Goal: Task Accomplishment & Management: Manage account settings

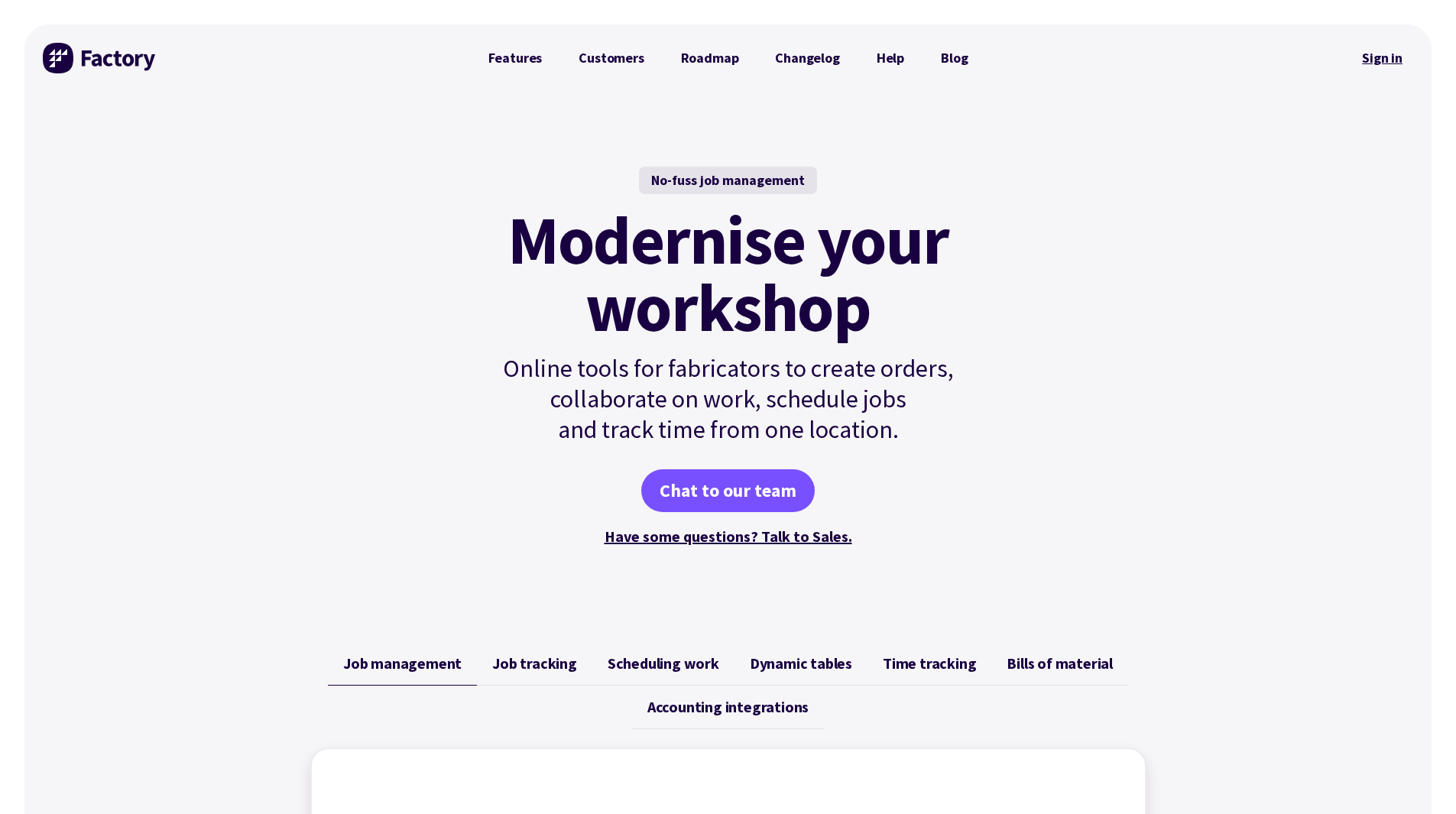
click at [1388, 56] on link "Sign in" at bounding box center [1382, 58] width 62 height 35
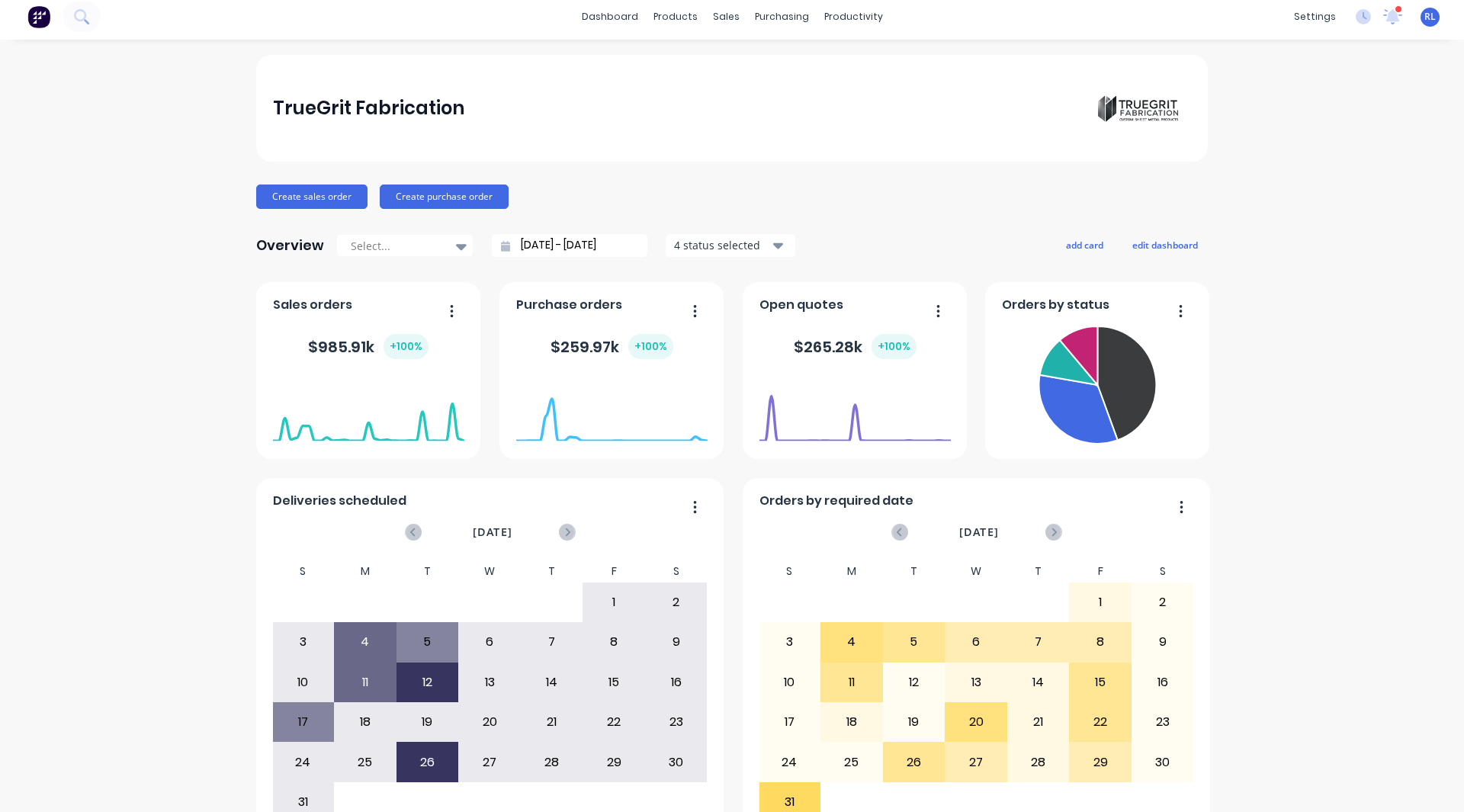
scroll to position [7, 0]
click at [89, 415] on div "TrueGrit Fabrication Create sales order Create purchase order Overview Select..…" at bounding box center [732, 451] width 1464 height 796
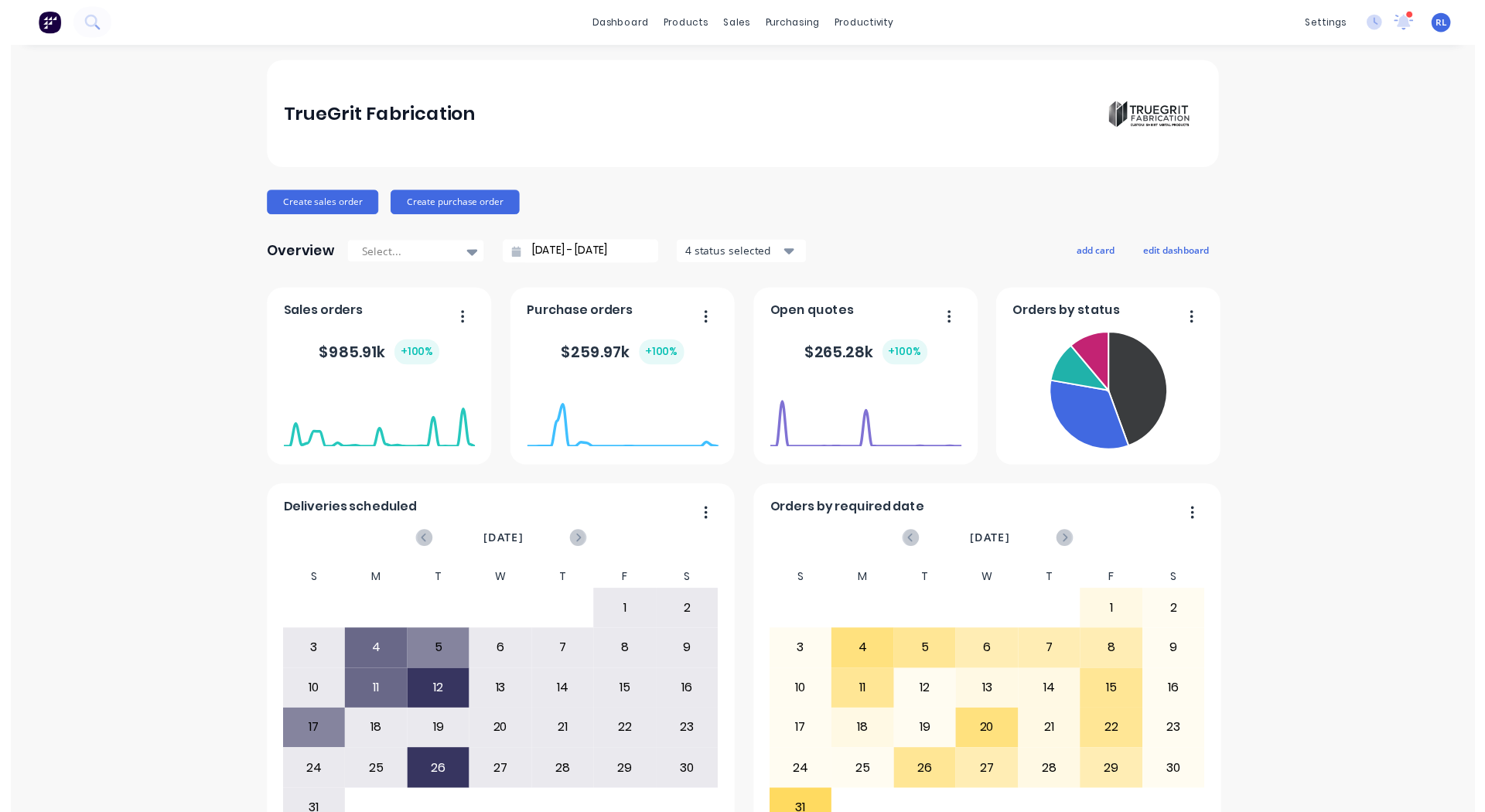
scroll to position [0, 0]
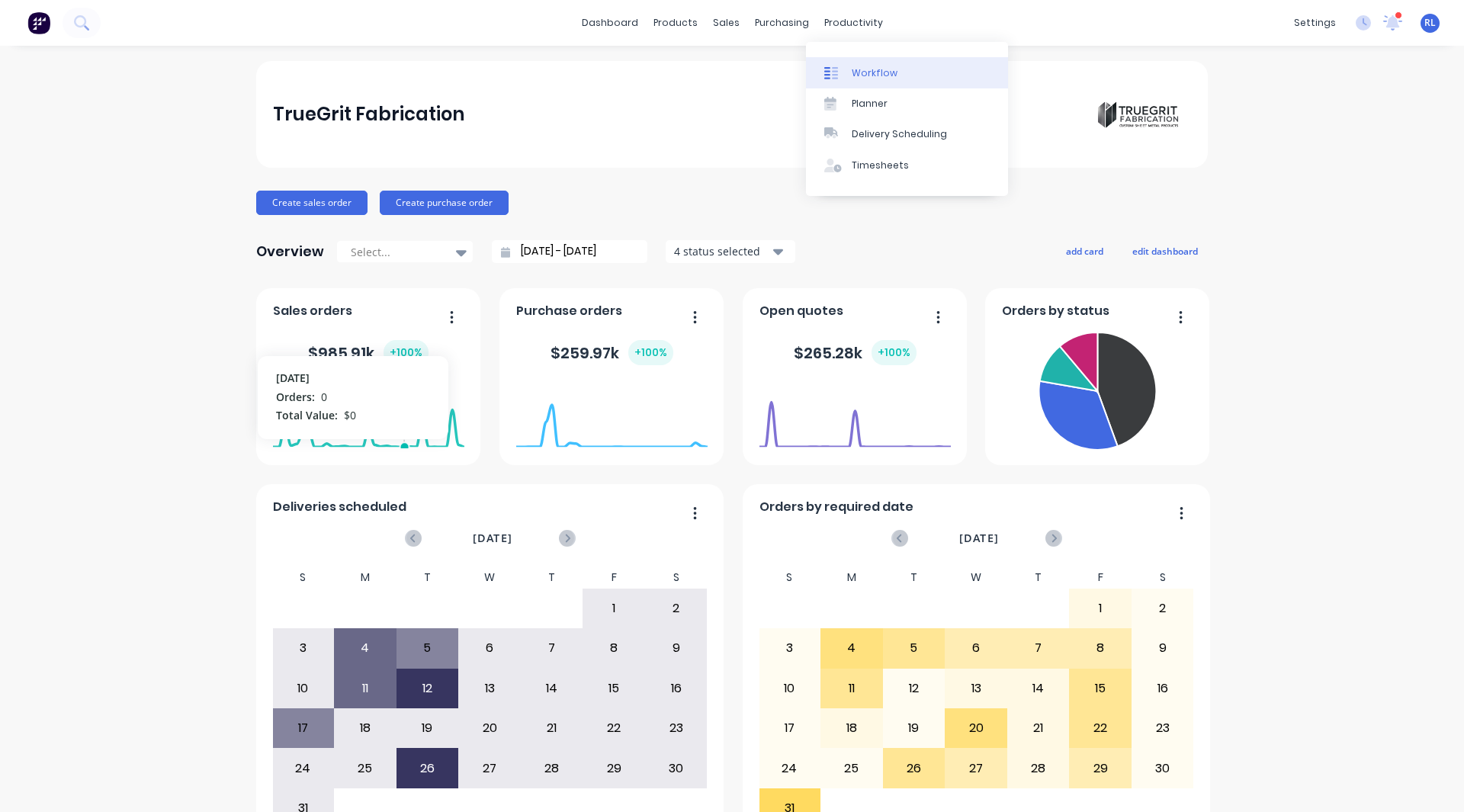
click at [866, 79] on div "Workflow" at bounding box center [874, 73] width 45 height 14
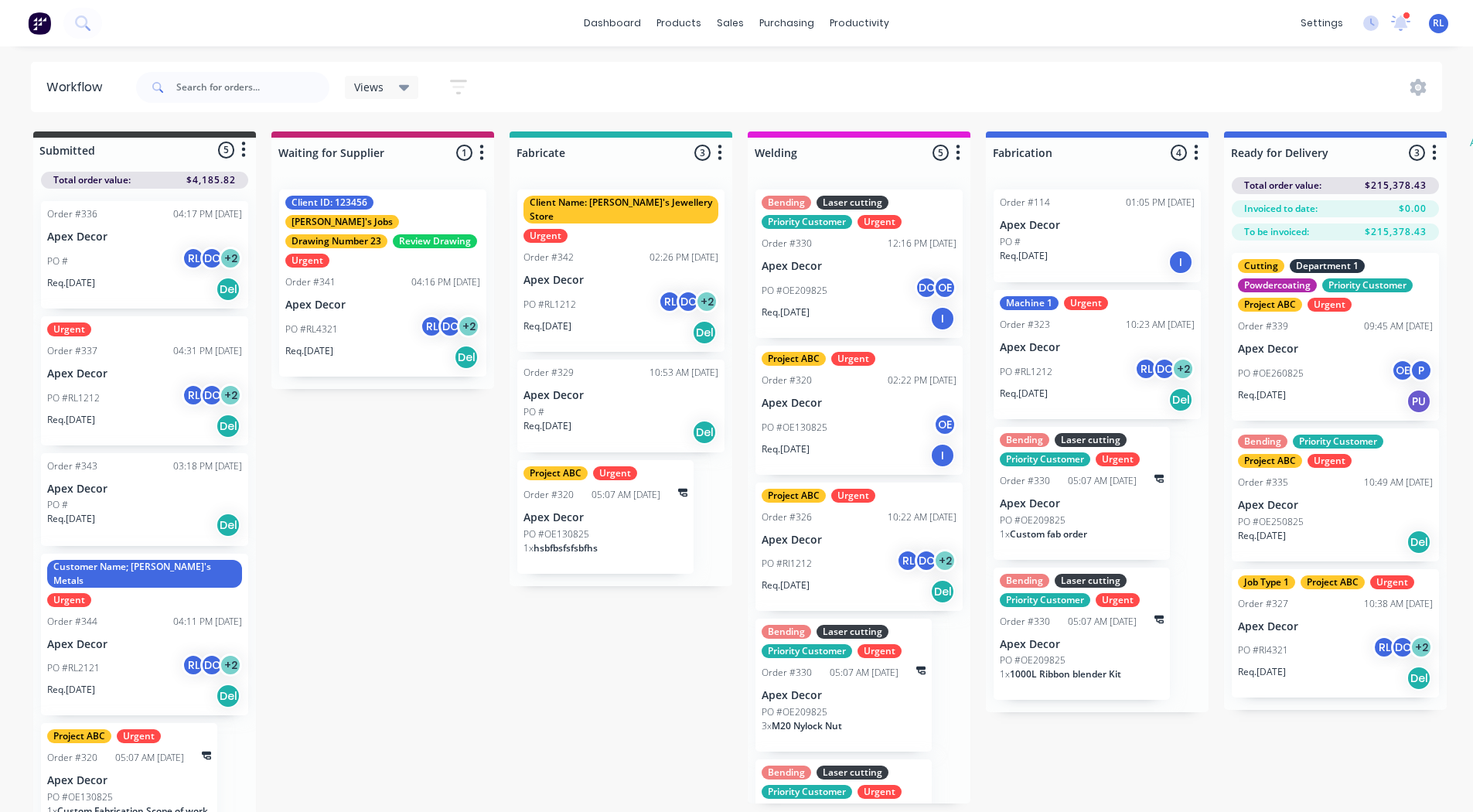
click at [471, 92] on button "button" at bounding box center [458, 87] width 49 height 30
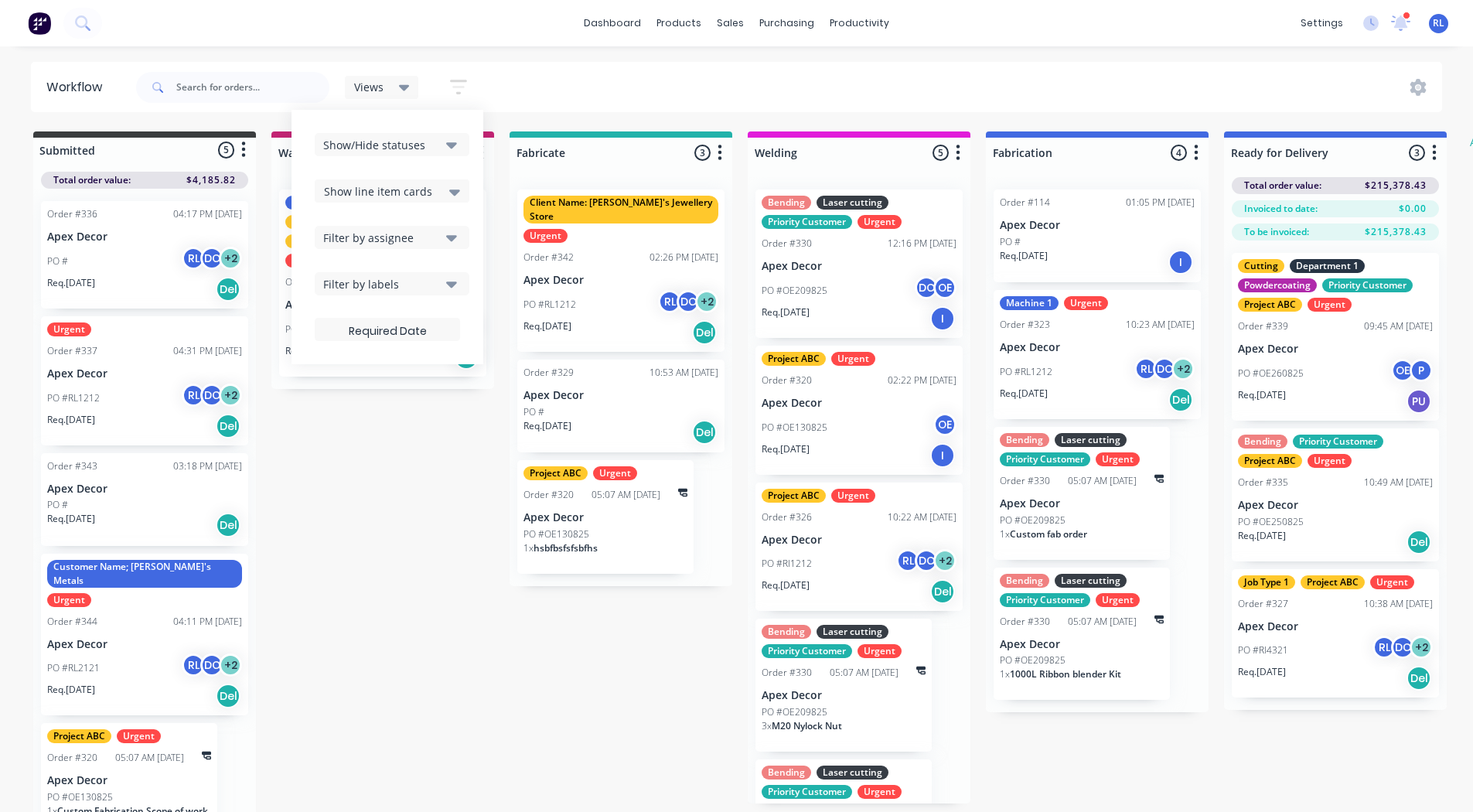
click at [388, 188] on span "Show line item cards" at bounding box center [377, 191] width 108 height 16
click at [375, 252] on div "Hide line item cards" at bounding box center [392, 252] width 154 height 28
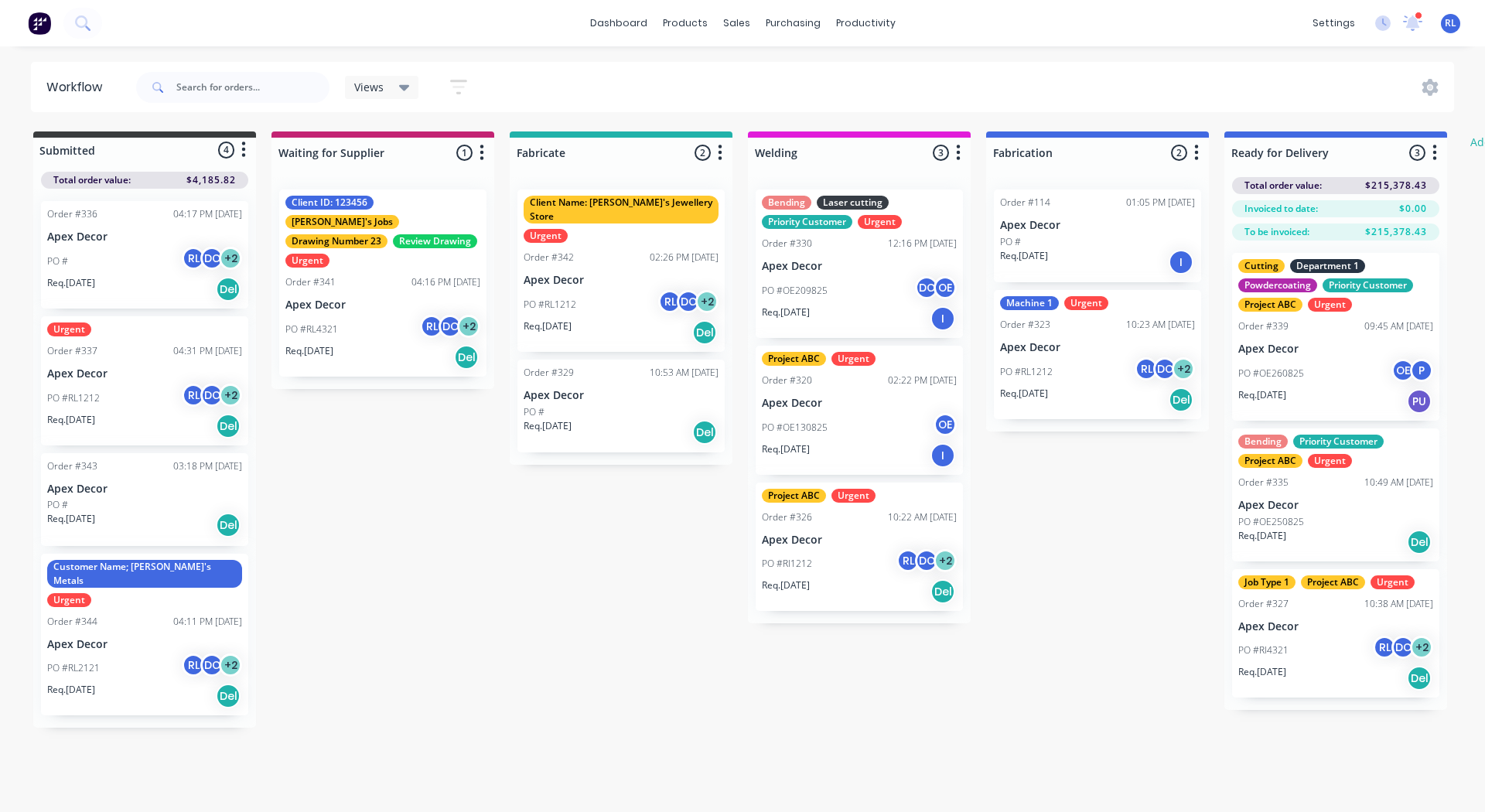
click at [391, 515] on div "Submitted 4 Status colour #3A3C3E hex #3A3C3E Save Cancel Summaries Total order…" at bounding box center [941, 429] width 1907 height 596
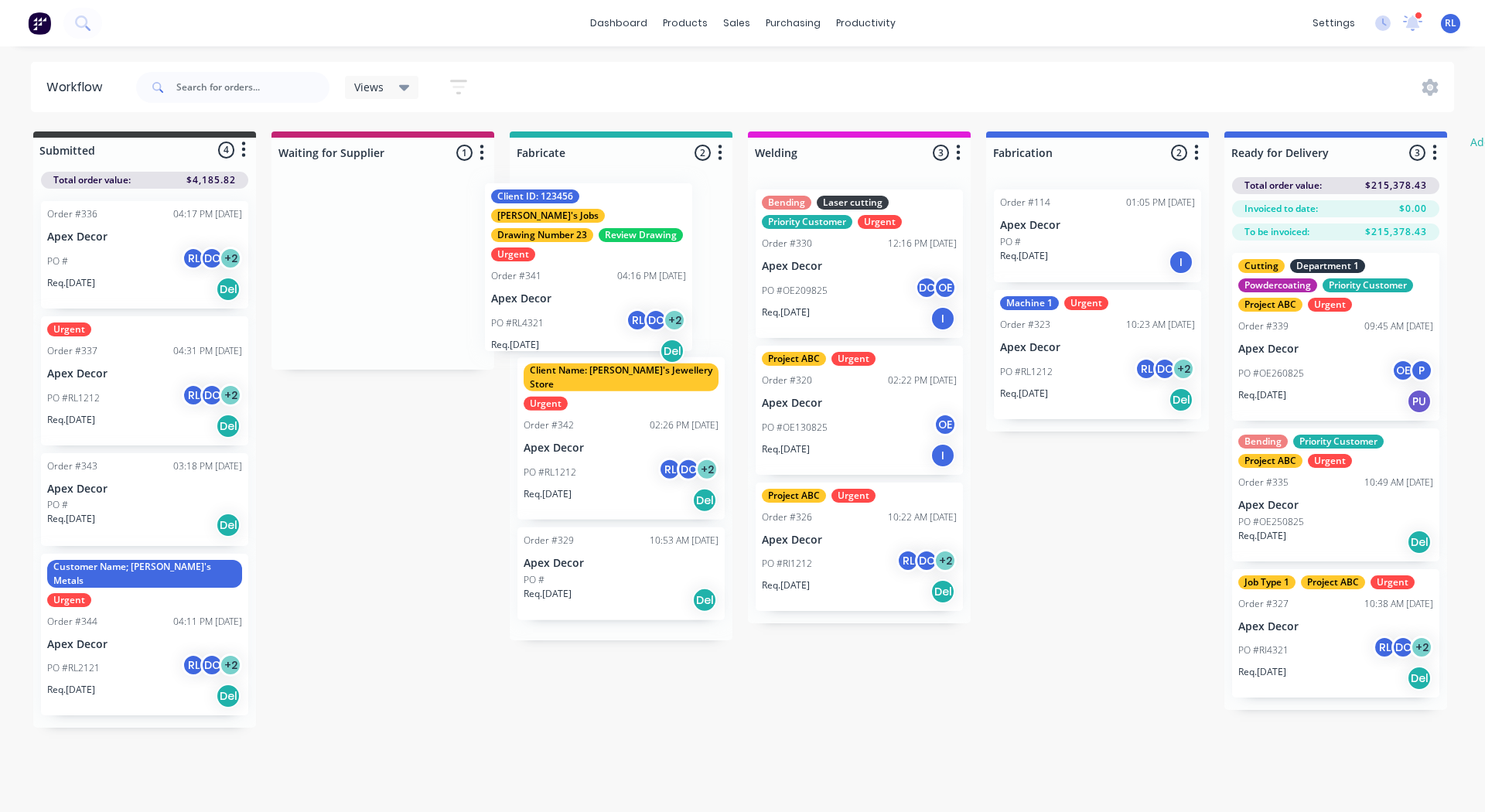
drag, startPoint x: 362, startPoint y: 262, endPoint x: 608, endPoint y: 255, distance: 246.1
click at [608, 255] on div "Submitted 4 Status colour #3A3C3E hex #3A3C3E Save Cancel Summaries Total order…" at bounding box center [941, 429] width 1907 height 596
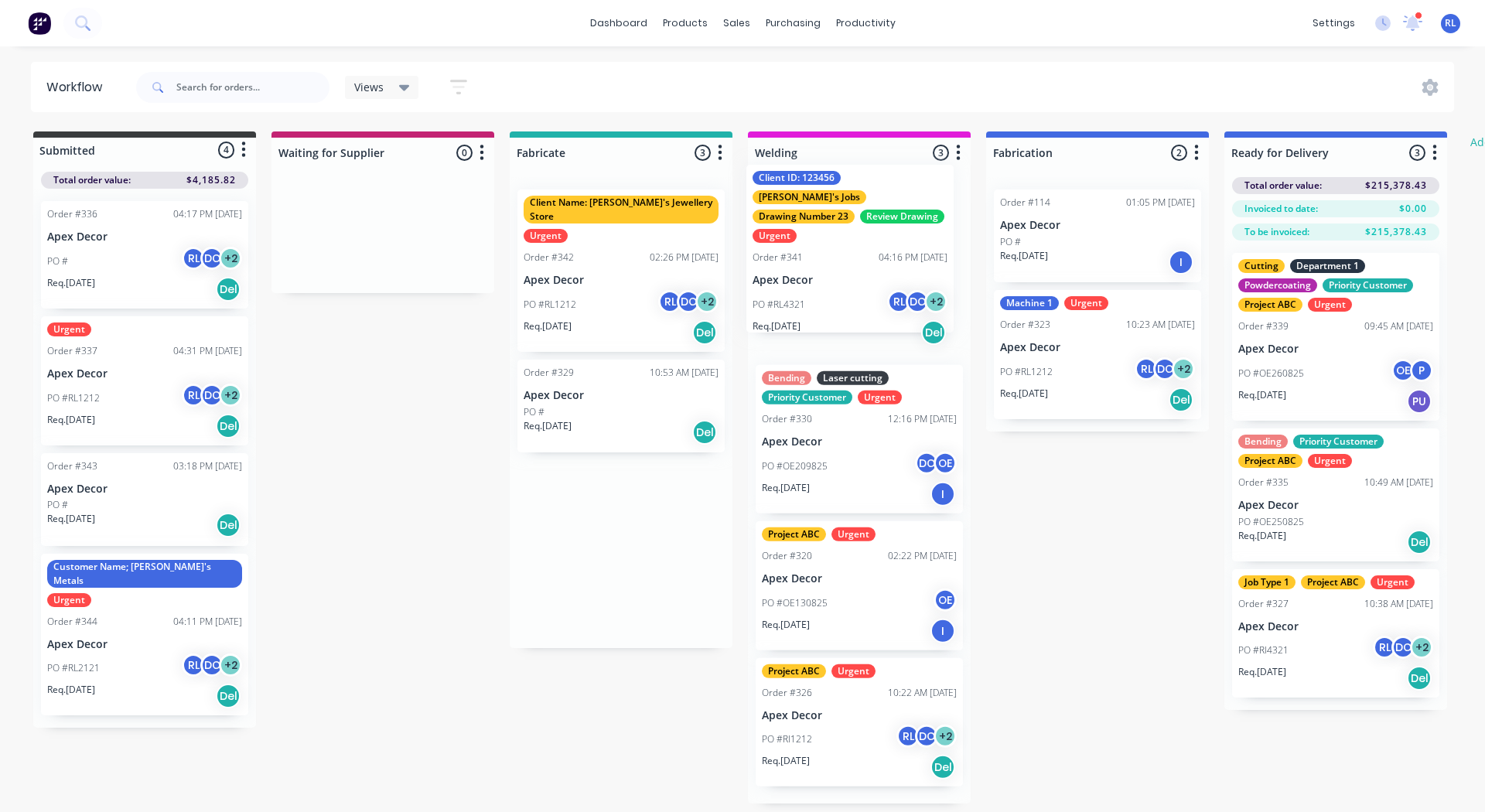
drag, startPoint x: 608, startPoint y: 255, endPoint x: 842, endPoint y: 226, distance: 235.8
click at [842, 226] on div "Submitted 4 Status colour #3A3C3E hex #3A3C3E Save Cancel Summaries Total order…" at bounding box center [941, 467] width 1907 height 672
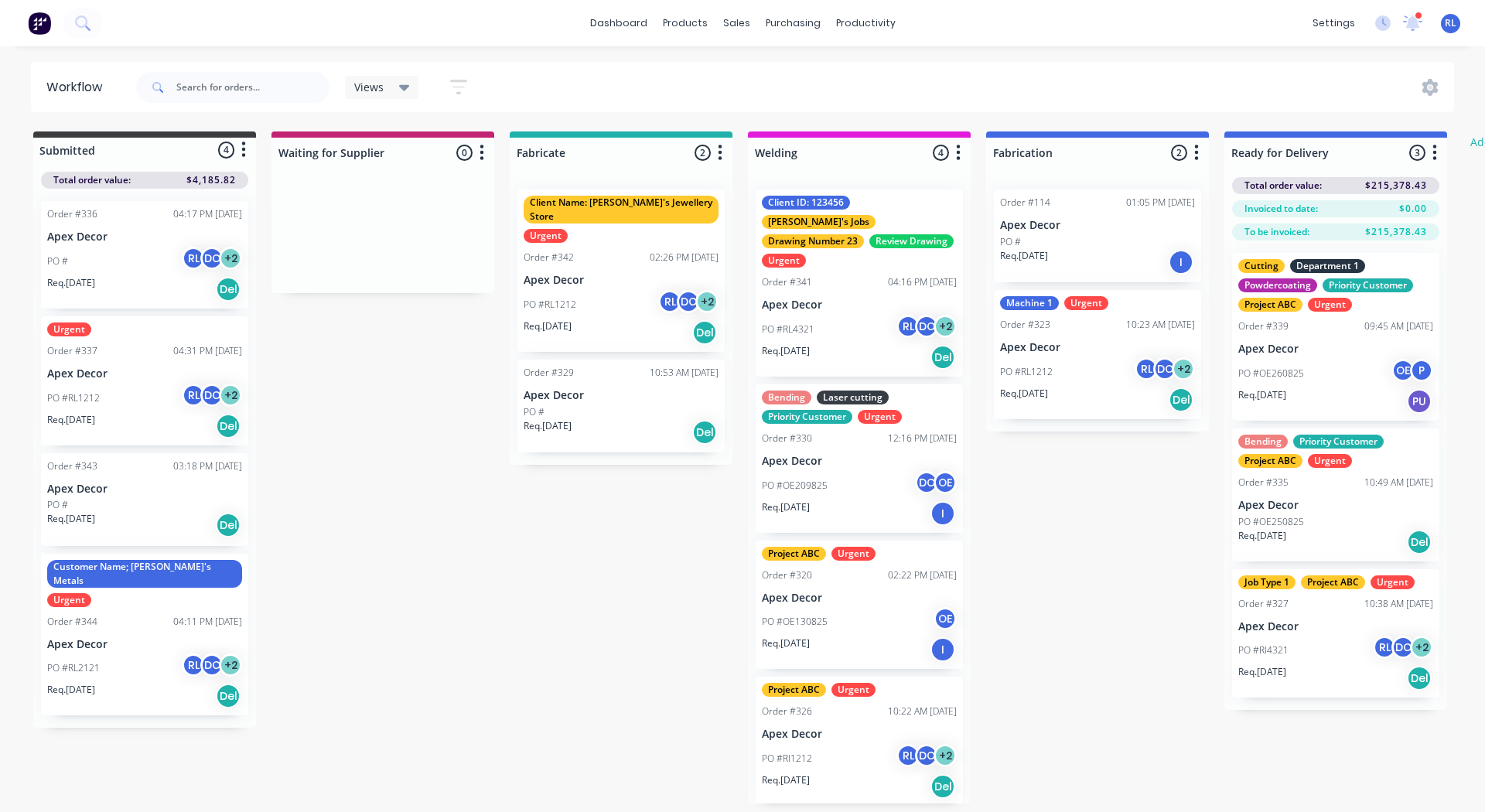
click at [831, 273] on div "Client ID: 123456 Daniel's Jobs Drawing Number 23 Review Drawing Urgent Order #…" at bounding box center [859, 283] width 207 height 187
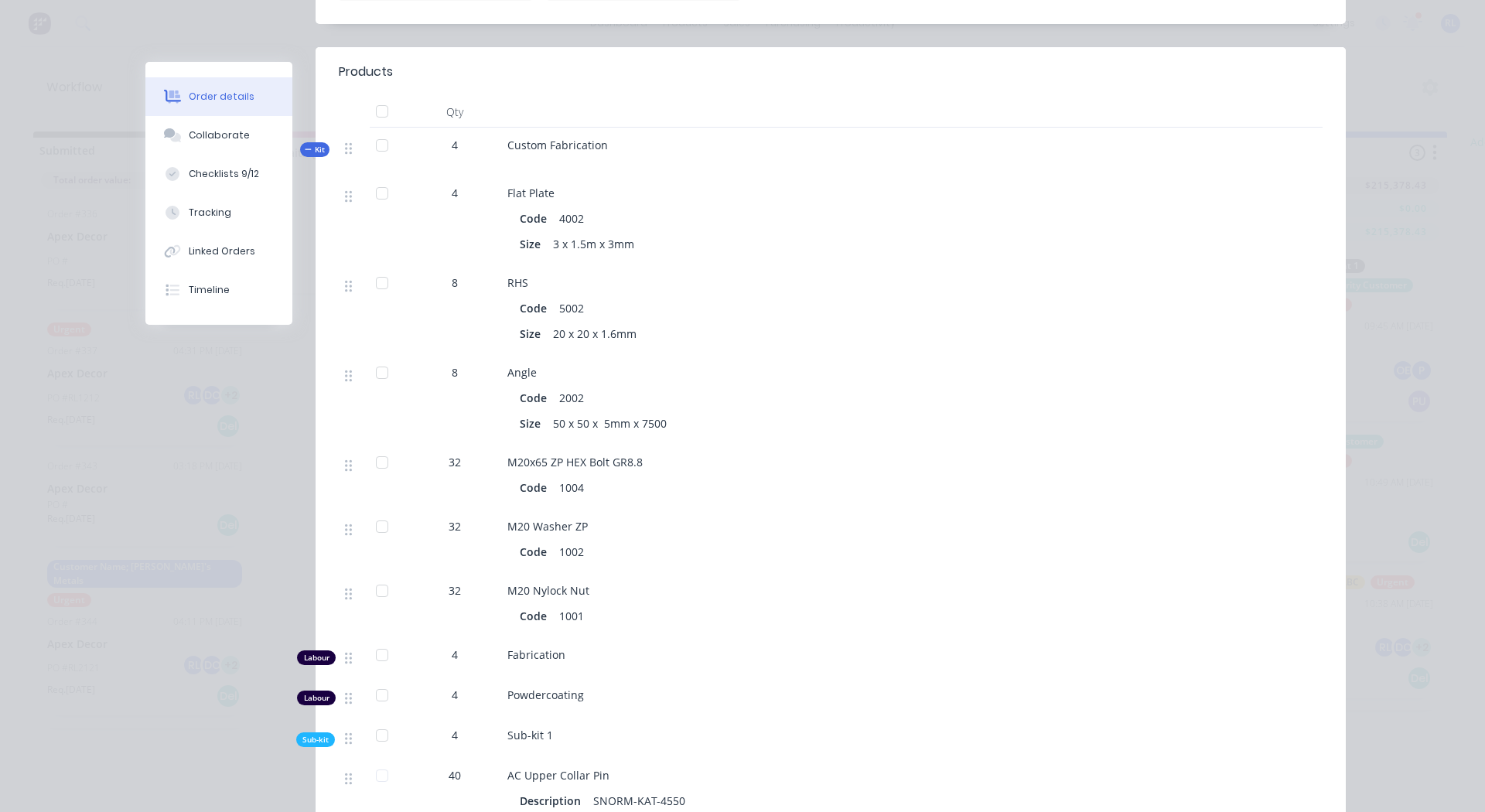
scroll to position [654, 0]
click at [214, 135] on div "Collaborate" at bounding box center [219, 135] width 61 height 14
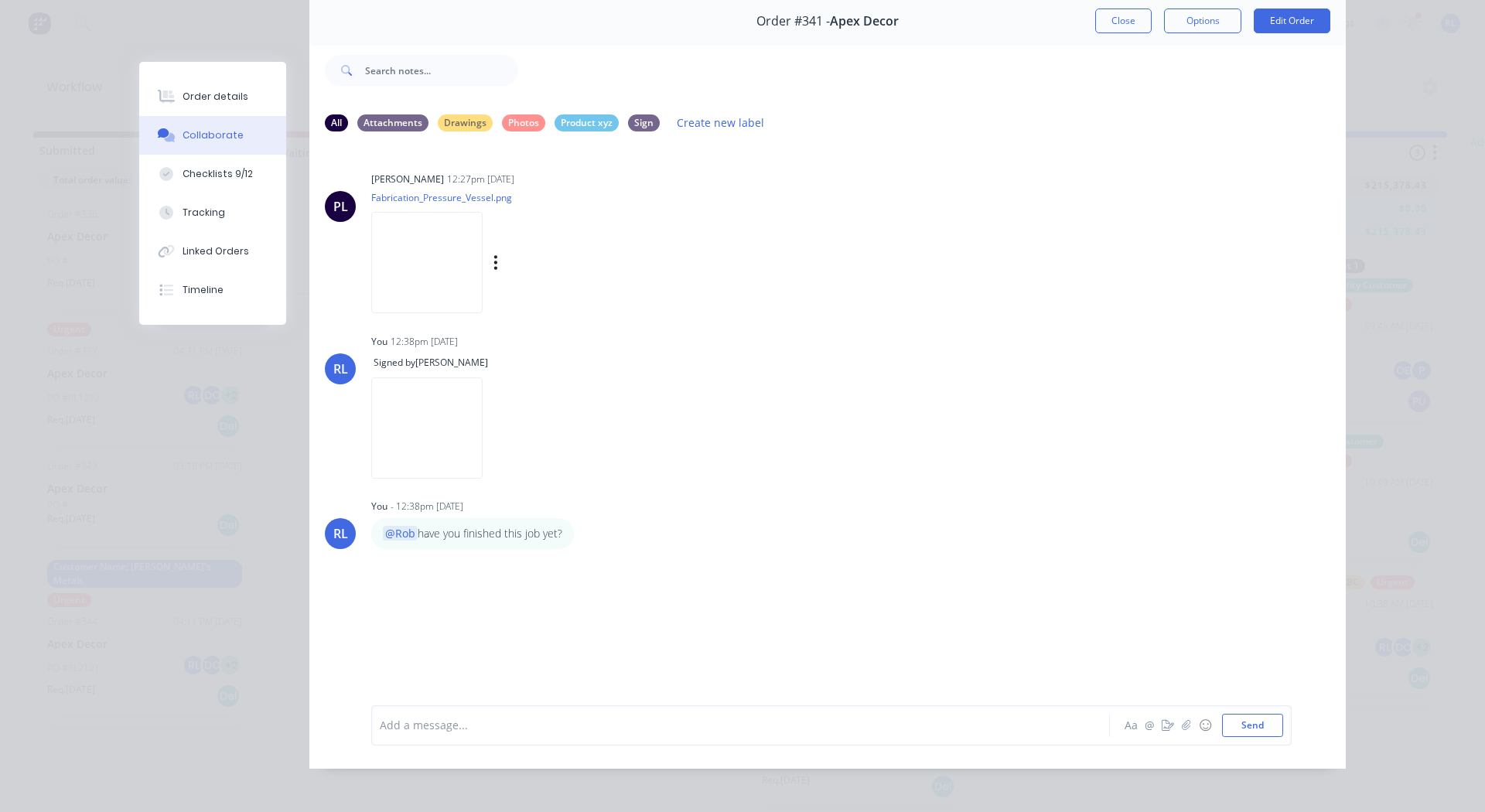
scroll to position [65, 0]
click at [1162, 730] on icon "button" at bounding box center [1168, 724] width 13 height 11
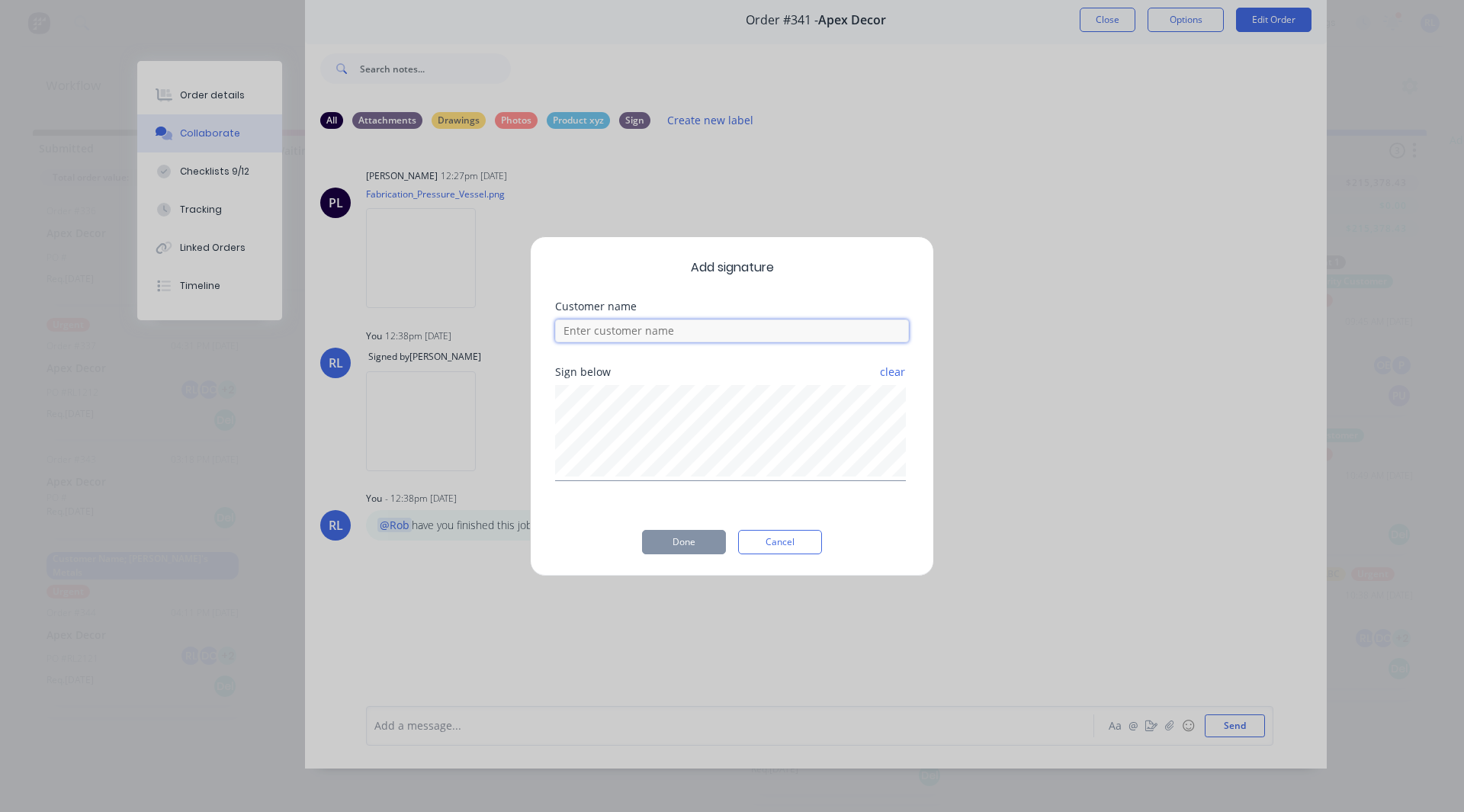
click at [653, 341] on input at bounding box center [732, 331] width 354 height 23
type input "[PERSON_NAME]"
click at [665, 545] on button "Done" at bounding box center [683, 542] width 84 height 25
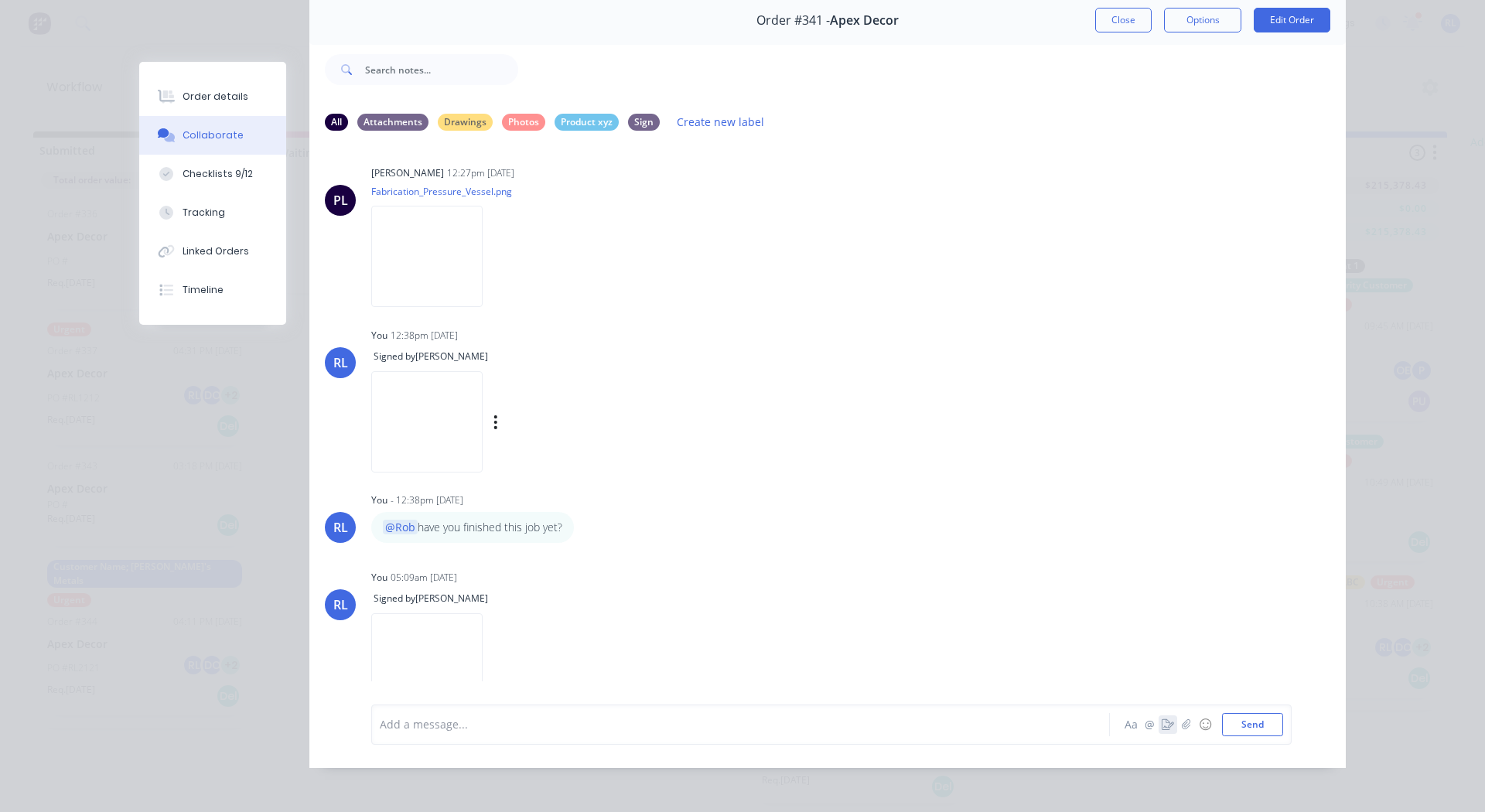
scroll to position [6, 0]
click at [528, 732] on div at bounding box center [719, 724] width 677 height 16
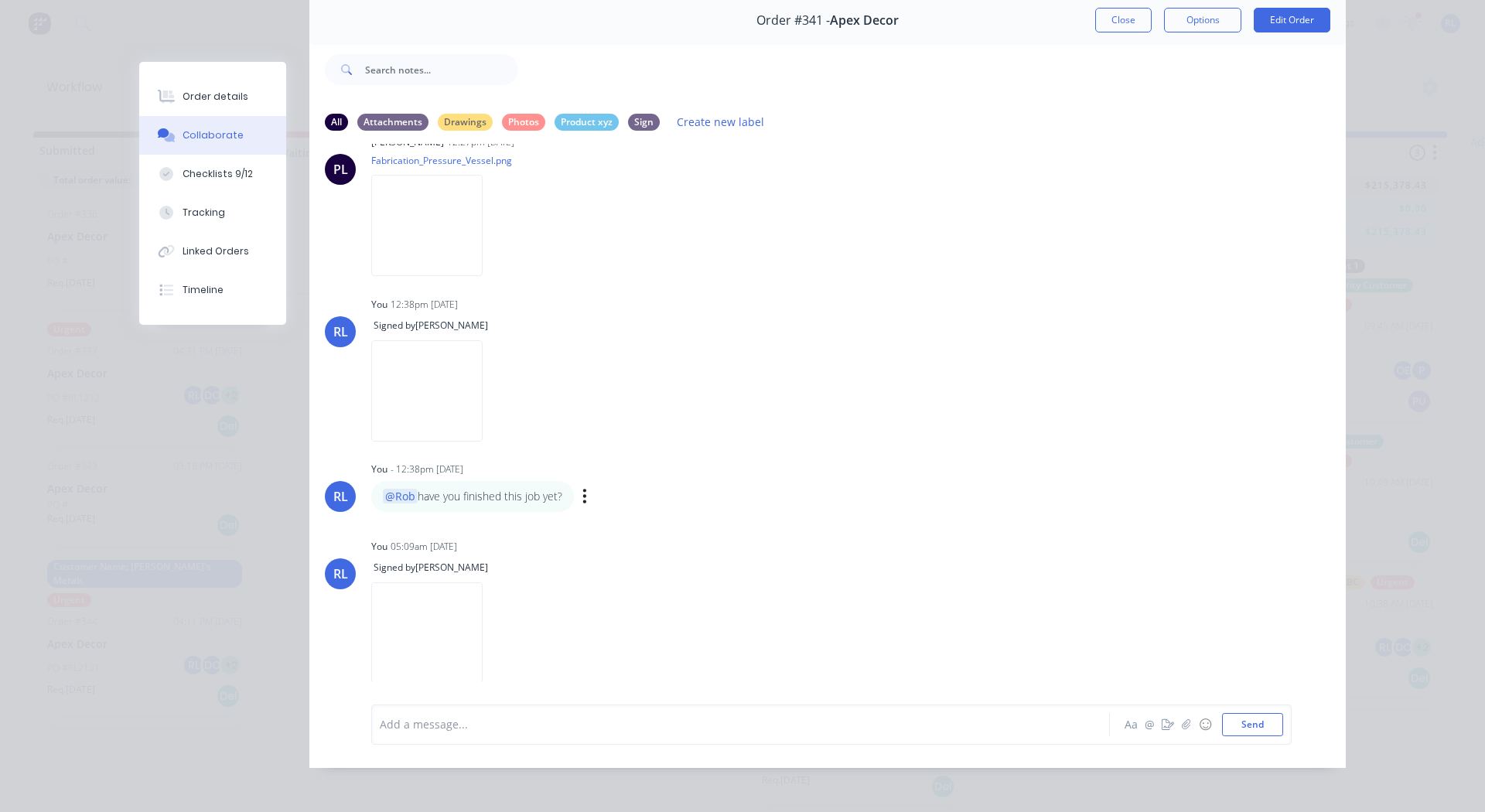
scroll to position [97, 0]
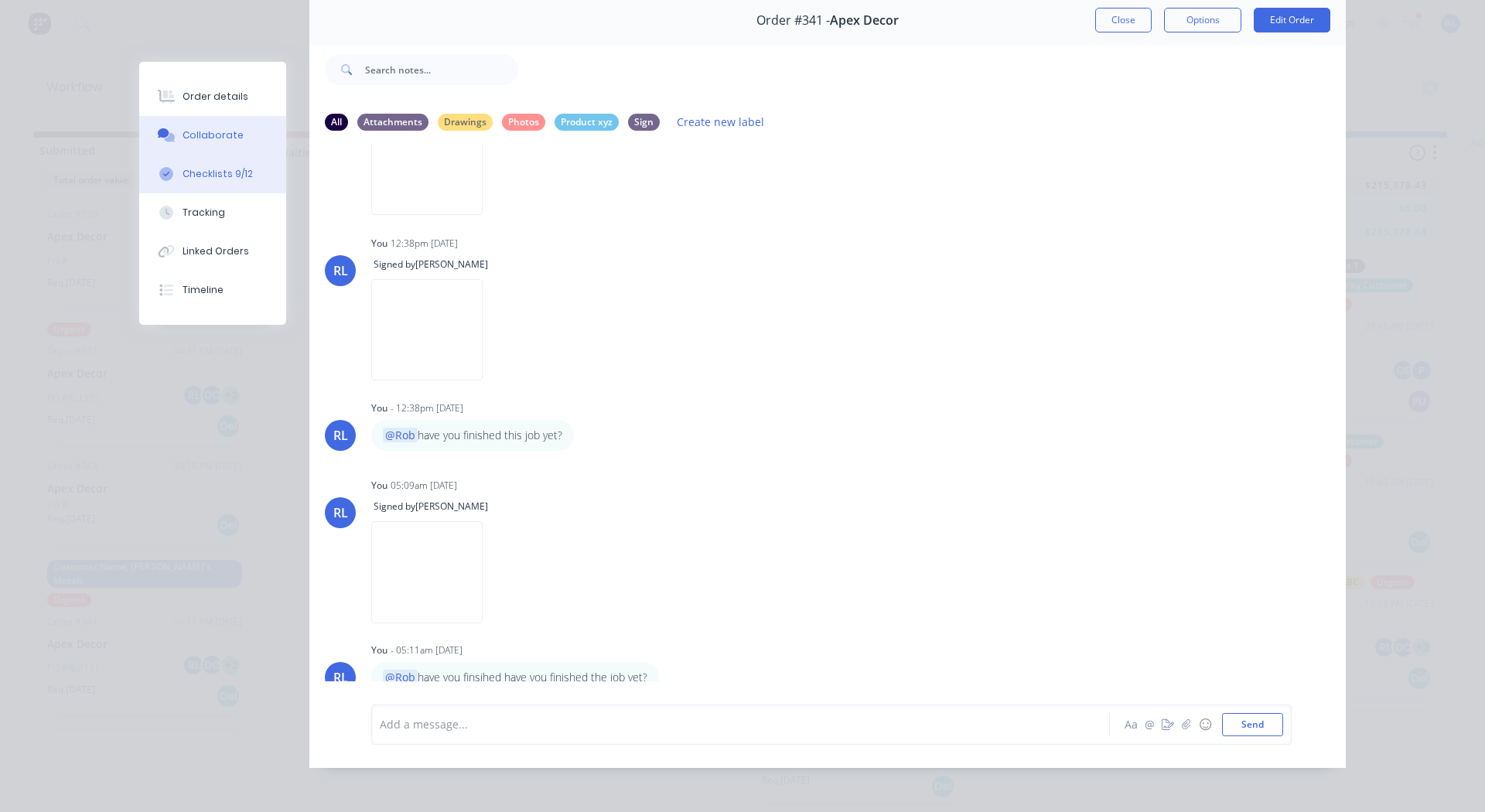
click at [183, 164] on button "Checklists 9/12" at bounding box center [212, 174] width 147 height 39
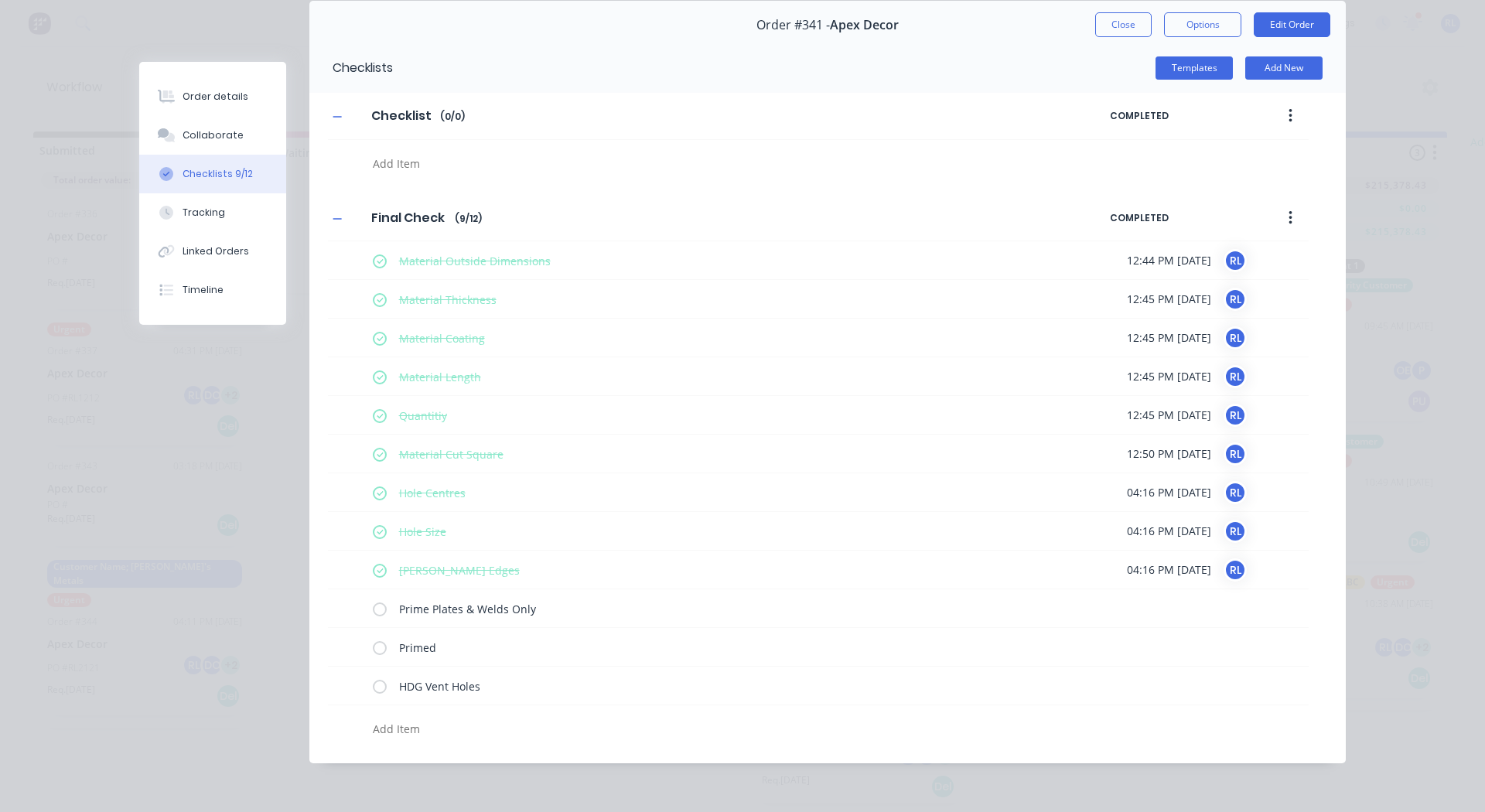
scroll to position [61, 0]
click at [1289, 219] on icon "button" at bounding box center [1290, 218] width 3 height 14
click at [1252, 278] on div "Delete" at bounding box center [1235, 289] width 119 height 23
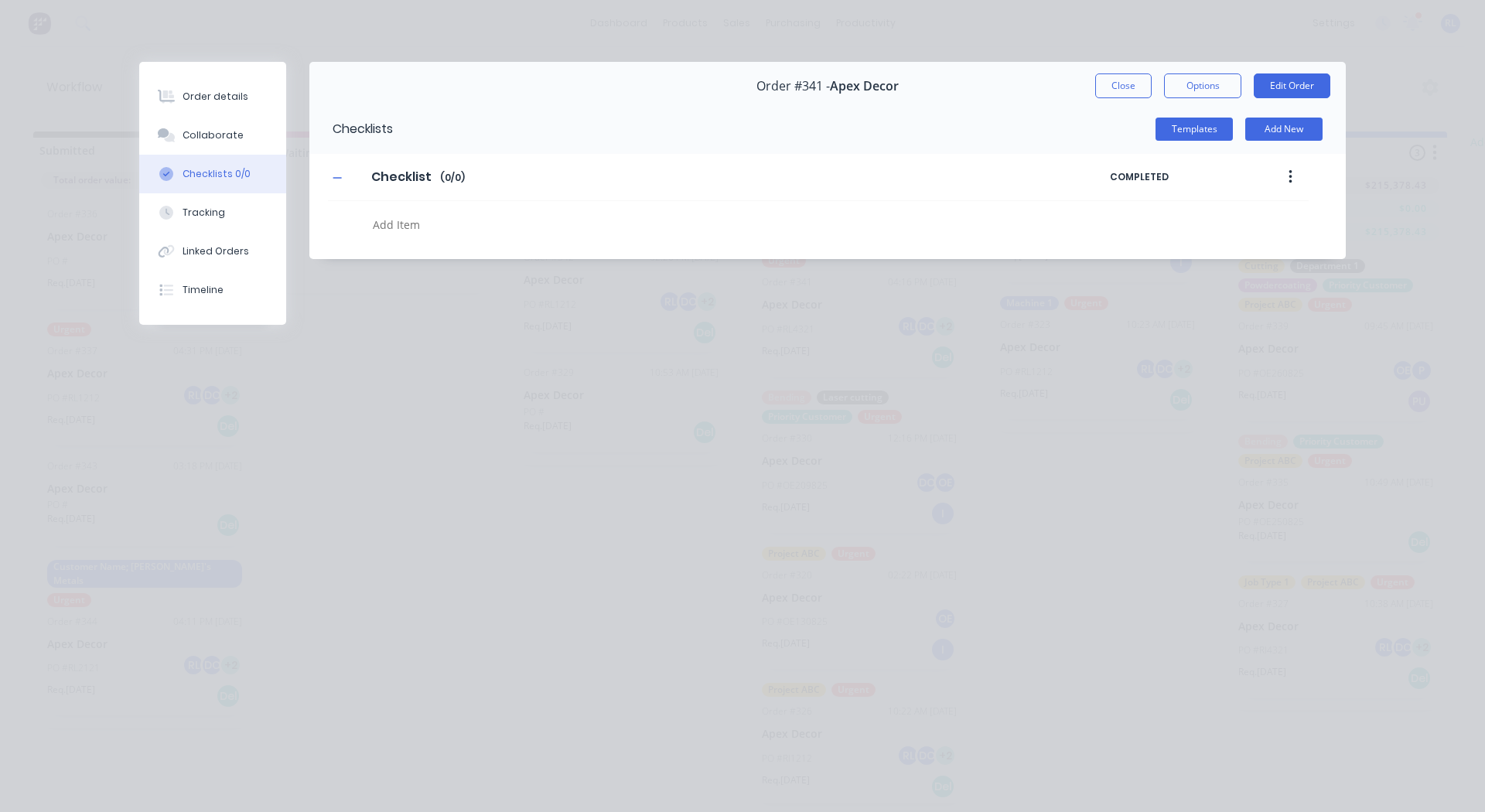
scroll to position [0, 0]
click at [1187, 131] on button "Templates" at bounding box center [1194, 129] width 77 height 23
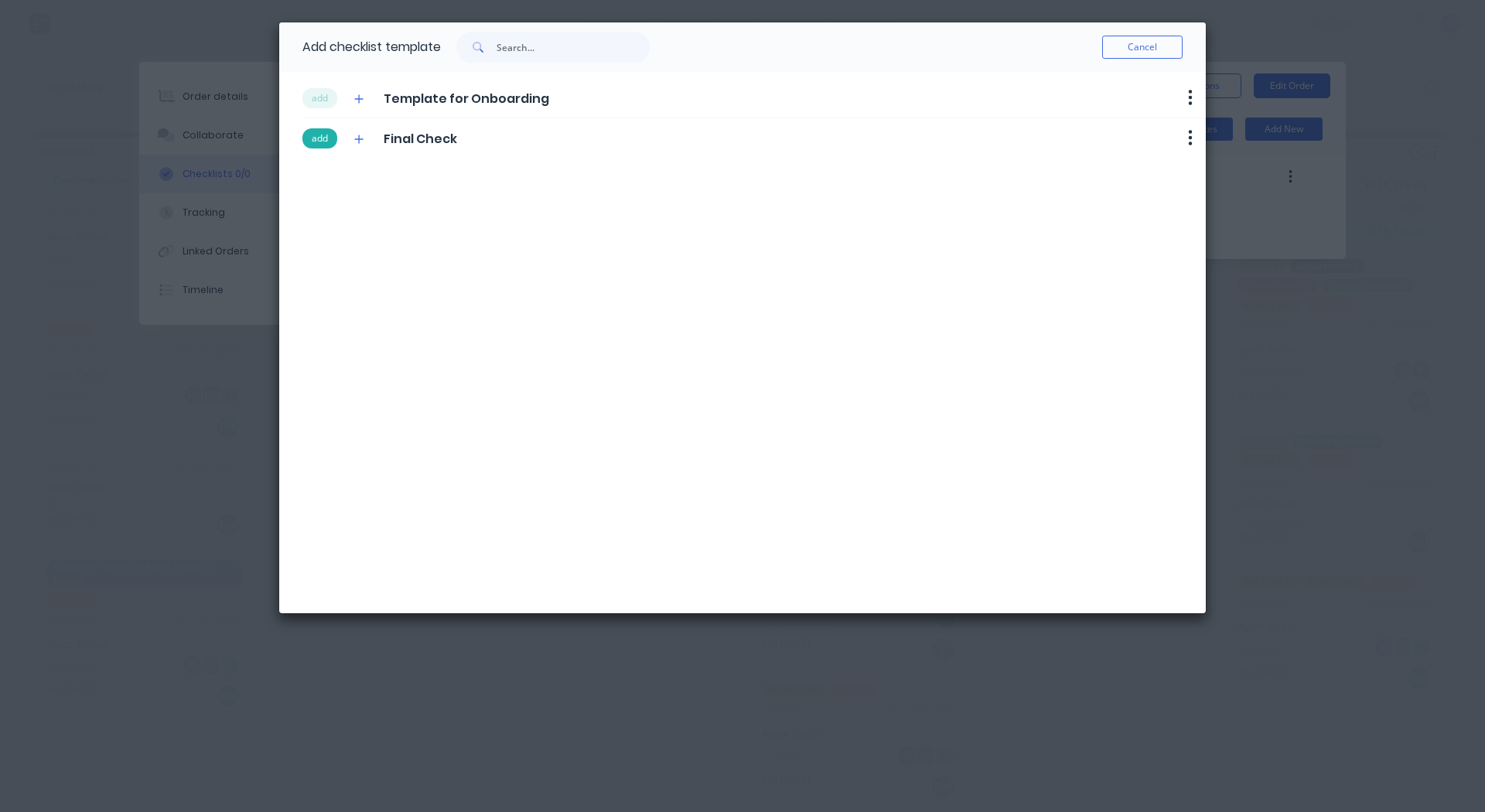
click at [322, 140] on button "add" at bounding box center [319, 138] width 34 height 20
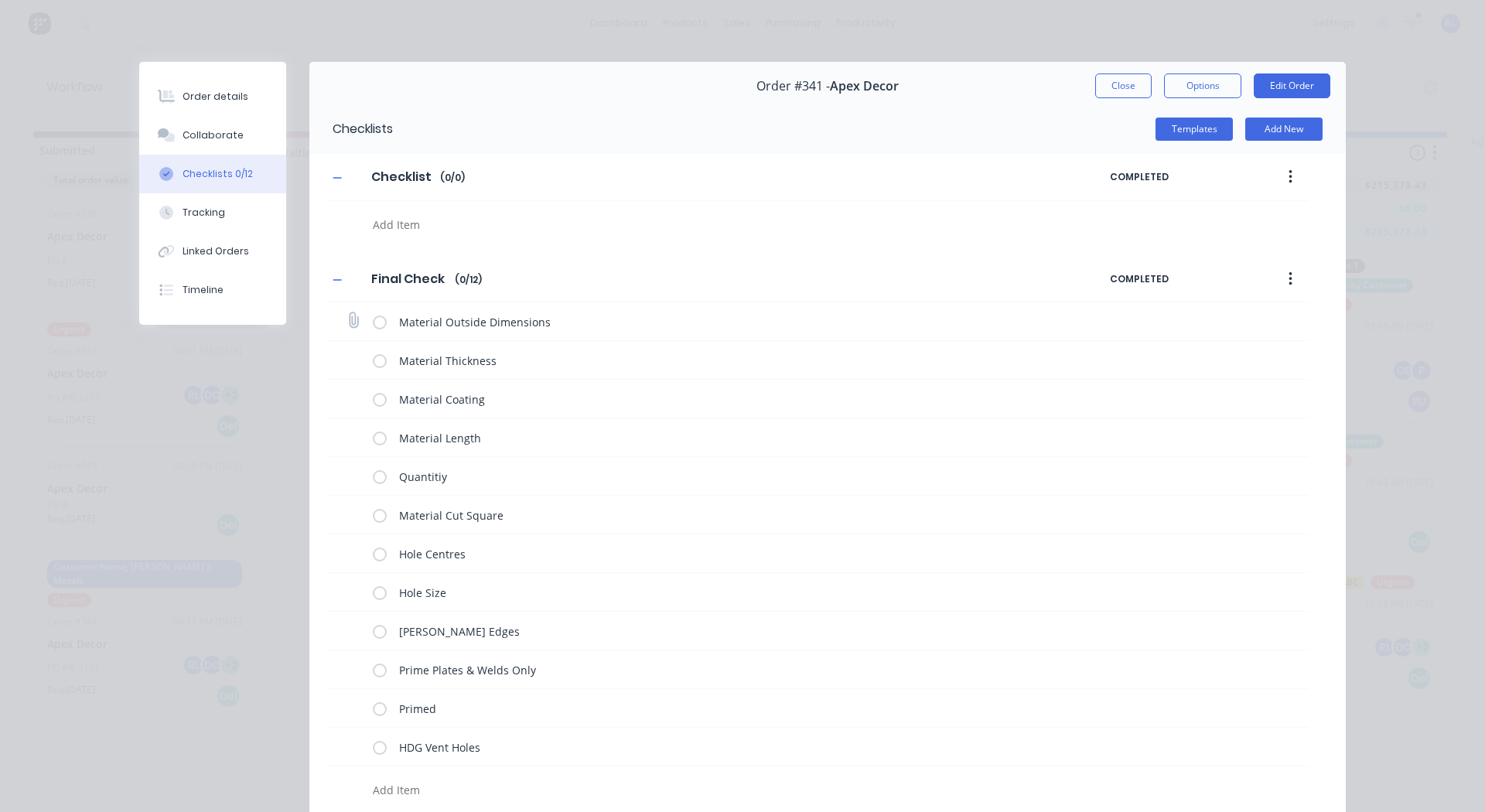
click at [375, 320] on label at bounding box center [379, 320] width 14 height 16
click at [0, 0] on input "checkbox" at bounding box center [0, 0] width 0 height 0
click at [376, 361] on label at bounding box center [379, 360] width 14 height 16
click at [0, 0] on input "checkbox" at bounding box center [0, 0] width 0 height 0
click at [373, 398] on label at bounding box center [379, 398] width 14 height 16
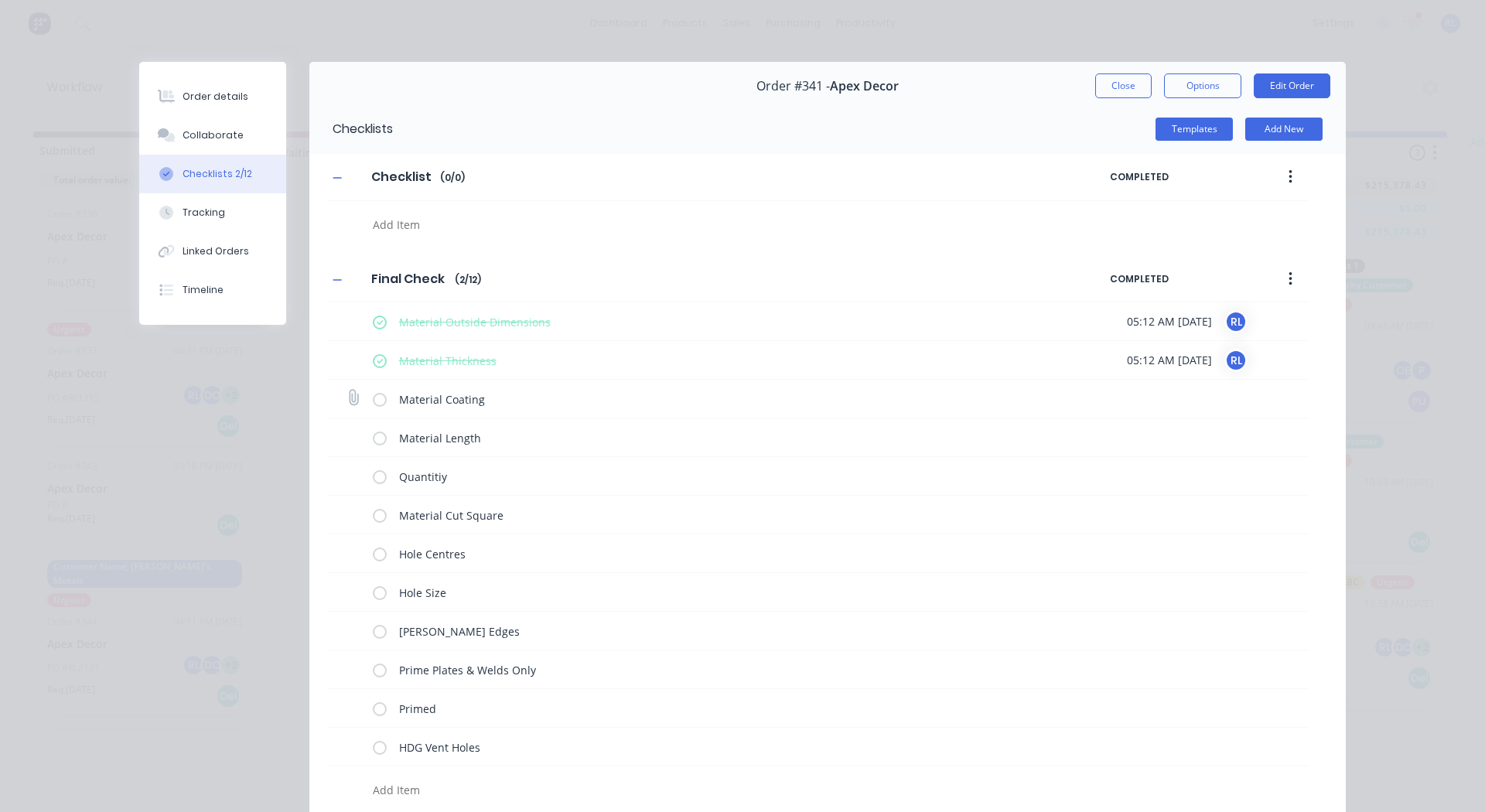
click at [0, 0] on input "checkbox" at bounding box center [0, 0] width 0 height 0
click at [373, 438] on label at bounding box center [379, 437] width 14 height 16
click at [0, 0] on input "checkbox" at bounding box center [0, 0] width 0 height 0
type textarea "x"
click at [349, 435] on icon at bounding box center [352, 436] width 21 height 21
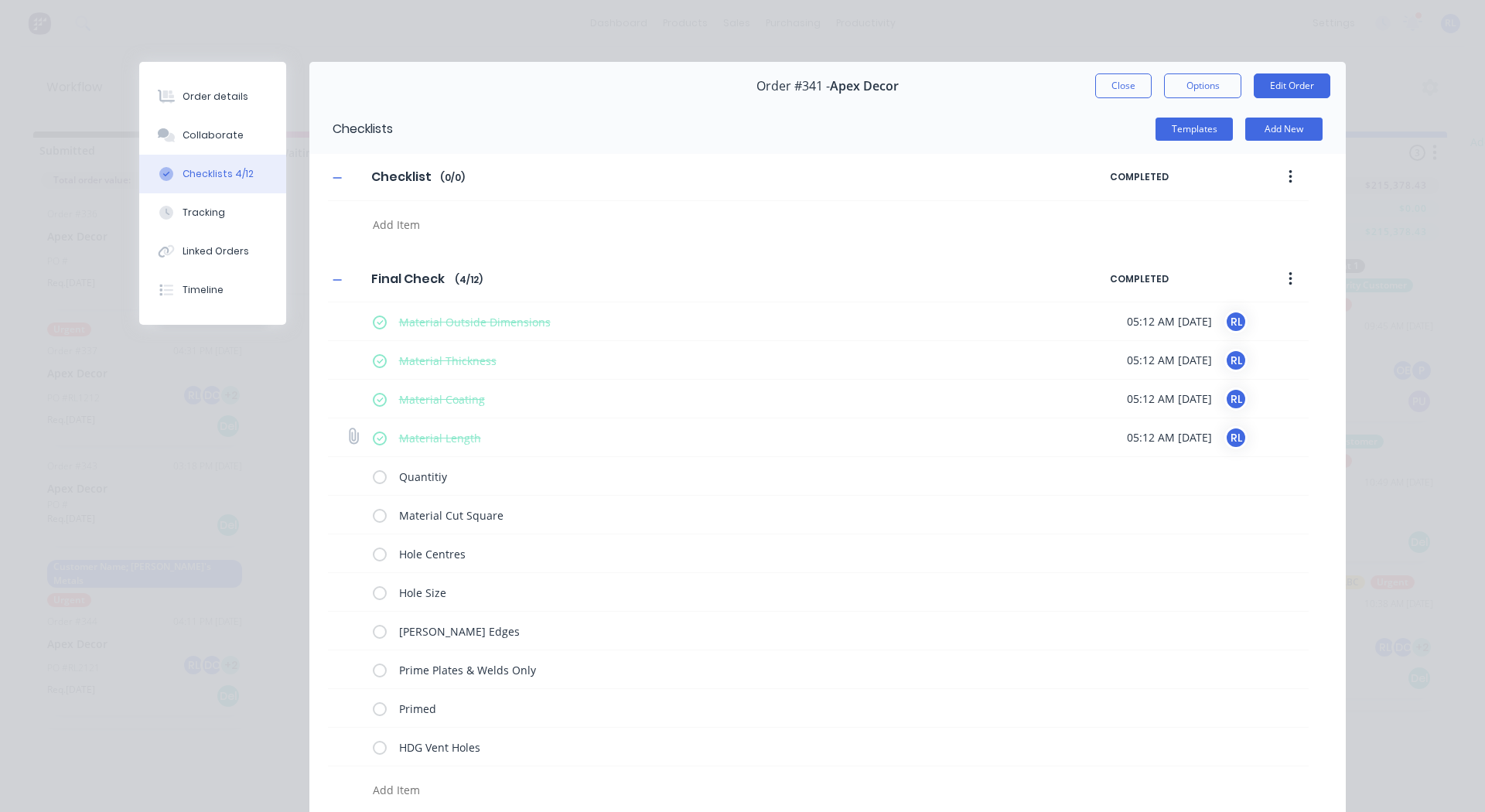
click at [346, 429] on input "file" at bounding box center [346, 429] width 0 height 0
click at [200, 206] on div "Tracking" at bounding box center [204, 212] width 43 height 14
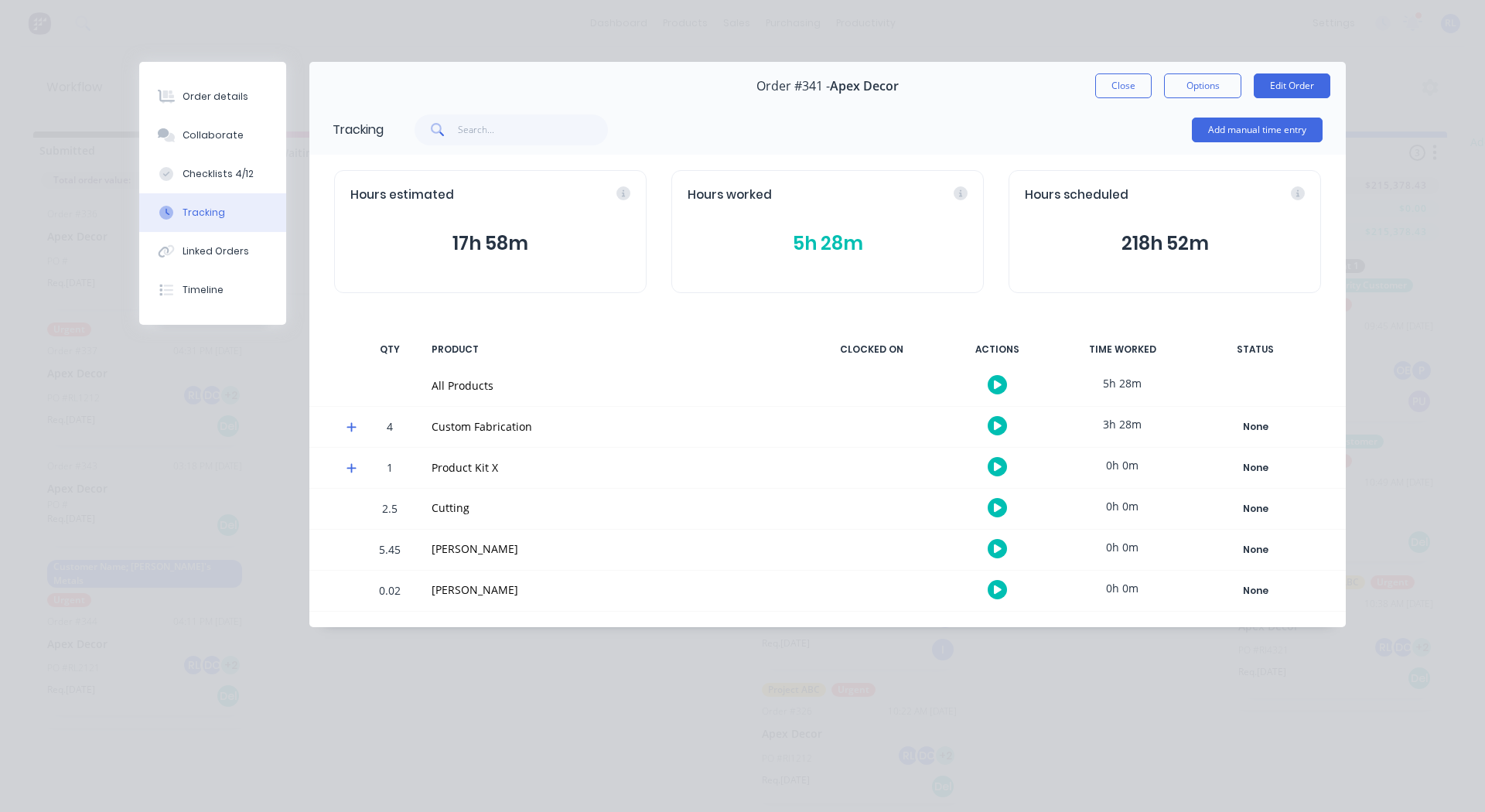
click at [355, 426] on icon at bounding box center [352, 426] width 10 height 11
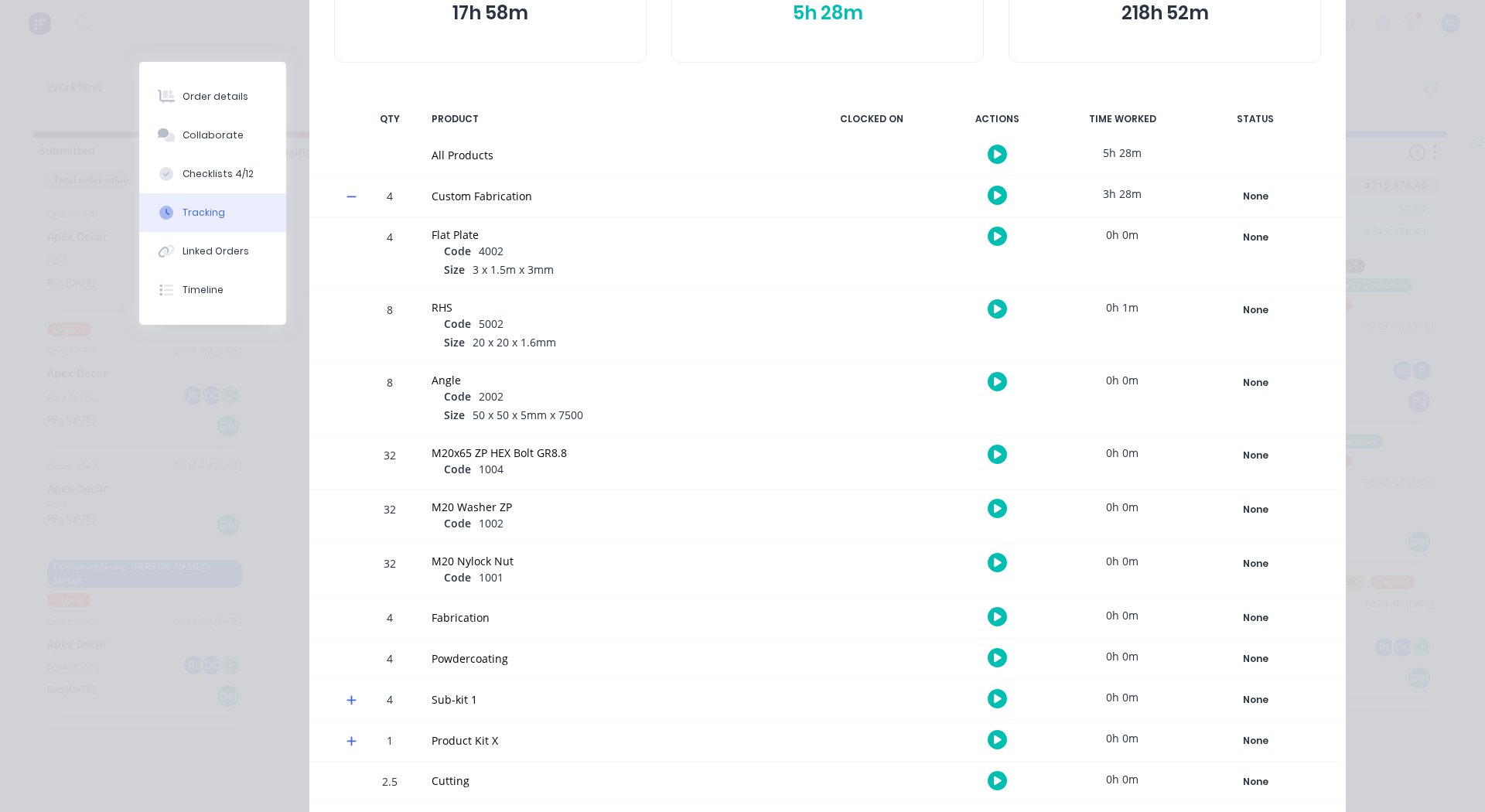
scroll to position [232, 0]
click at [994, 236] on icon "button" at bounding box center [998, 236] width 8 height 8
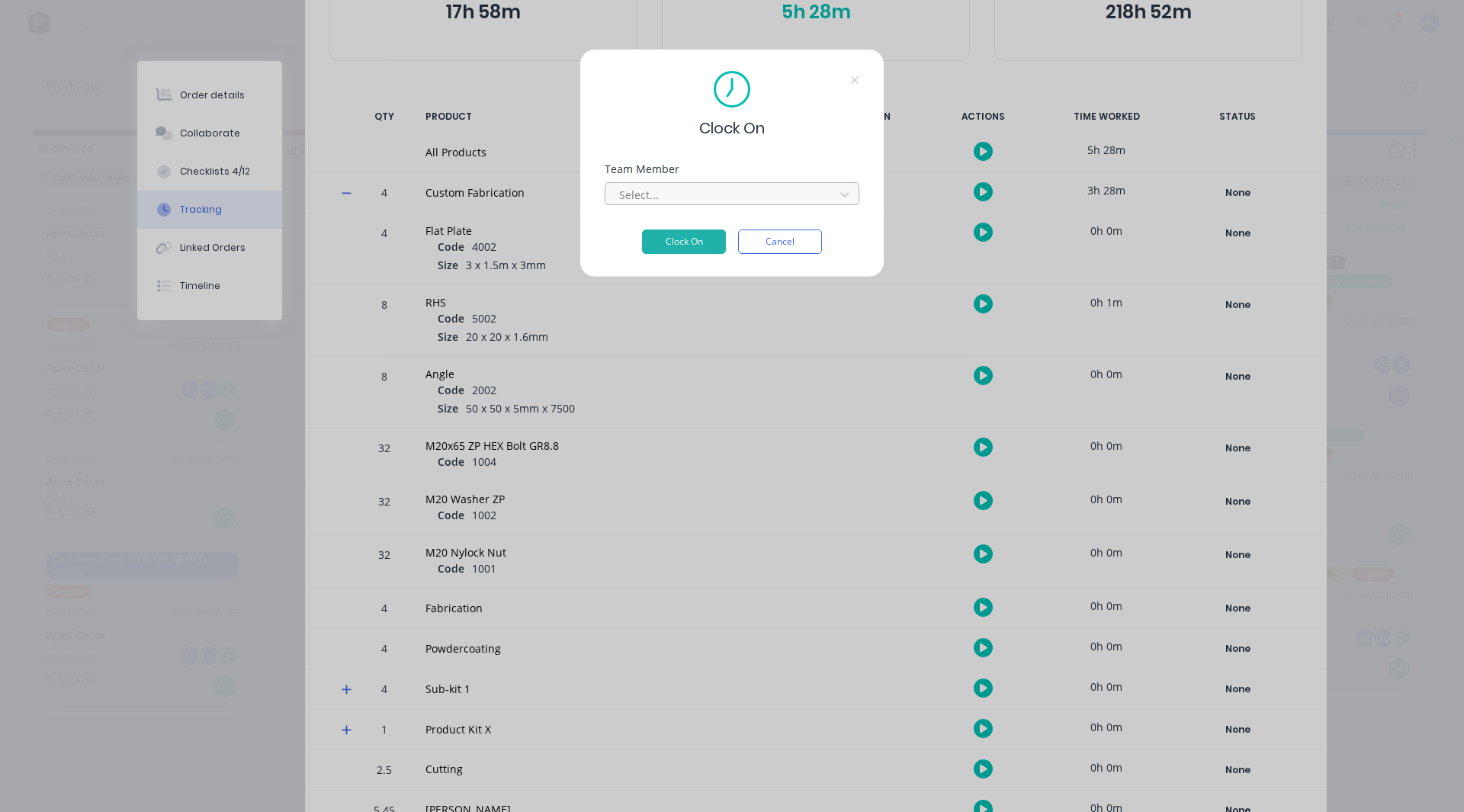
click at [777, 200] on div at bounding box center [722, 194] width 209 height 19
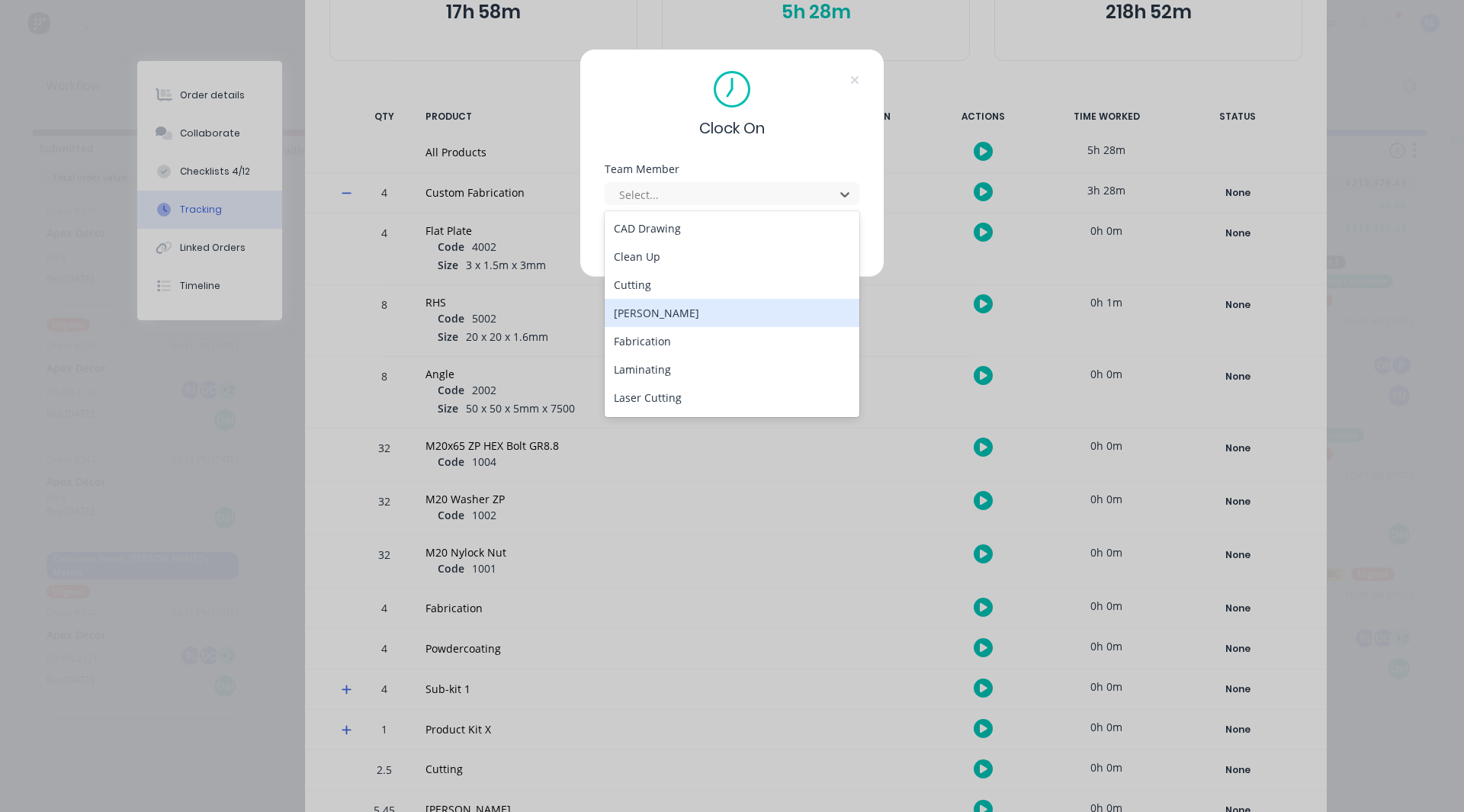
click at [694, 306] on div "David Cousley" at bounding box center [732, 313] width 255 height 28
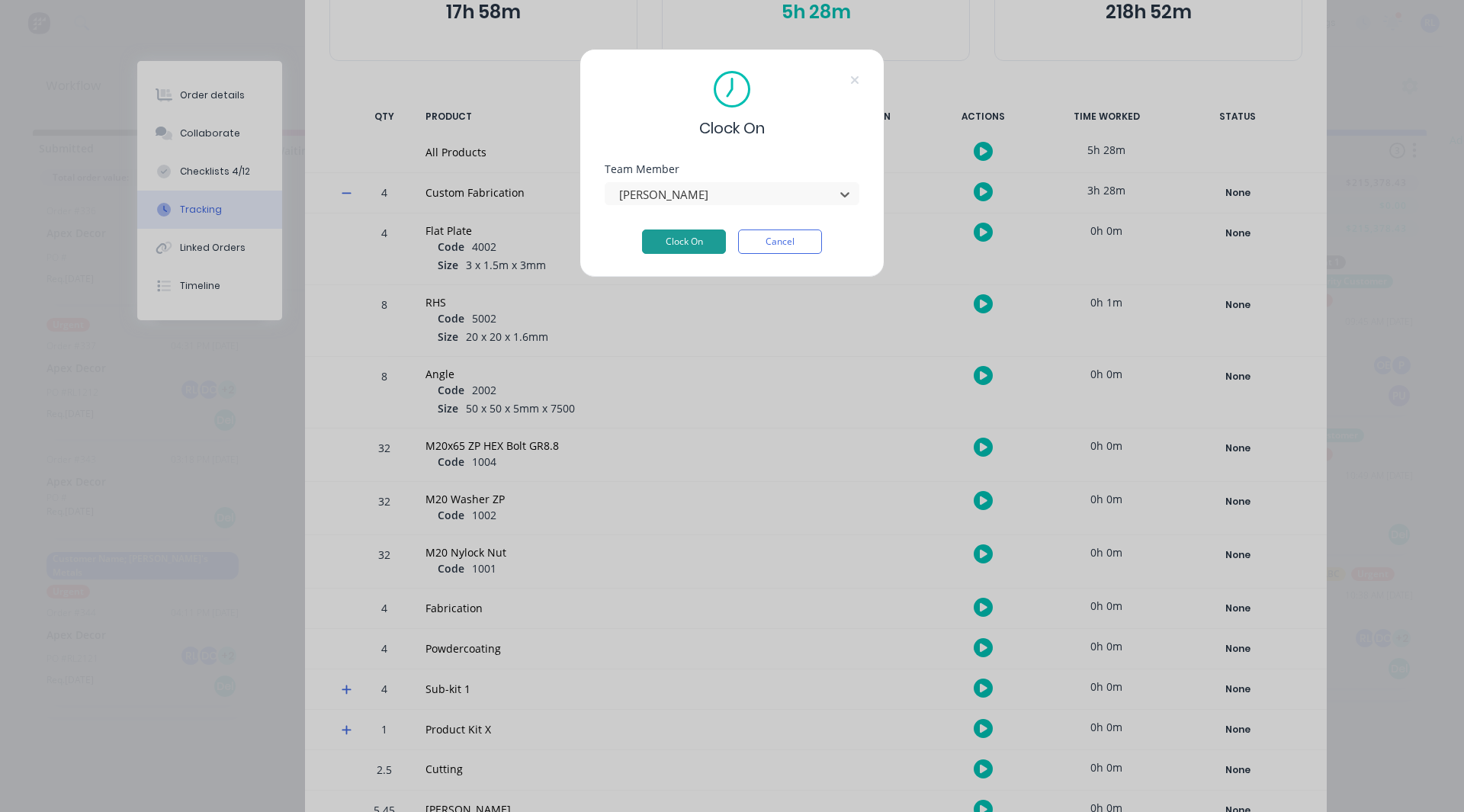
click at [687, 240] on button "Clock On" at bounding box center [683, 242] width 84 height 25
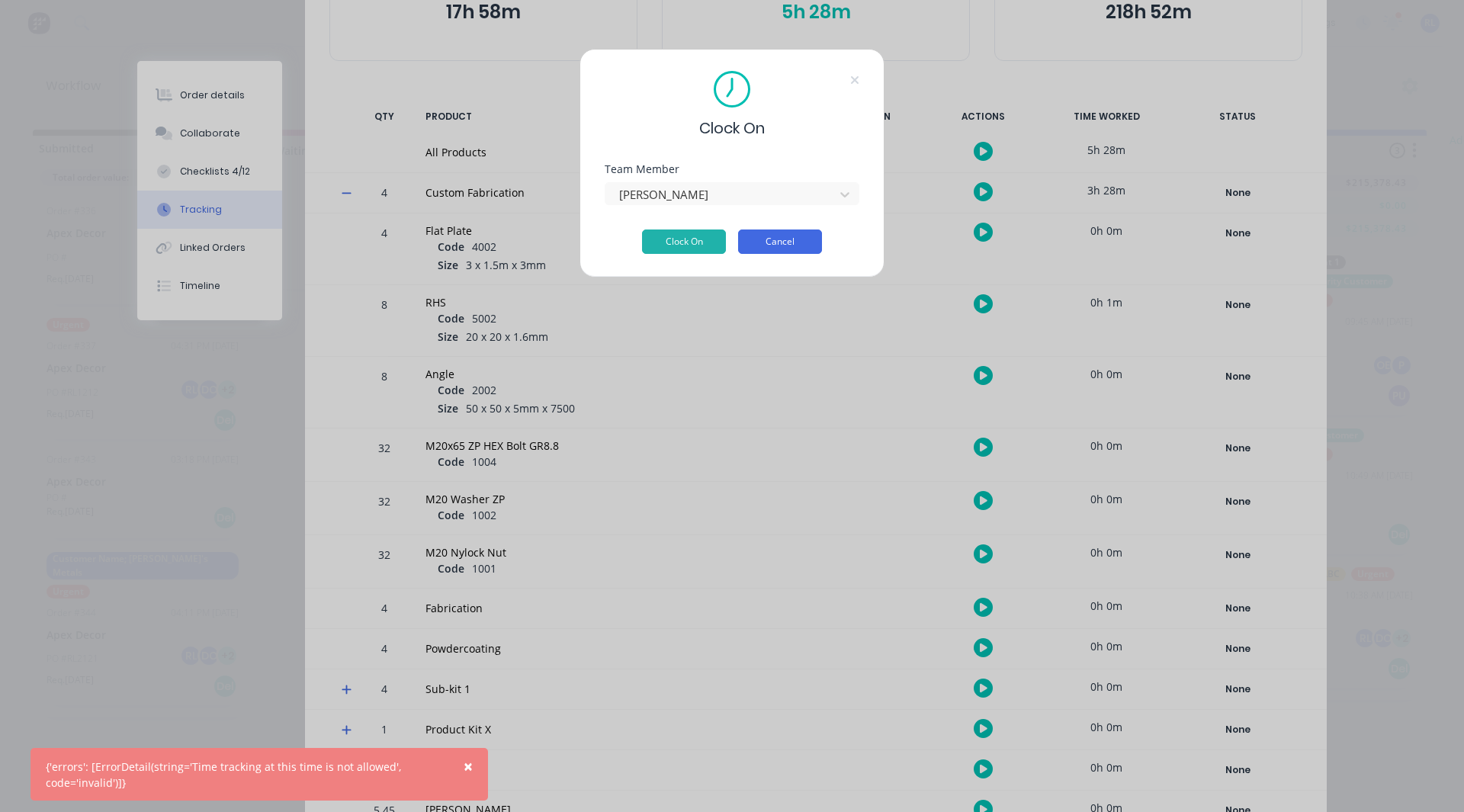
click at [756, 239] on button "Cancel" at bounding box center [779, 242] width 84 height 25
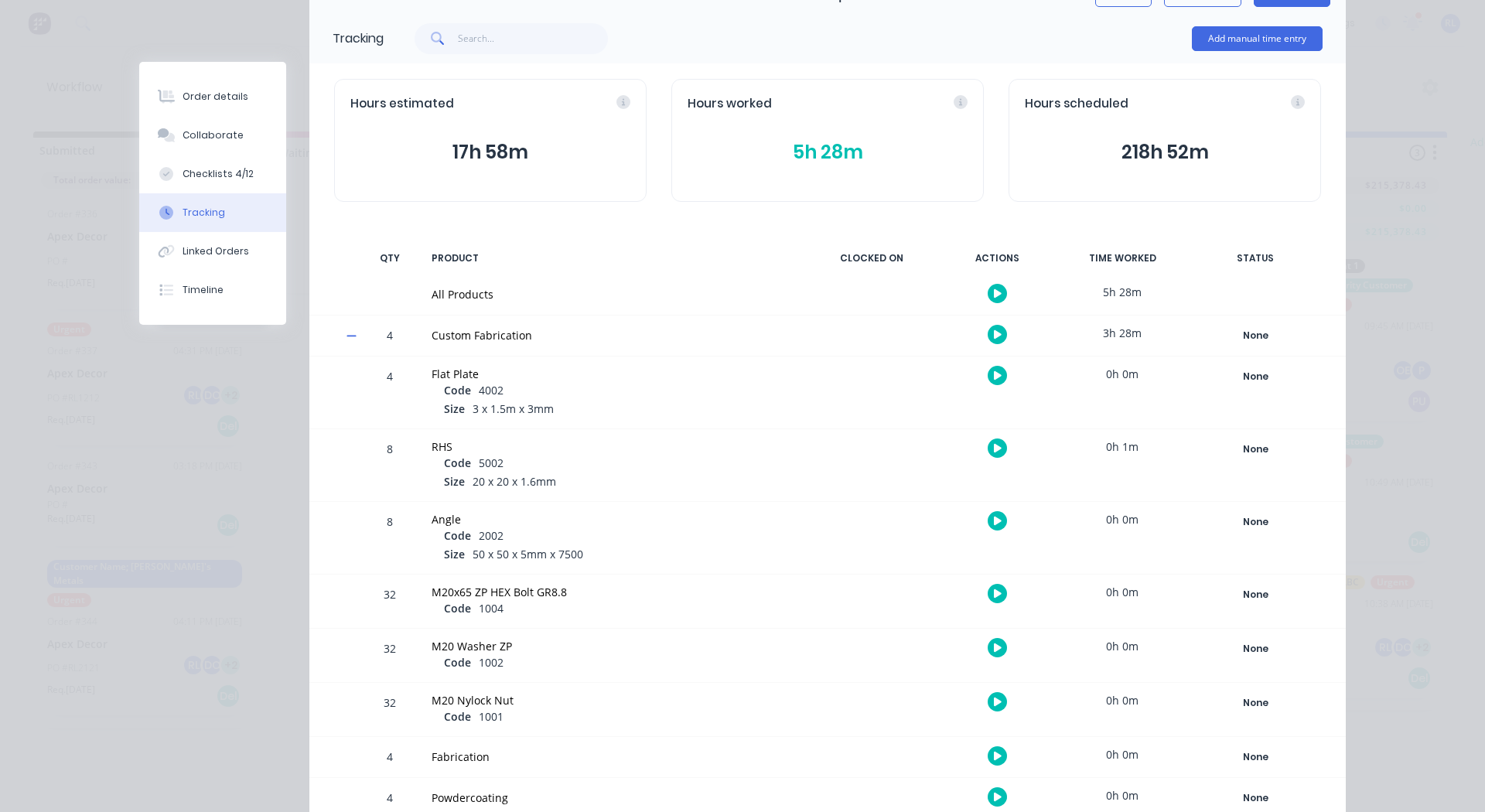
scroll to position [91, 0]
drag, startPoint x: 833, startPoint y: 22, endPoint x: 389, endPoint y: 186, distance: 473.3
click at [389, 186] on div "Tracking Add manual time entry Hours estimated 17h 58m Hours worked 5h 28m Hour…" at bounding box center [827, 527] width 1036 height 1026
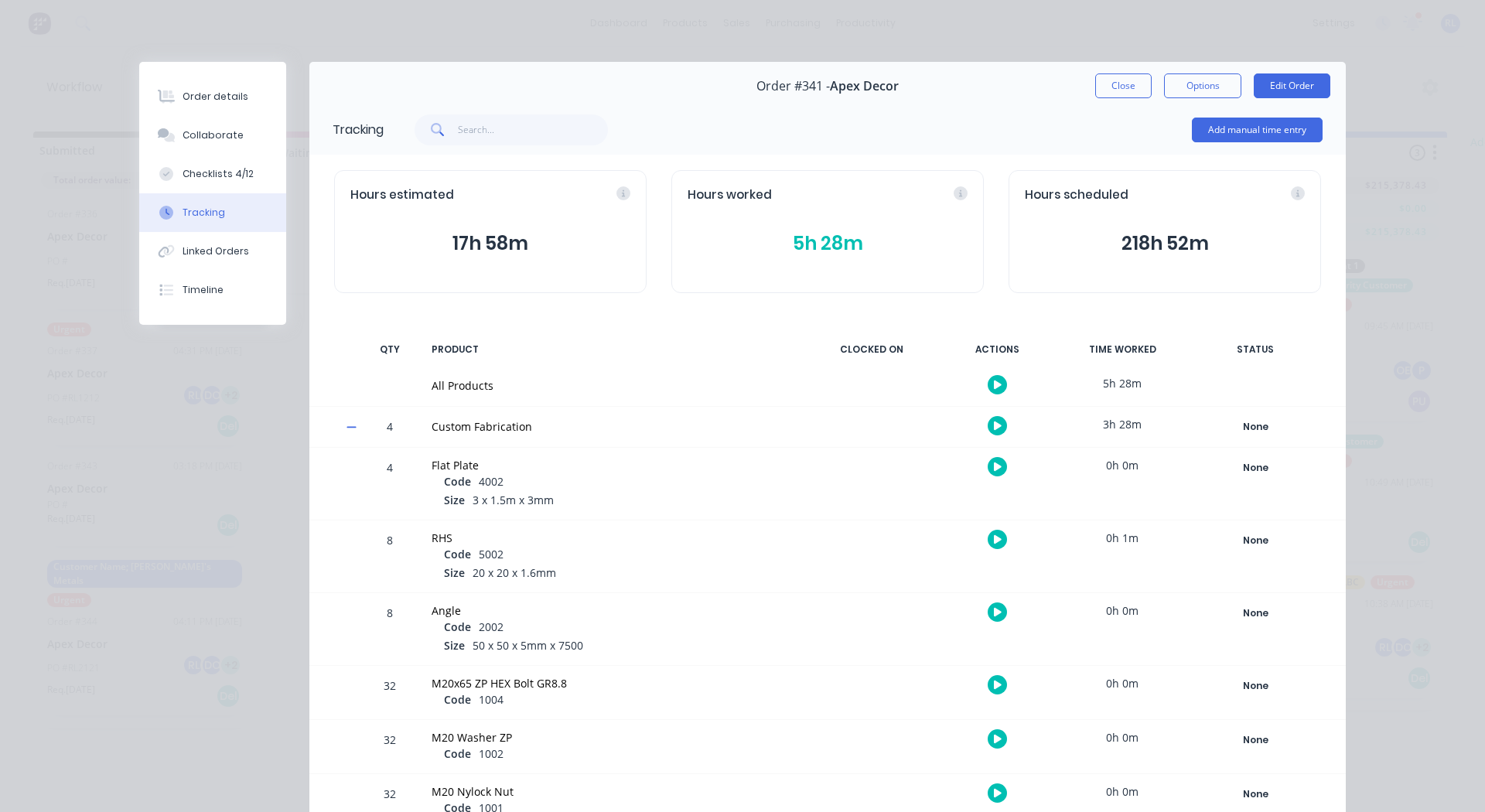
scroll to position [6, 0]
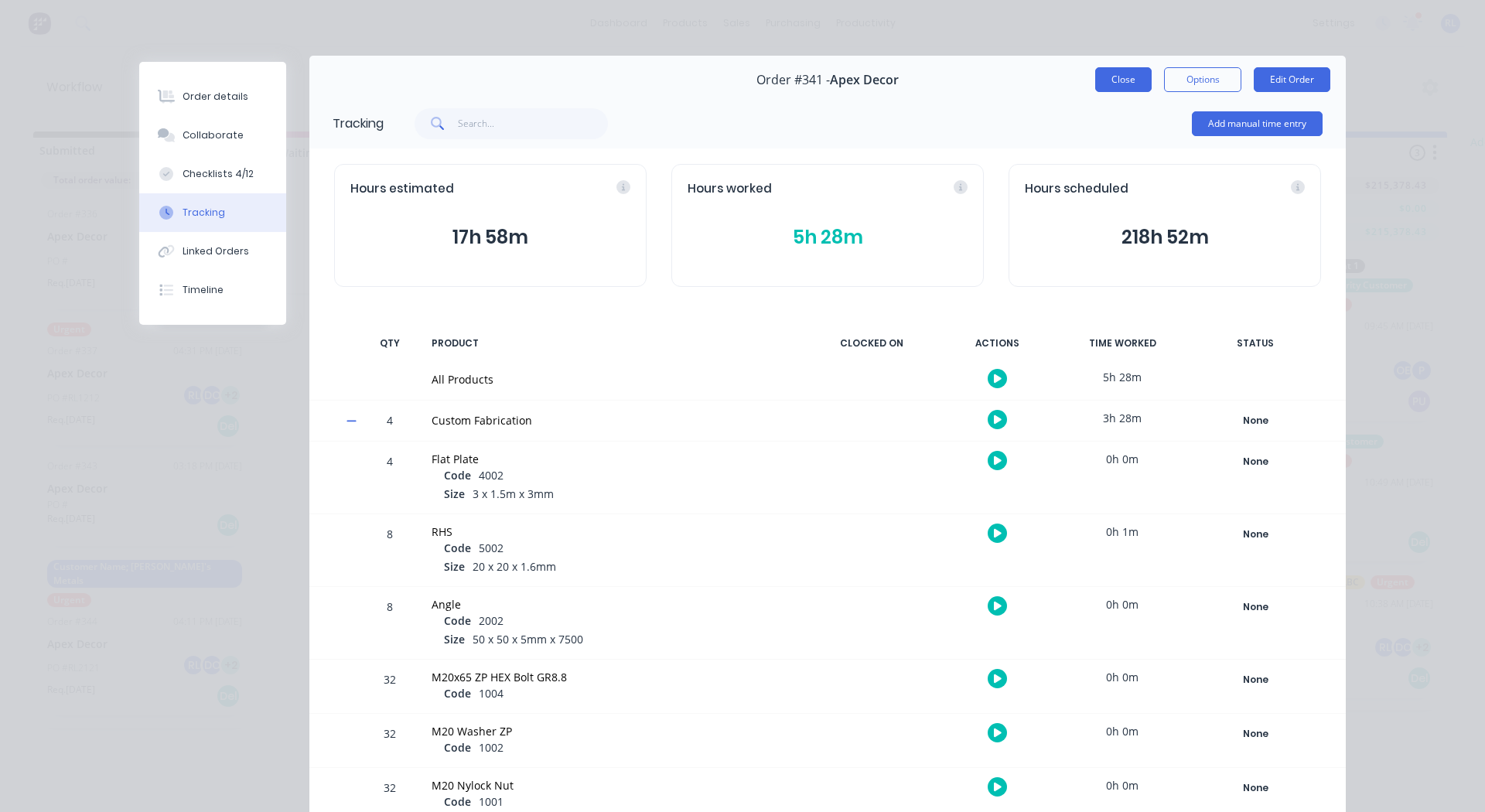
click at [1118, 82] on button "Close" at bounding box center [1123, 80] width 56 height 25
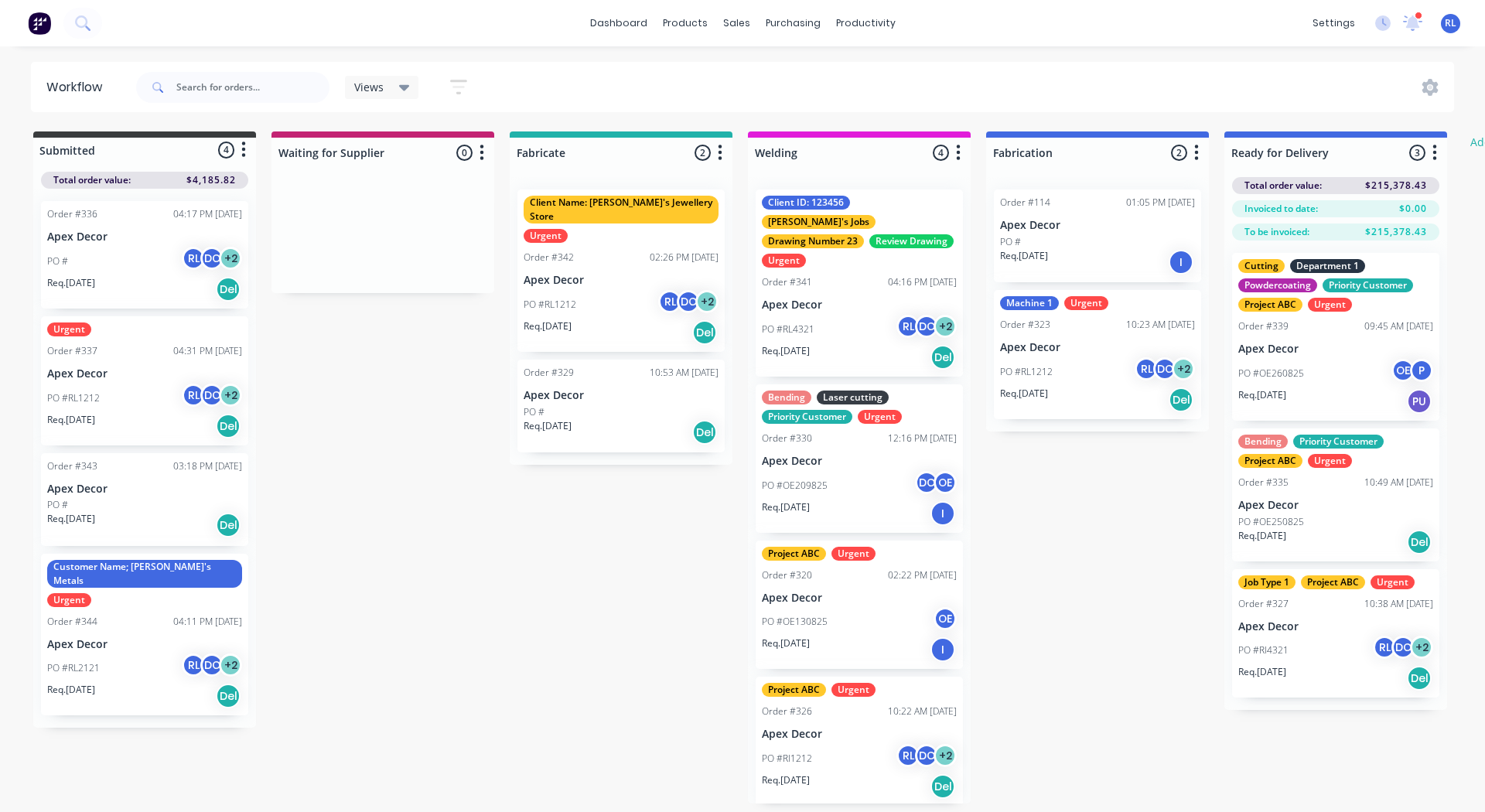
click at [607, 251] on div "Order #342 02:26 PM 26/08/25" at bounding box center [621, 258] width 195 height 14
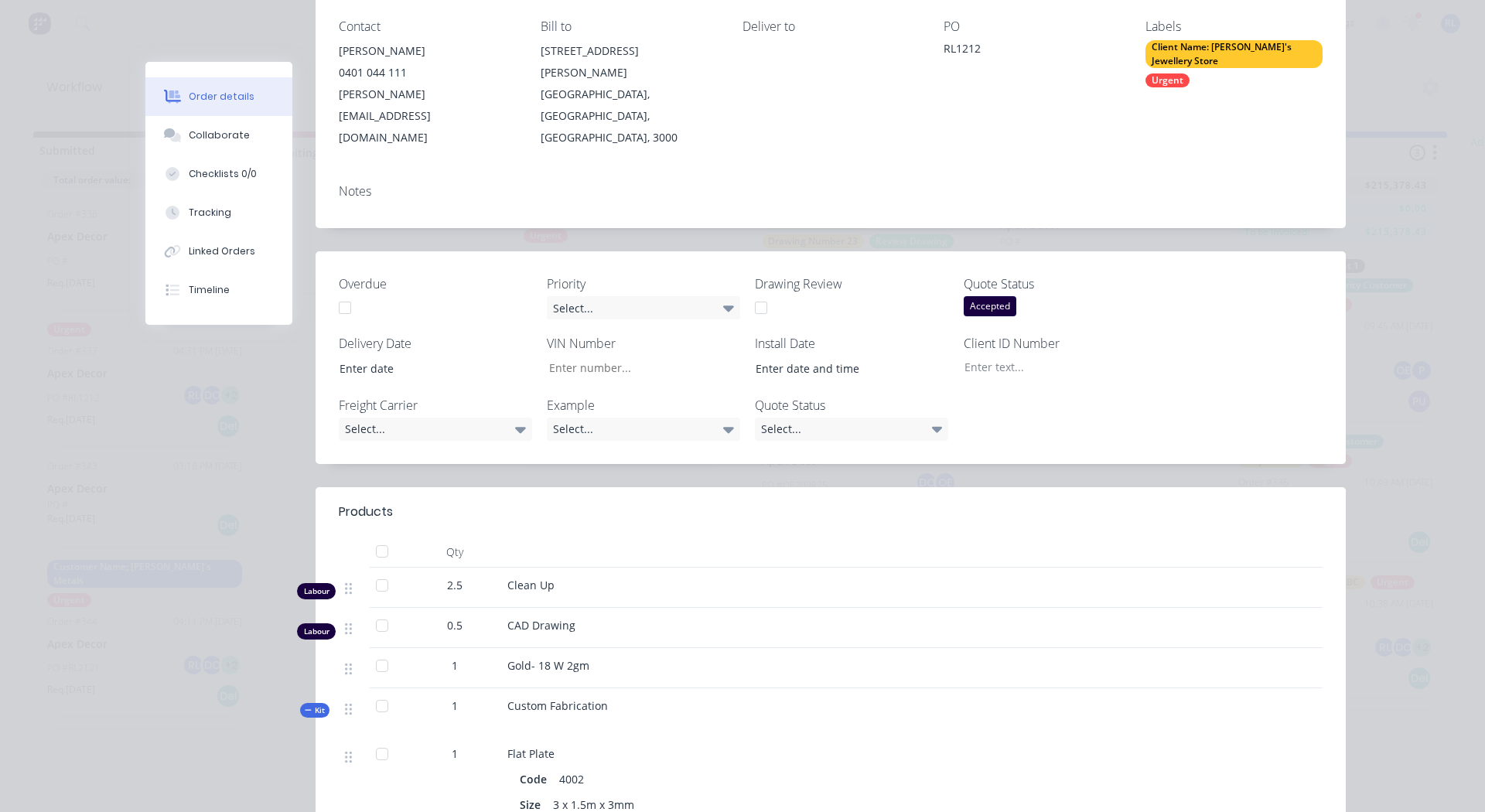
scroll to position [0, 0]
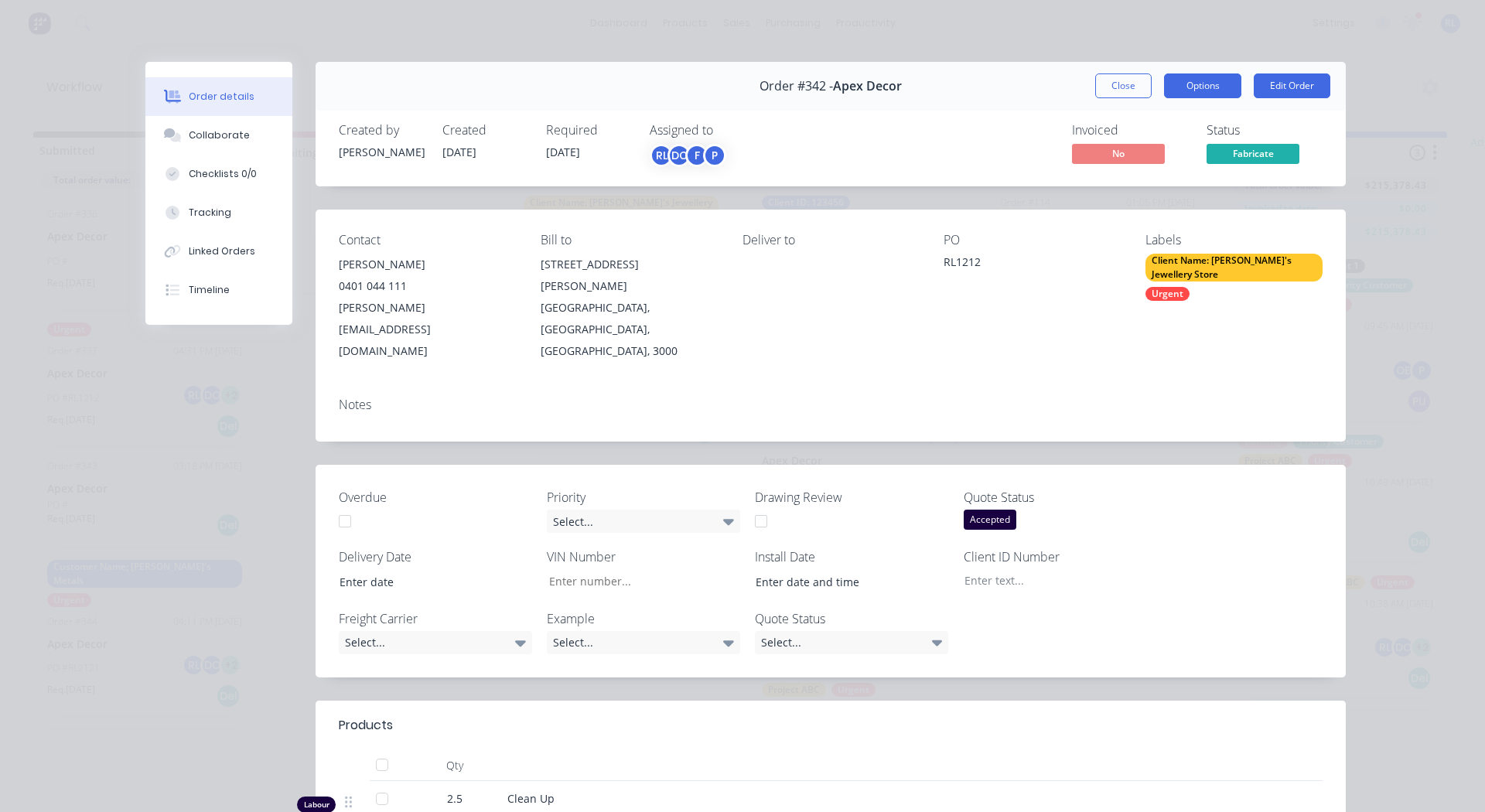
click at [1193, 87] on button "Options" at bounding box center [1203, 86] width 77 height 25
click at [1019, 337] on div "Contact Paul 0401 044 111 paul@factory.app Bill to 789 Collins Street Melbourne…" at bounding box center [831, 297] width 1030 height 175
click at [1122, 94] on button "Close" at bounding box center [1123, 86] width 56 height 25
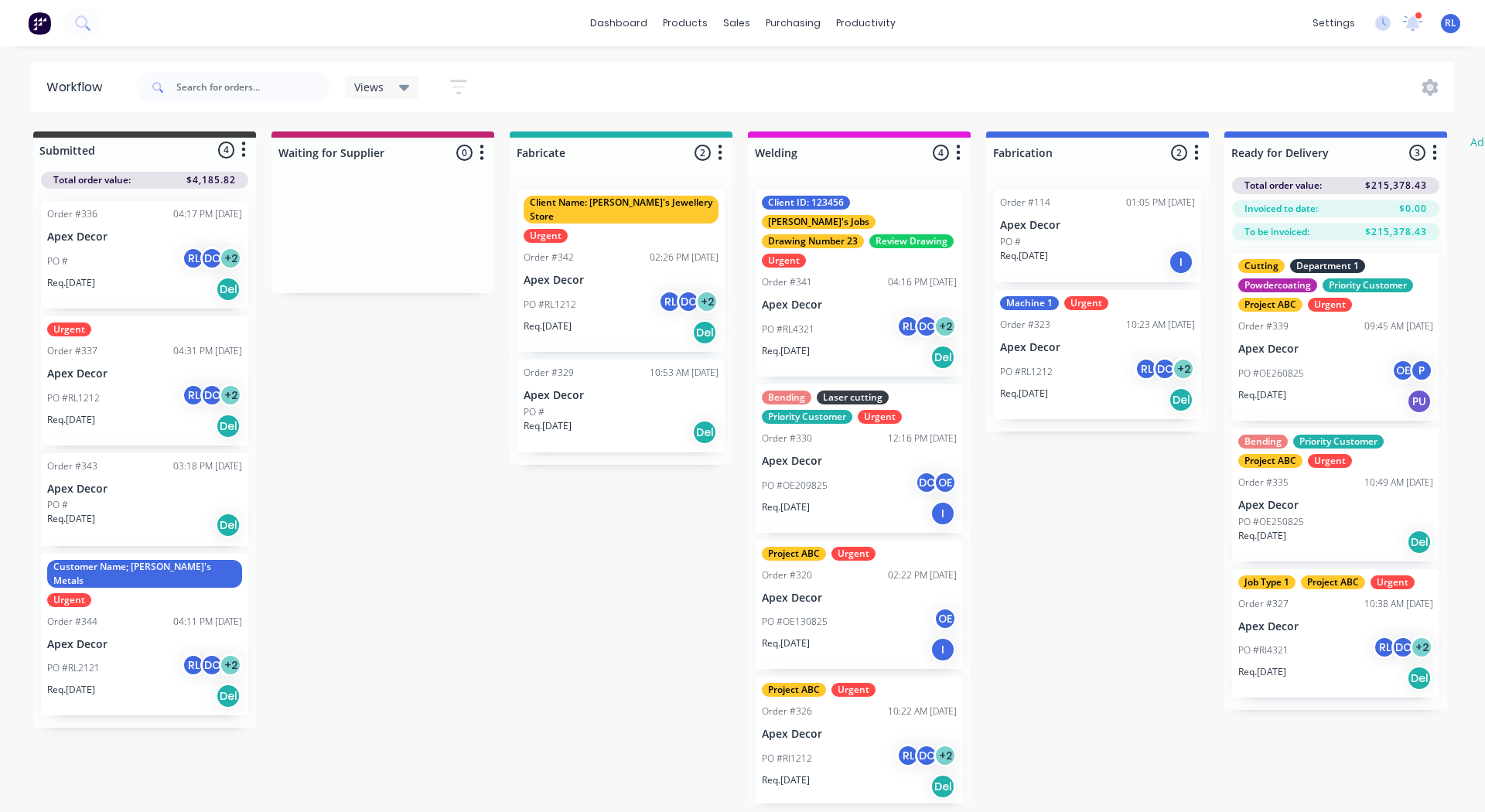
click at [718, 154] on icon "button" at bounding box center [721, 153] width 5 height 19
click at [667, 210] on button "Notifications" at bounding box center [652, 211] width 154 height 25
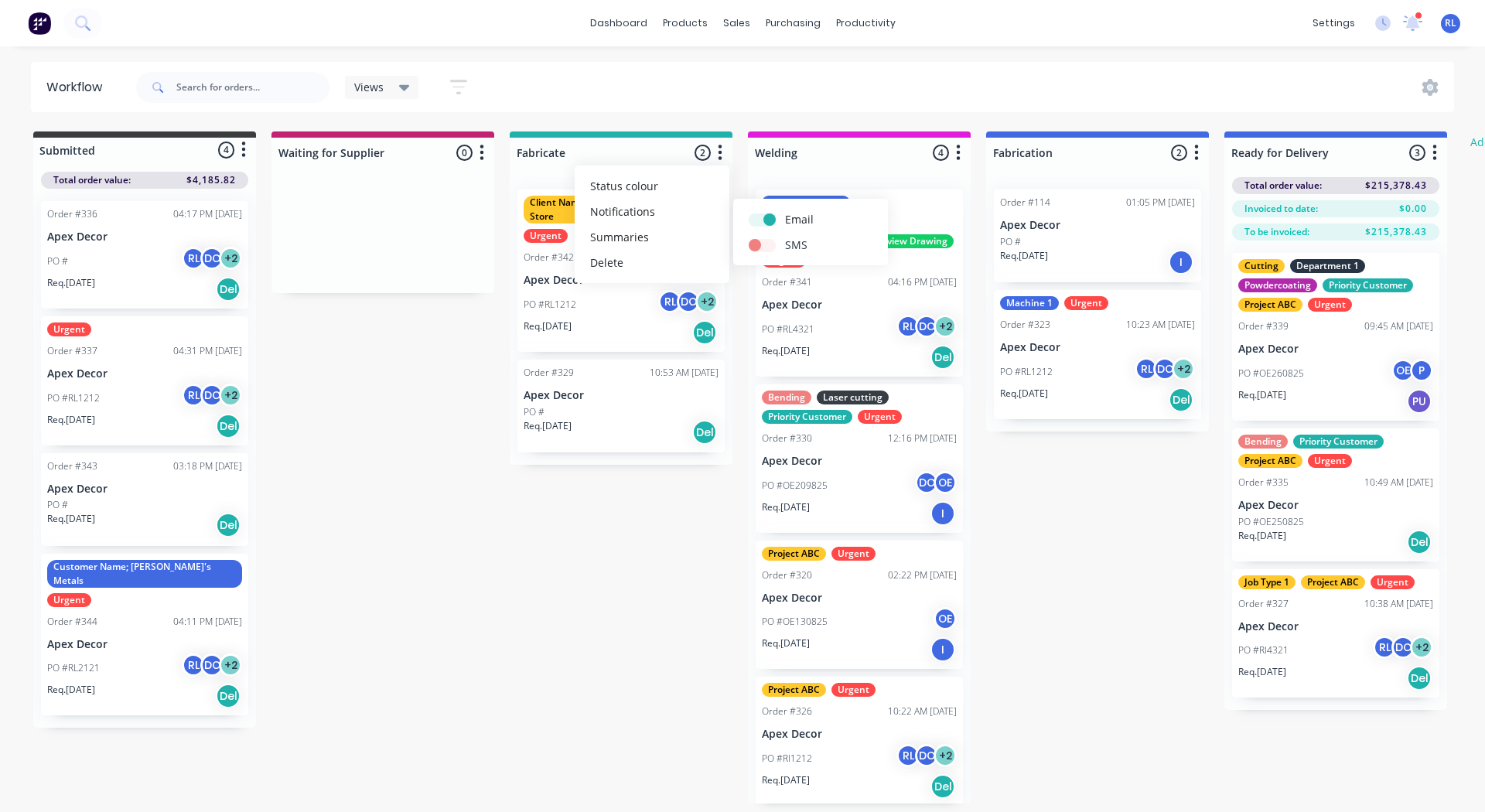
click at [785, 237] on label at bounding box center [785, 237] width 0 height 0
click at [761, 243] on input "checkbox" at bounding box center [754, 244] width 13 height 15
checkbox input "true"
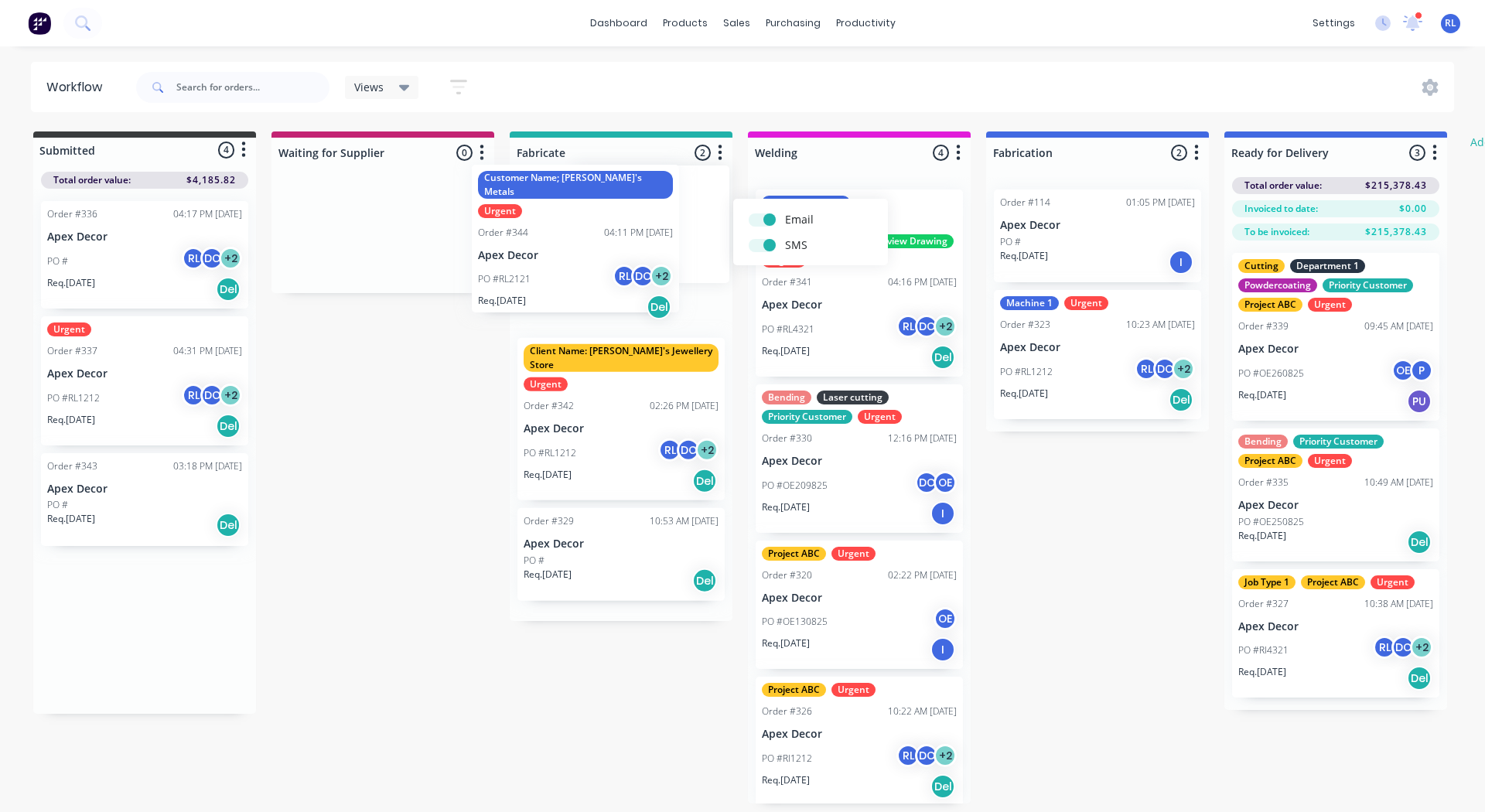
drag, startPoint x: 140, startPoint y: 605, endPoint x: 572, endPoint y: 210, distance: 585.4
click at [572, 210] on div "Submitted 4 Status colour #3A3C3E hex #3A3C3E Save Cancel Summaries Total order…" at bounding box center [941, 467] width 1907 height 672
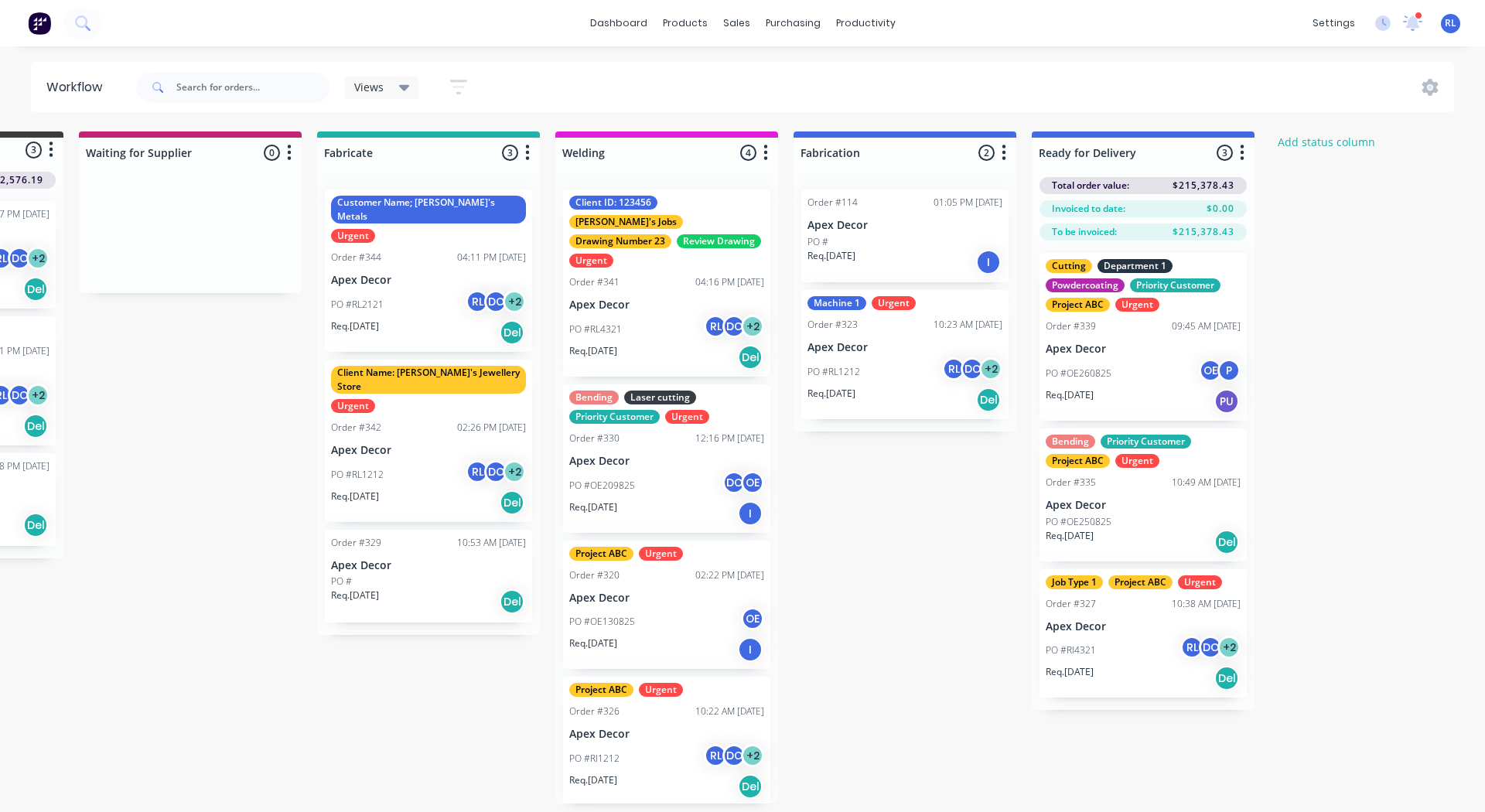
scroll to position [0, 193]
click at [1244, 150] on icon "button" at bounding box center [1242, 153] width 5 height 19
click at [1187, 209] on button "Notifications" at bounding box center [1173, 211] width 154 height 25
click at [1306, 211] on label at bounding box center [1306, 211] width 0 height 0
click at [1281, 213] on input "checkbox" at bounding box center [1276, 219] width 13 height 15
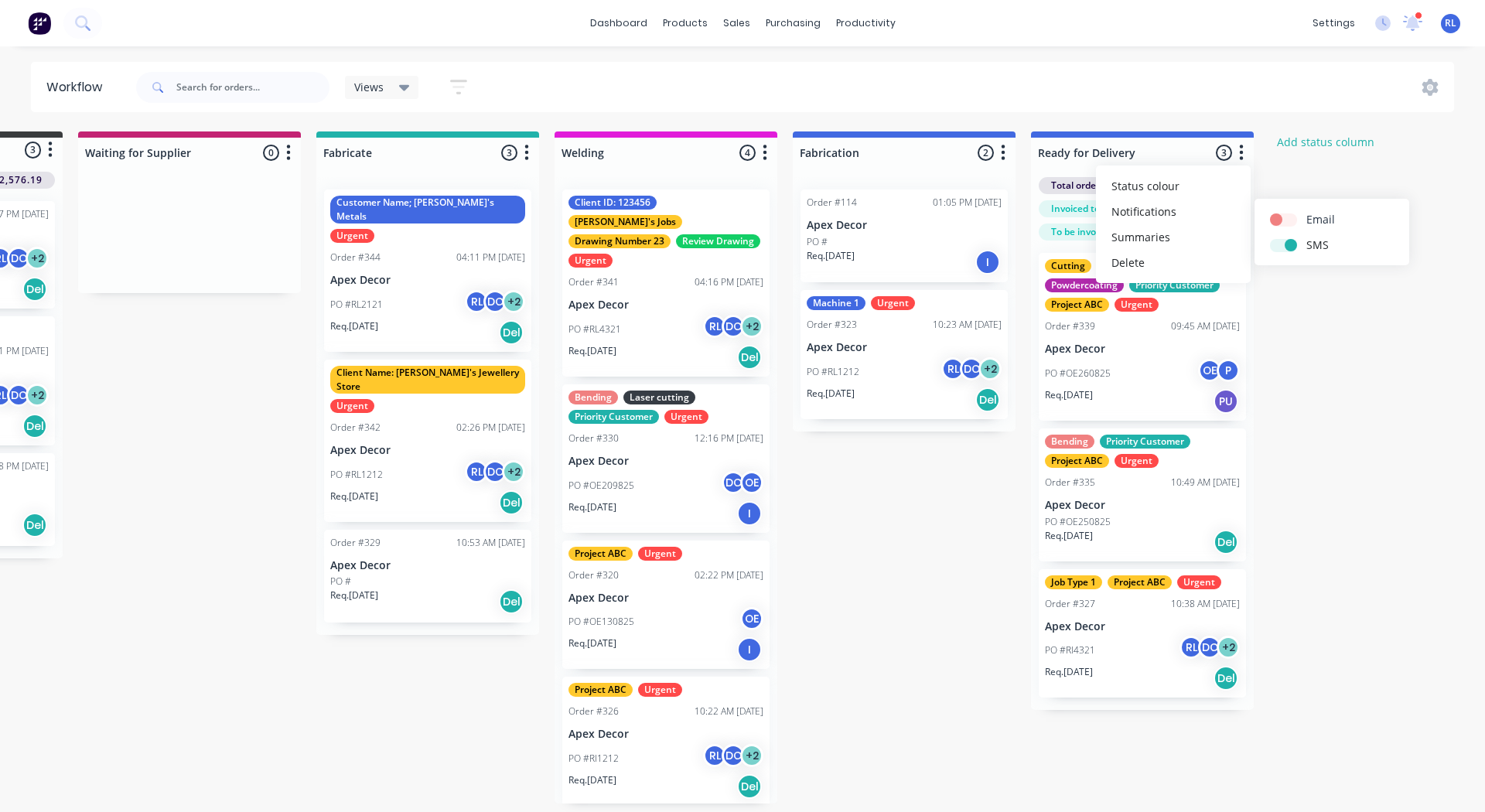
checkbox input "false"
click at [1306, 237] on label at bounding box center [1306, 237] width 0 height 0
click at [1282, 243] on input "checkbox" at bounding box center [1276, 244] width 13 height 15
checkbox input "false"
click at [1306, 211] on label at bounding box center [1306, 211] width 0 height 0
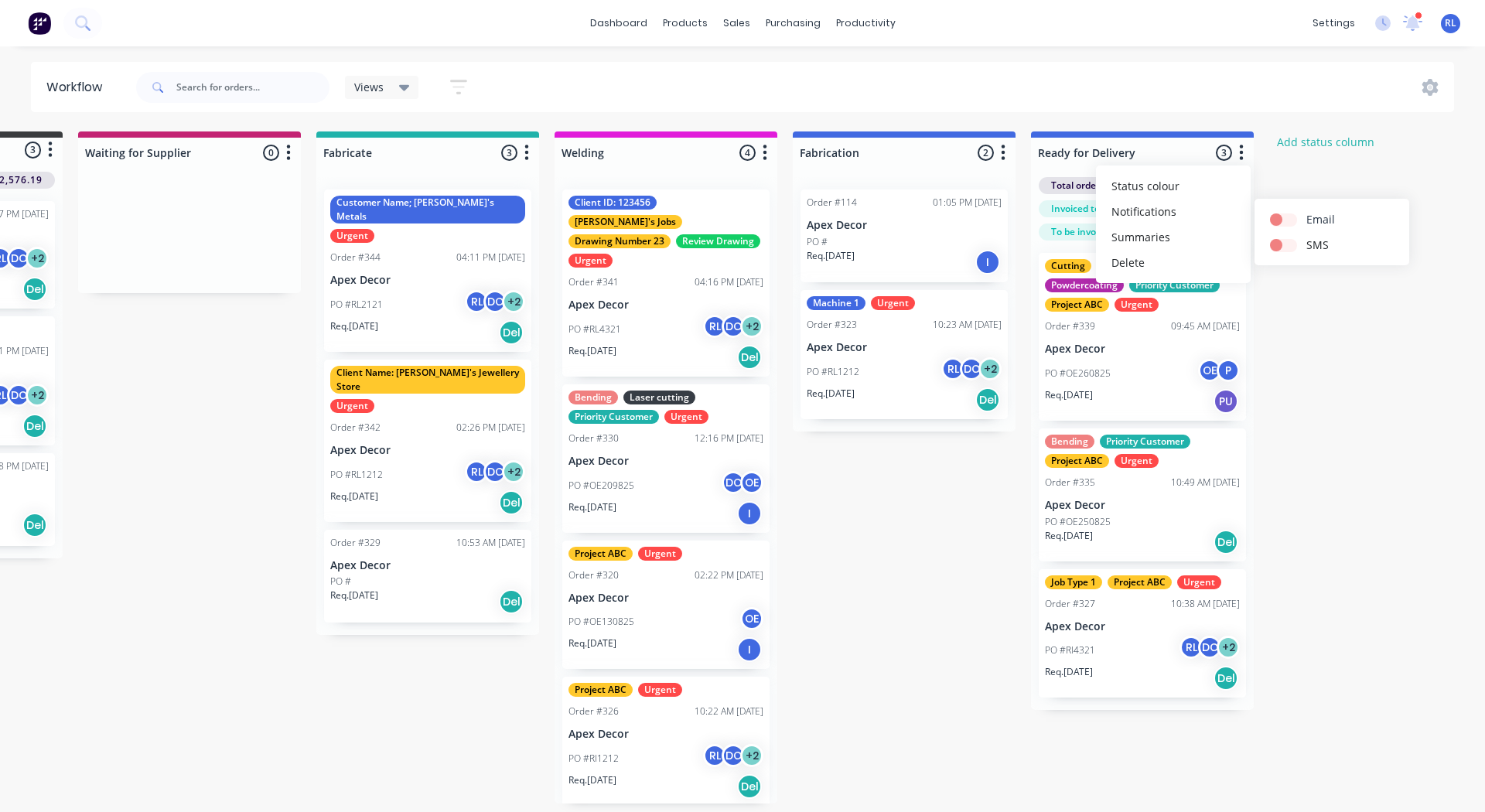
click at [1283, 225] on input "checkbox" at bounding box center [1276, 219] width 13 height 15
checkbox input "true"
click at [1306, 237] on label at bounding box center [1306, 237] width 0 height 0
click at [1283, 243] on input "checkbox" at bounding box center [1276, 244] width 13 height 15
checkbox input "true"
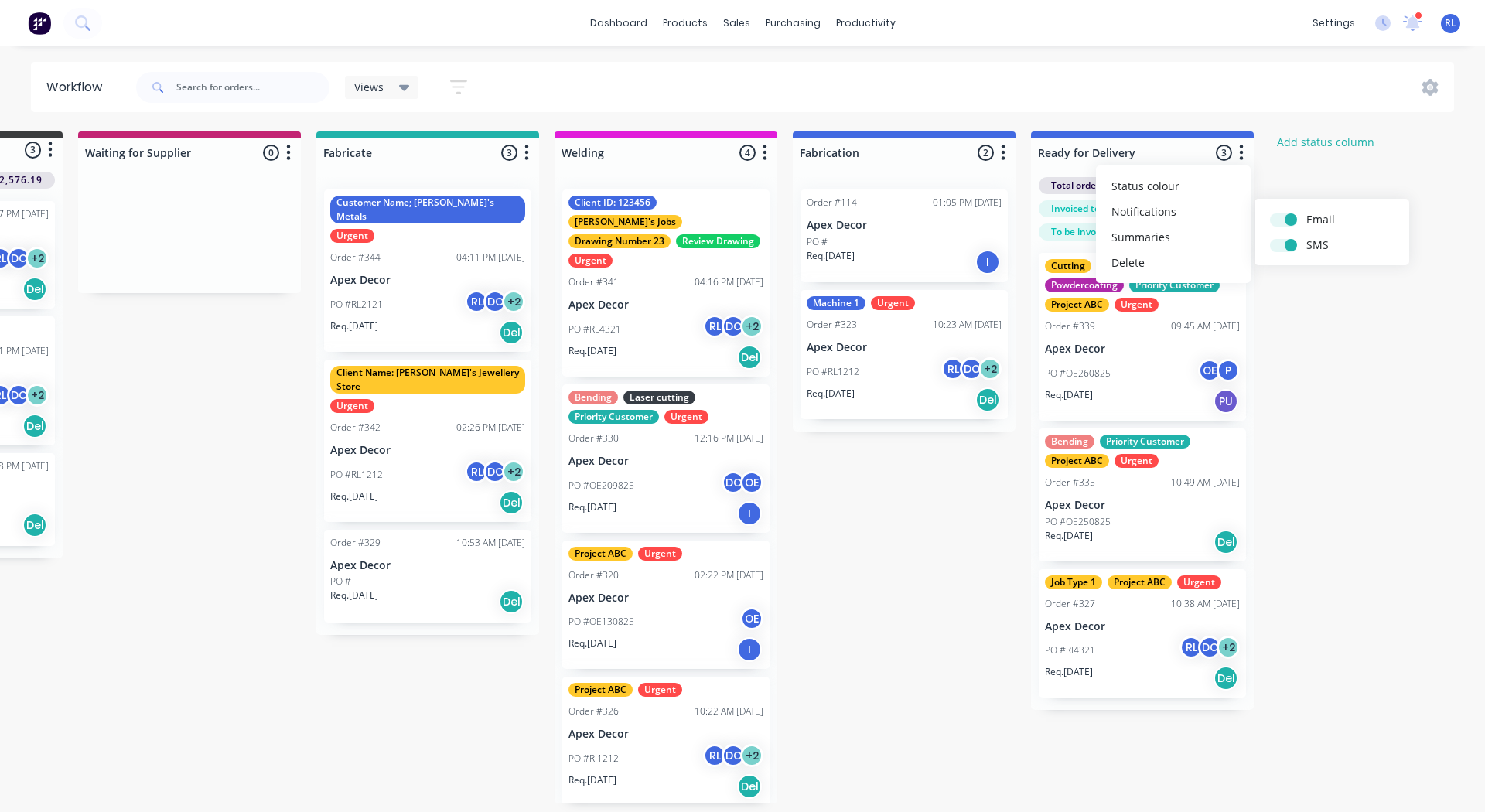
click at [1314, 305] on div "Submitted 3 Status colour #3A3C3E hex #3A3C3E Save Cancel Summaries Total order…" at bounding box center [748, 467] width 1907 height 672
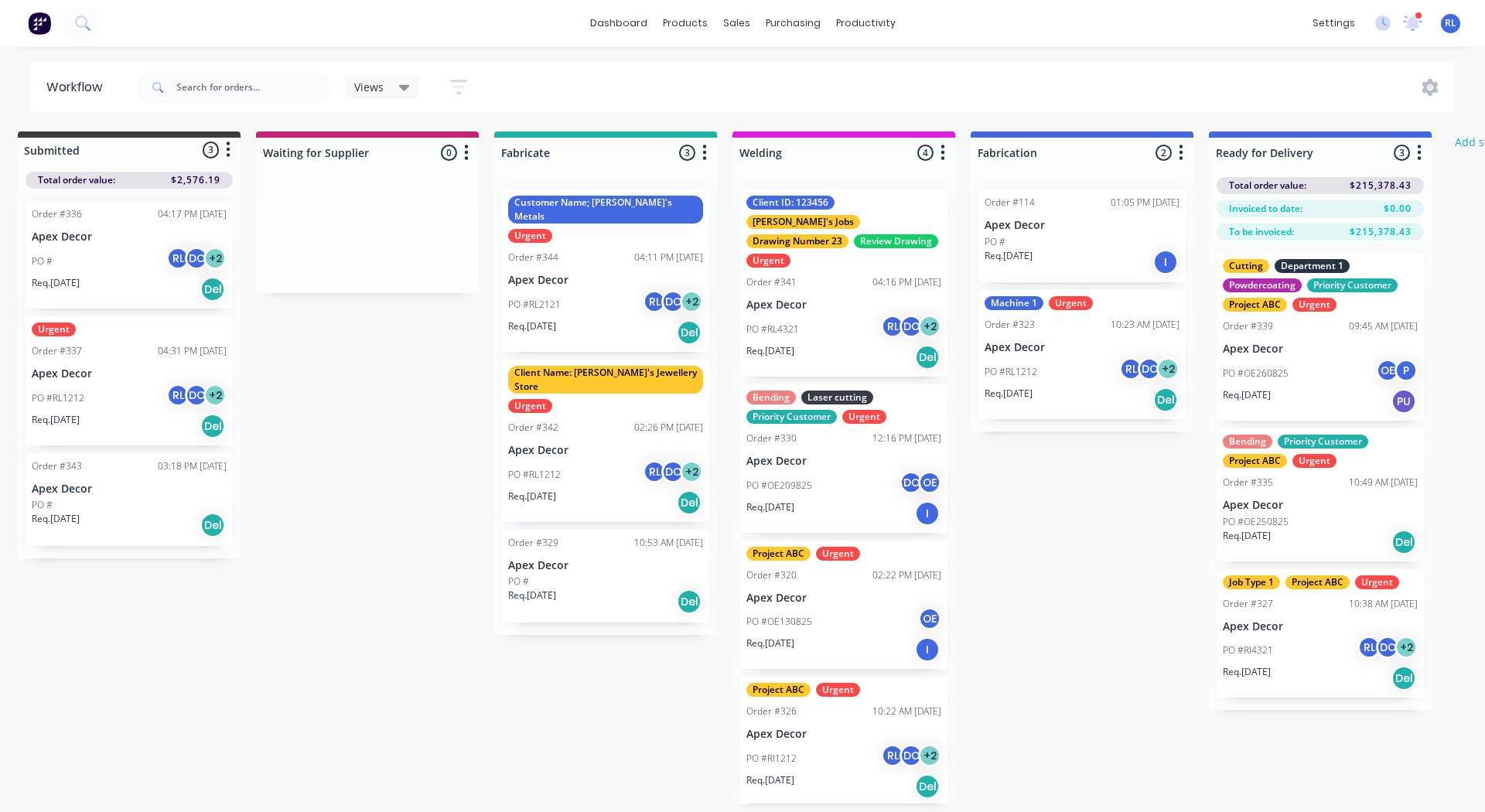
scroll to position [0, 15]
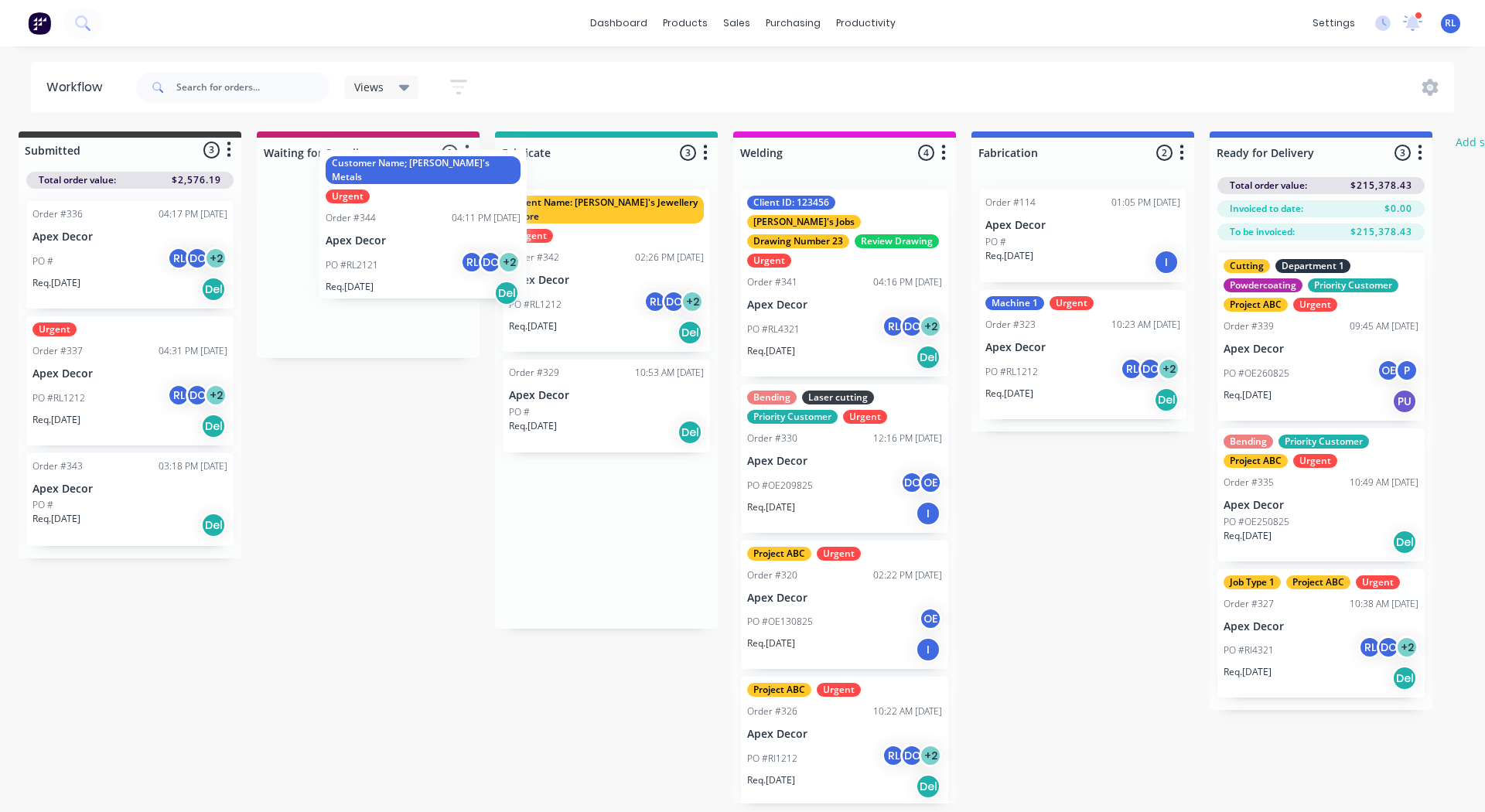
drag, startPoint x: 539, startPoint y: 290, endPoint x: 340, endPoint y: 251, distance: 202.8
click at [340, 251] on div "Submitted 3 Status colour #3A3C3E hex #3A3C3E Save Cancel Summaries Total order…" at bounding box center [927, 467] width 1907 height 672
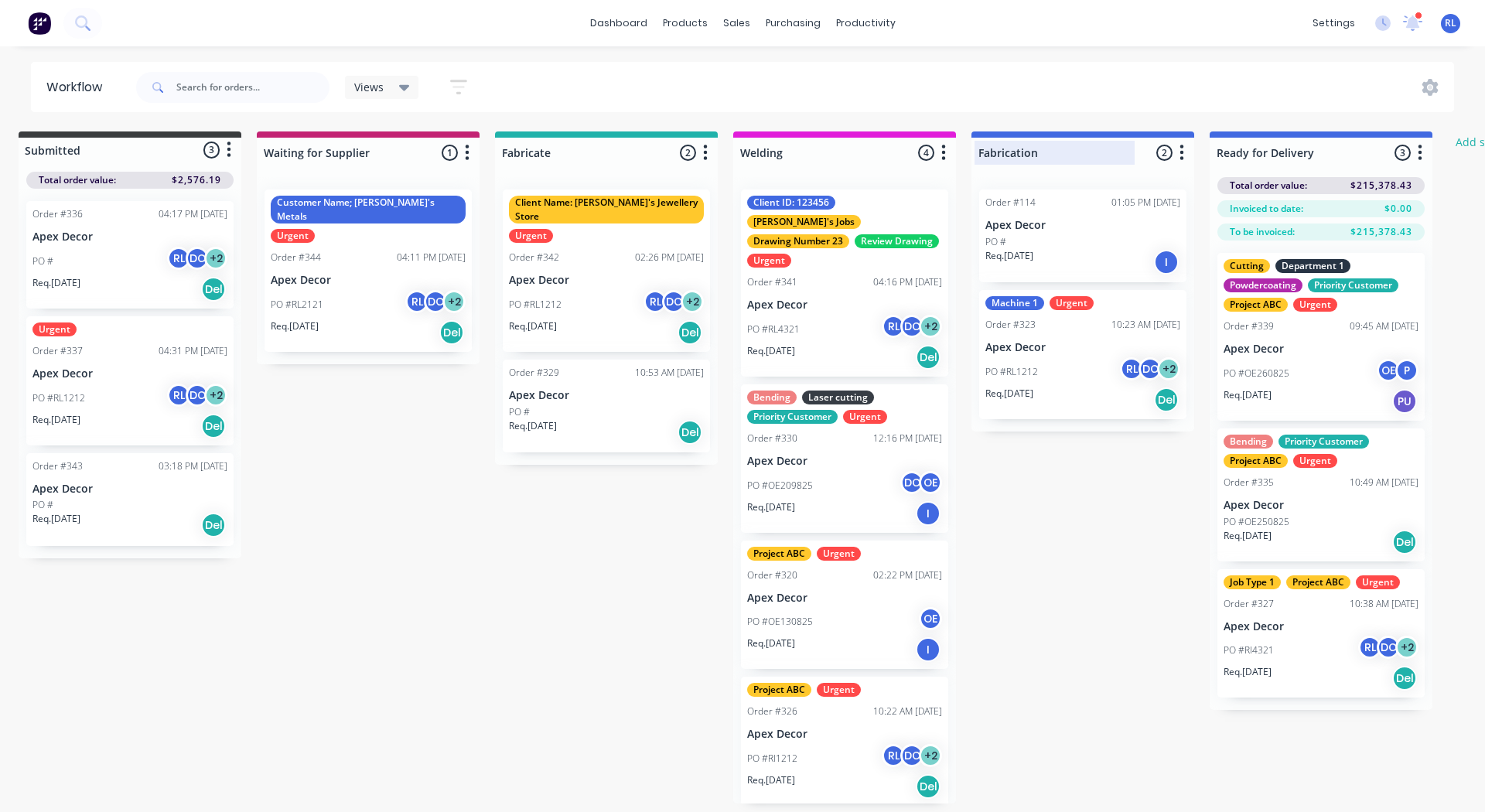
click at [1019, 154] on div at bounding box center [1083, 153] width 223 height 30
click at [1019, 154] on input "Fabrication" at bounding box center [1055, 152] width 153 height 16
click at [1066, 533] on div "Submitted 3 Status colour #3A3C3E hex #3A3C3E Save Cancel Summaries Total order…" at bounding box center [927, 467] width 1907 height 672
click at [1026, 156] on div at bounding box center [1083, 153] width 223 height 30
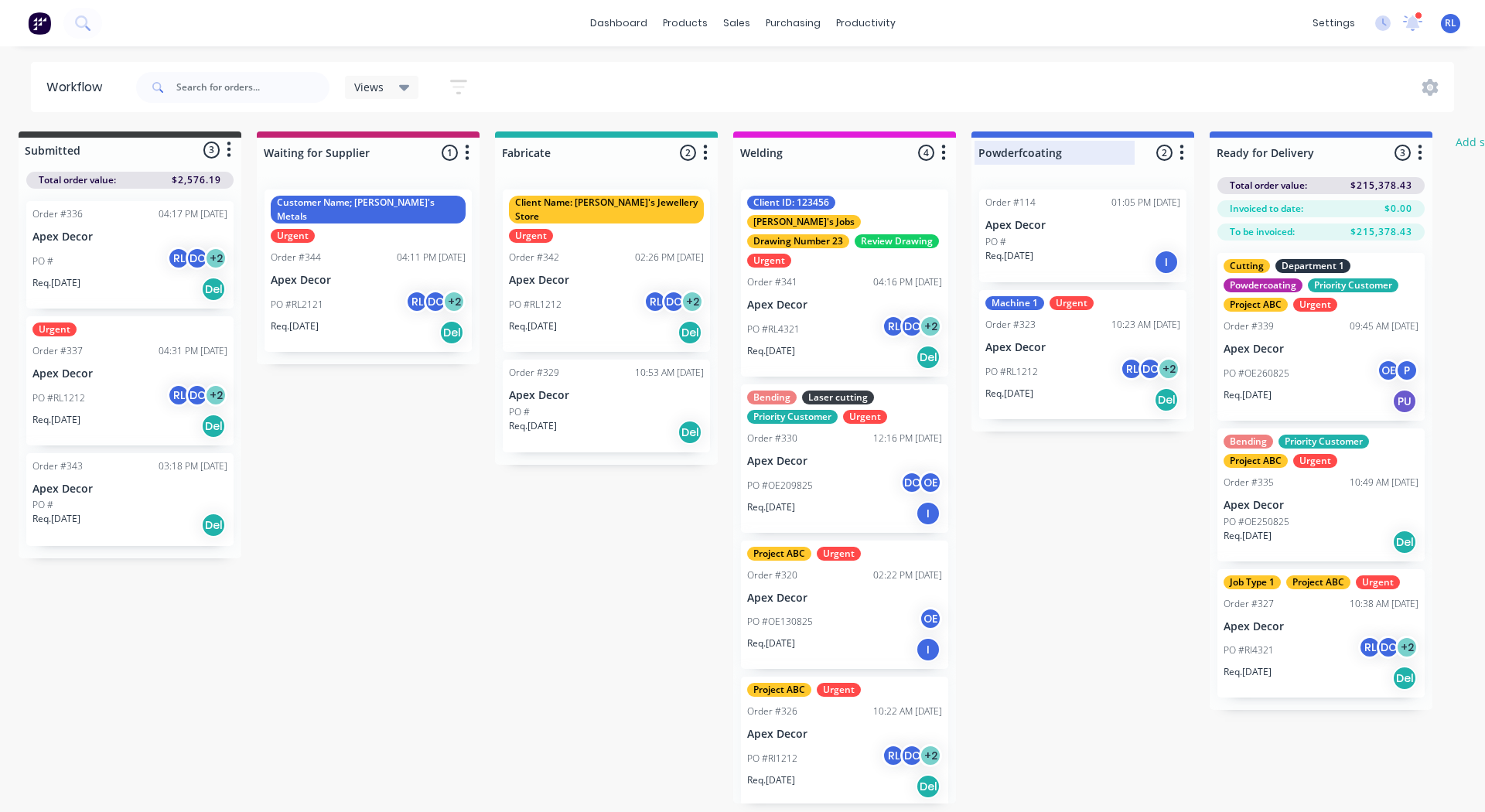
click at [1026, 156] on input "Powderfcoating" at bounding box center [1055, 152] width 153 height 16
type input "Powdercoating"
click at [1080, 493] on div "Submitted 3 Status colour #3A3C3E hex #3A3C3E Save Cancel Summaries Total order…" at bounding box center [927, 467] width 1907 height 672
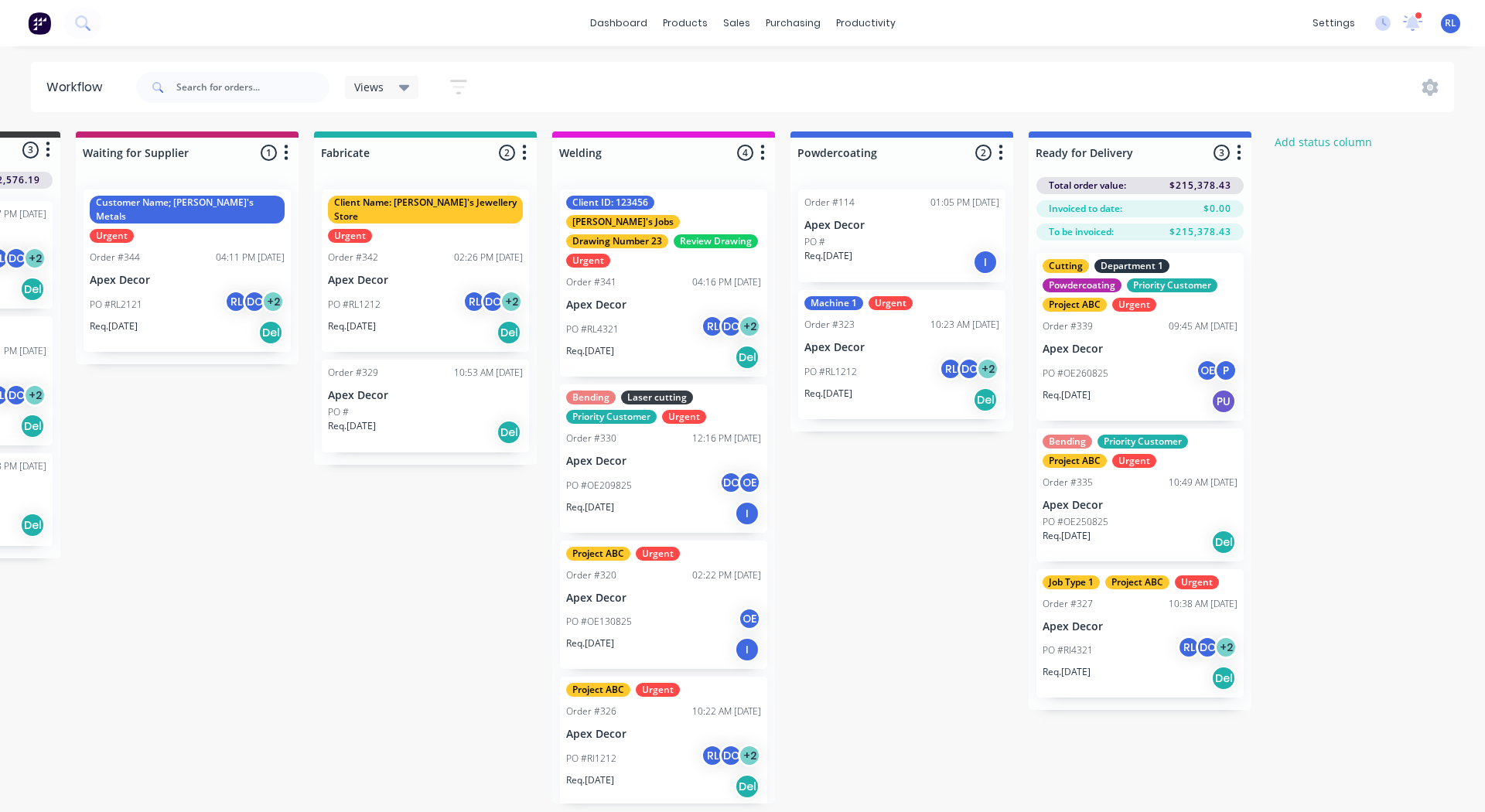
scroll to position [0, 199]
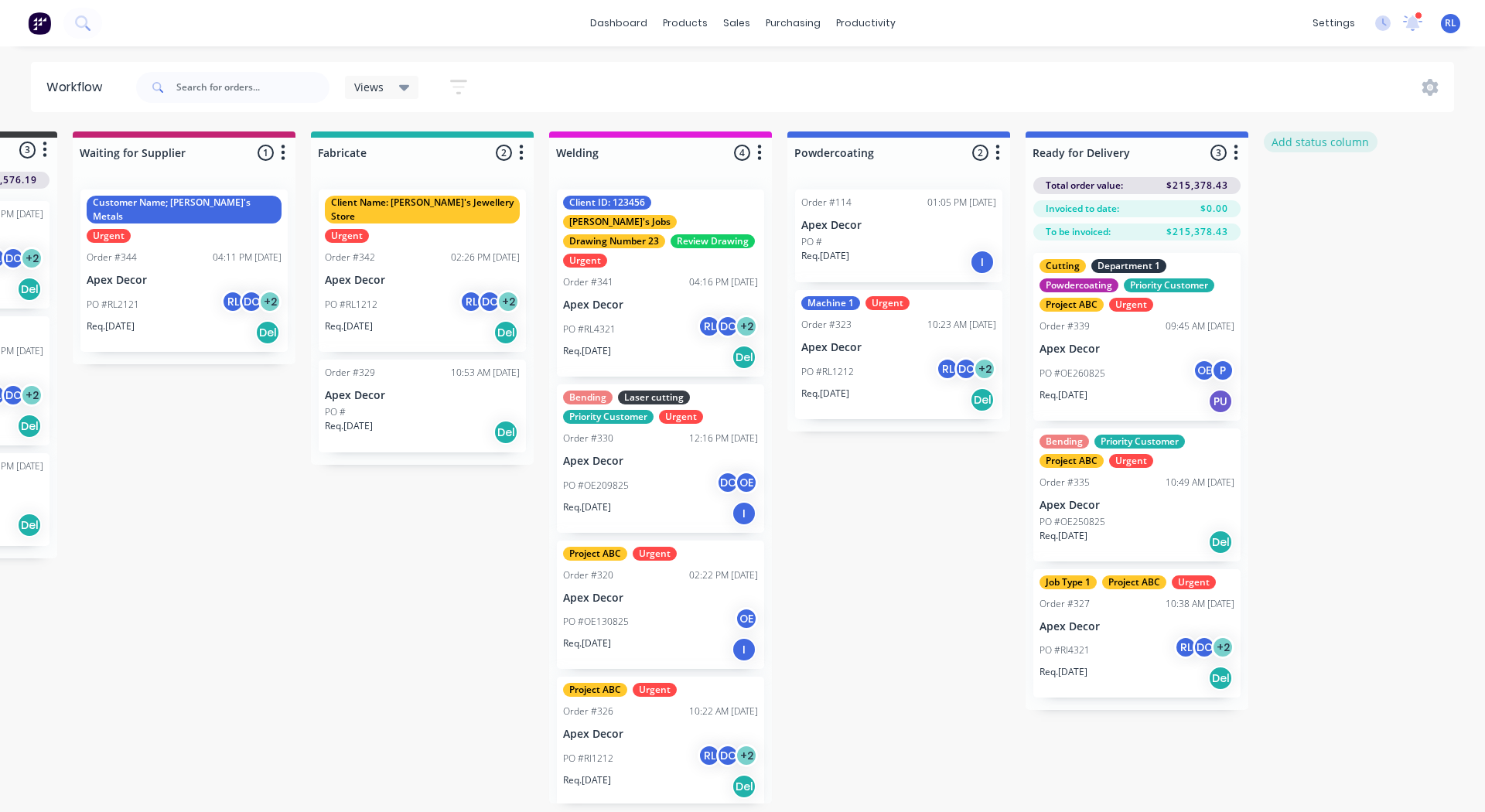
click at [1310, 134] on button "Add status column" at bounding box center [1321, 142] width 114 height 21
type input "Ready for Pick Up"
click button "Add" at bounding box center [1316, 189] width 85 height 25
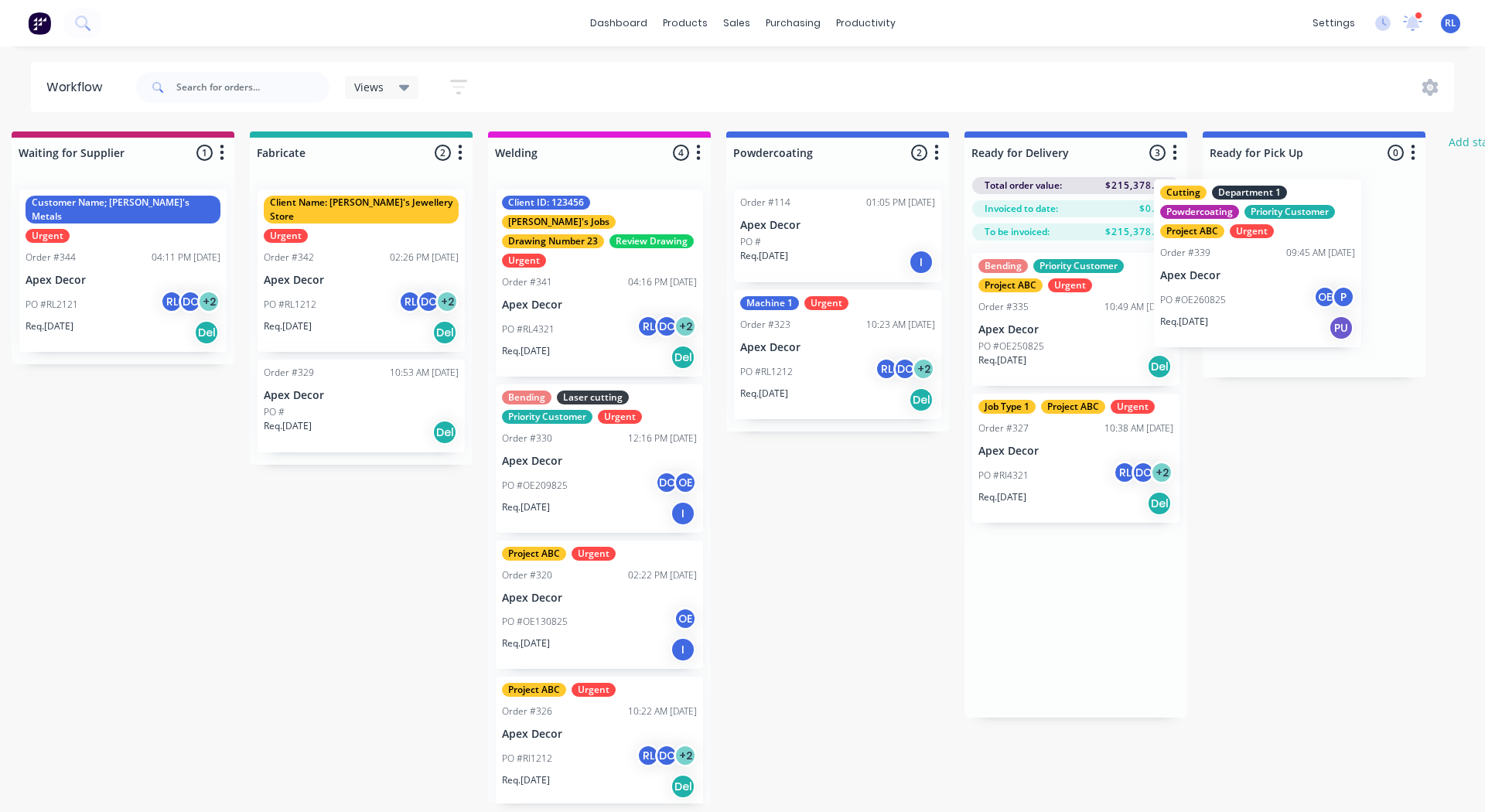
drag, startPoint x: 1145, startPoint y: 322, endPoint x: 1325, endPoint y: 242, distance: 197.0
click at [1325, 242] on div "Submitted 3 Status colour #3A3C3E hex #3A3C3E Save Cancel Summaries Total order…" at bounding box center [794, 467] width 2131 height 672
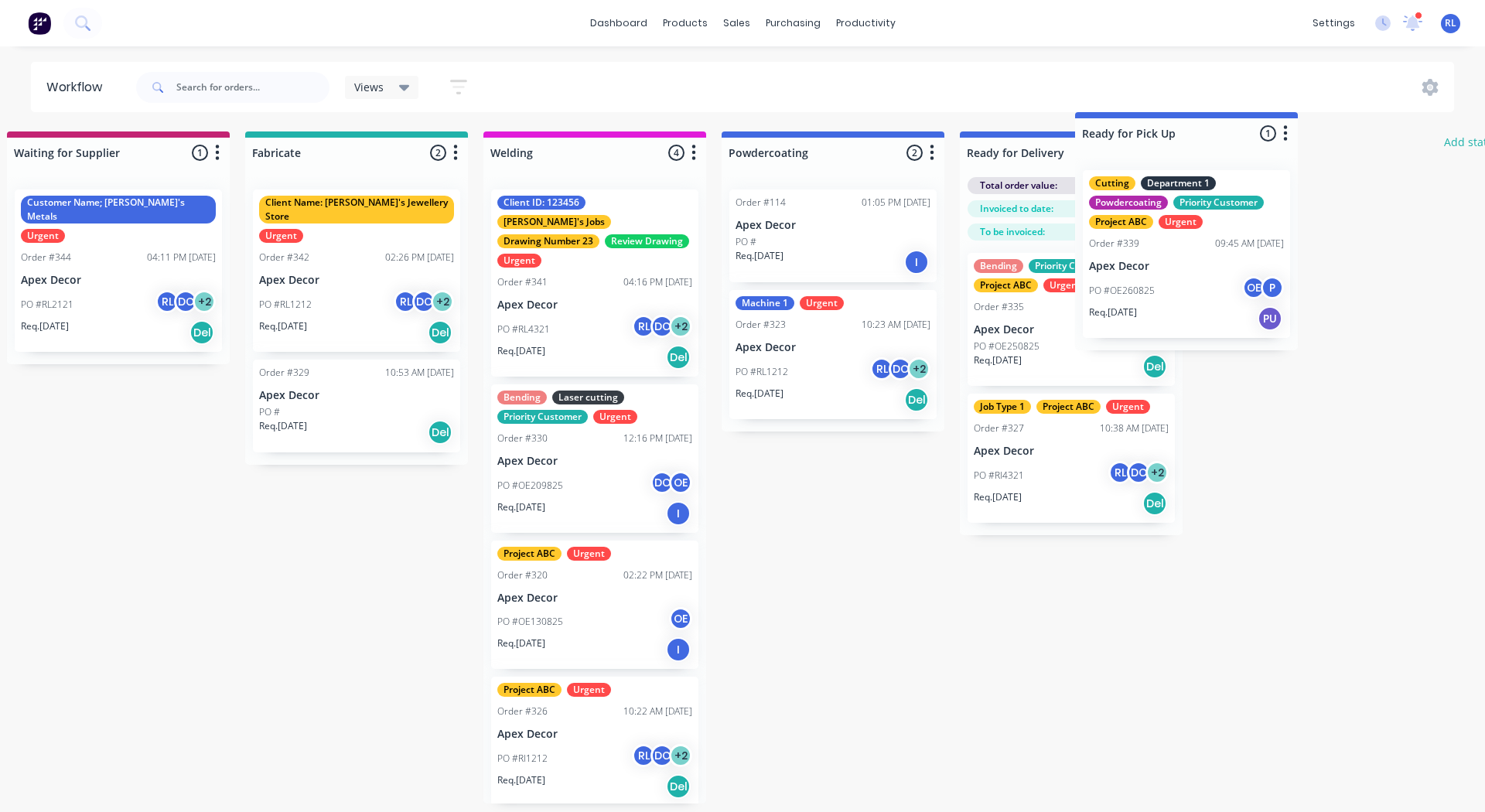
scroll to position [0, 270]
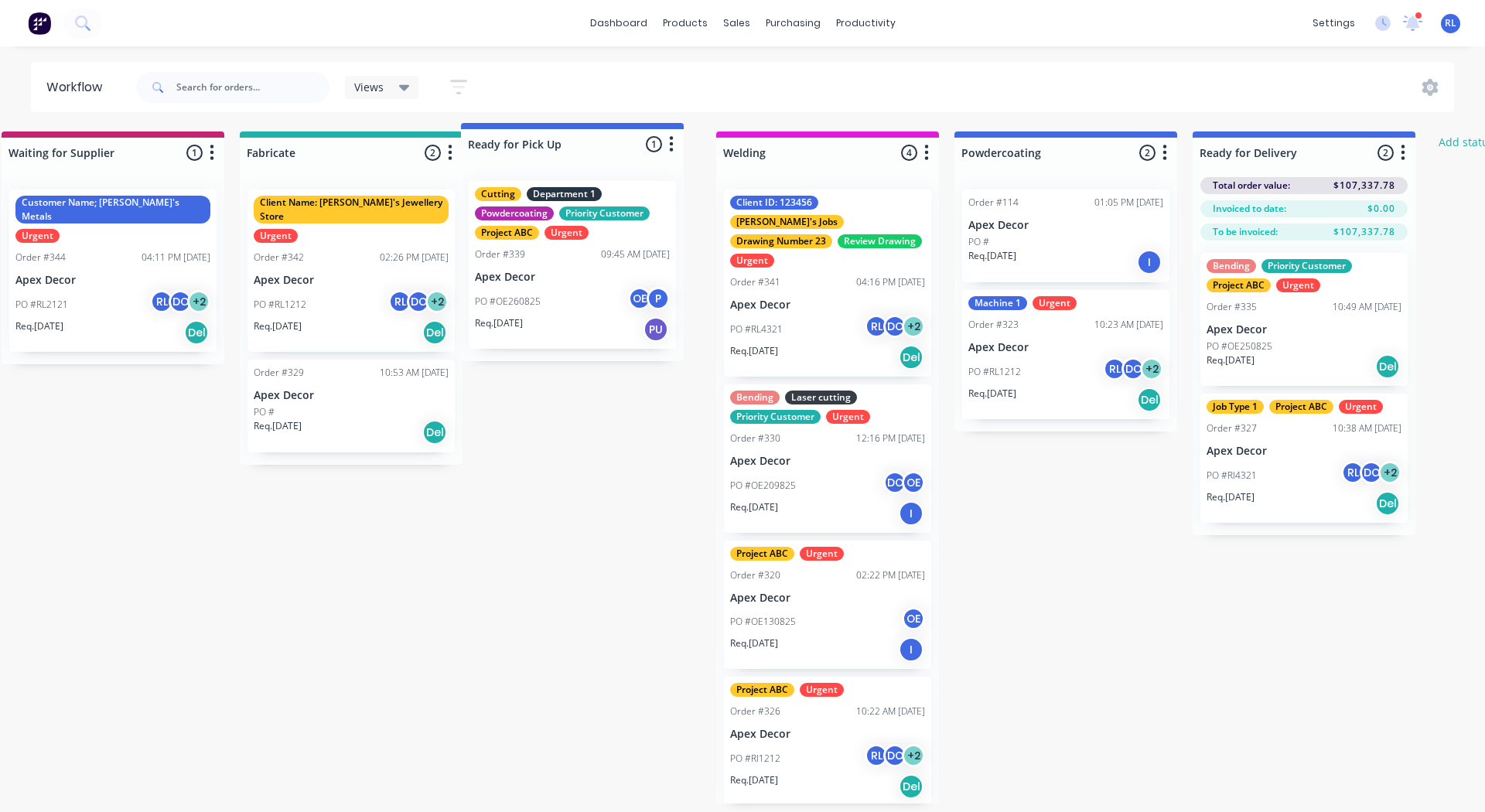
drag, startPoint x: 1336, startPoint y: 155, endPoint x: 563, endPoint y: 149, distance: 773.0
click at [563, 149] on div "Submitted 3 Status colour #3A3C3E hex #3A3C3E Save Cancel Summaries Total order…" at bounding box center [784, 467] width 2131 height 672
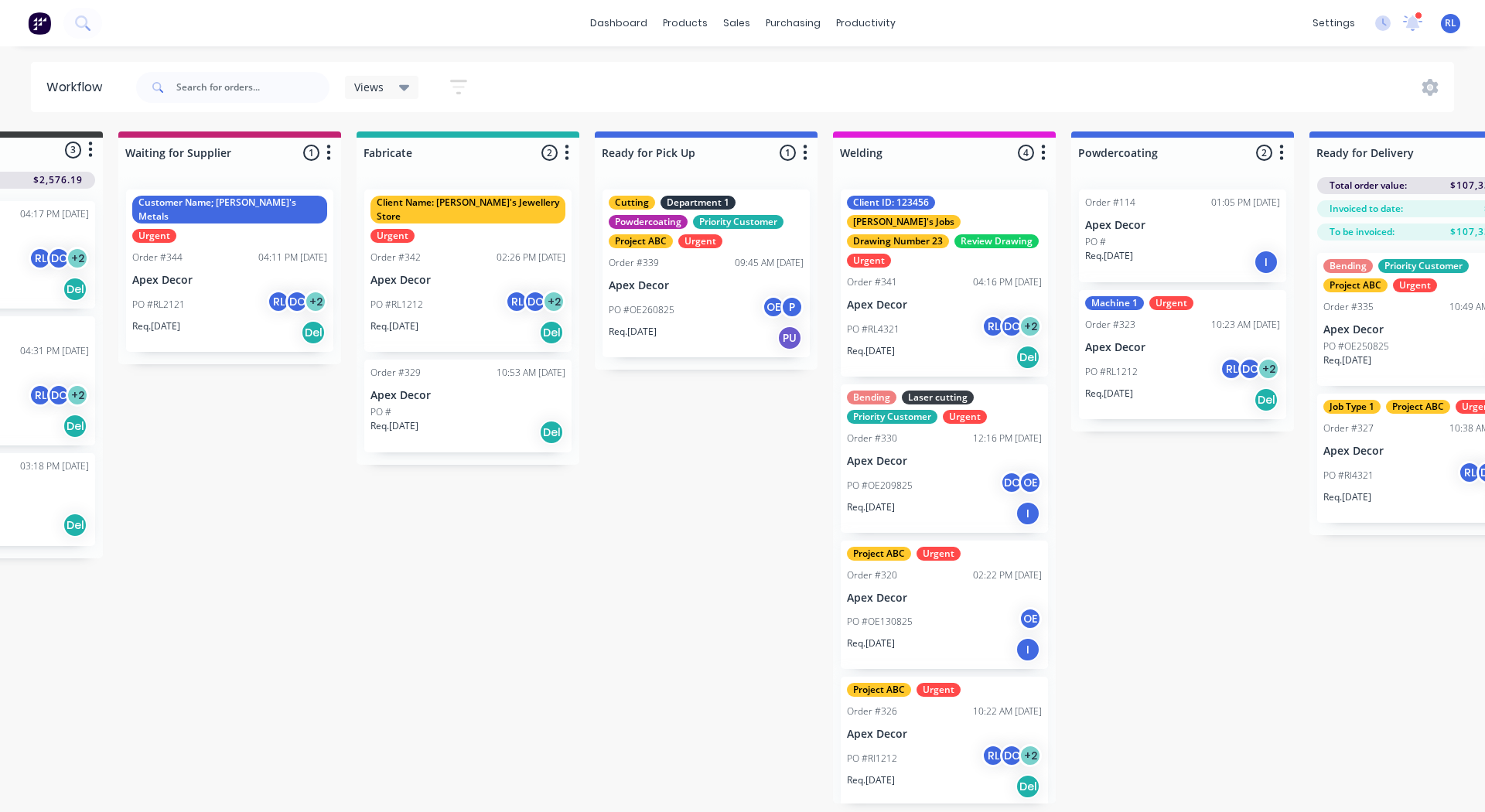
scroll to position [0, 150]
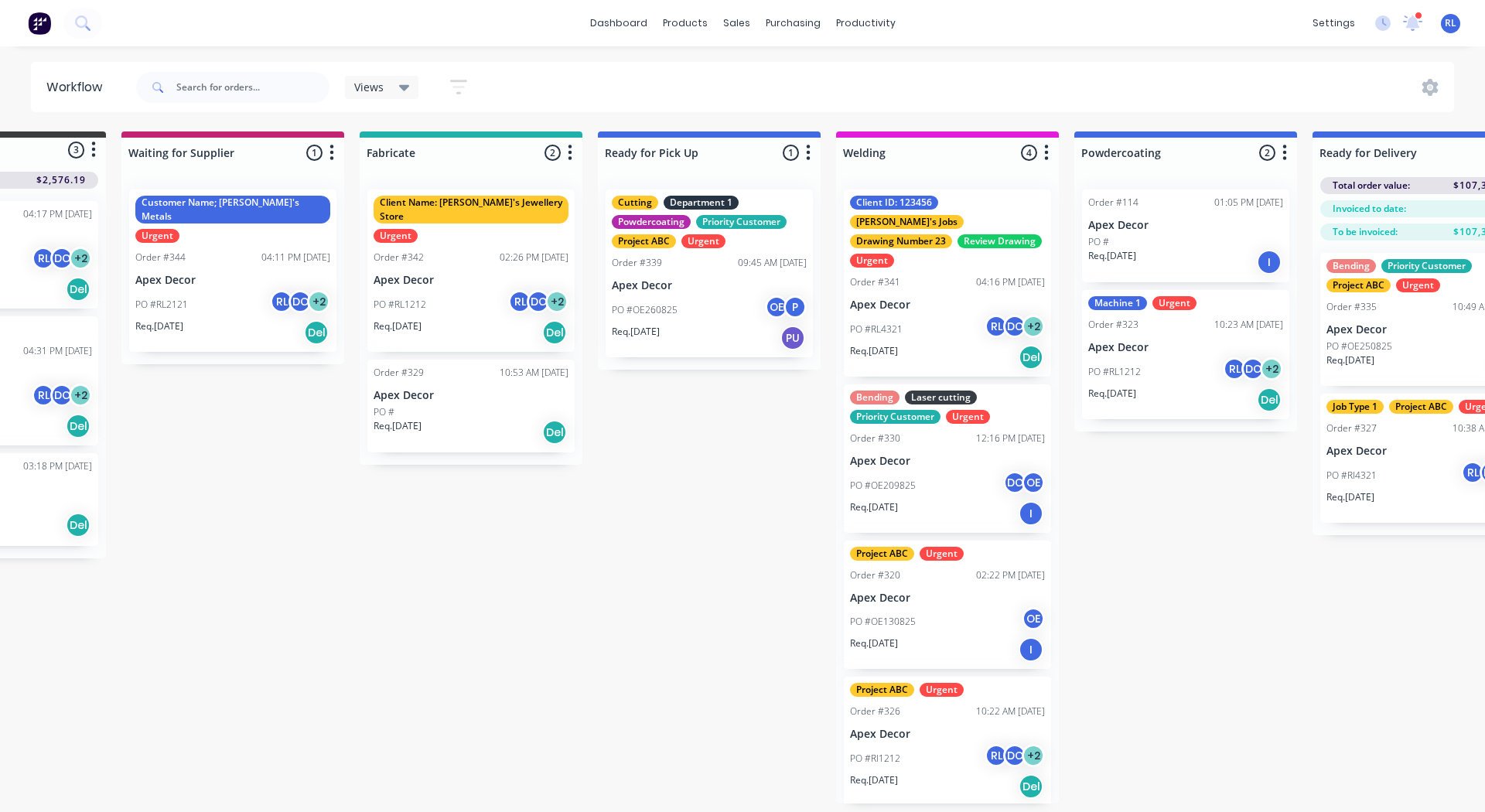
click at [387, 96] on div "Views" at bounding box center [382, 87] width 75 height 23
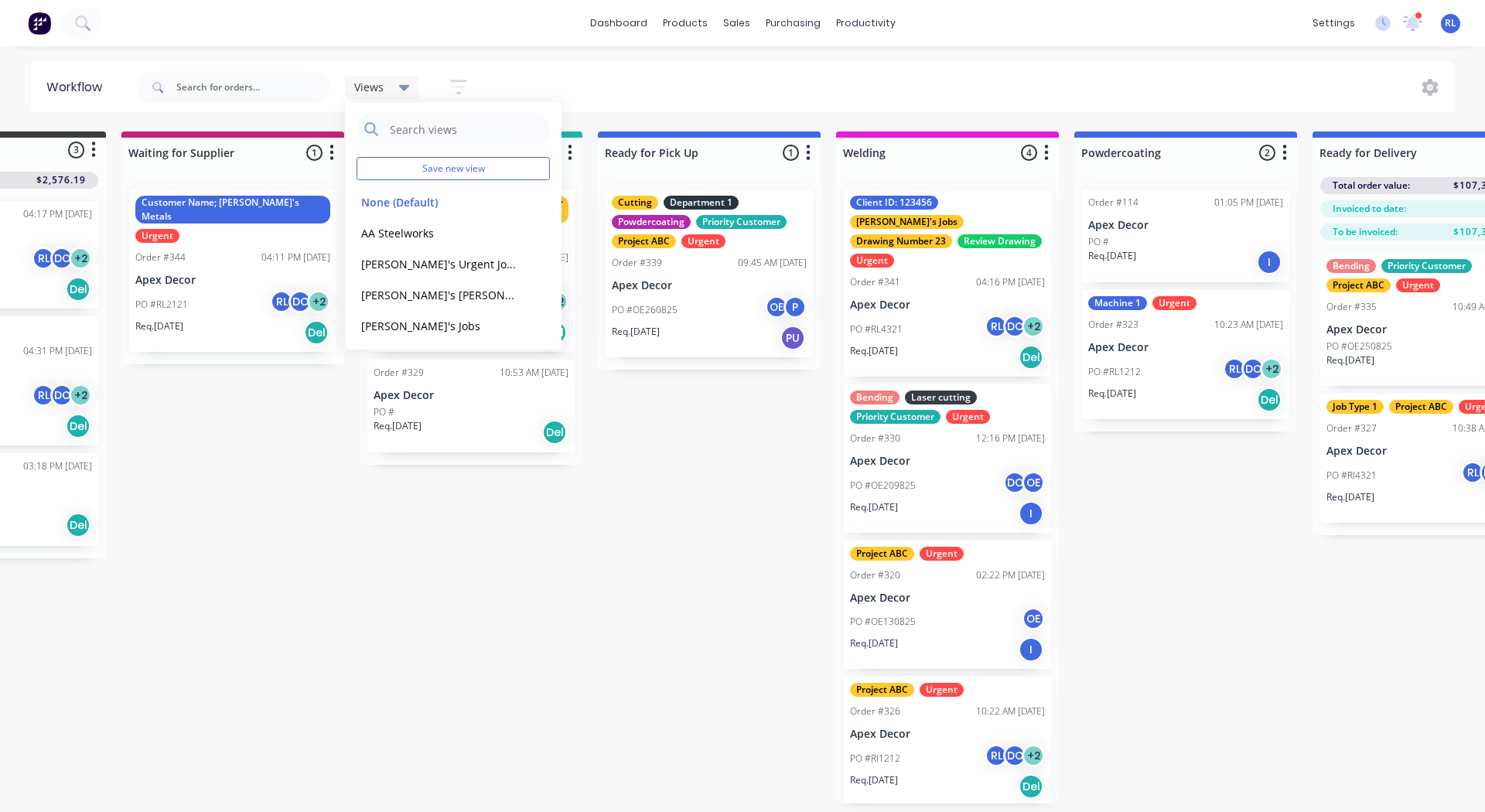
click at [463, 84] on icon "button" at bounding box center [459, 86] width 17 height 19
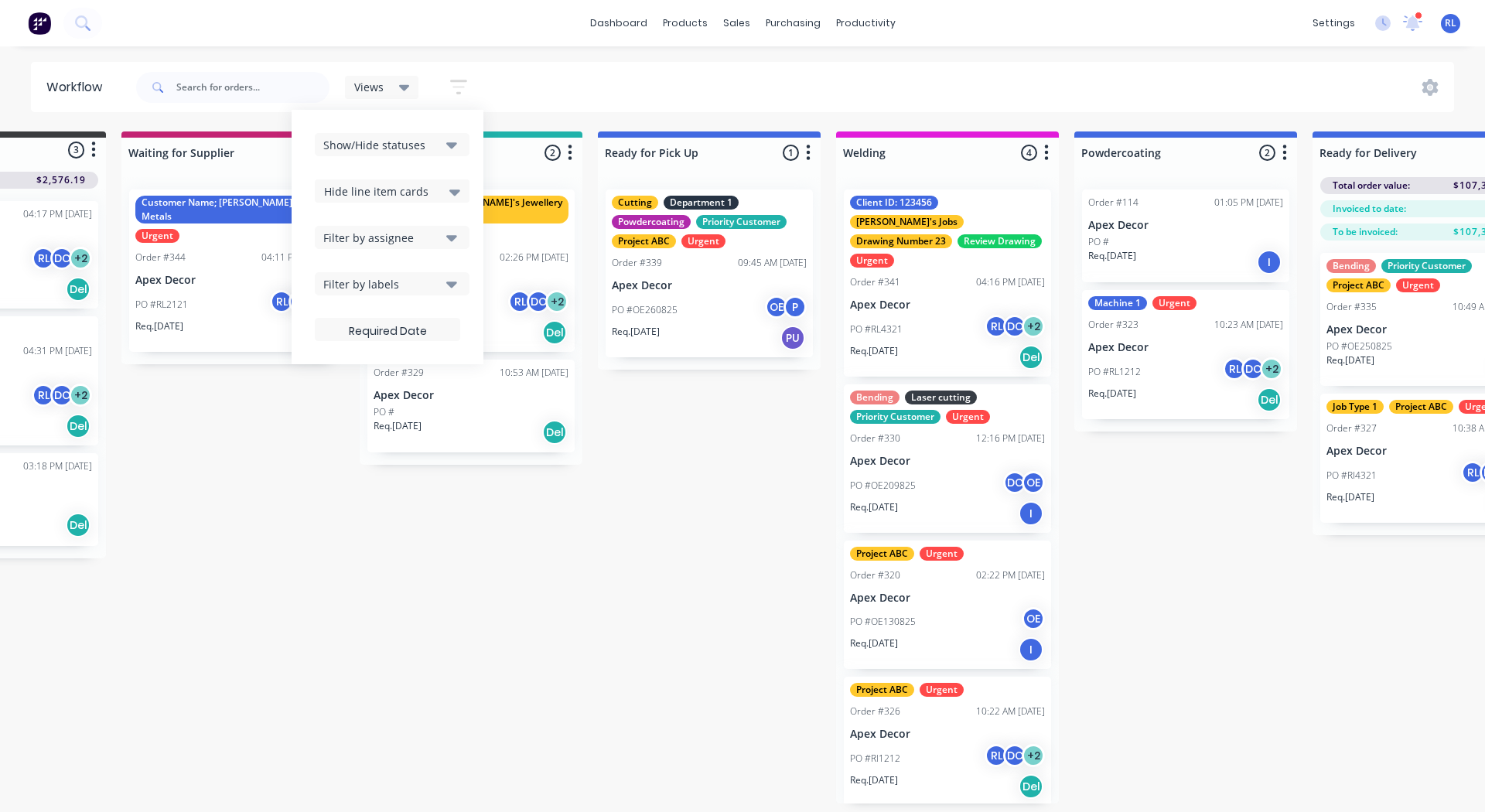
click at [389, 152] on div "Show/Hide statuses" at bounding box center [381, 144] width 117 height 16
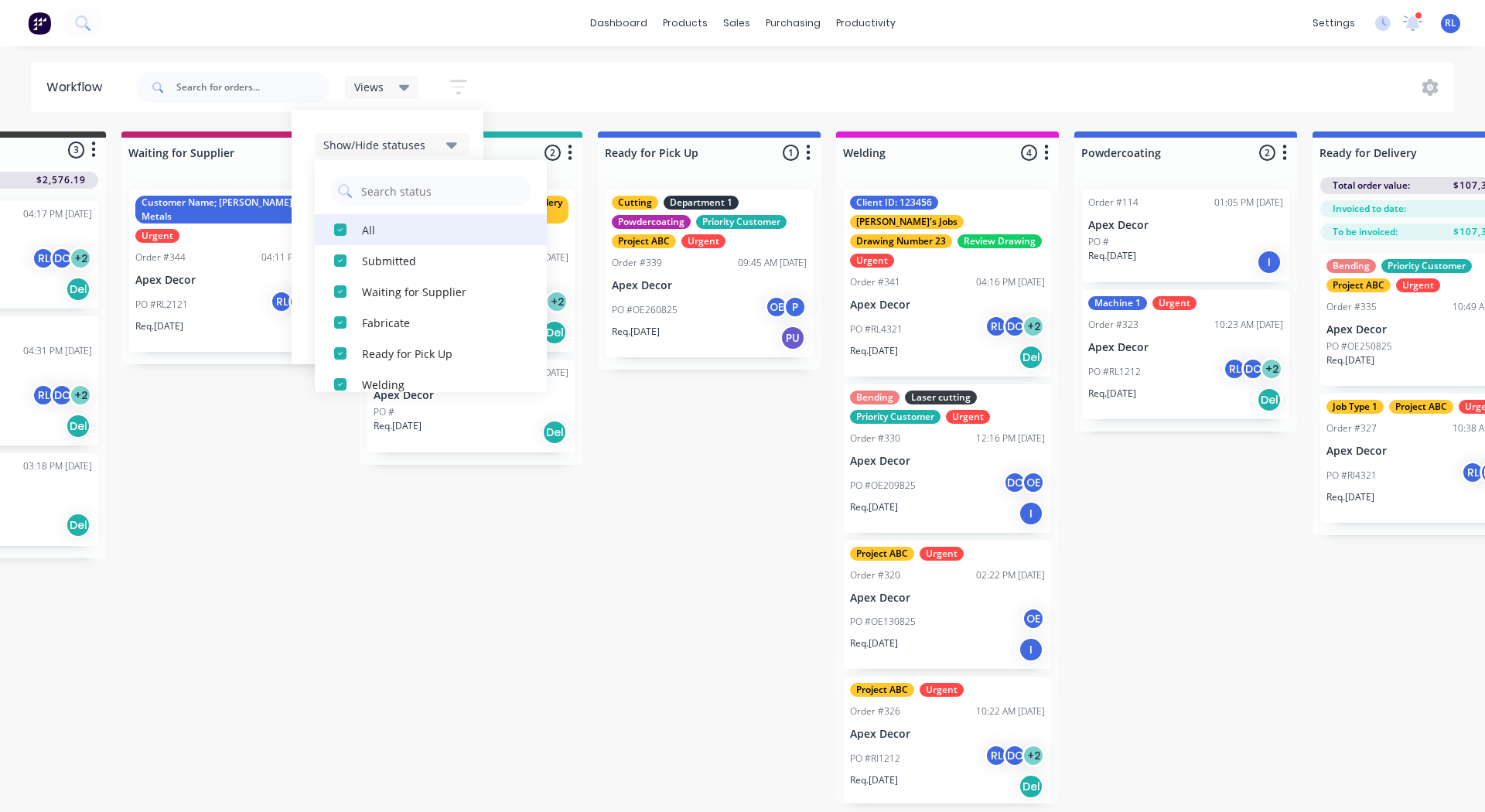
scroll to position [29, 0]
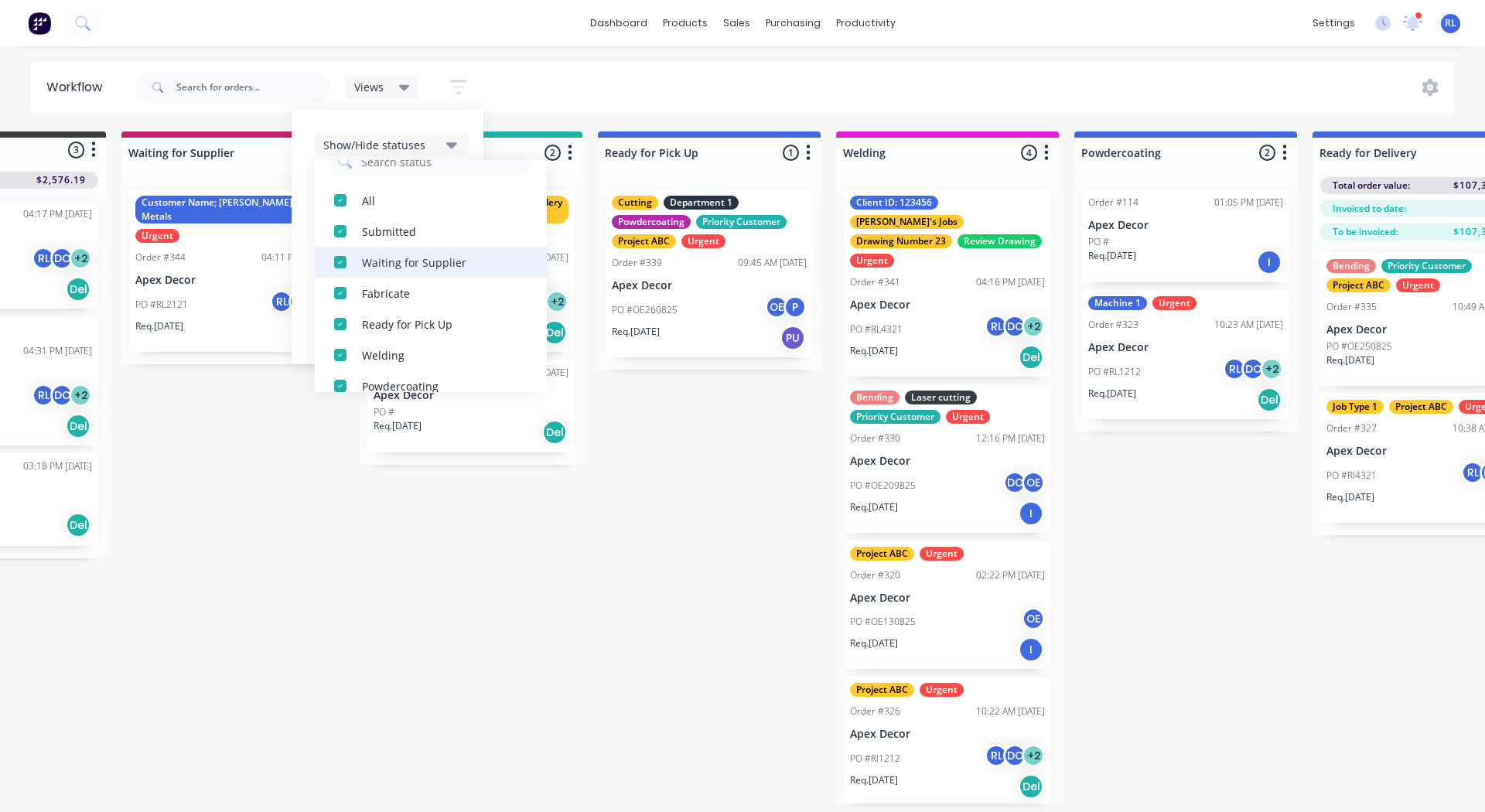
click at [336, 263] on div "button" at bounding box center [340, 262] width 31 height 31
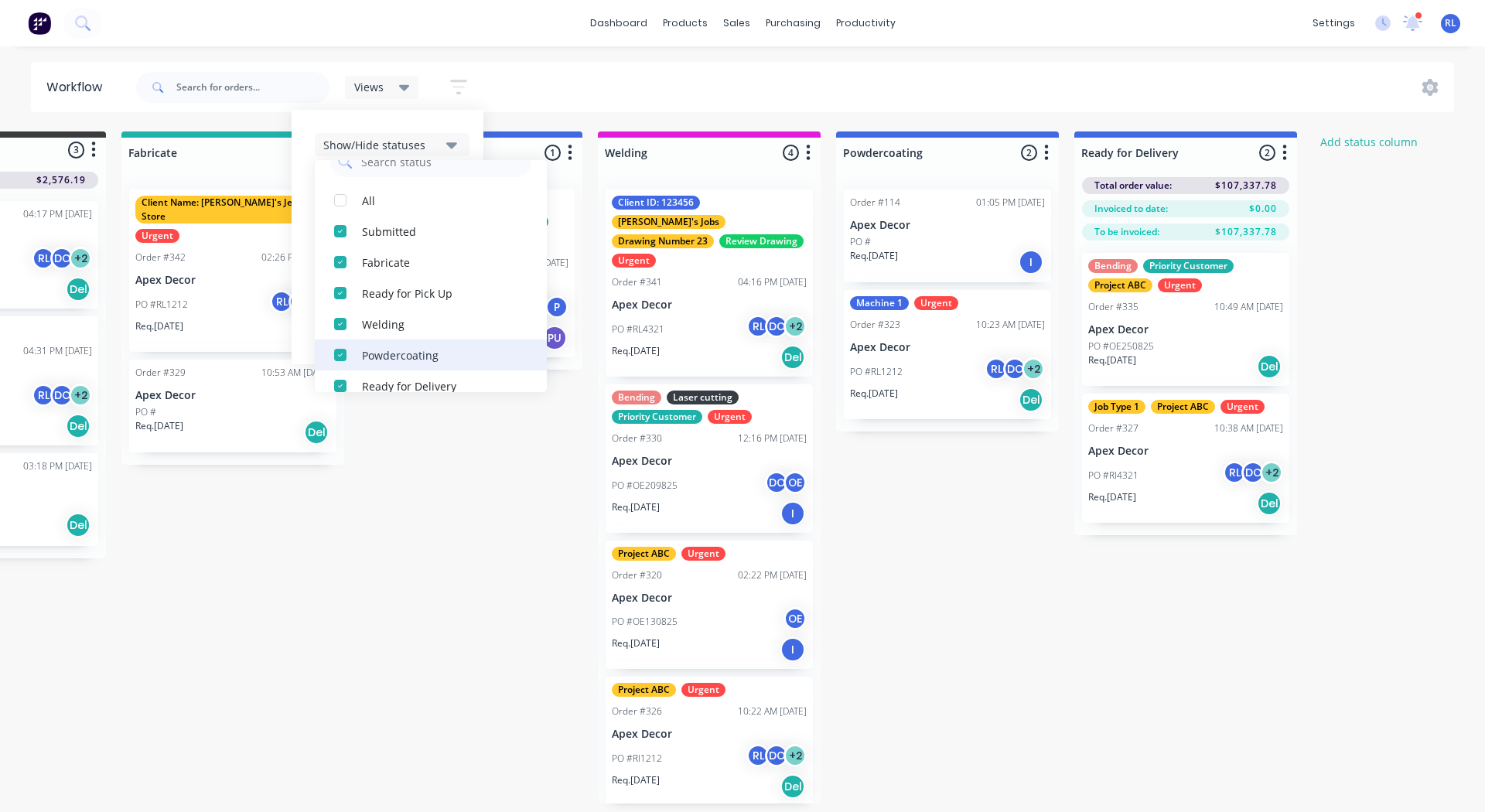
scroll to position [77, 0]
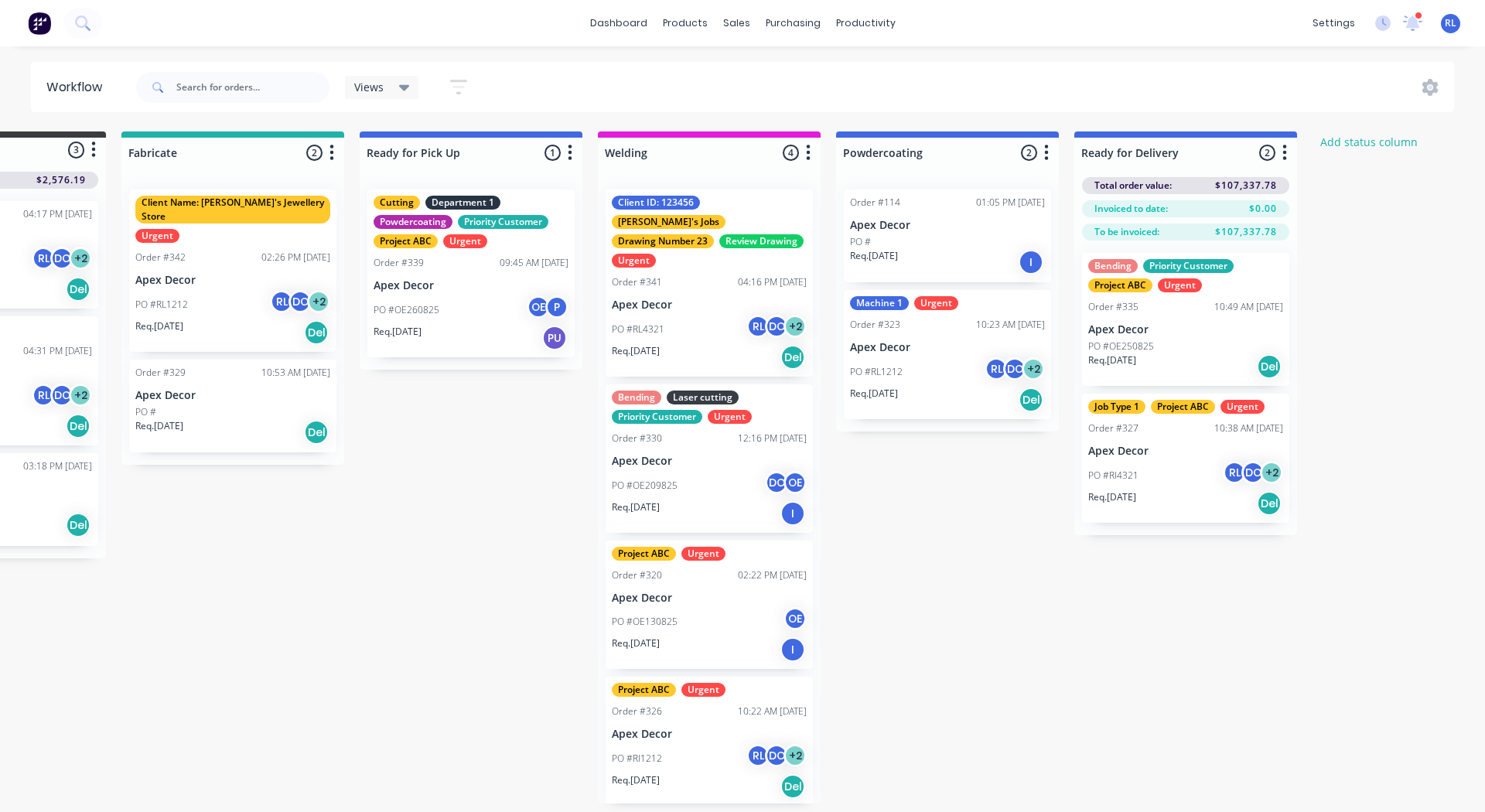
click at [408, 88] on icon at bounding box center [404, 87] width 11 height 17
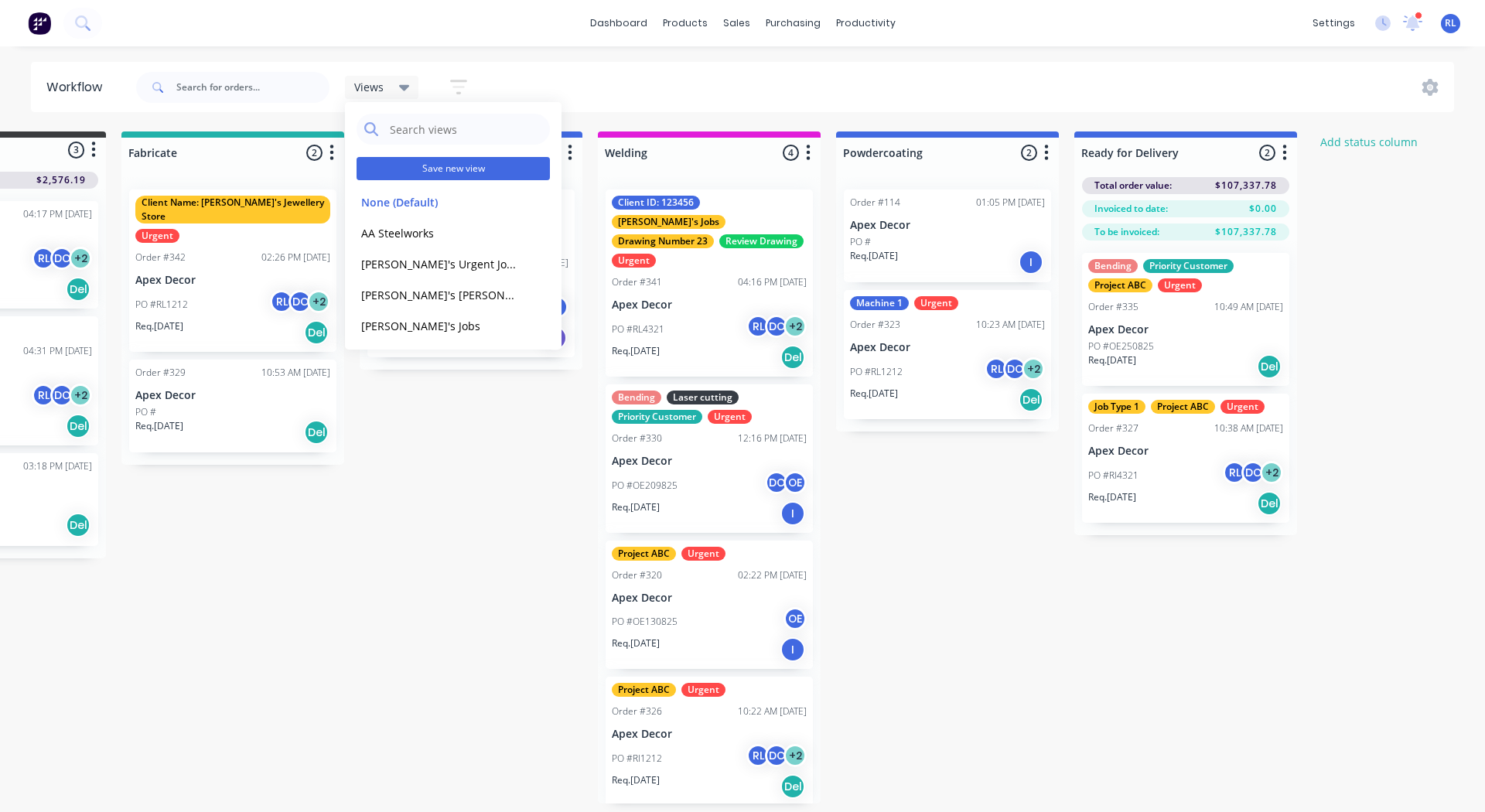
click at [440, 172] on button "Save new view" at bounding box center [453, 169] width 193 height 23
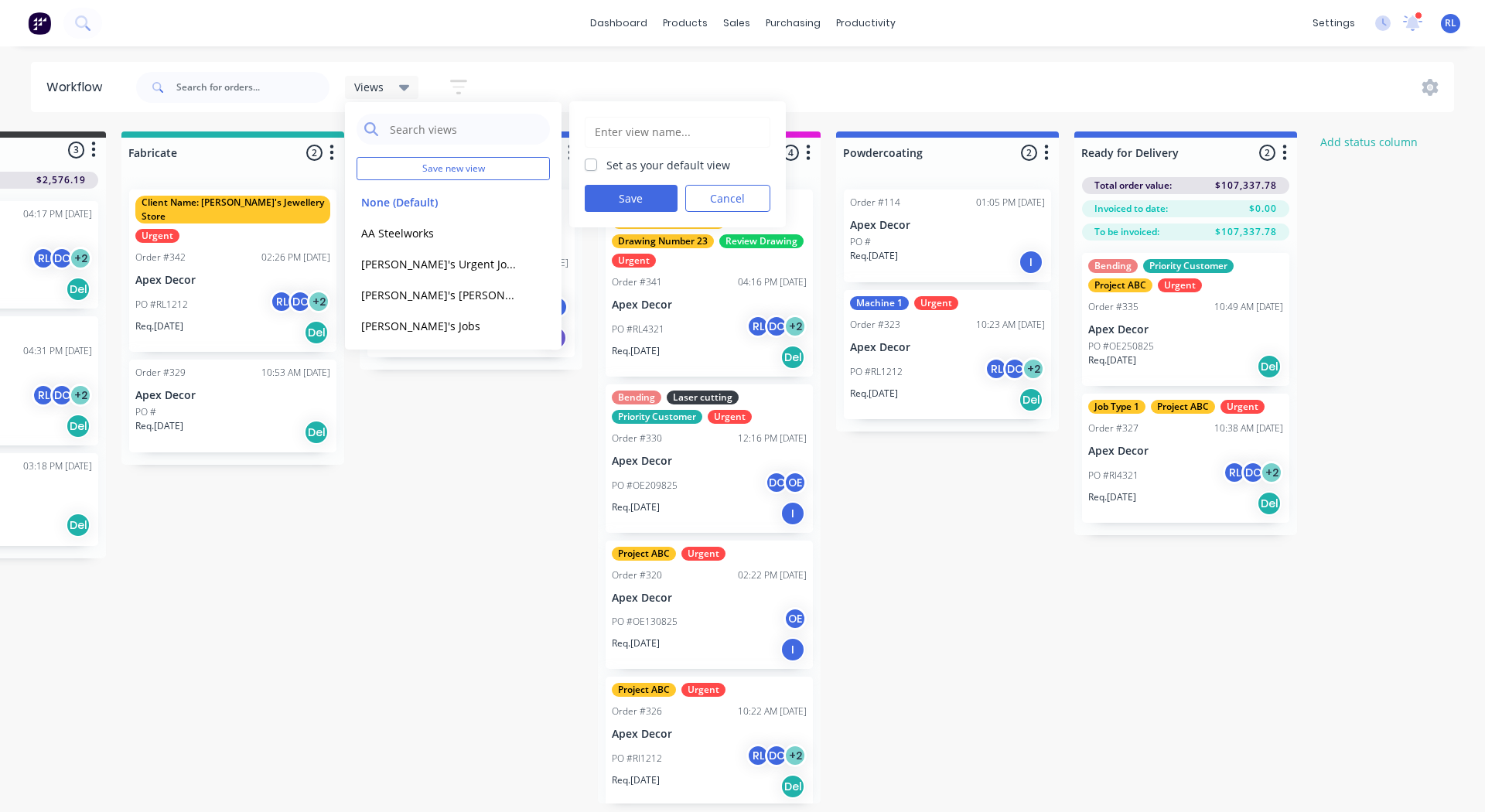
click at [625, 141] on input "text" at bounding box center [677, 132] width 169 height 29
drag, startPoint x: 639, startPoint y: 138, endPoint x: 581, endPoint y: 134, distance: 58.1
click at [581, 134] on div "Workflow Minus Waiting for Supplier Set as your default view Save Cancel" at bounding box center [678, 164] width 216 height 126
click at [695, 133] on input "Workflow Minus Waiting for Supplier" at bounding box center [677, 132] width 169 height 29
type input "Workflow Minus Waiting for Supplier"
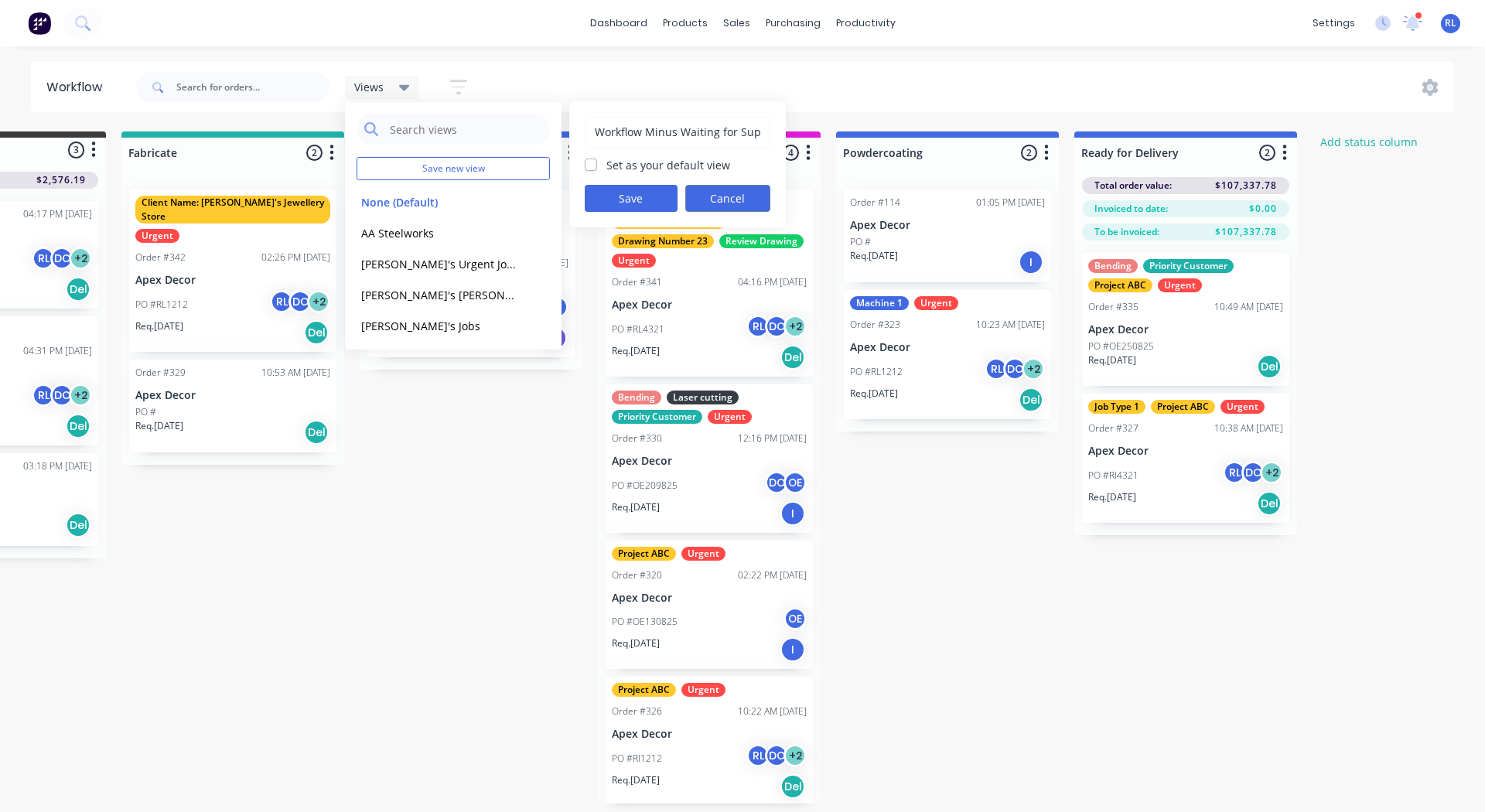
click at [718, 193] on button "Cancel" at bounding box center [727, 198] width 85 height 27
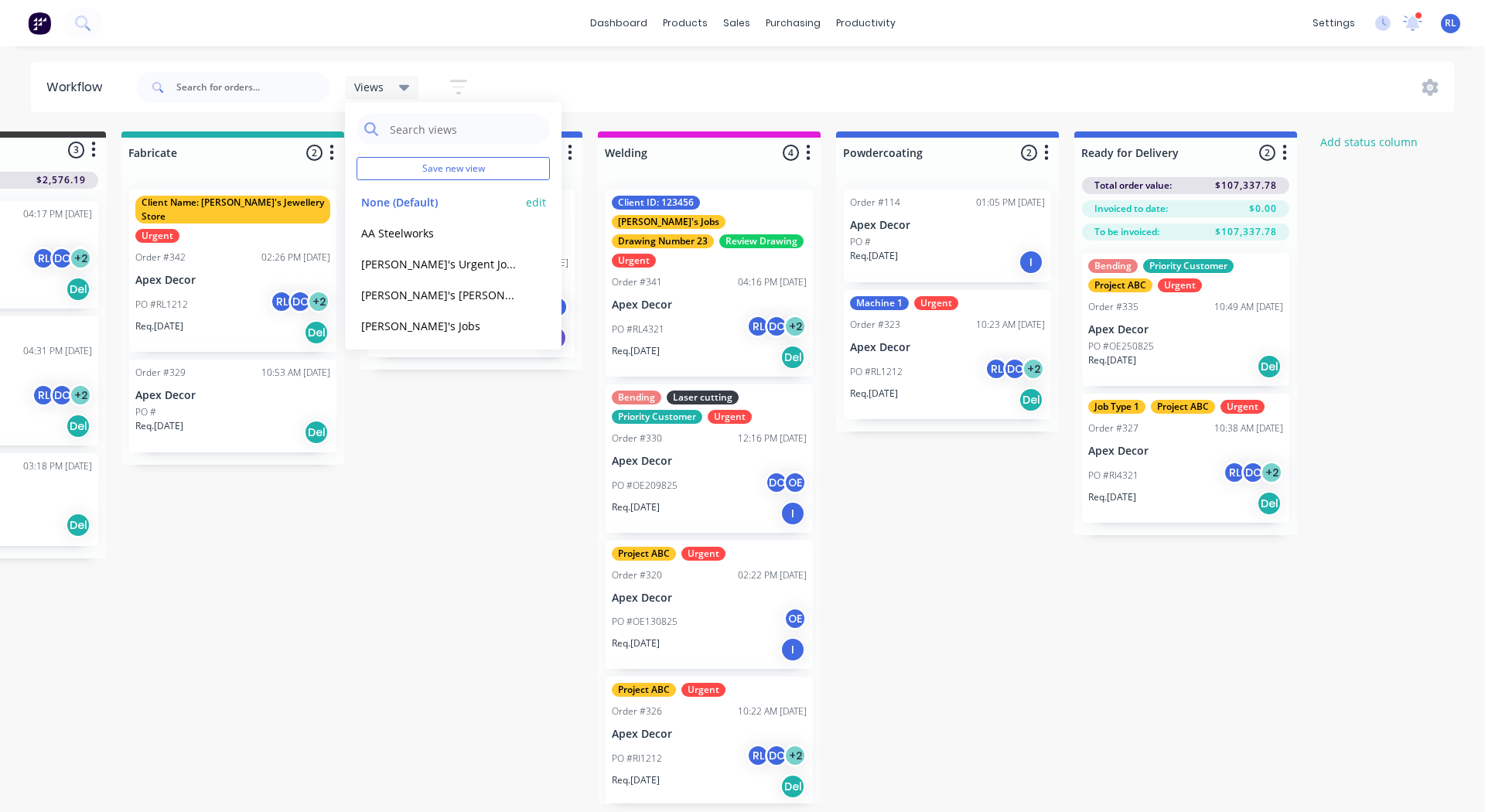
click at [452, 205] on button "None (Default)" at bounding box center [439, 201] width 164 height 18
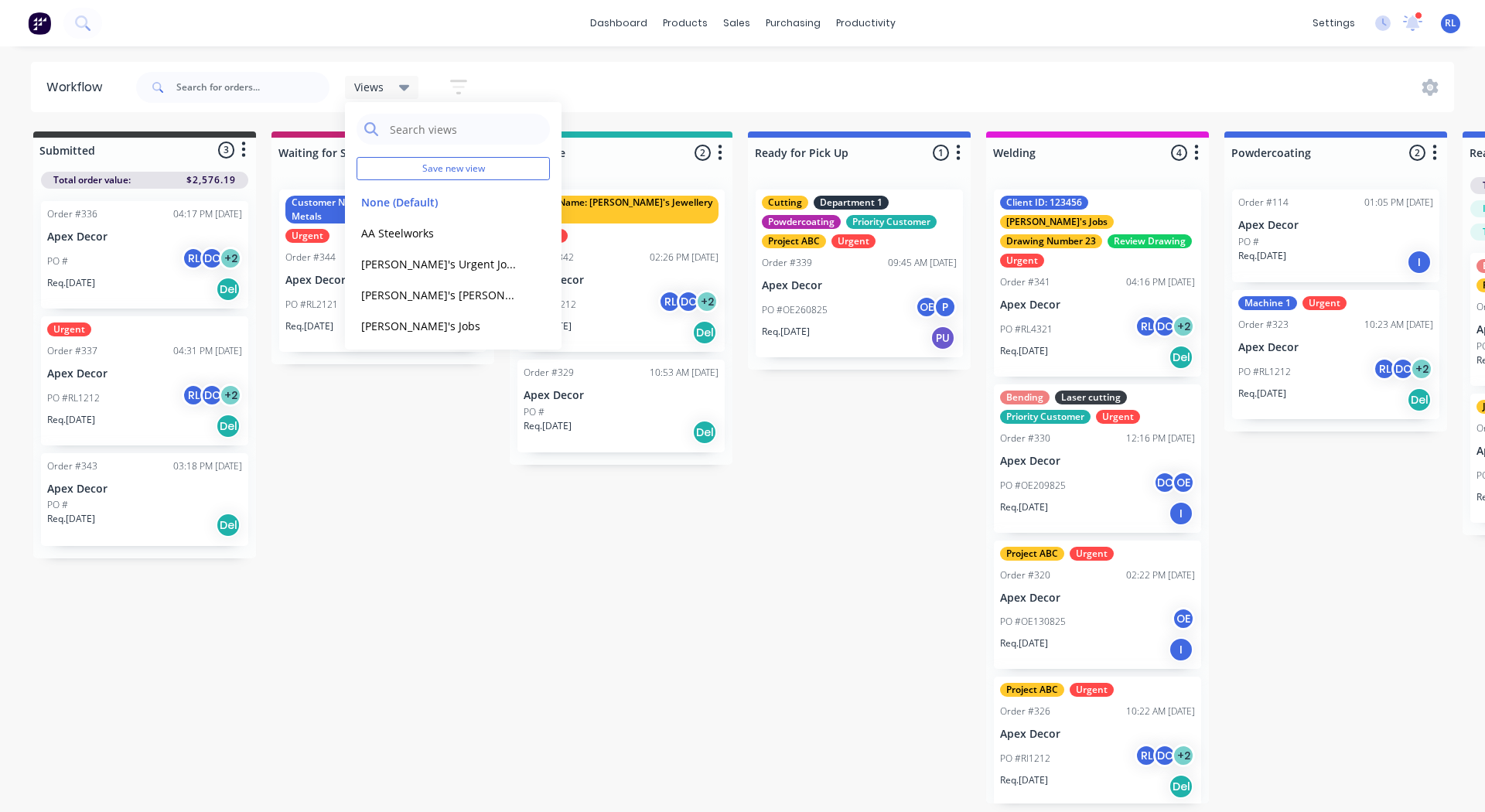
click at [480, 502] on div "Submitted 3 Status colour #3A3C3E hex #3A3C3E Save Cancel Summaries Total order…" at bounding box center [1054, 467] width 2131 height 672
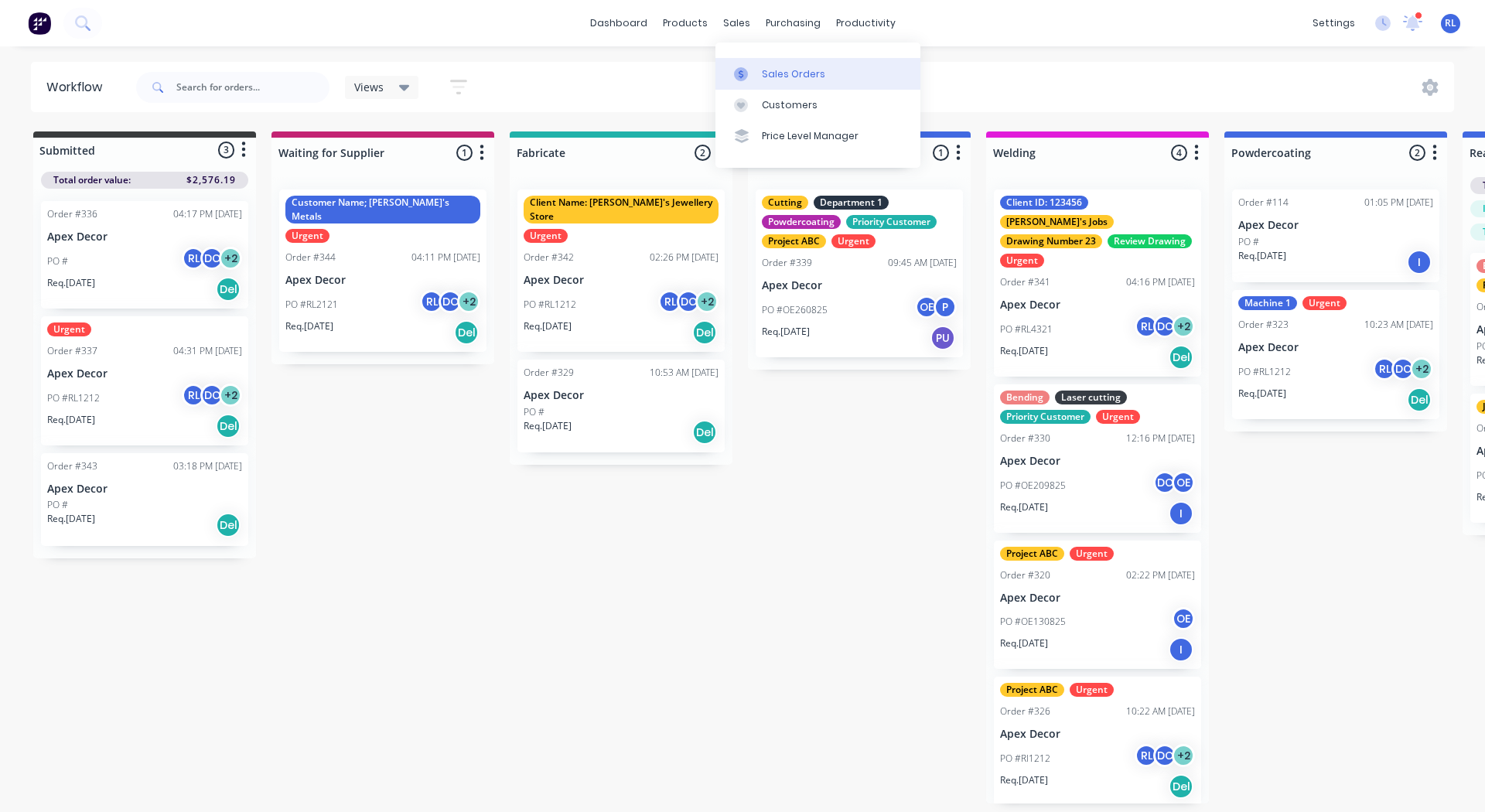
click at [754, 72] on div at bounding box center [746, 74] width 23 height 14
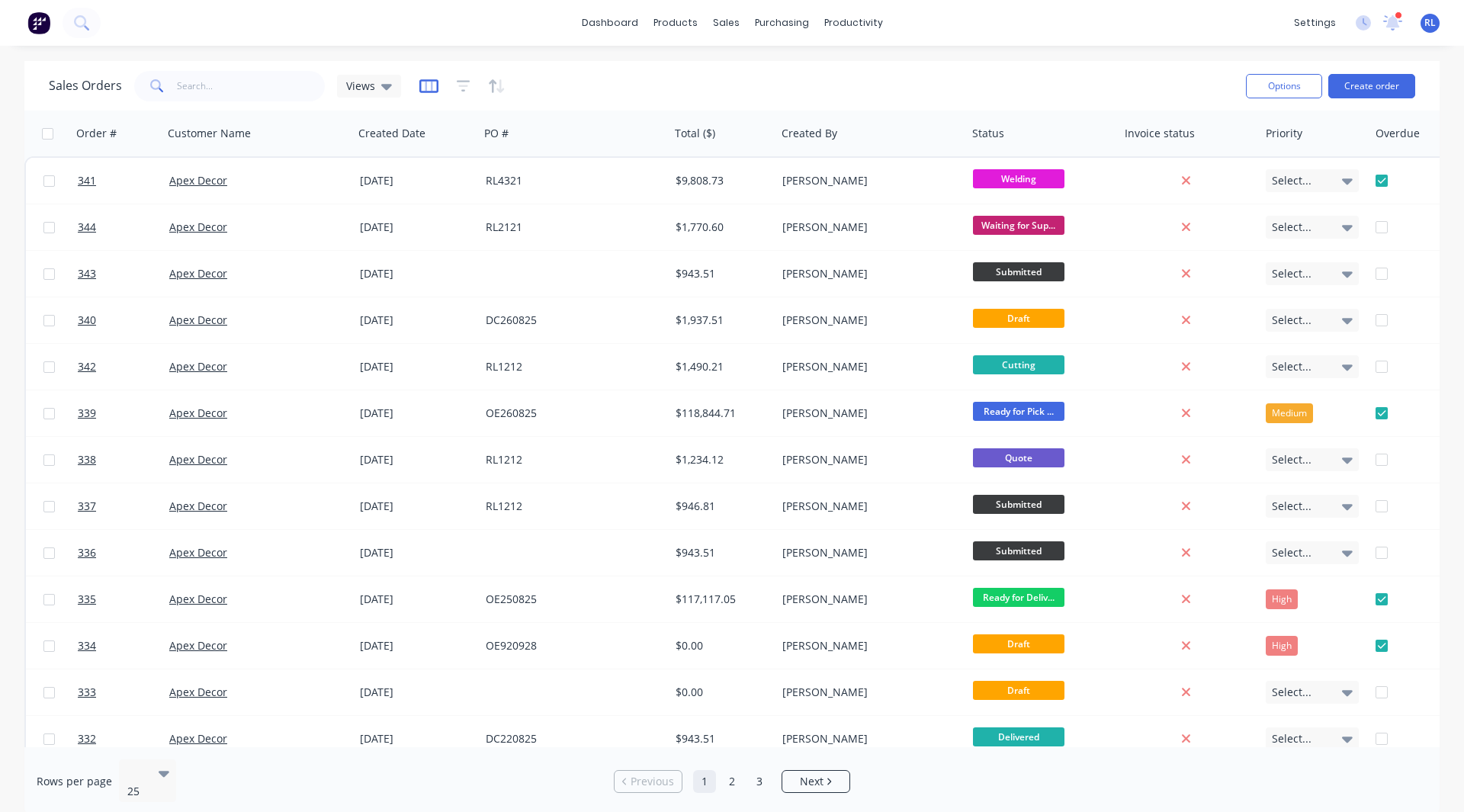
click at [425, 86] on icon "button" at bounding box center [428, 86] width 19 height 15
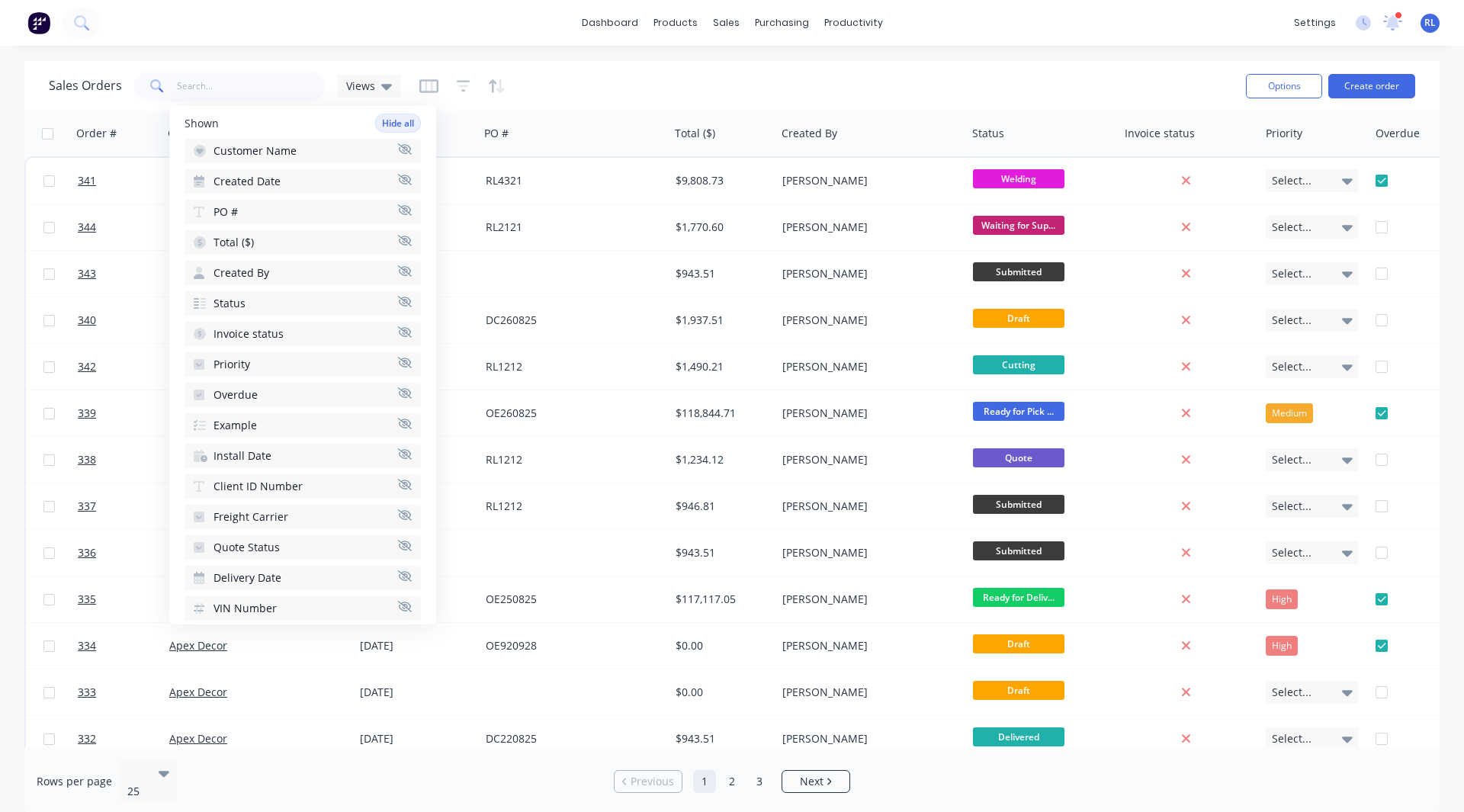
scroll to position [119, 0]
click at [289, 360] on button "Priority" at bounding box center [303, 363] width 237 height 25
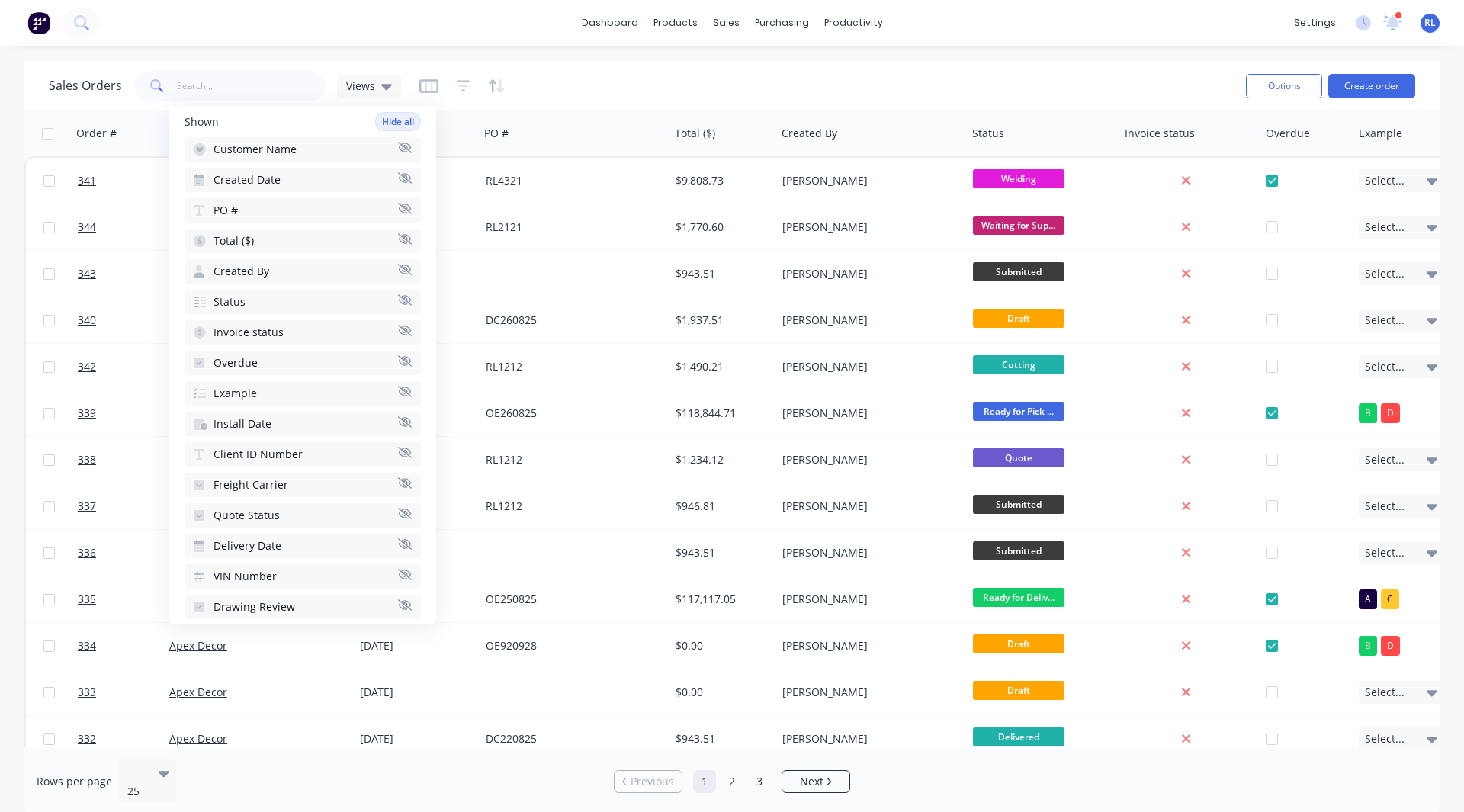
click at [525, 80] on div "Sales Orders Views" at bounding box center [641, 85] width 1185 height 37
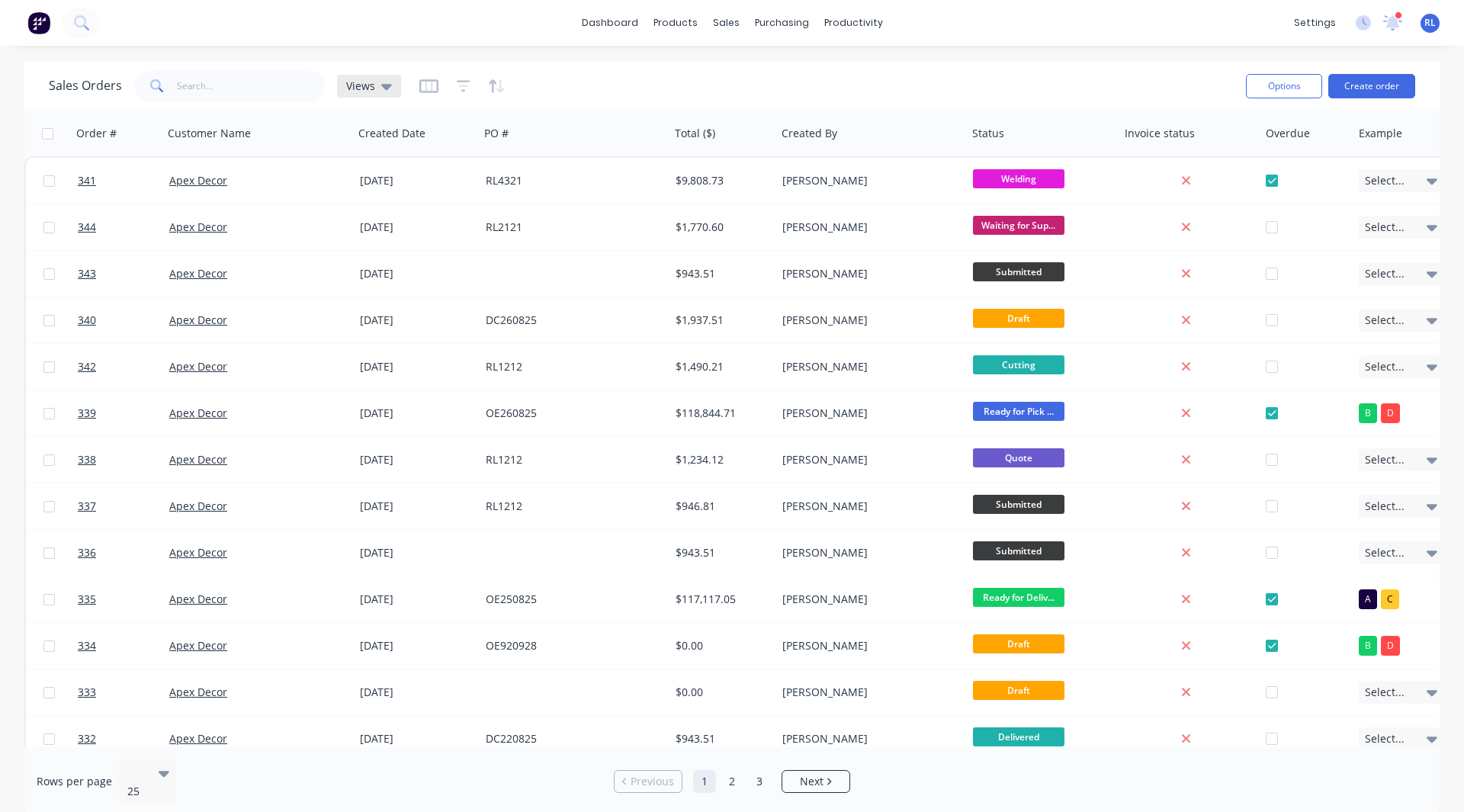
click at [387, 81] on icon at bounding box center [386, 86] width 11 height 17
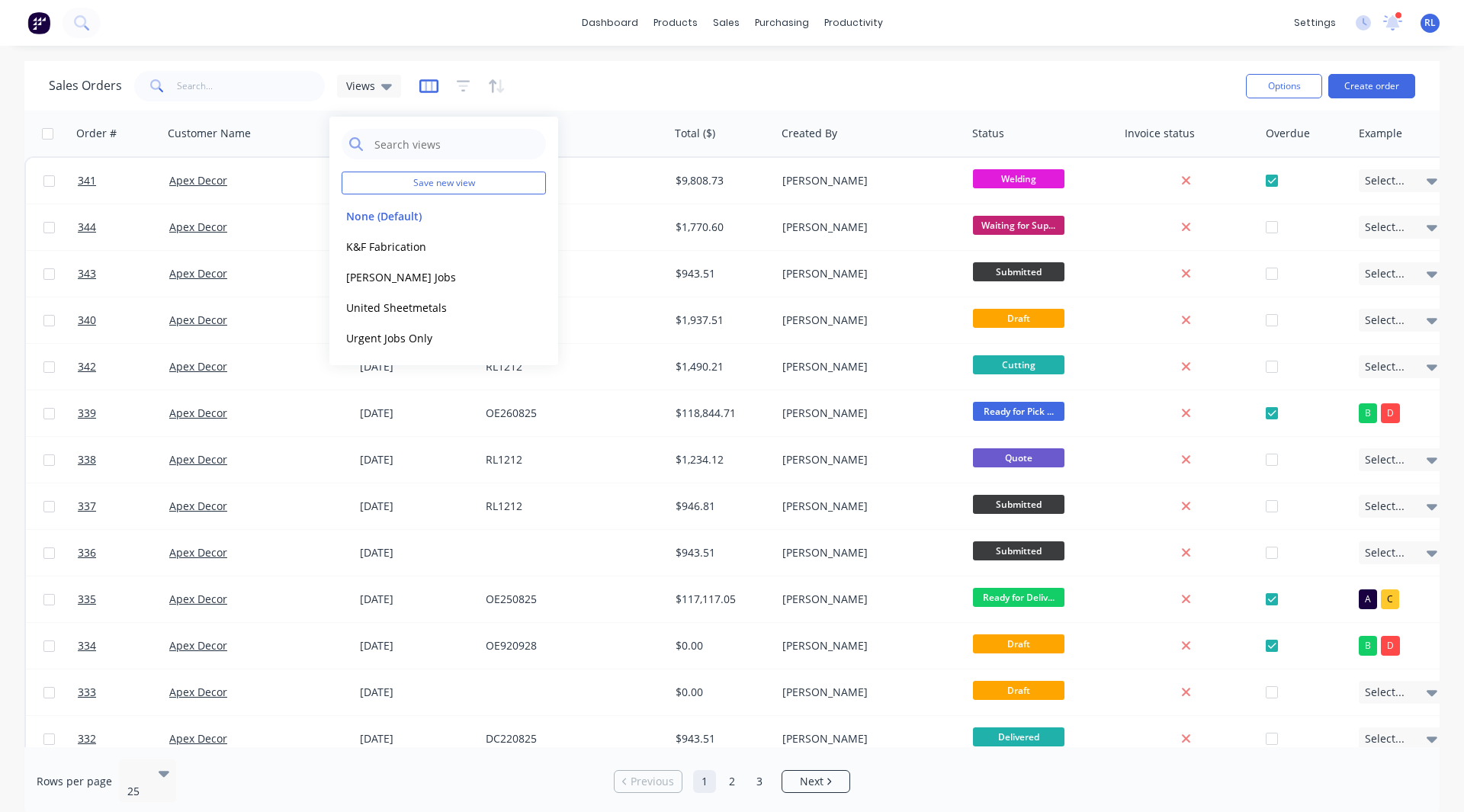
click at [435, 85] on icon "button" at bounding box center [428, 86] width 19 height 14
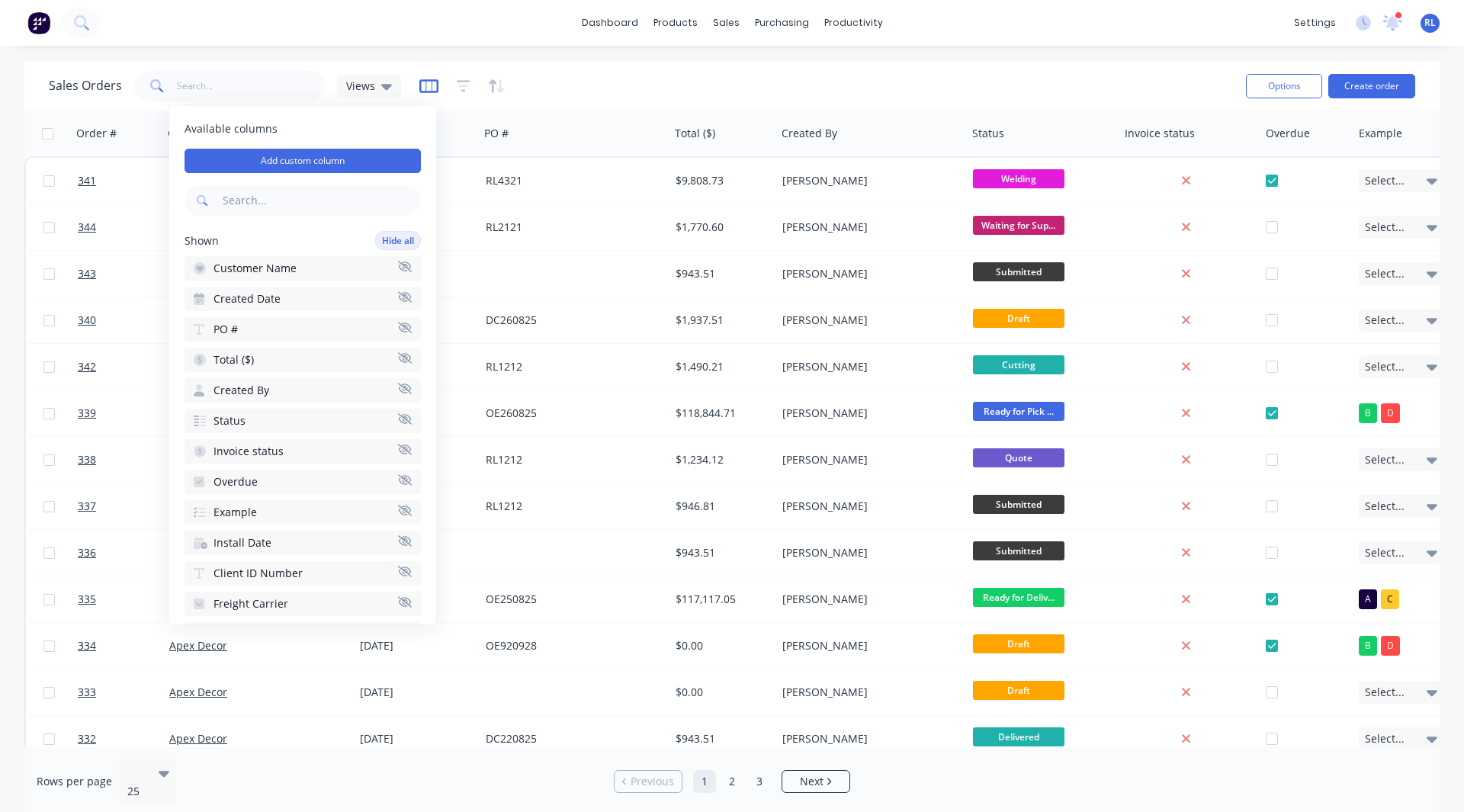
click at [428, 83] on icon "button" at bounding box center [428, 86] width 19 height 15
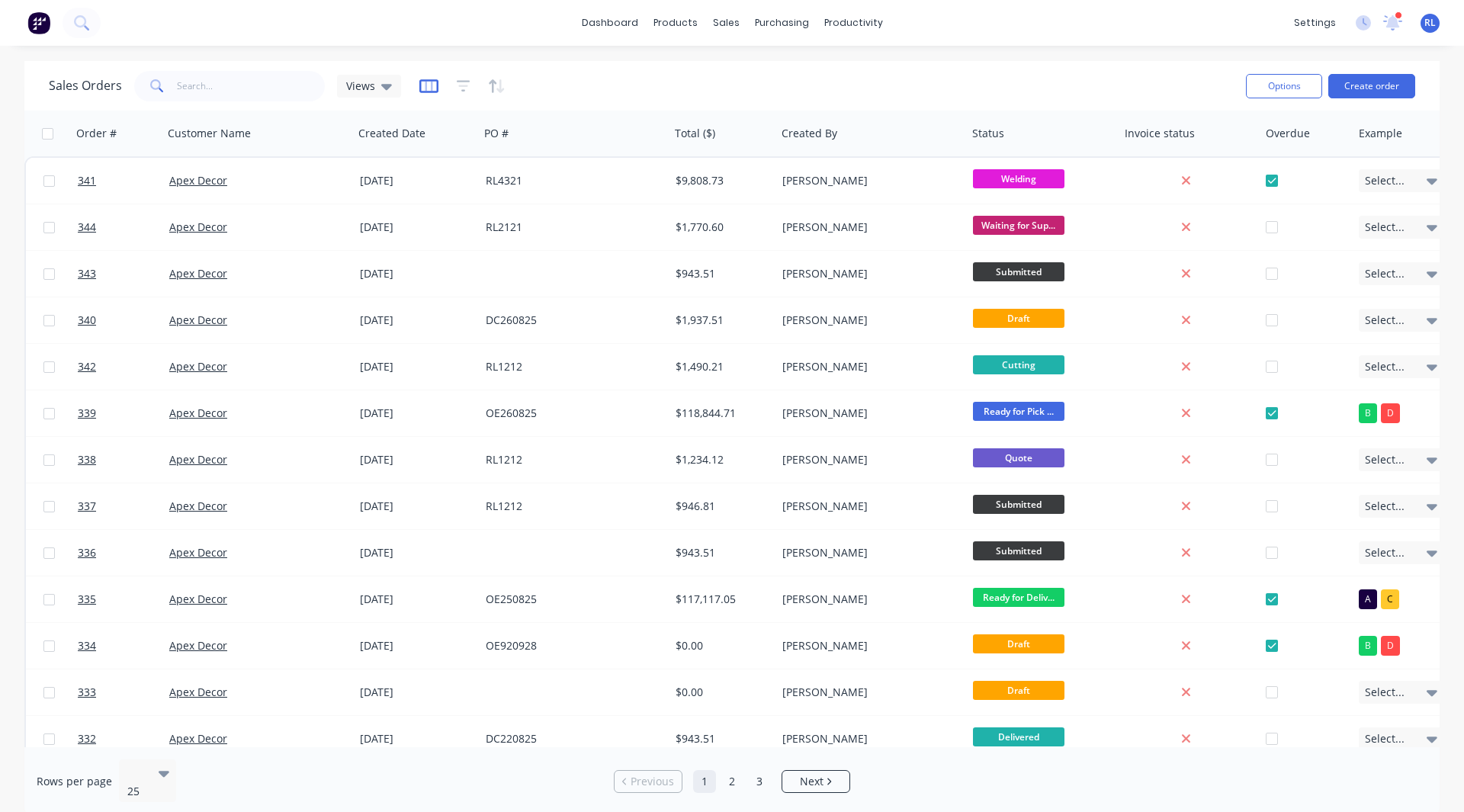
click at [431, 83] on icon "button" at bounding box center [428, 86] width 19 height 15
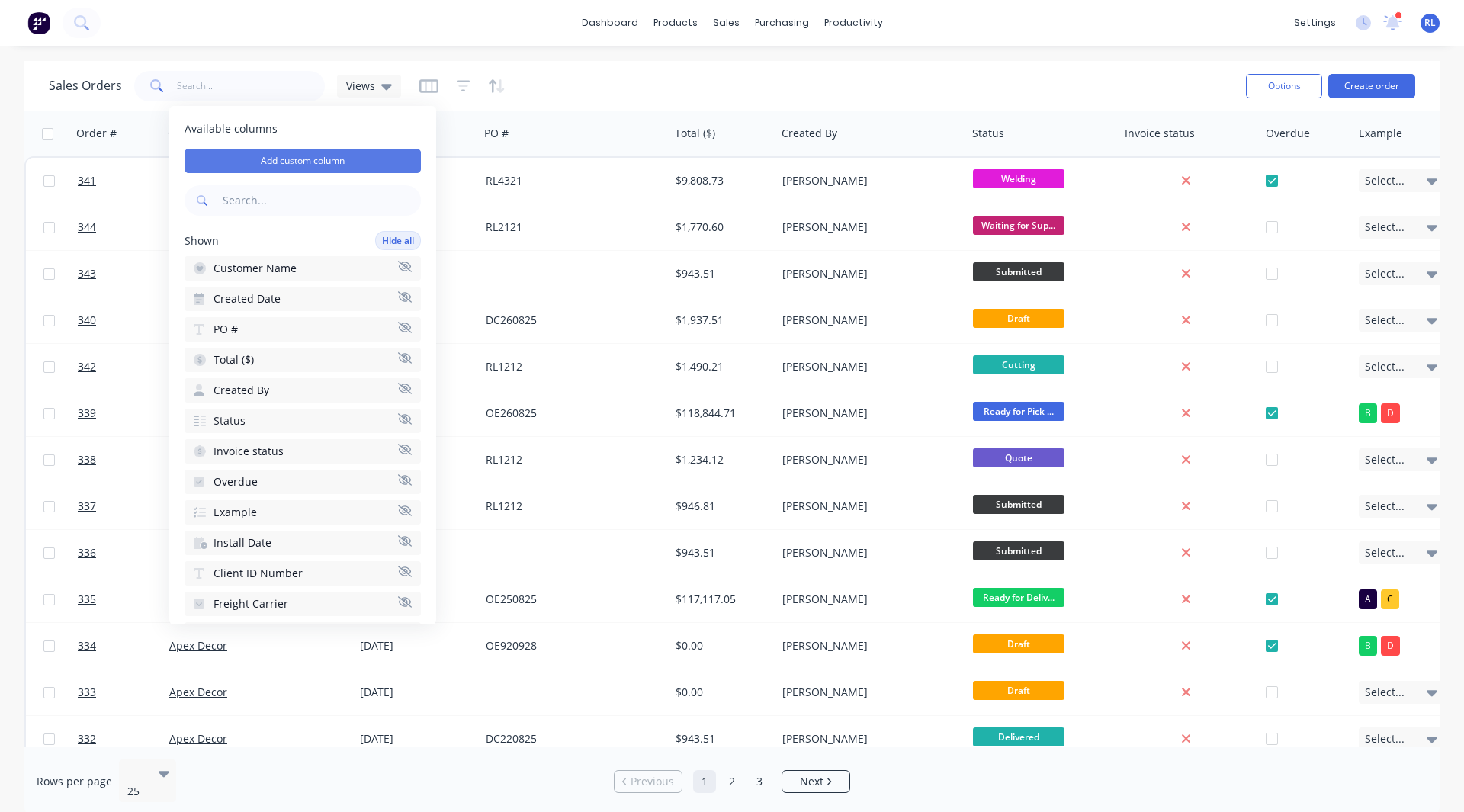
click at [315, 155] on button "Add custom column" at bounding box center [303, 161] width 237 height 25
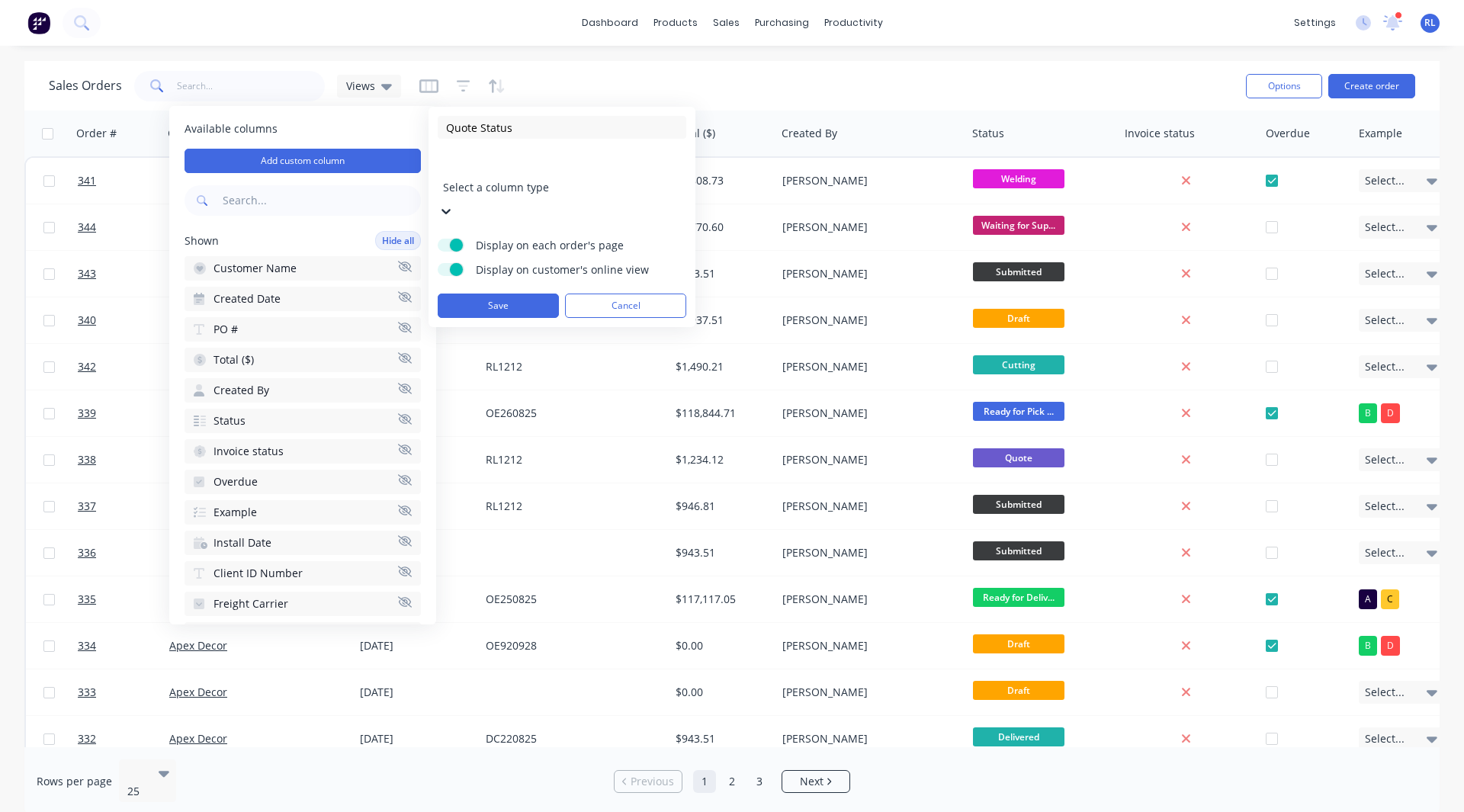
type input "Quote Status"
click at [489, 171] on div at bounding box center [553, 166] width 220 height 19
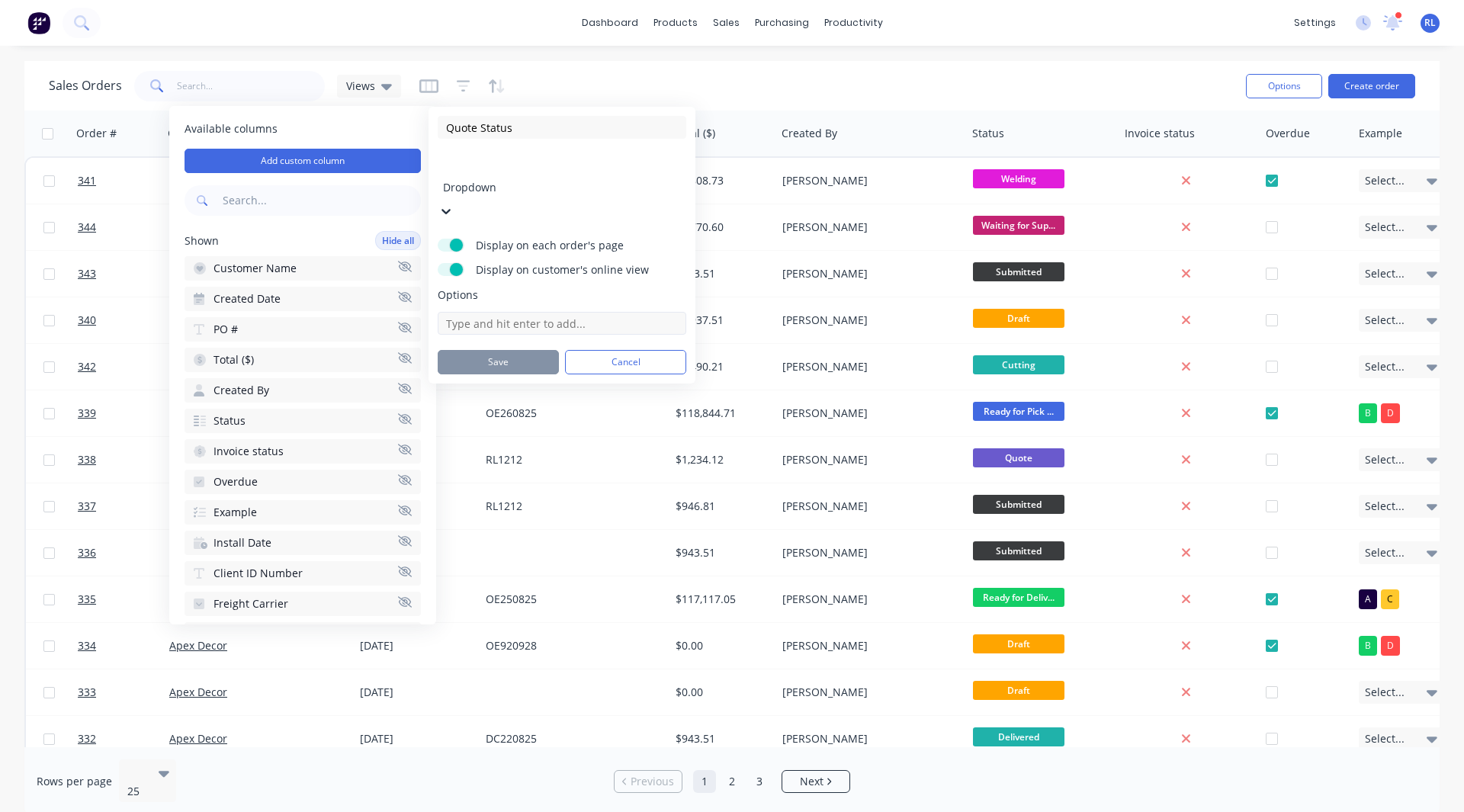
click at [504, 312] on input at bounding box center [562, 323] width 249 height 23
type input "Awaiting Payment"
type input "Follow Up"
type input "Paid"
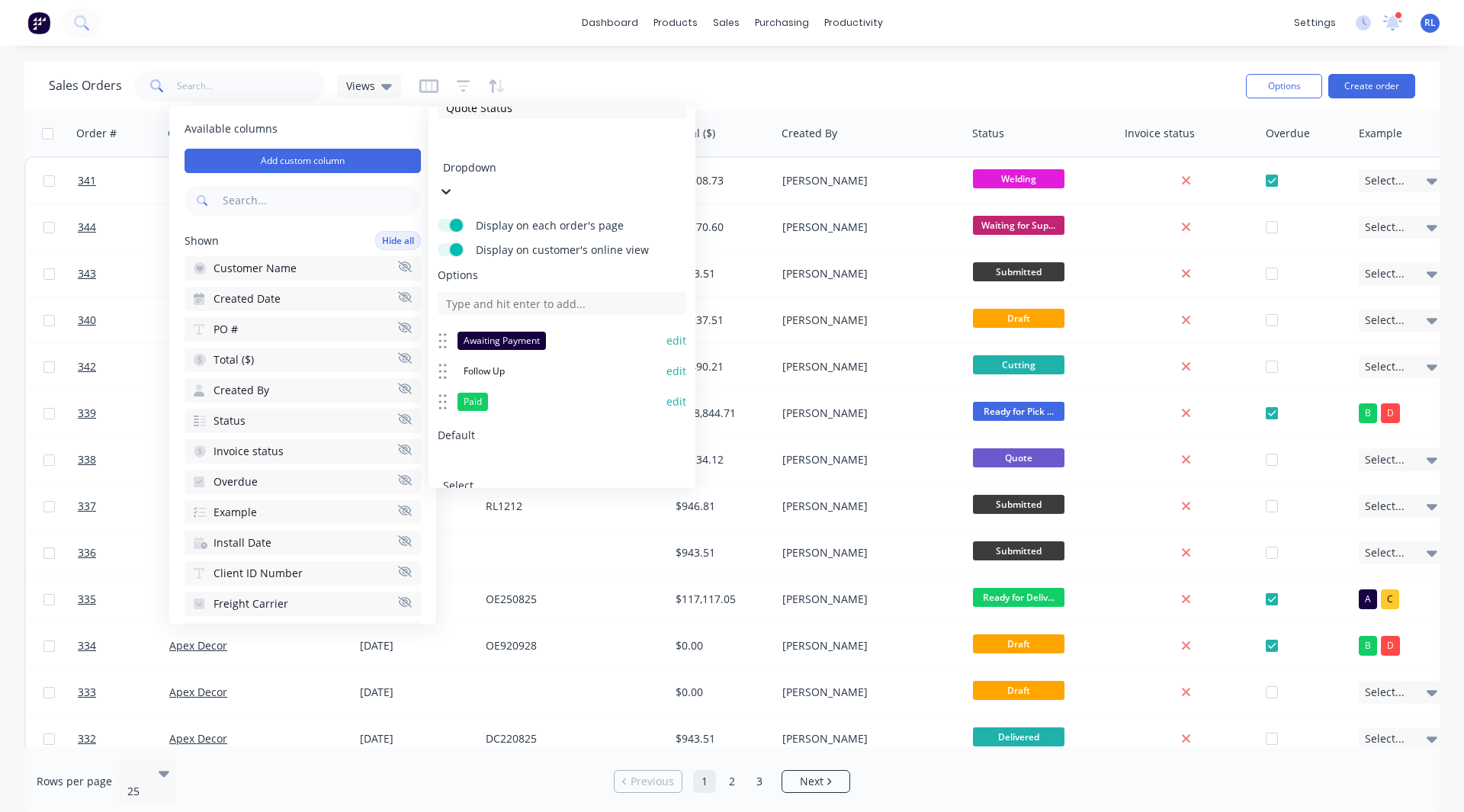
click at [492, 537] on button "Save" at bounding box center [498, 549] width 122 height 25
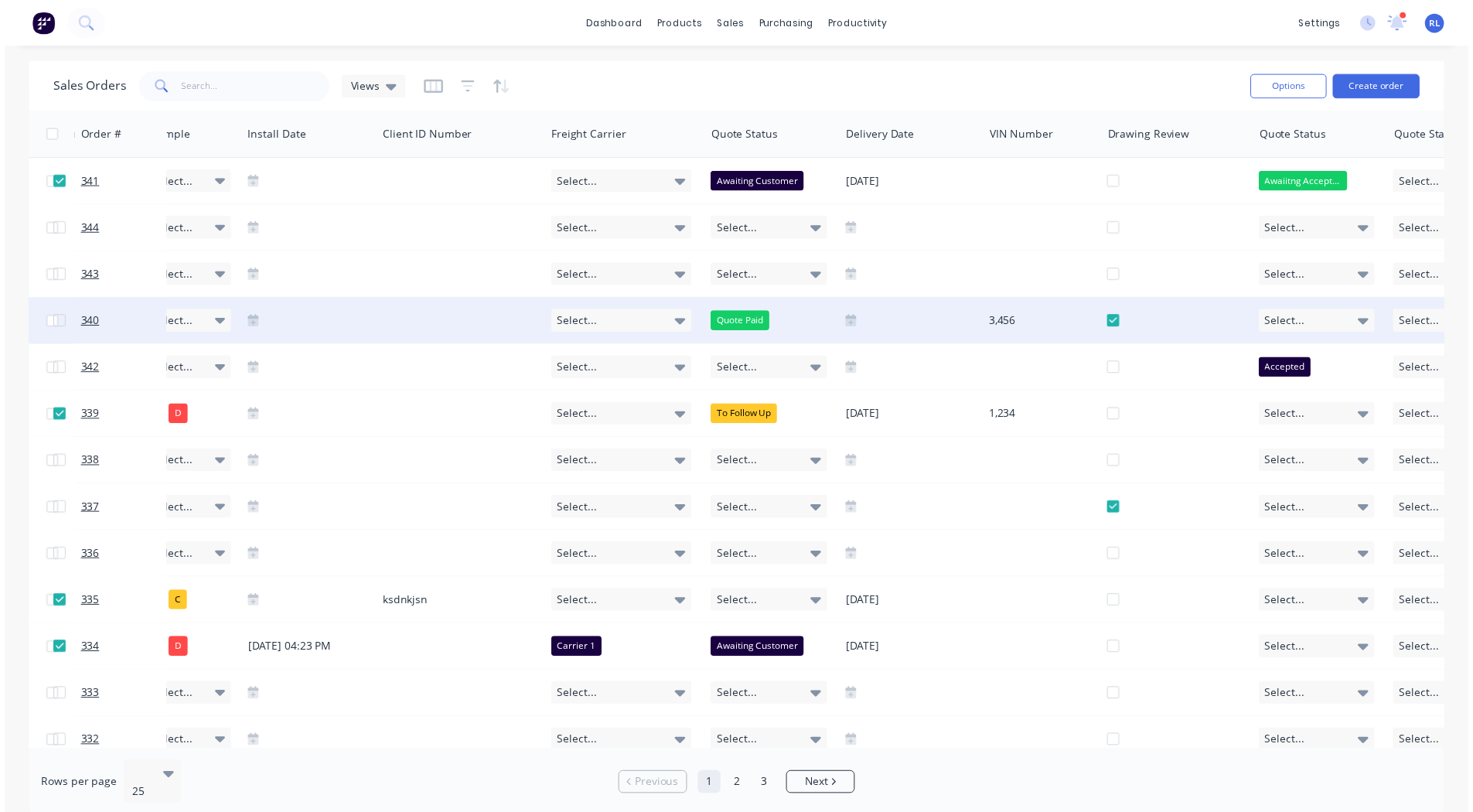
scroll to position [0, 1325]
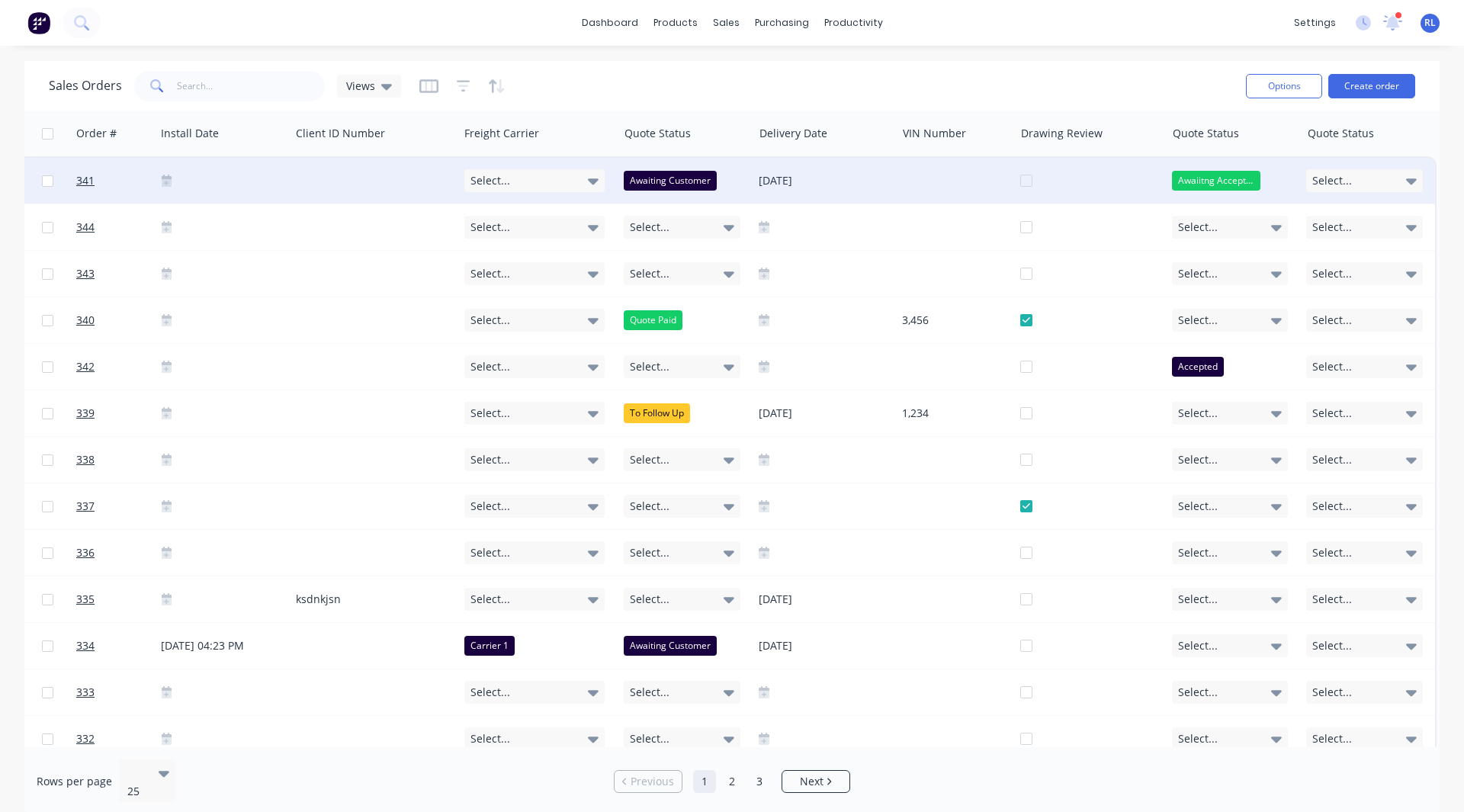
click at [1353, 174] on div "Select..." at bounding box center [1364, 181] width 117 height 23
click at [1348, 259] on div "Awaiting Payment" at bounding box center [1350, 262] width 89 height 21
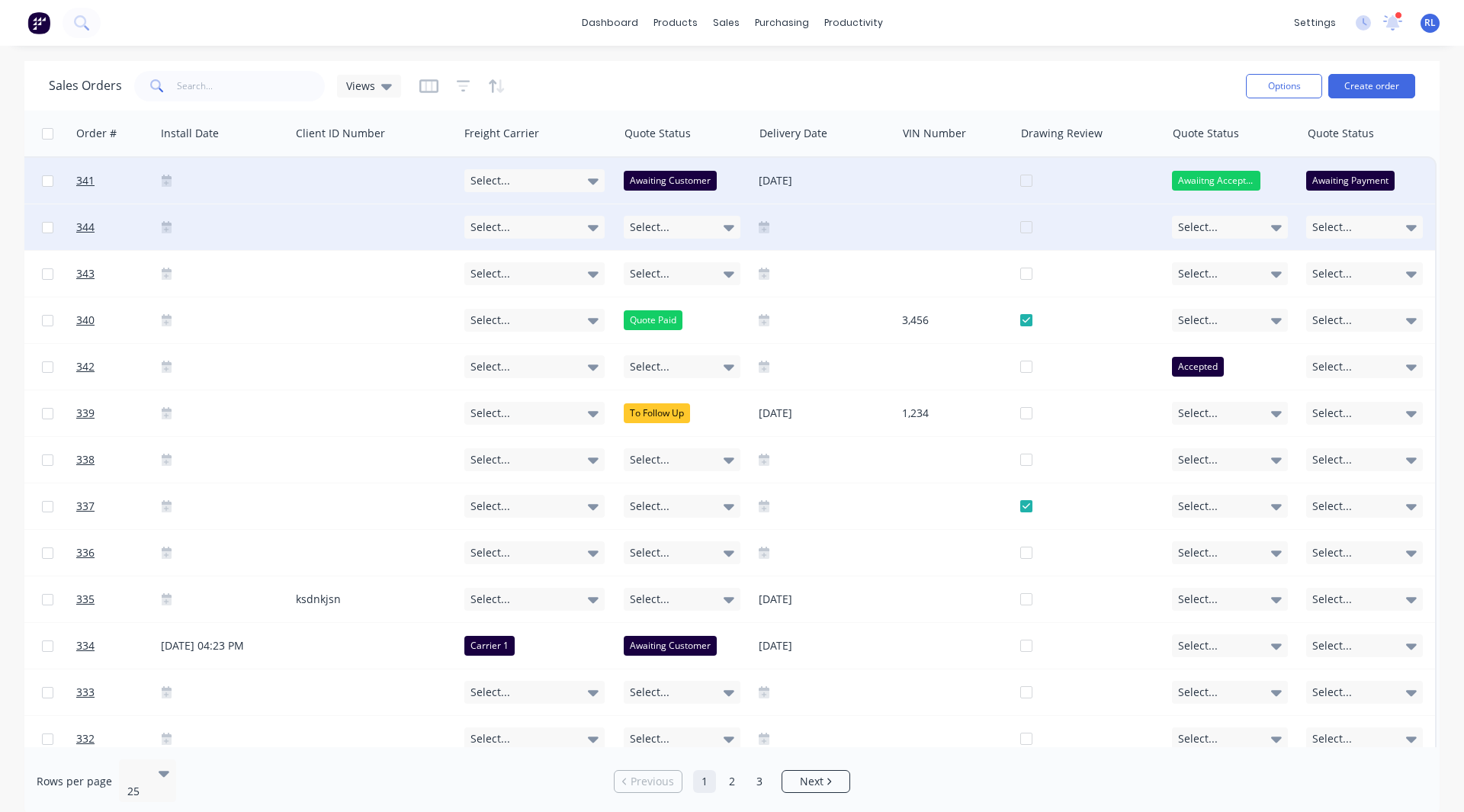
click at [1347, 230] on div "Select..." at bounding box center [1364, 227] width 117 height 23
click at [1340, 333] on div "Follow Up" at bounding box center [1332, 339] width 54 height 21
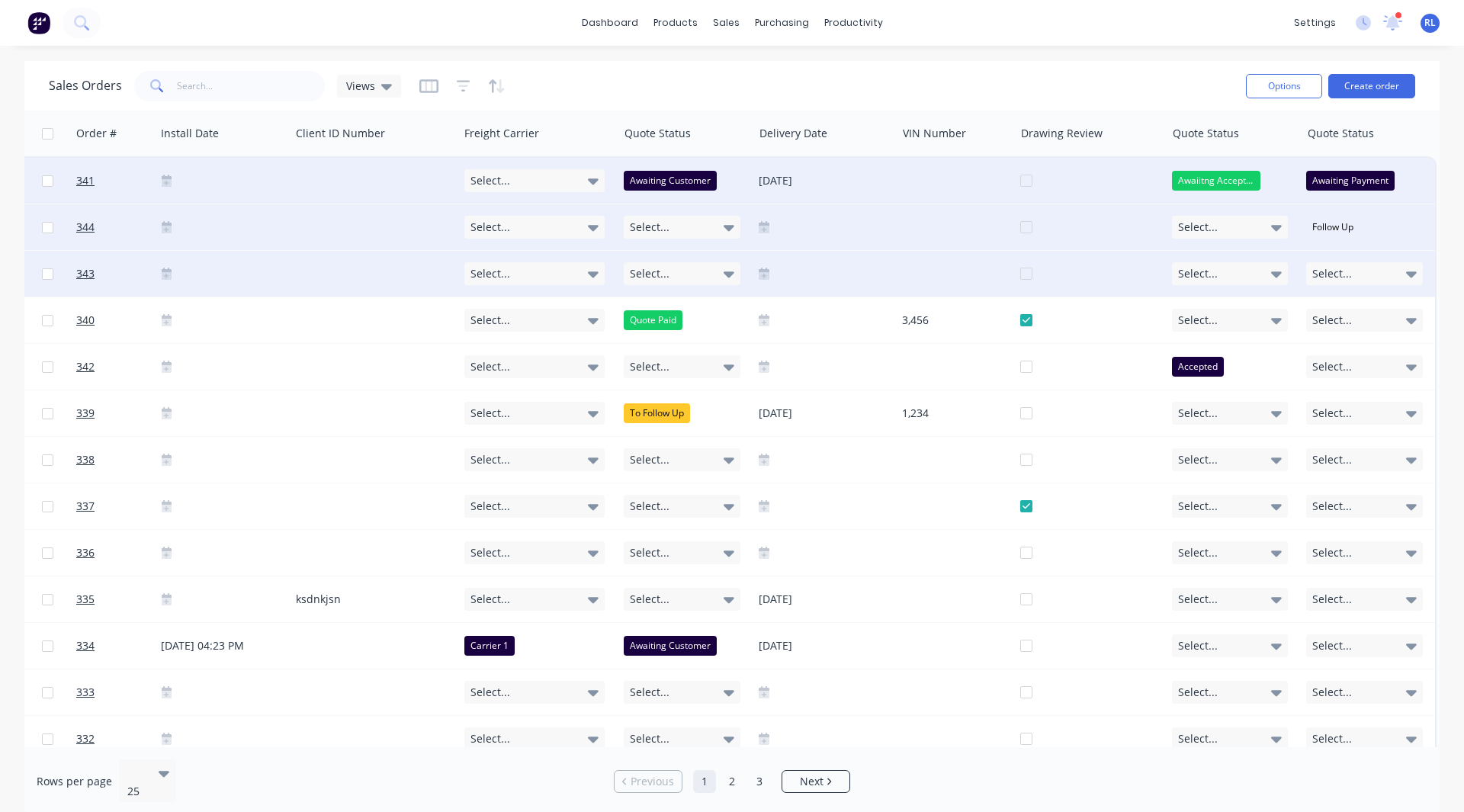
click at [1334, 279] on span "Select..." at bounding box center [1332, 274] width 40 height 15
click at [1329, 413] on div "Paid" at bounding box center [1321, 417] width 31 height 21
click at [639, 69] on div "Sales Orders Views" at bounding box center [641, 85] width 1185 height 37
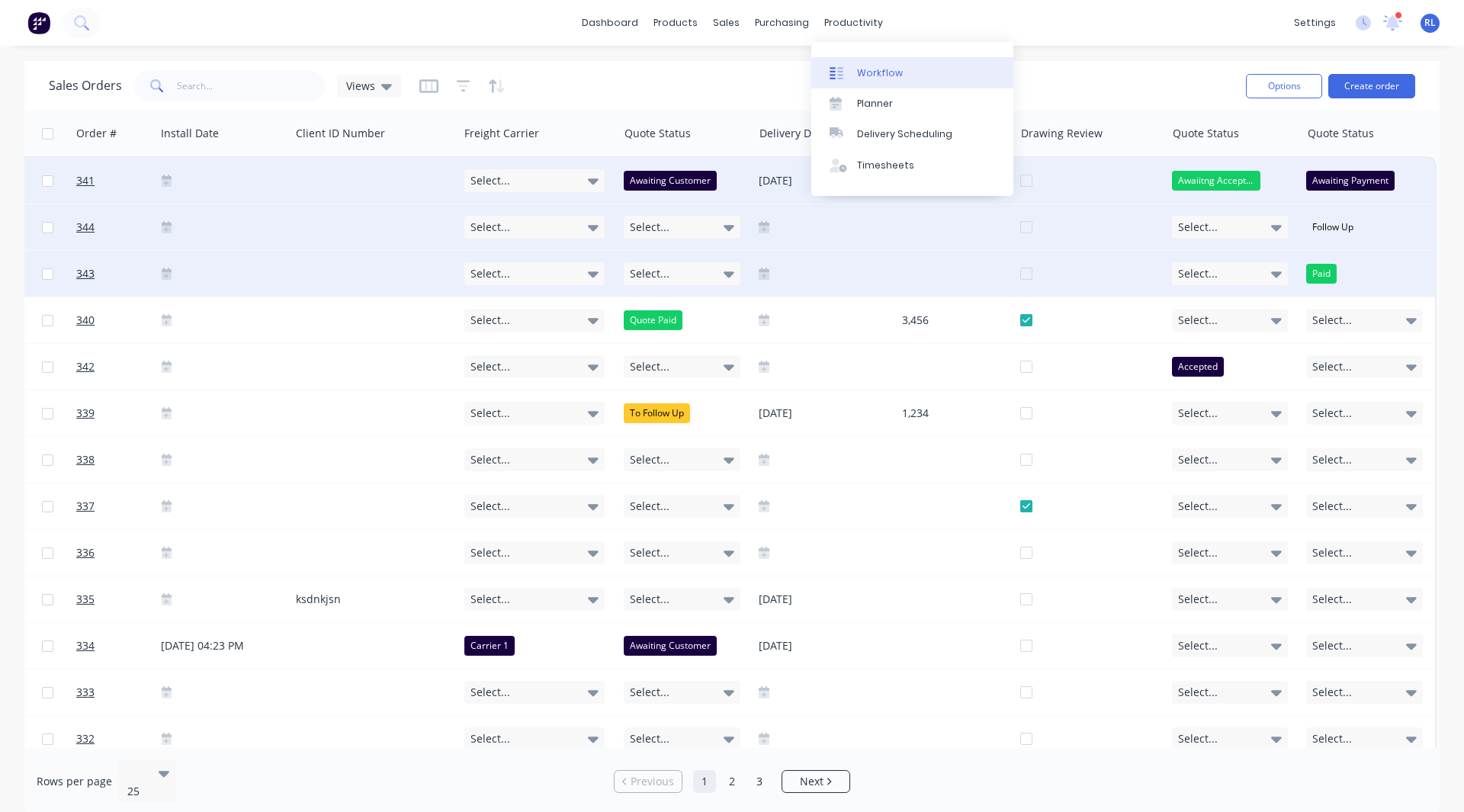
click at [864, 68] on div "Workflow" at bounding box center [879, 73] width 45 height 14
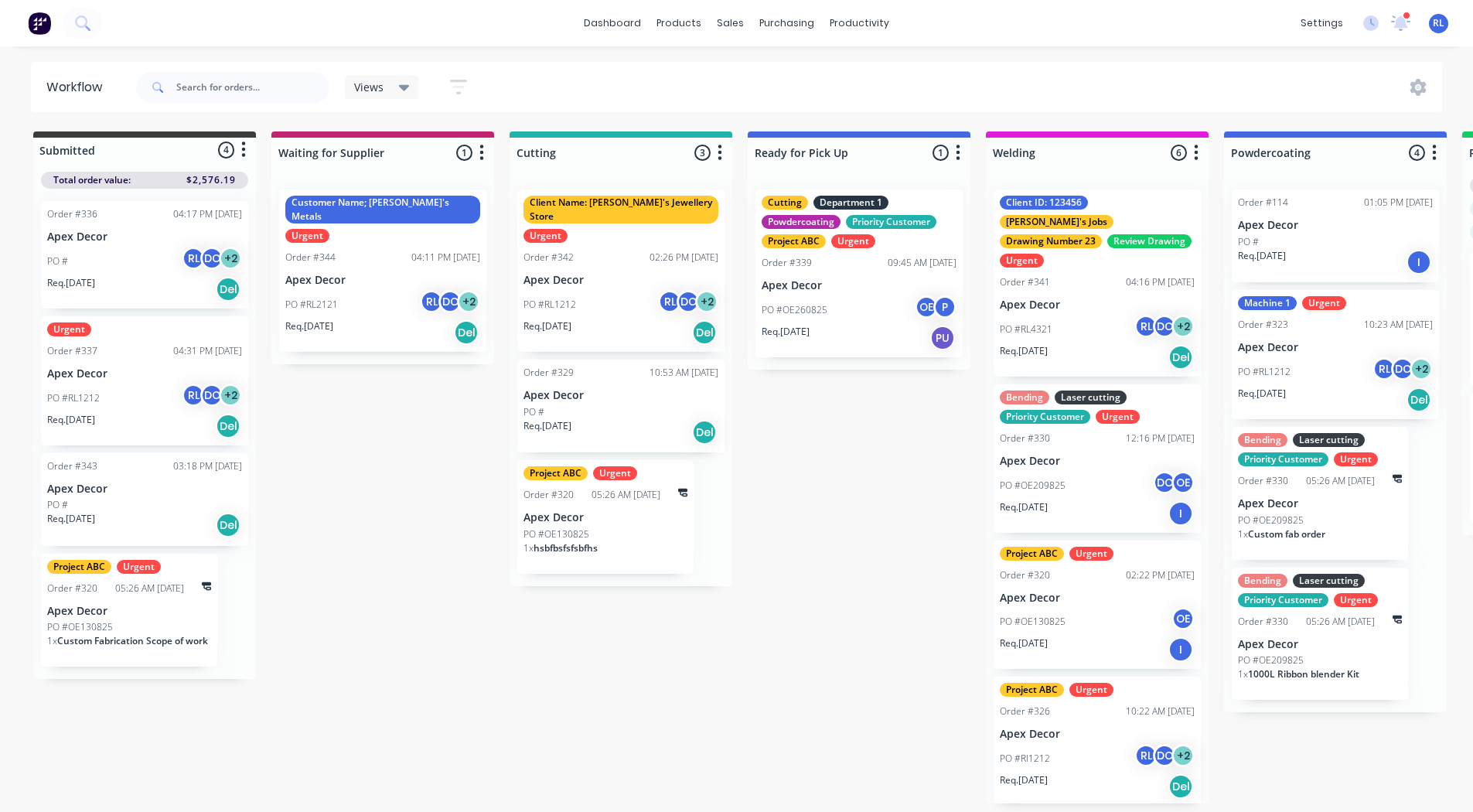
scroll to position [0, 5]
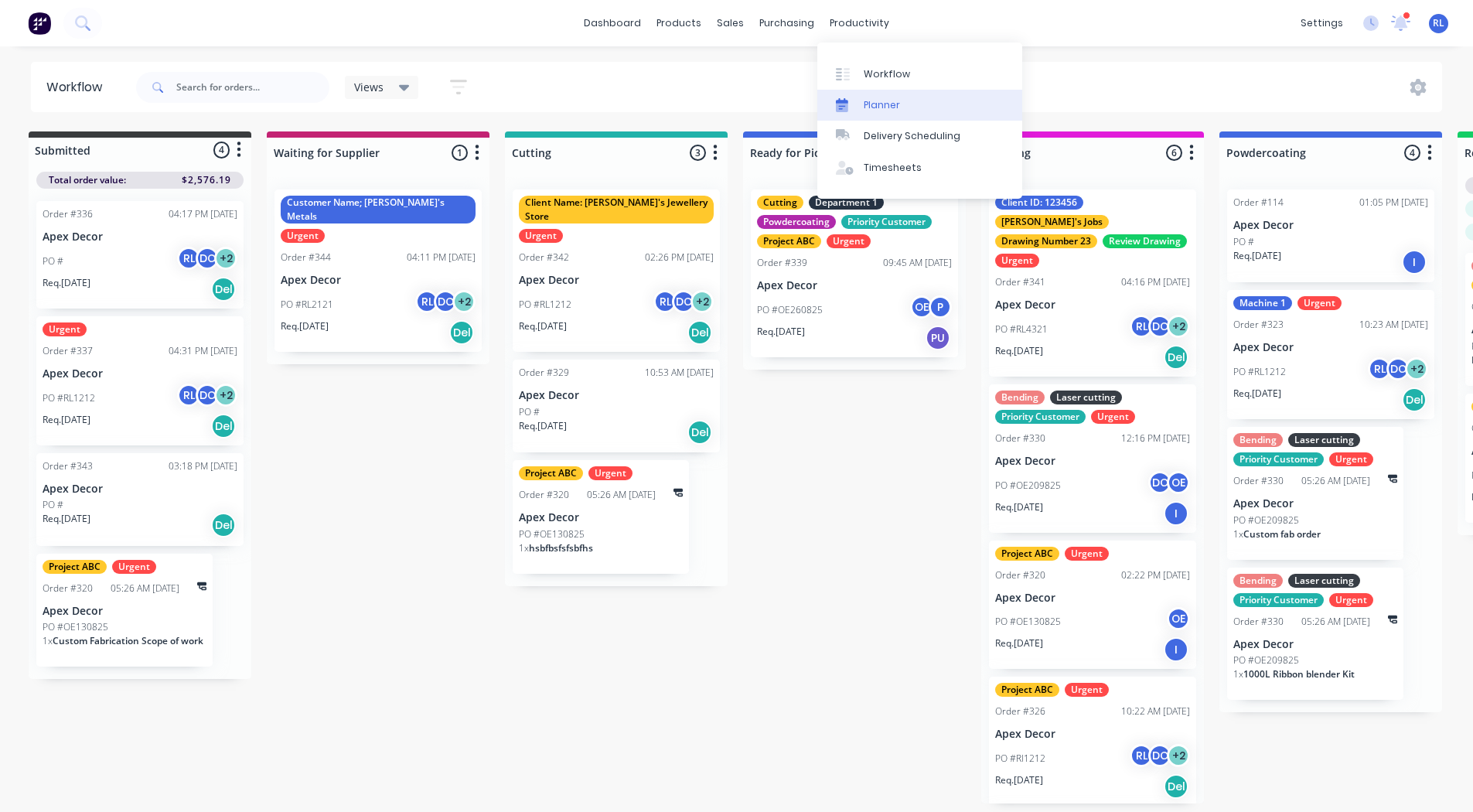
click at [879, 96] on link "Planner" at bounding box center [920, 105] width 205 height 31
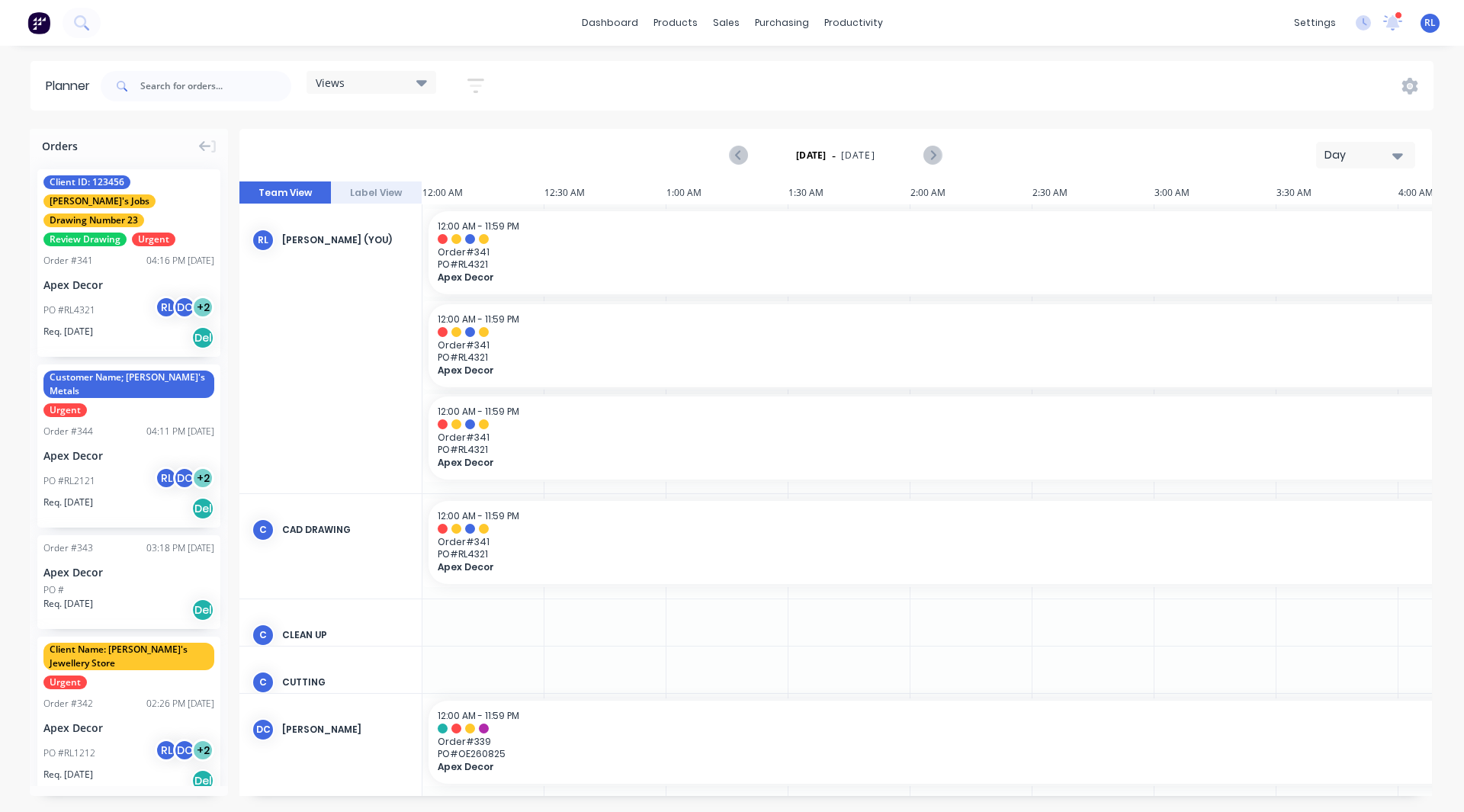
scroll to position [0, 1221]
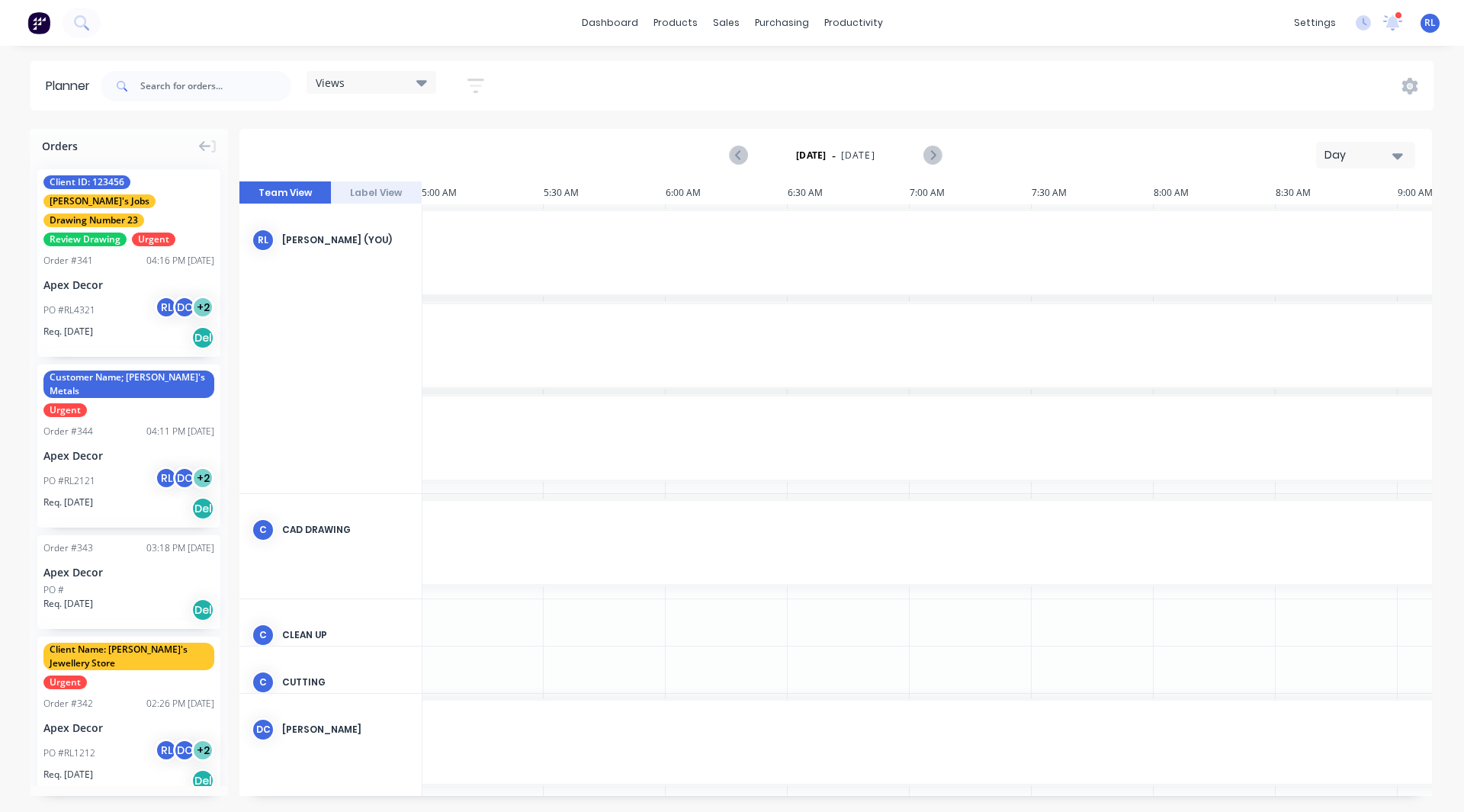
click at [1360, 156] on div "Day" at bounding box center [1359, 155] width 70 height 16
click at [1333, 222] on div "Week" at bounding box center [1338, 226] width 151 height 31
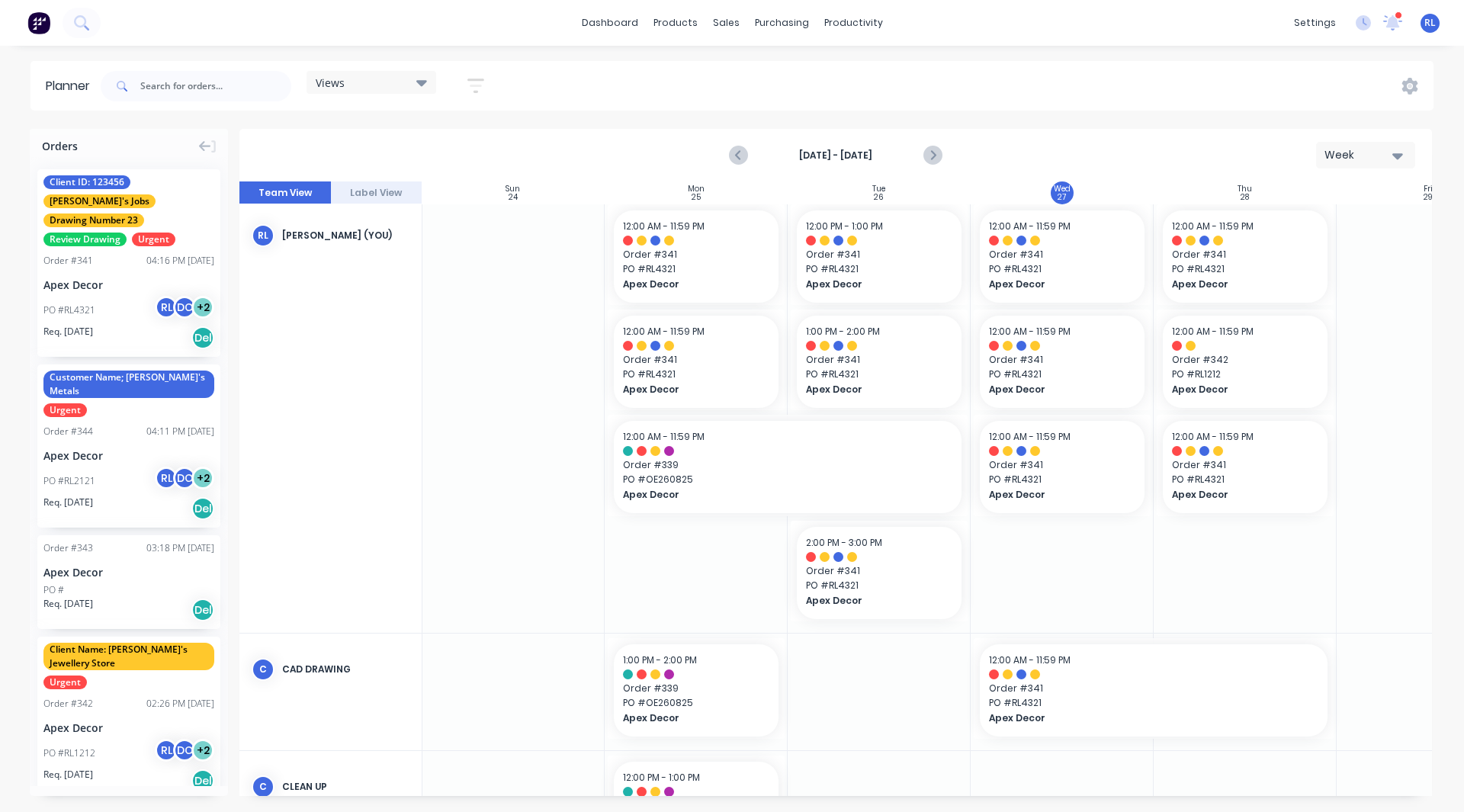
scroll to position [0, 1]
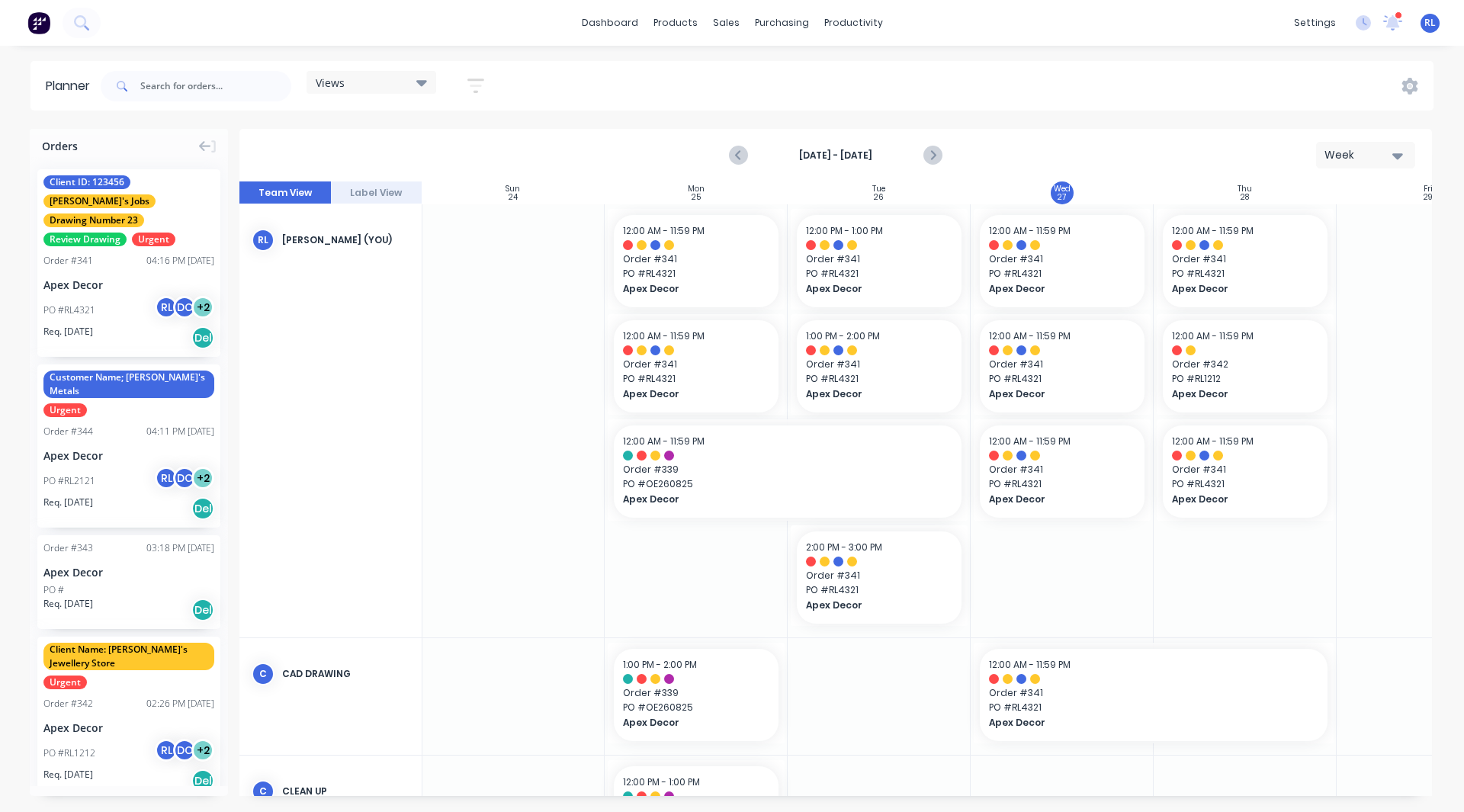
click at [131, 277] on div "Apex Decor" at bounding box center [129, 284] width 171 height 16
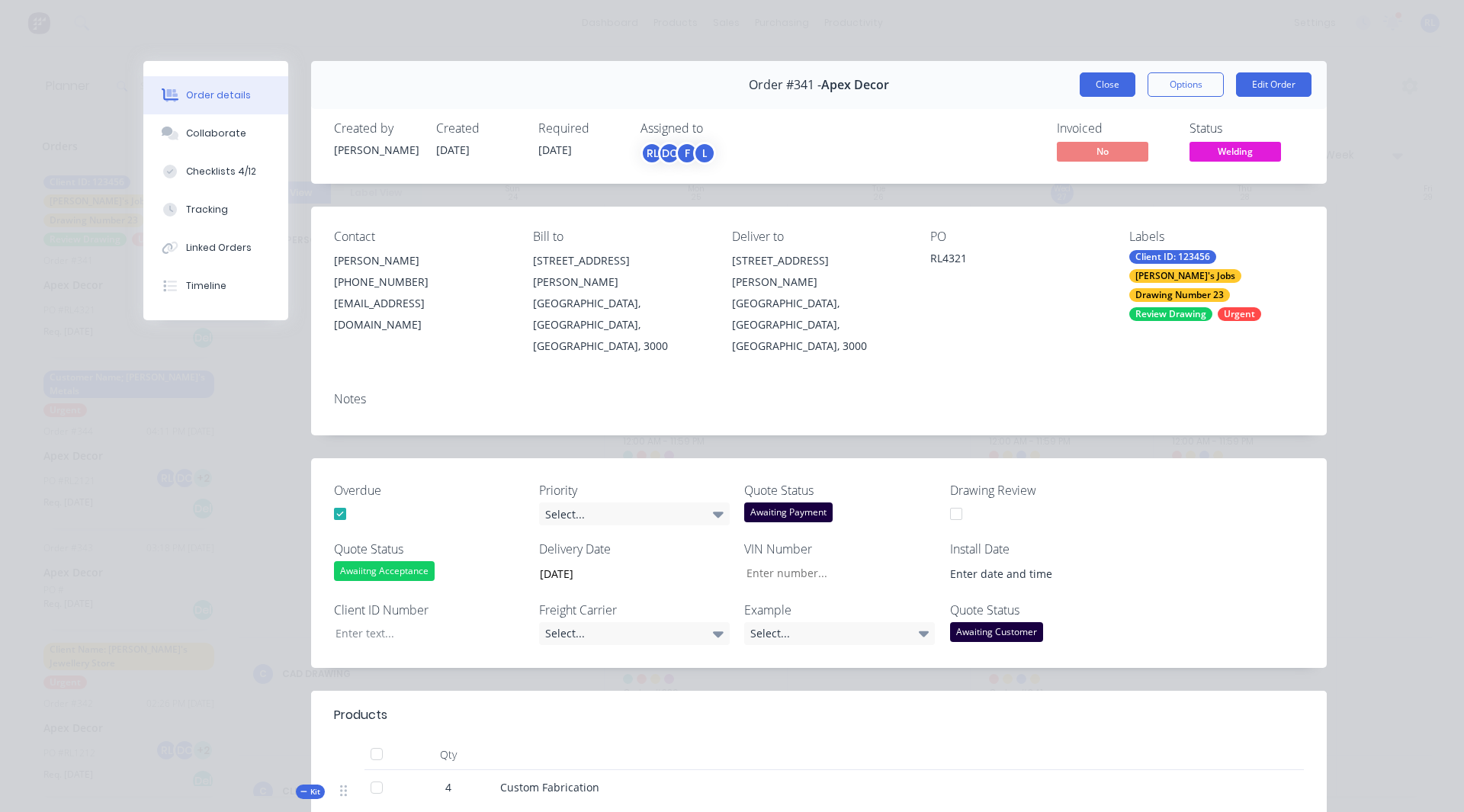
click at [1110, 80] on button "Close" at bounding box center [1108, 85] width 55 height 25
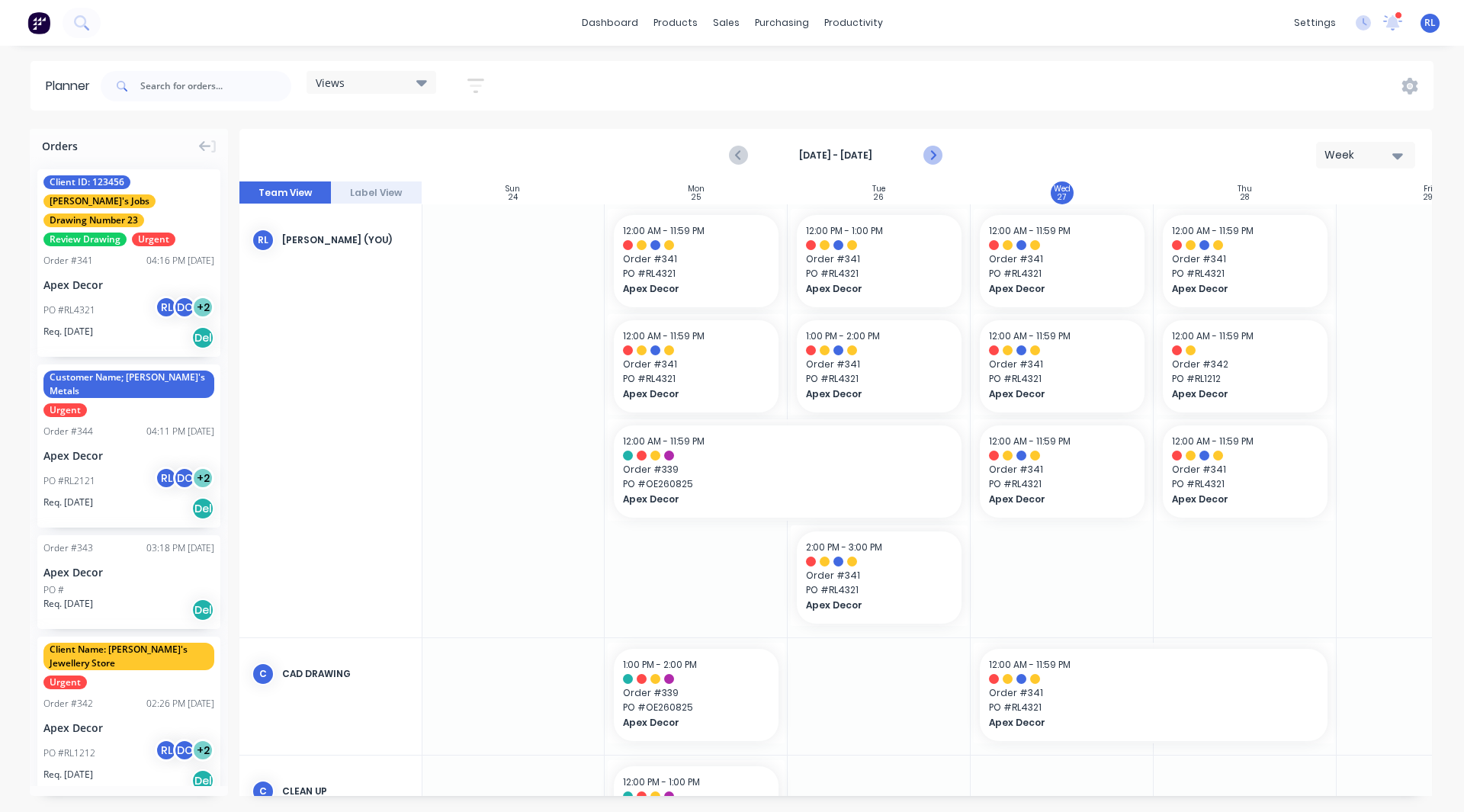
click at [928, 162] on icon "Next page" at bounding box center [932, 155] width 18 height 18
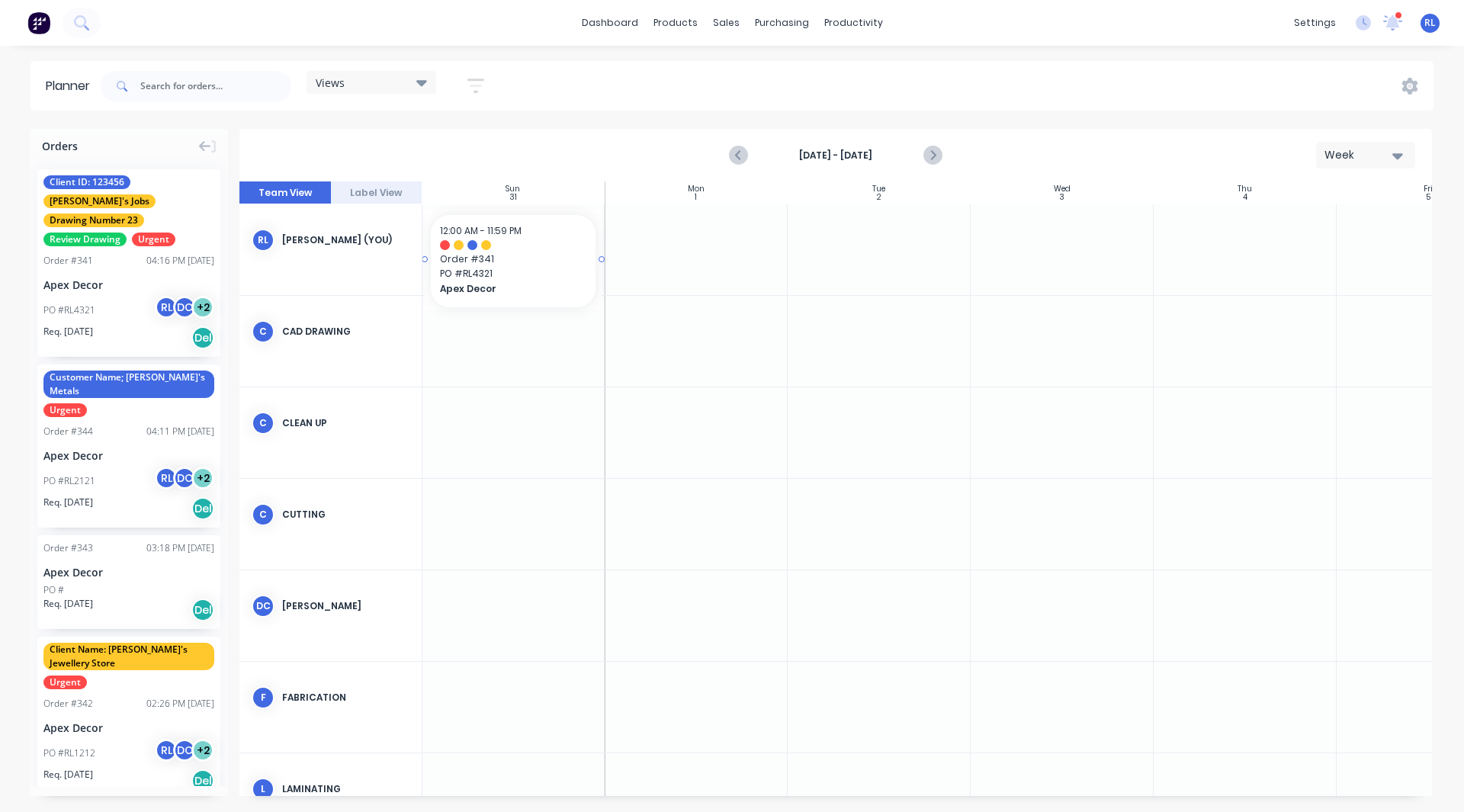
scroll to position [0, 0]
drag, startPoint x: 141, startPoint y: 270, endPoint x: 692, endPoint y: 252, distance: 551.3
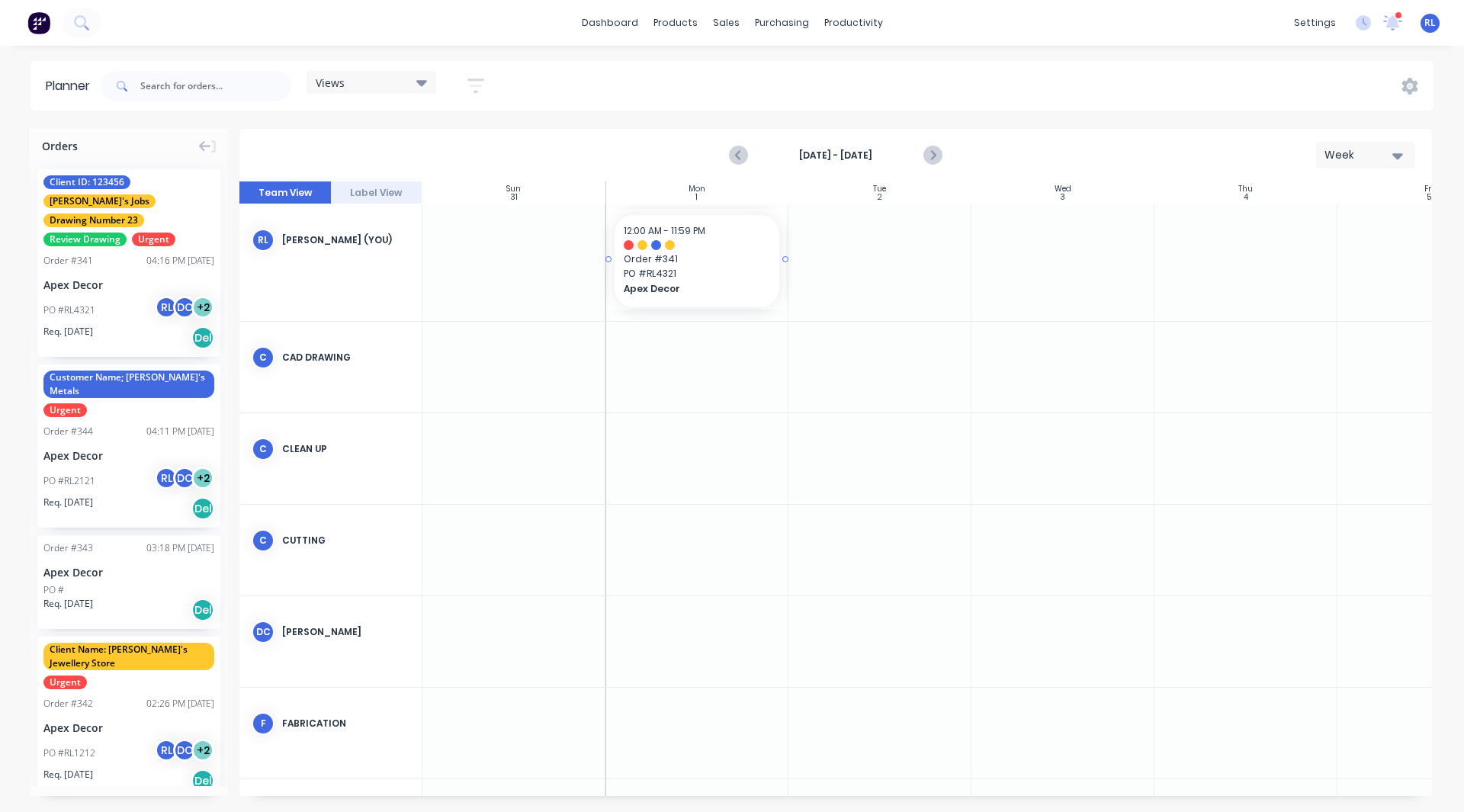
drag, startPoint x: 141, startPoint y: 253, endPoint x: 748, endPoint y: 291, distance: 608.2
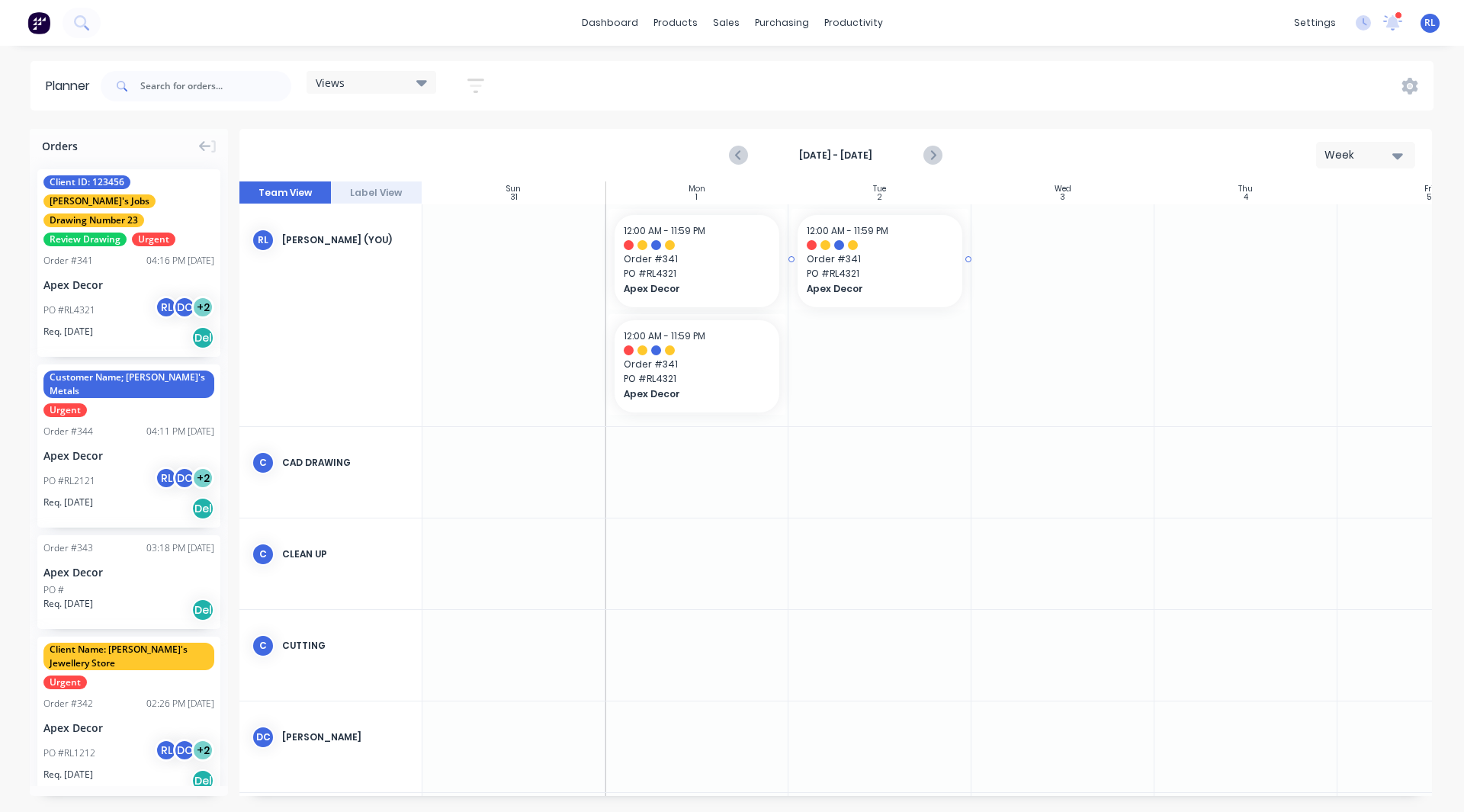
drag, startPoint x: 168, startPoint y: 259, endPoint x: 893, endPoint y: 291, distance: 725.7
drag, startPoint x: 124, startPoint y: 262, endPoint x: 846, endPoint y: 359, distance: 728.5
drag, startPoint x: 965, startPoint y: 259, endPoint x: 1046, endPoint y: 255, distance: 81.1
click at [1353, 157] on div "Week" at bounding box center [1359, 155] width 70 height 16
click at [1297, 250] on div "Month" at bounding box center [1338, 256] width 151 height 31
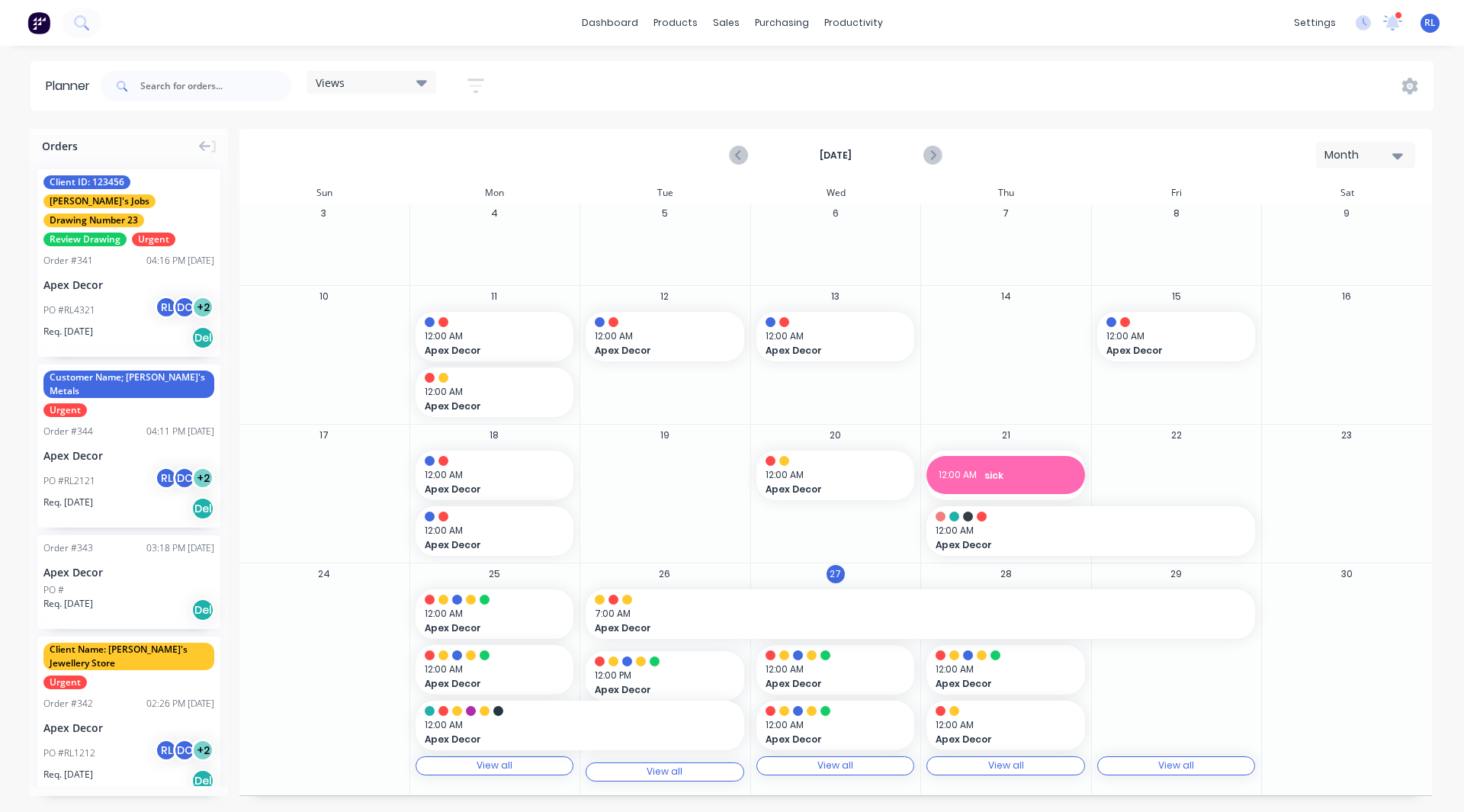
scroll to position [90, 0]
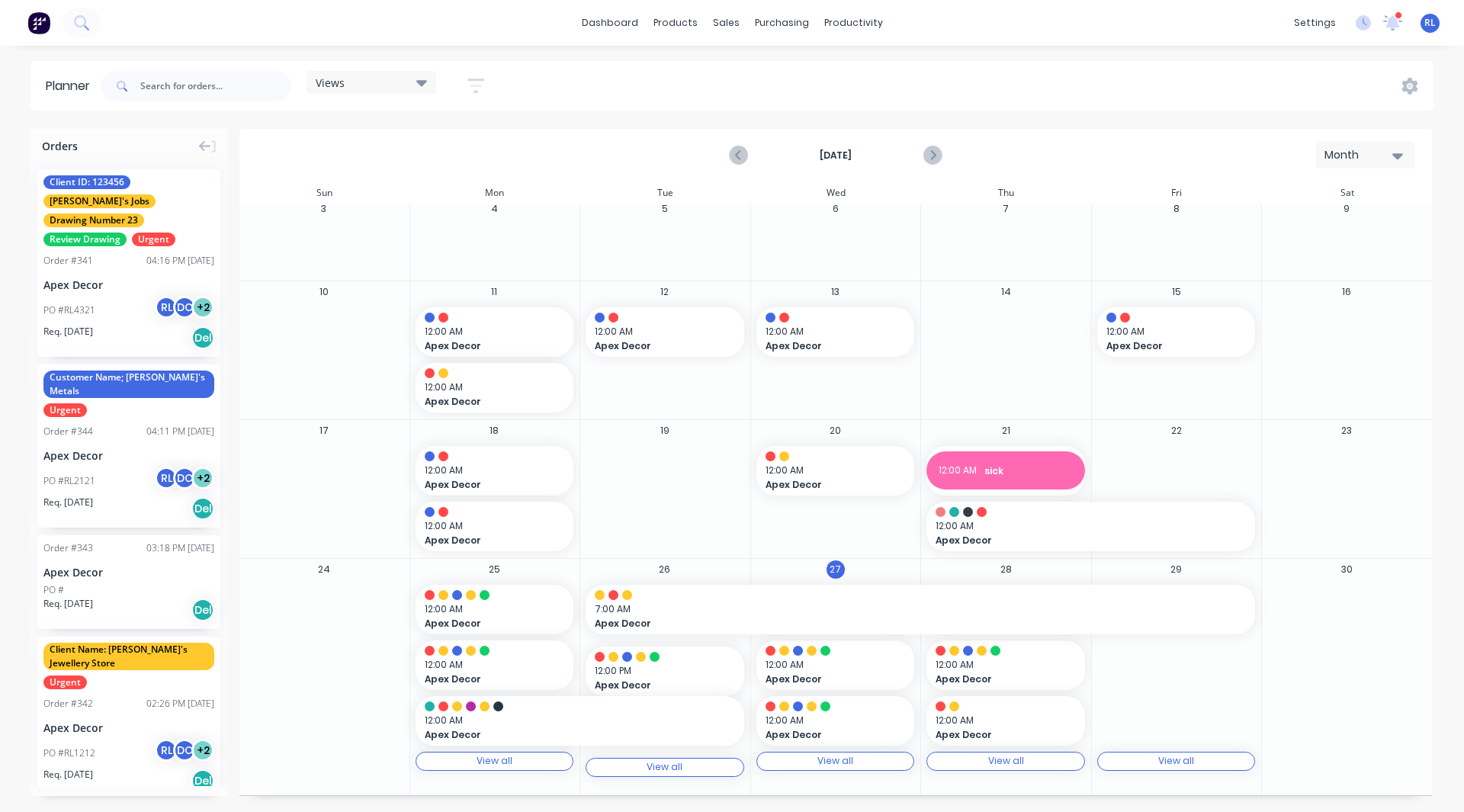
click at [1351, 157] on div "Month" at bounding box center [1359, 155] width 70 height 16
click at [1316, 227] on div "Week" at bounding box center [1338, 226] width 151 height 31
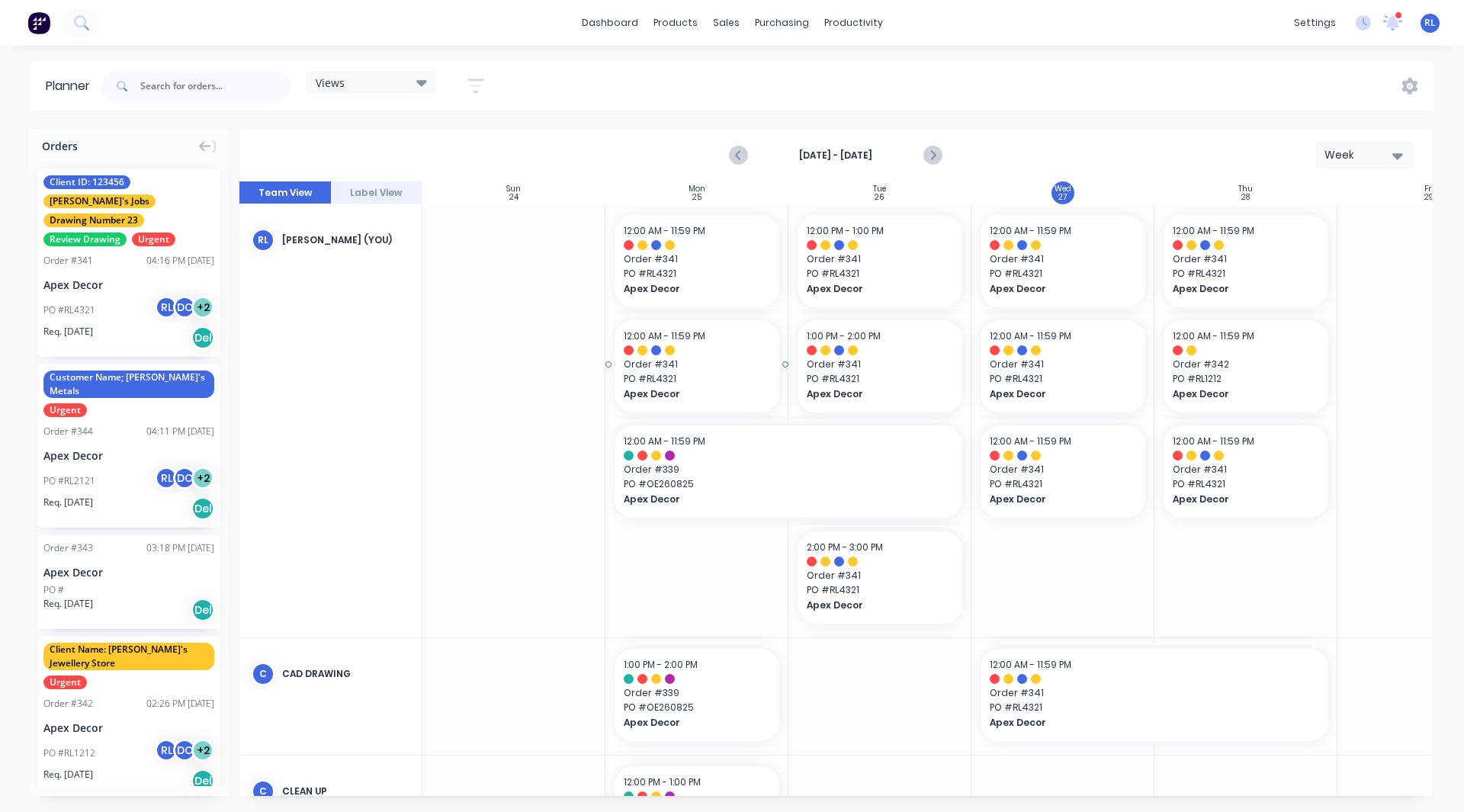
scroll to position [0, 1]
click at [1185, 76] on div "Views Save new view None (Default) edit Default edit Priority 1 Jobs edit Staff…" at bounding box center [765, 86] width 1336 height 45
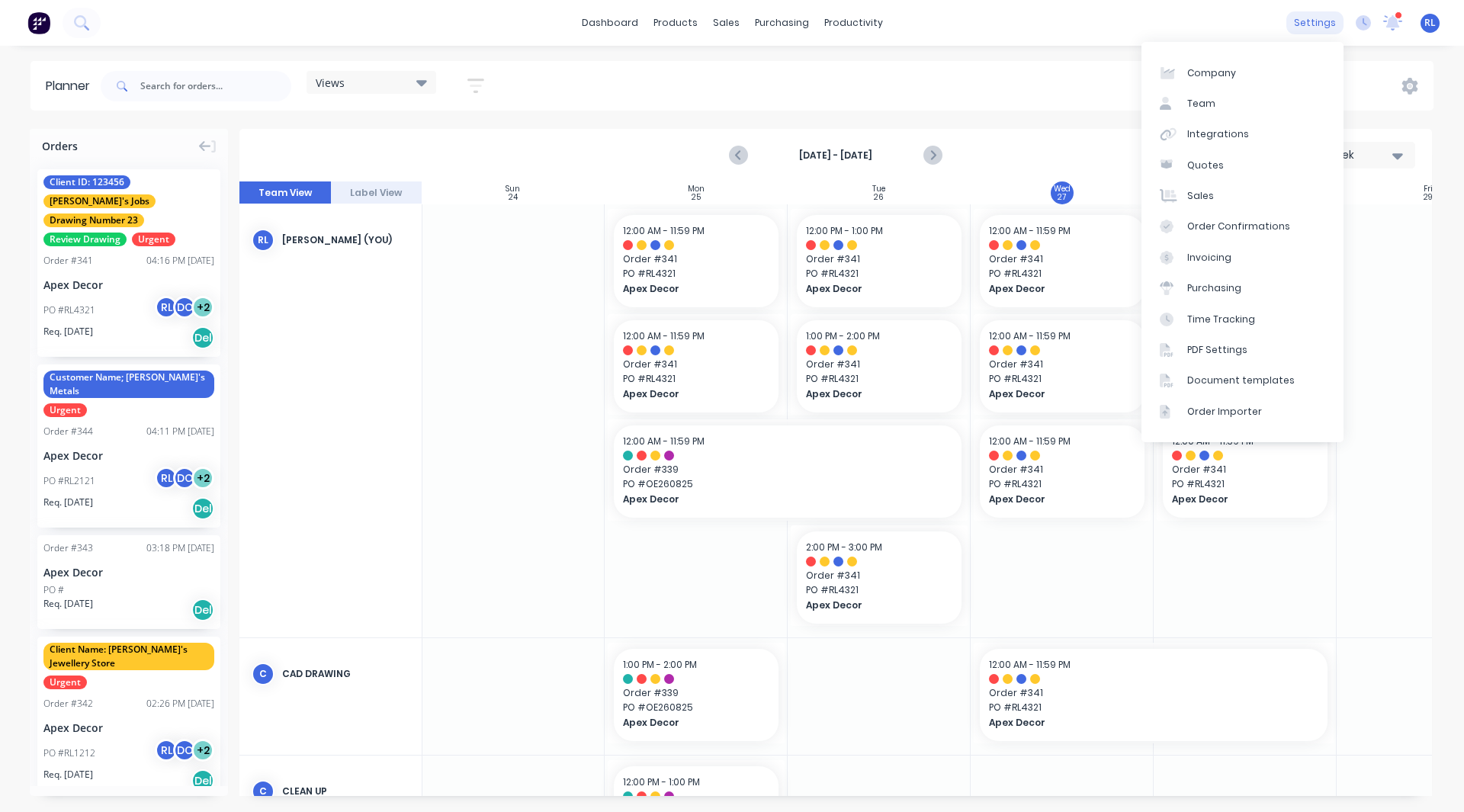
click at [1313, 24] on div "settings" at bounding box center [1314, 23] width 57 height 23
click at [1231, 373] on link "Document templates" at bounding box center [1242, 380] width 202 height 31
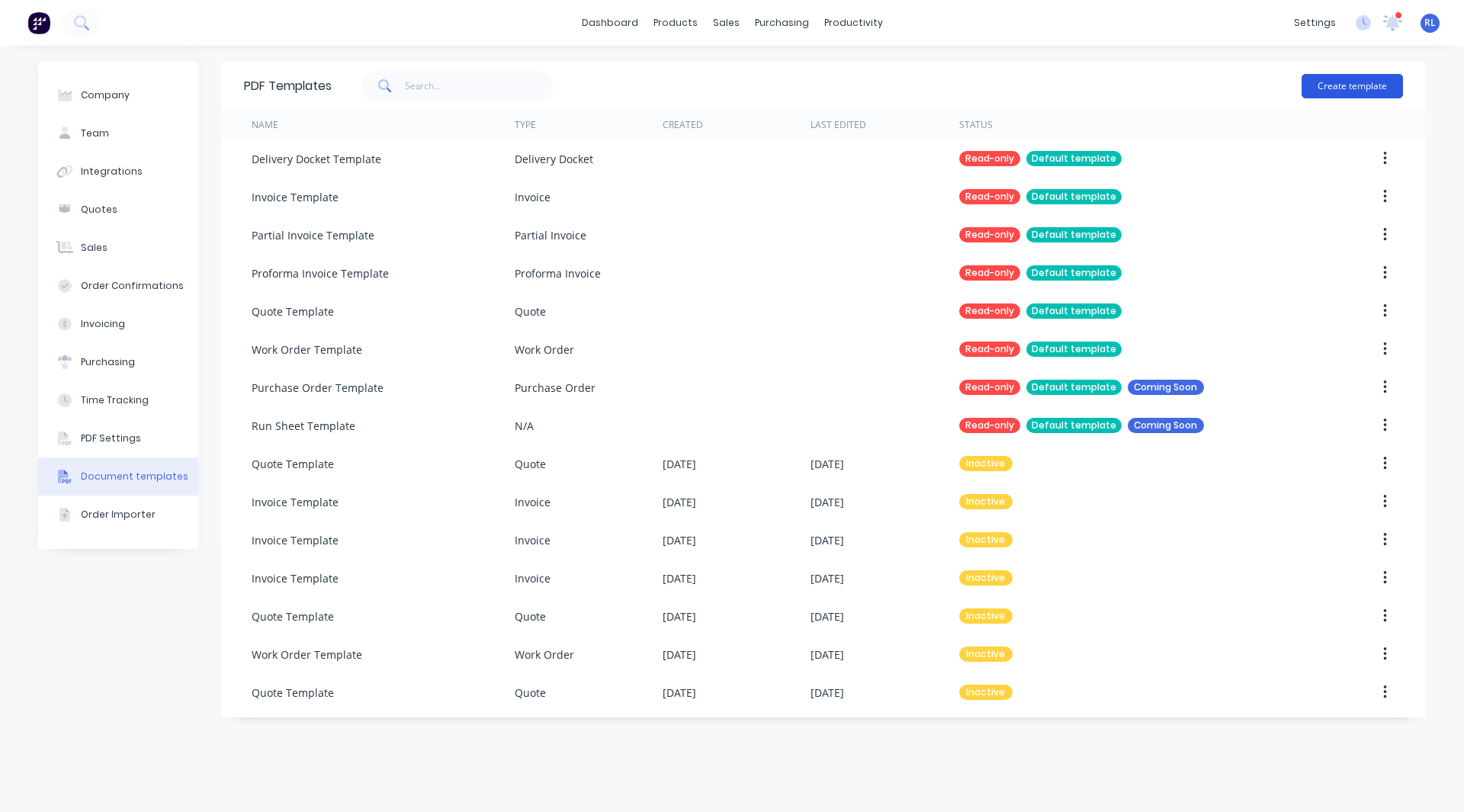
click at [1348, 91] on button "Create template" at bounding box center [1352, 86] width 102 height 25
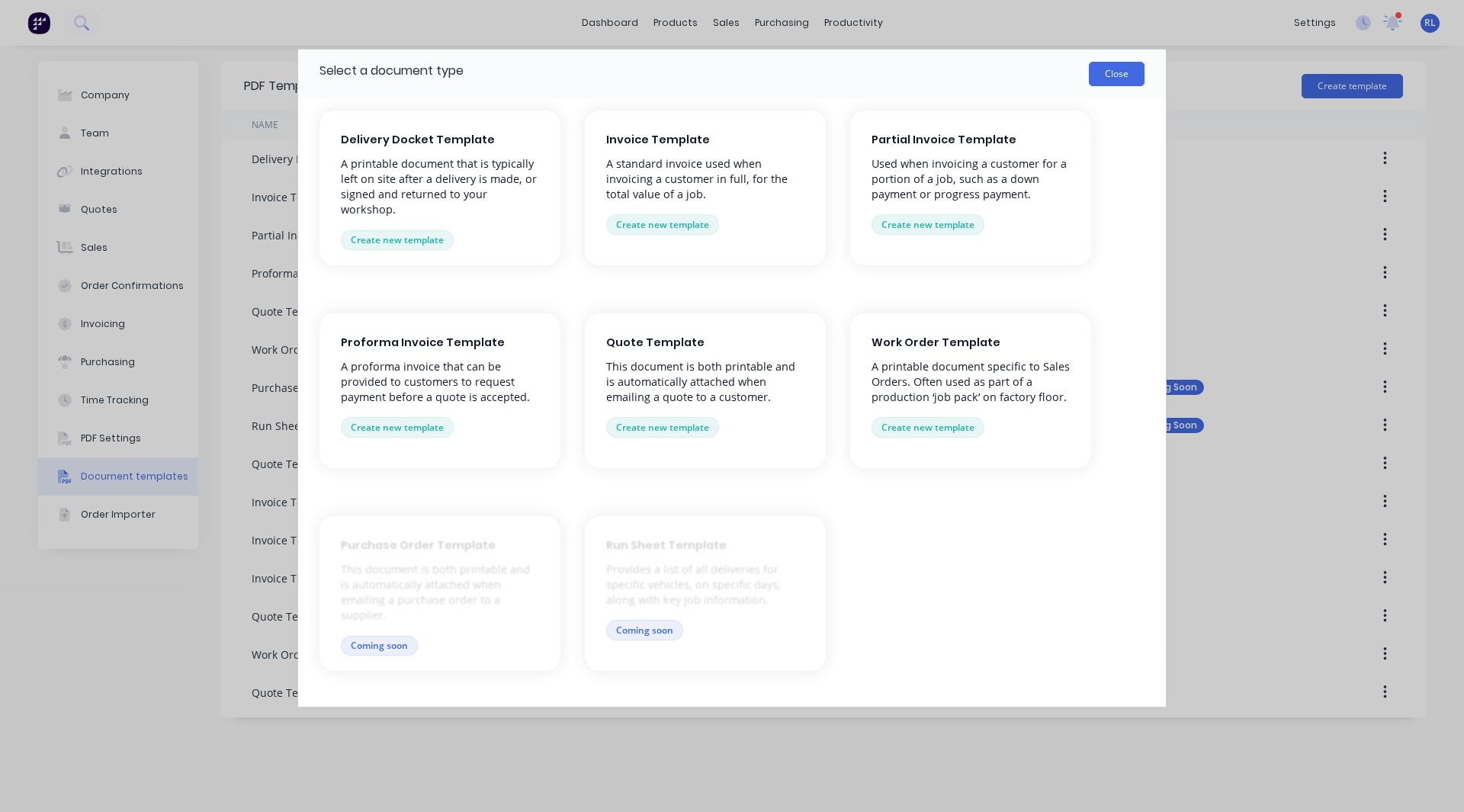
click at [1116, 75] on button "Close" at bounding box center [1117, 74] width 55 height 25
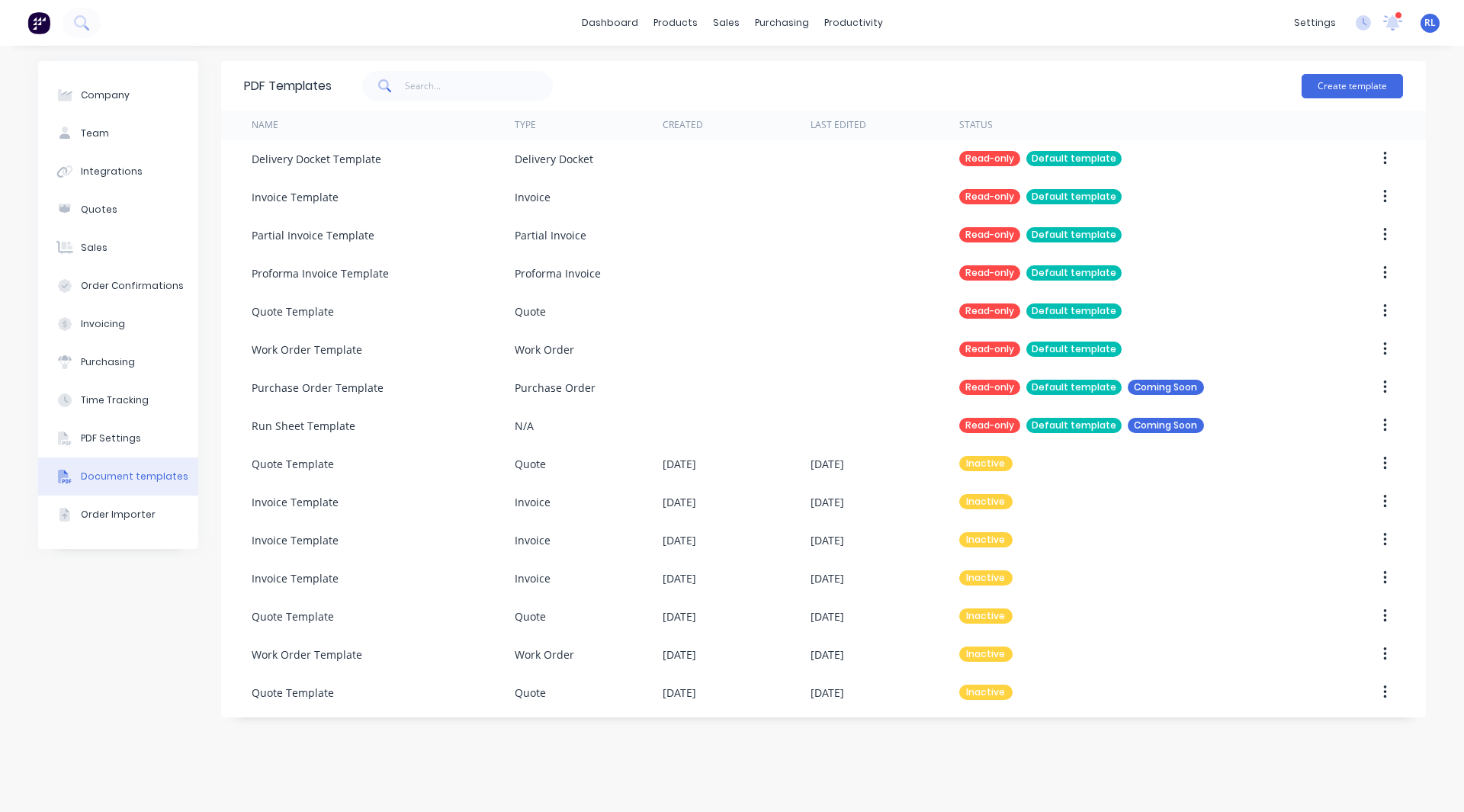
click at [45, 30] on img at bounding box center [39, 23] width 23 height 23
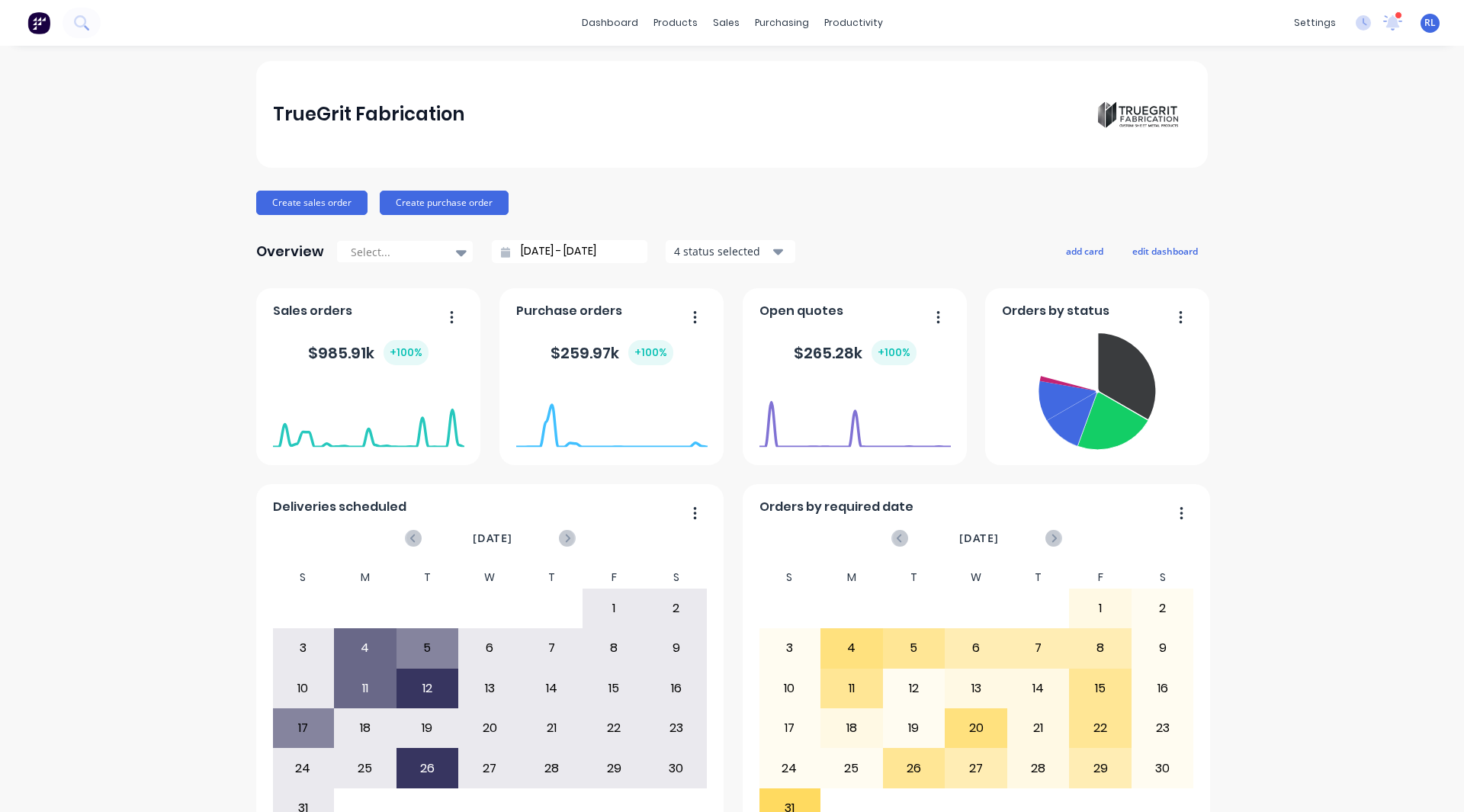
scroll to position [12, 0]
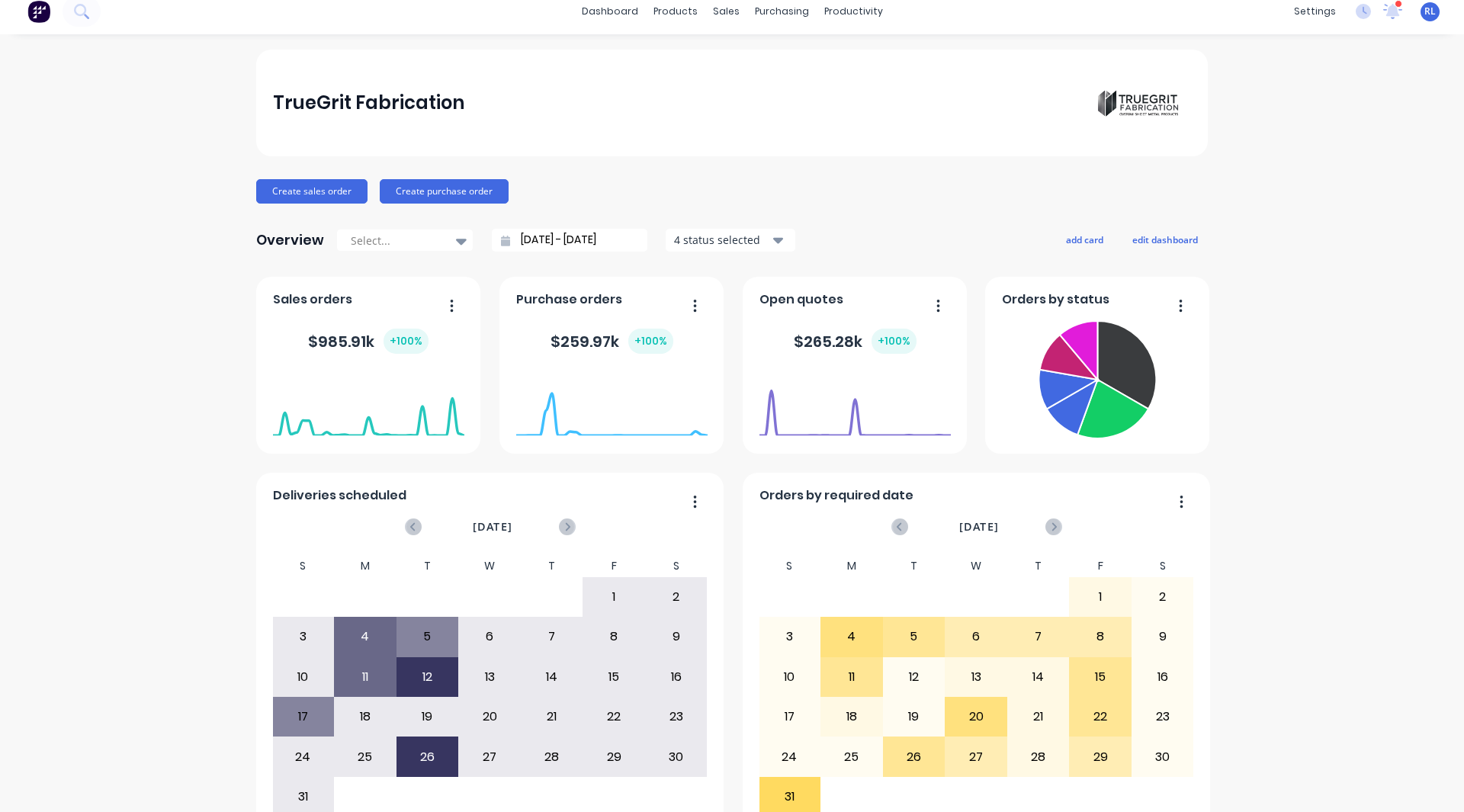
click at [1367, 337] on div "TrueGrit Fabrication Create sales order Create purchase order Overview Select..…" at bounding box center [732, 447] width 1464 height 796
click at [28, 233] on div "TrueGrit Fabrication Create sales order Create purchase order Overview Select..…" at bounding box center [732, 447] width 1464 height 796
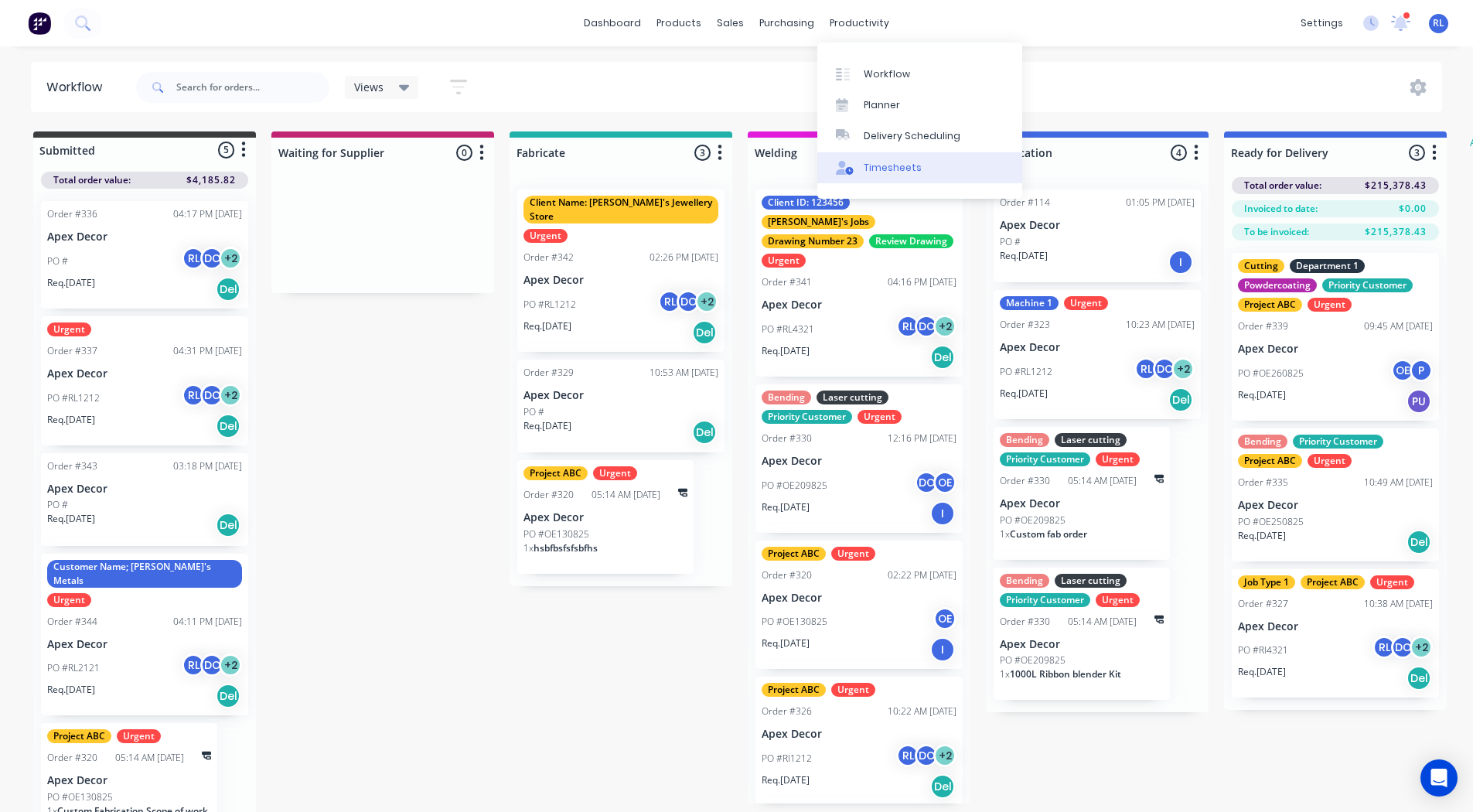
click at [898, 164] on div "Timesheets" at bounding box center [893, 168] width 58 height 14
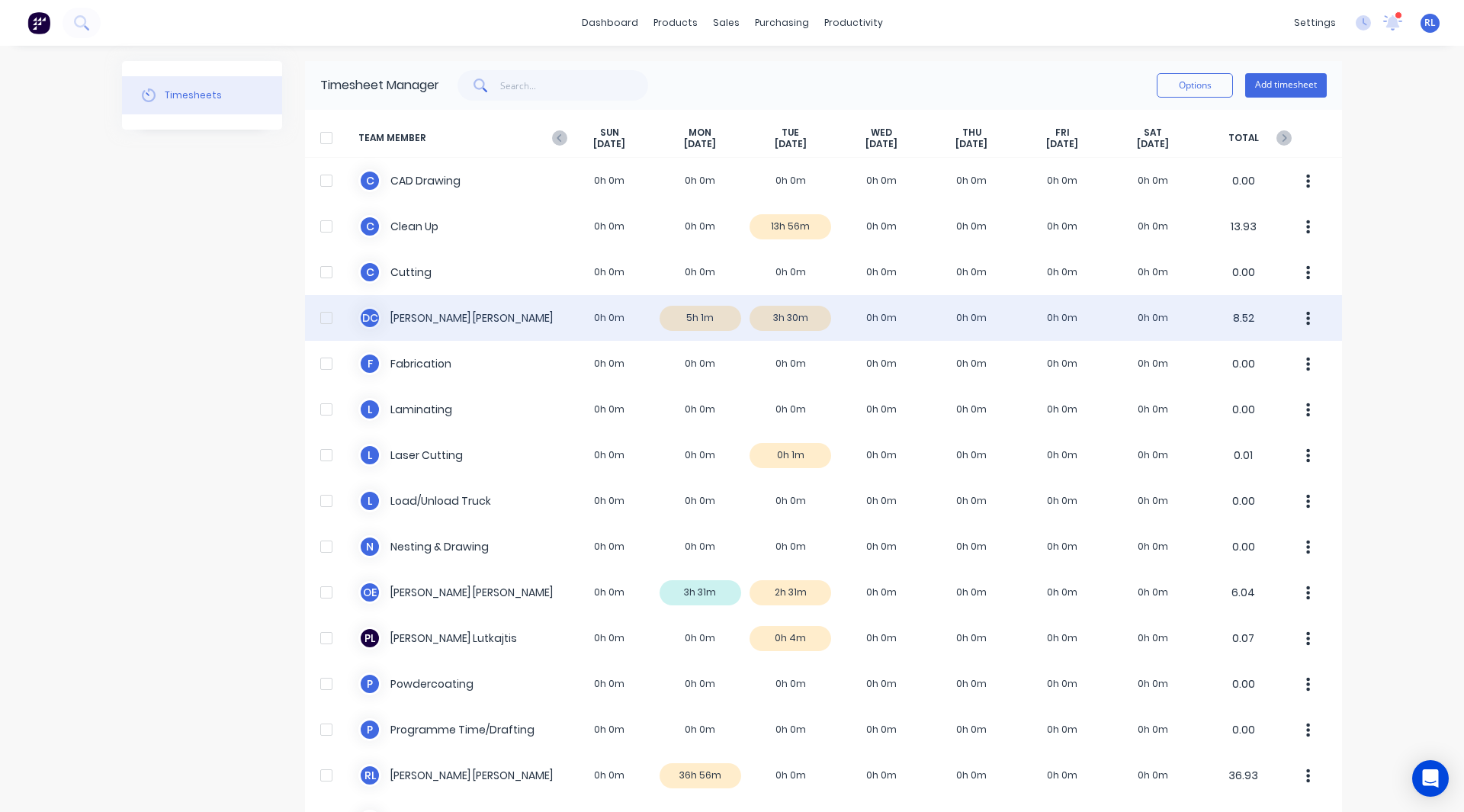
click at [696, 318] on div "D C David Cousley 0h 0m 5h 1m 3h 30m 0h 0m 0h 0m 0h 0m 0h 0m 8.52" at bounding box center [824, 318] width 1037 height 45
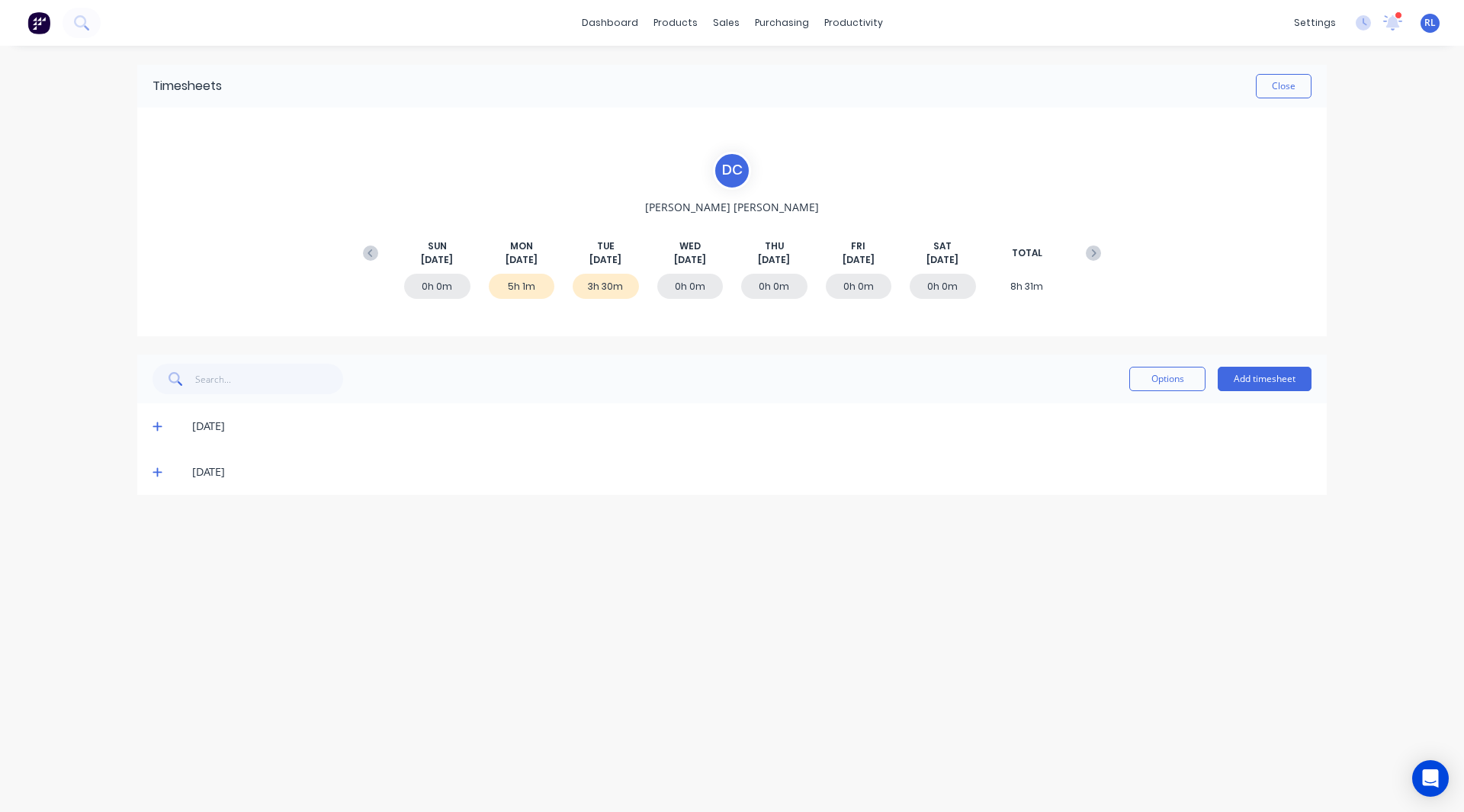
click at [155, 423] on icon at bounding box center [157, 426] width 10 height 11
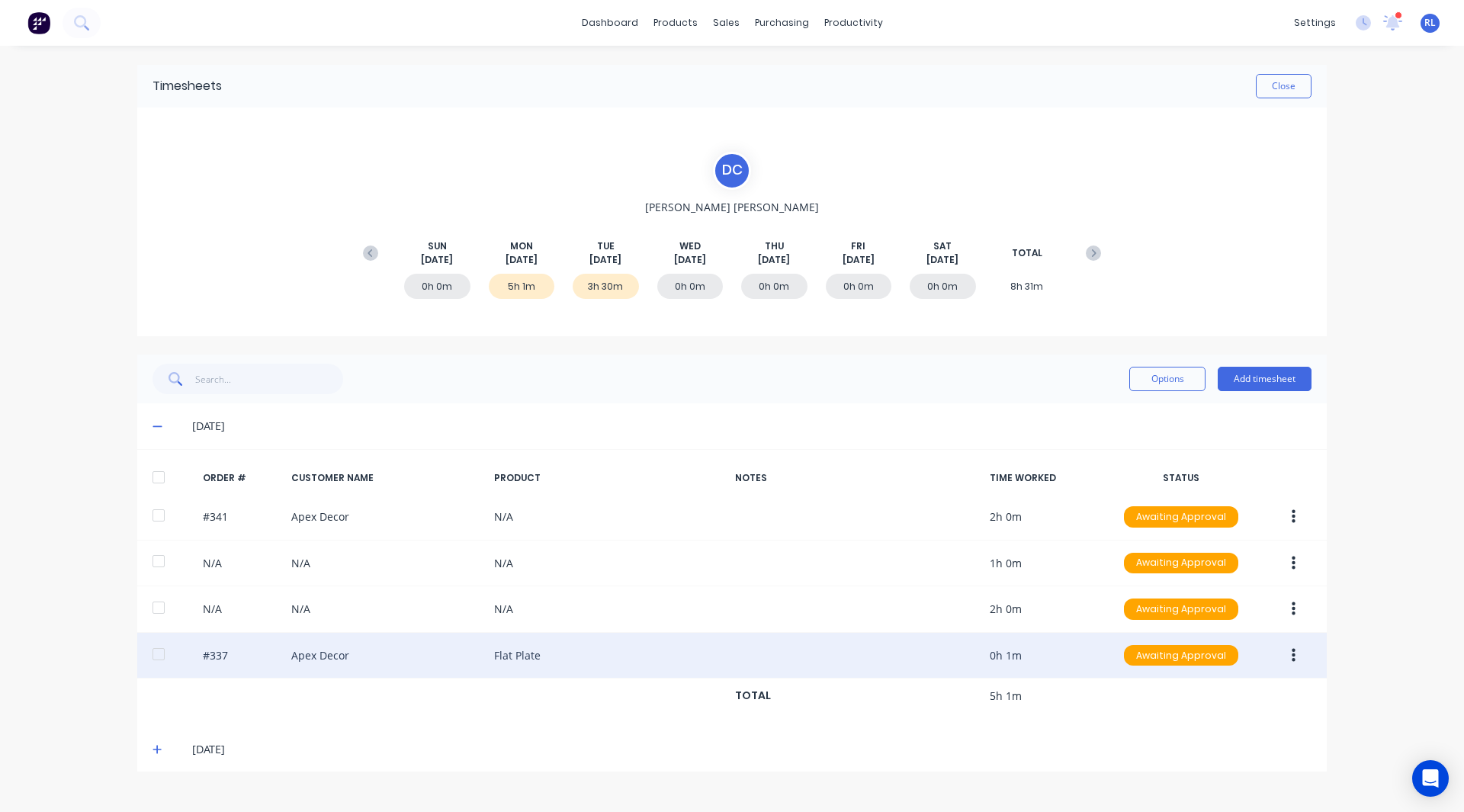
drag, startPoint x: 316, startPoint y: 653, endPoint x: 513, endPoint y: 653, distance: 197.0
click at [513, 653] on div "#337 Apex Decor Flat Plate 0h 1m Awaiting Approval" at bounding box center [732, 656] width 1189 height 46
click at [1289, 654] on button "button" at bounding box center [1293, 655] width 36 height 27
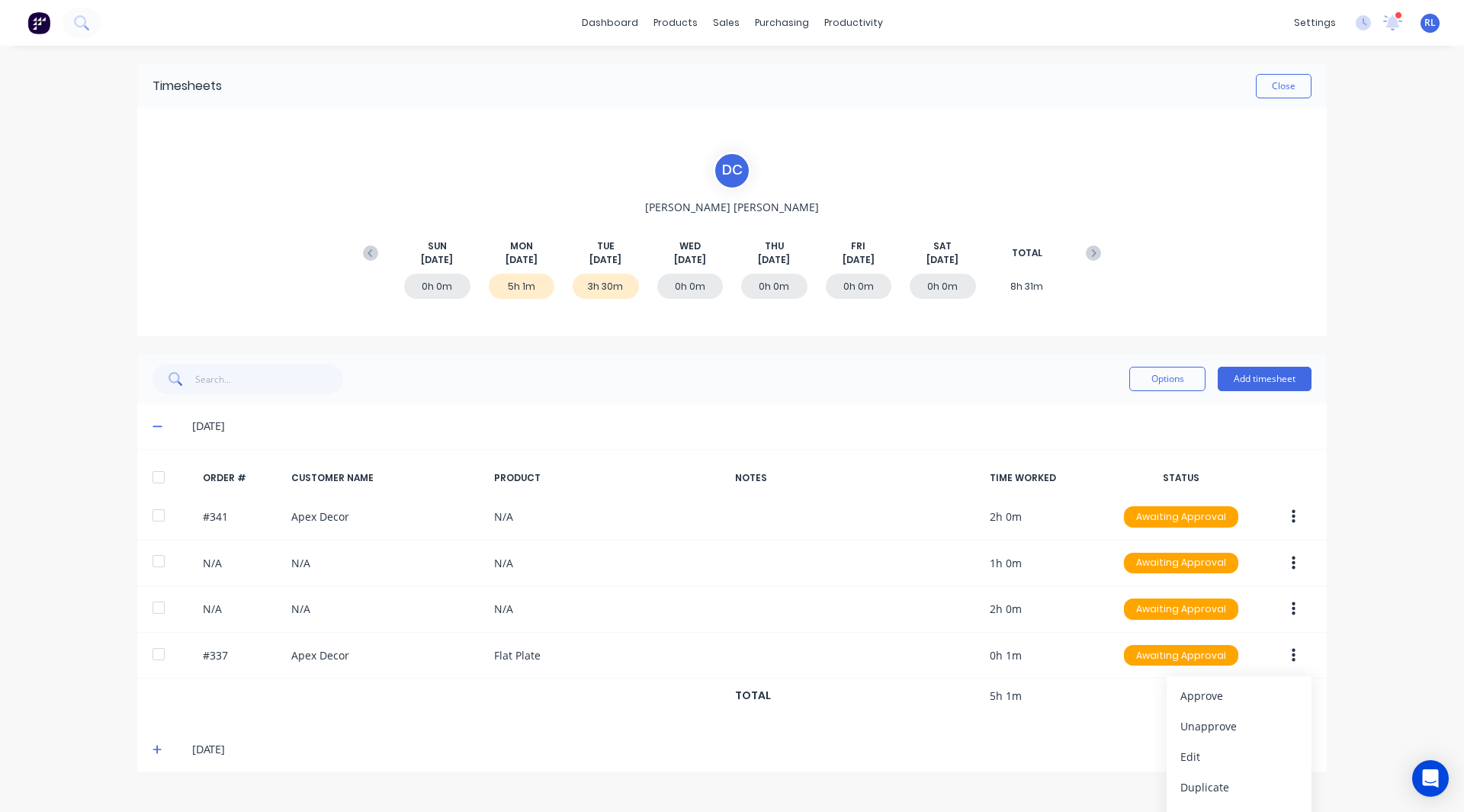
scroll to position [25, 0]
click at [1281, 355] on div "Options Add timesheet" at bounding box center [732, 379] width 1189 height 49
click at [1275, 368] on button "Add timesheet" at bounding box center [1264, 379] width 93 height 25
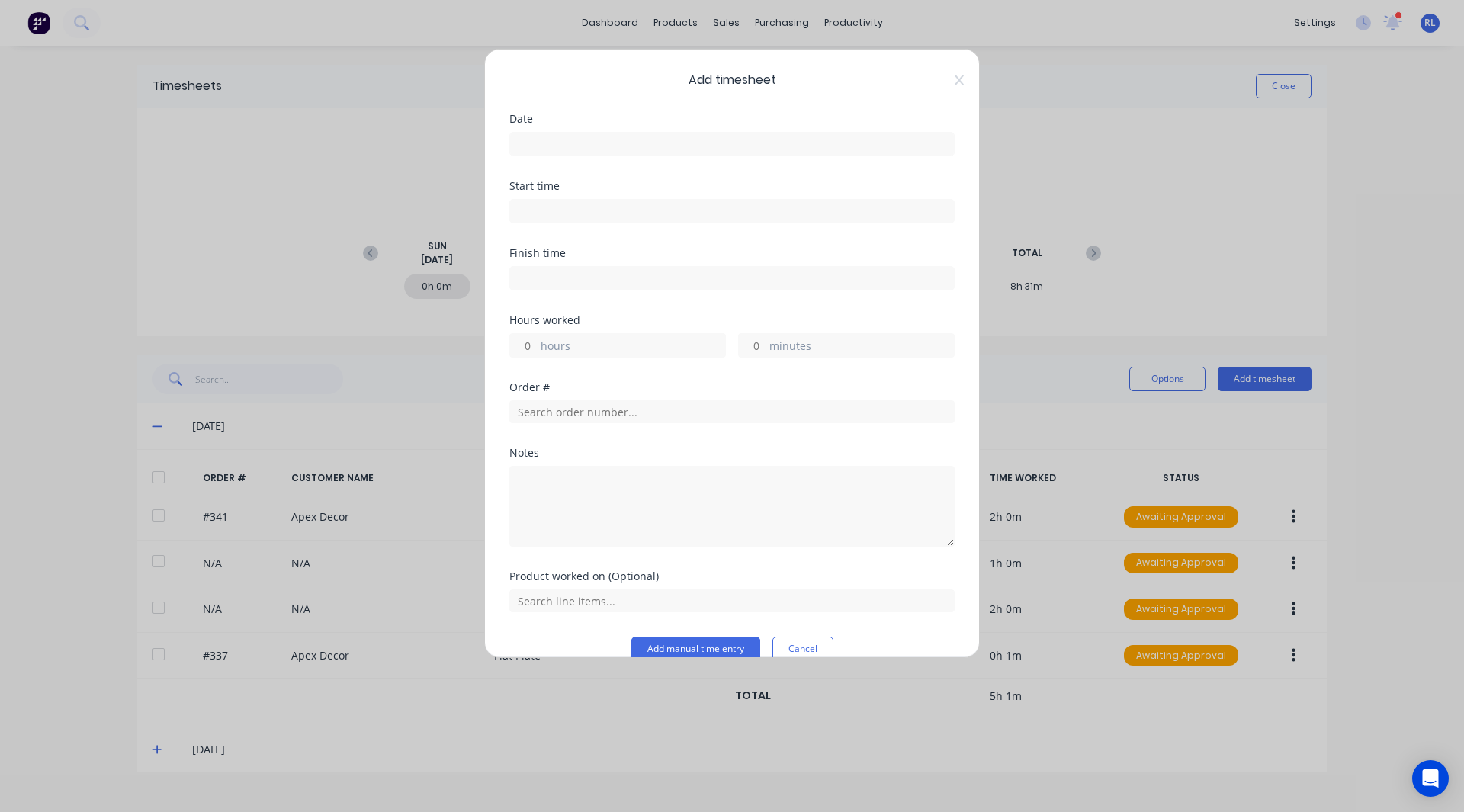
click at [637, 141] on input at bounding box center [732, 144] width 444 height 23
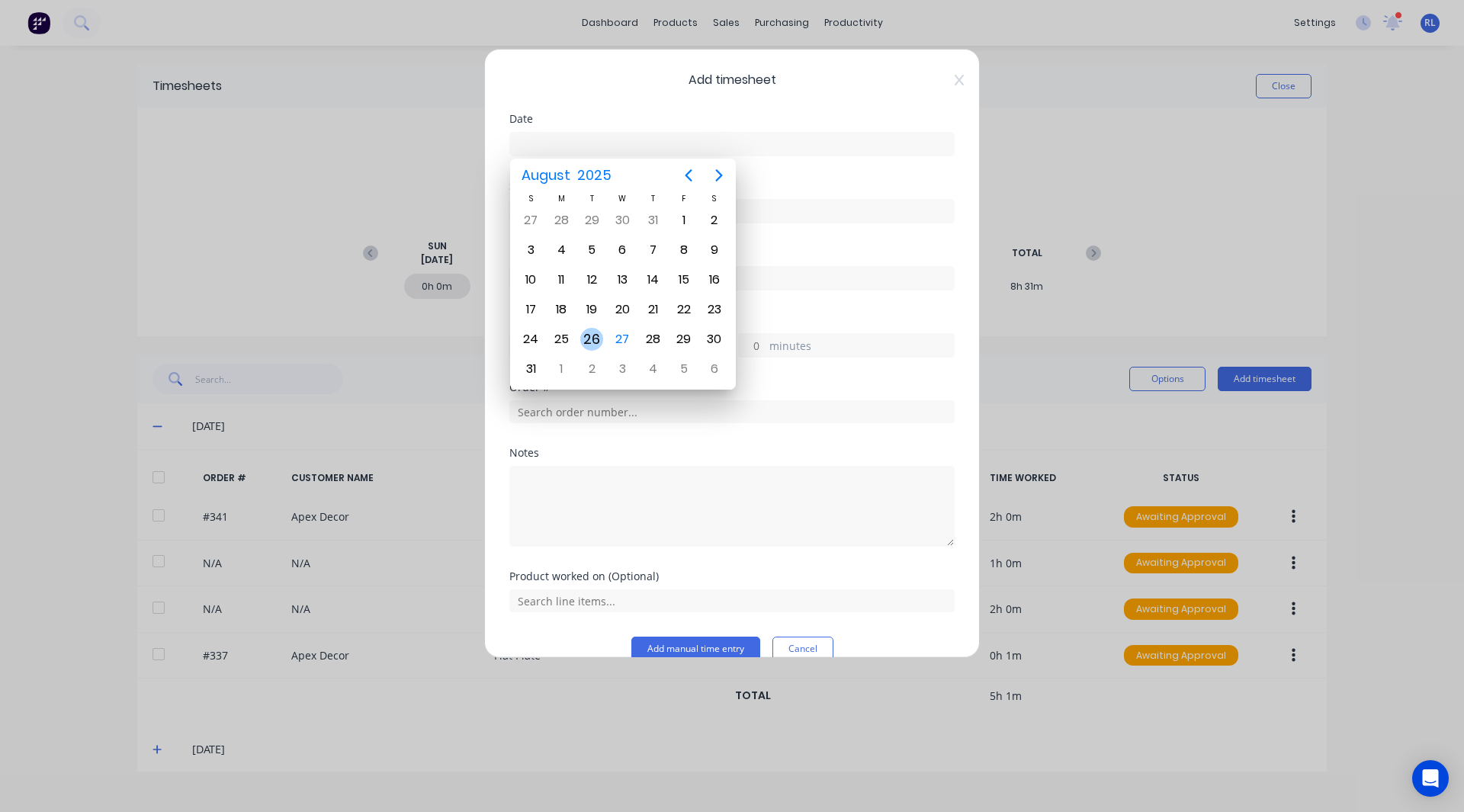
click at [592, 337] on div "26" at bounding box center [592, 339] width 23 height 23
type input "26/08/2025"
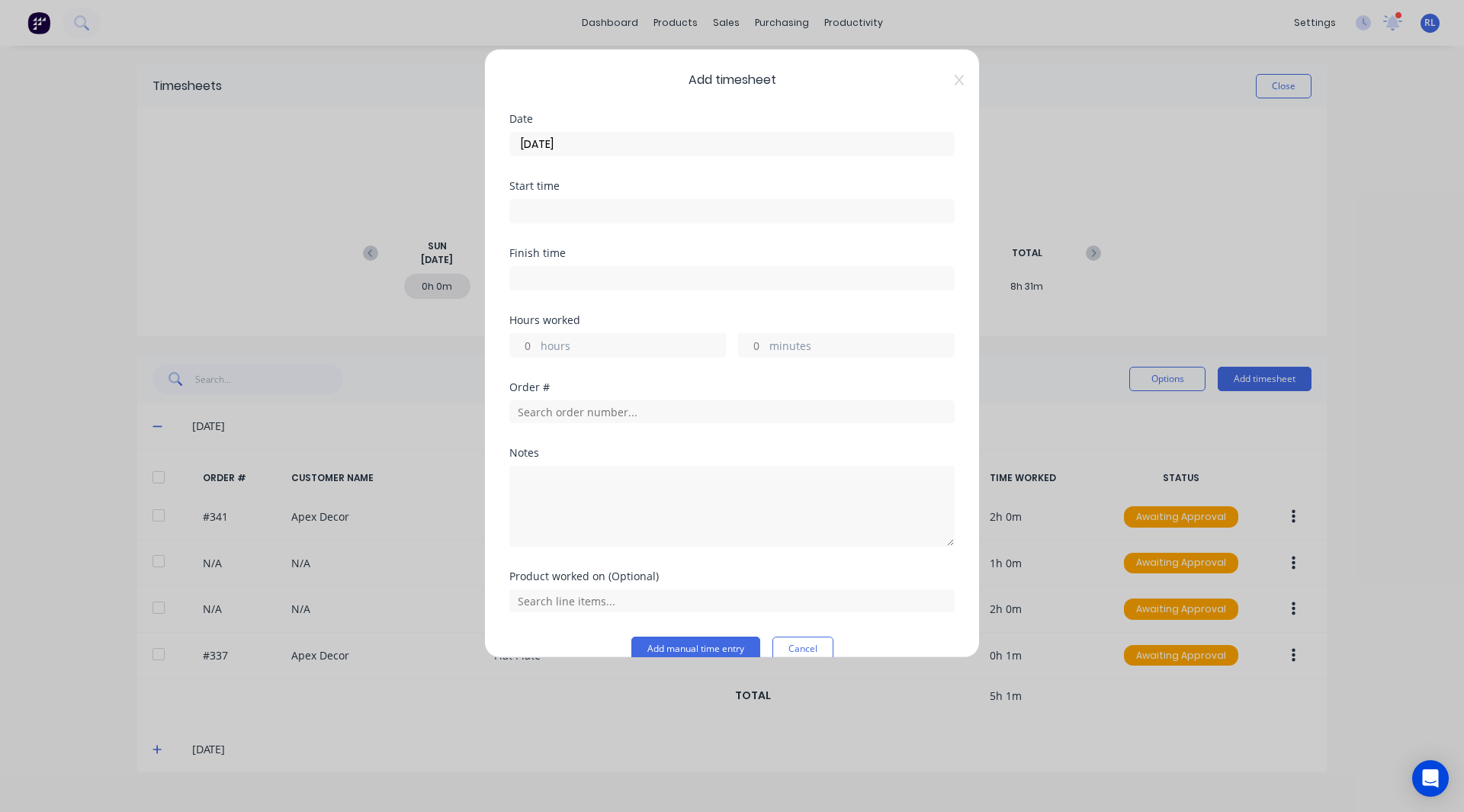
click at [547, 213] on input at bounding box center [732, 212] width 444 height 23
type input "05:16 AM"
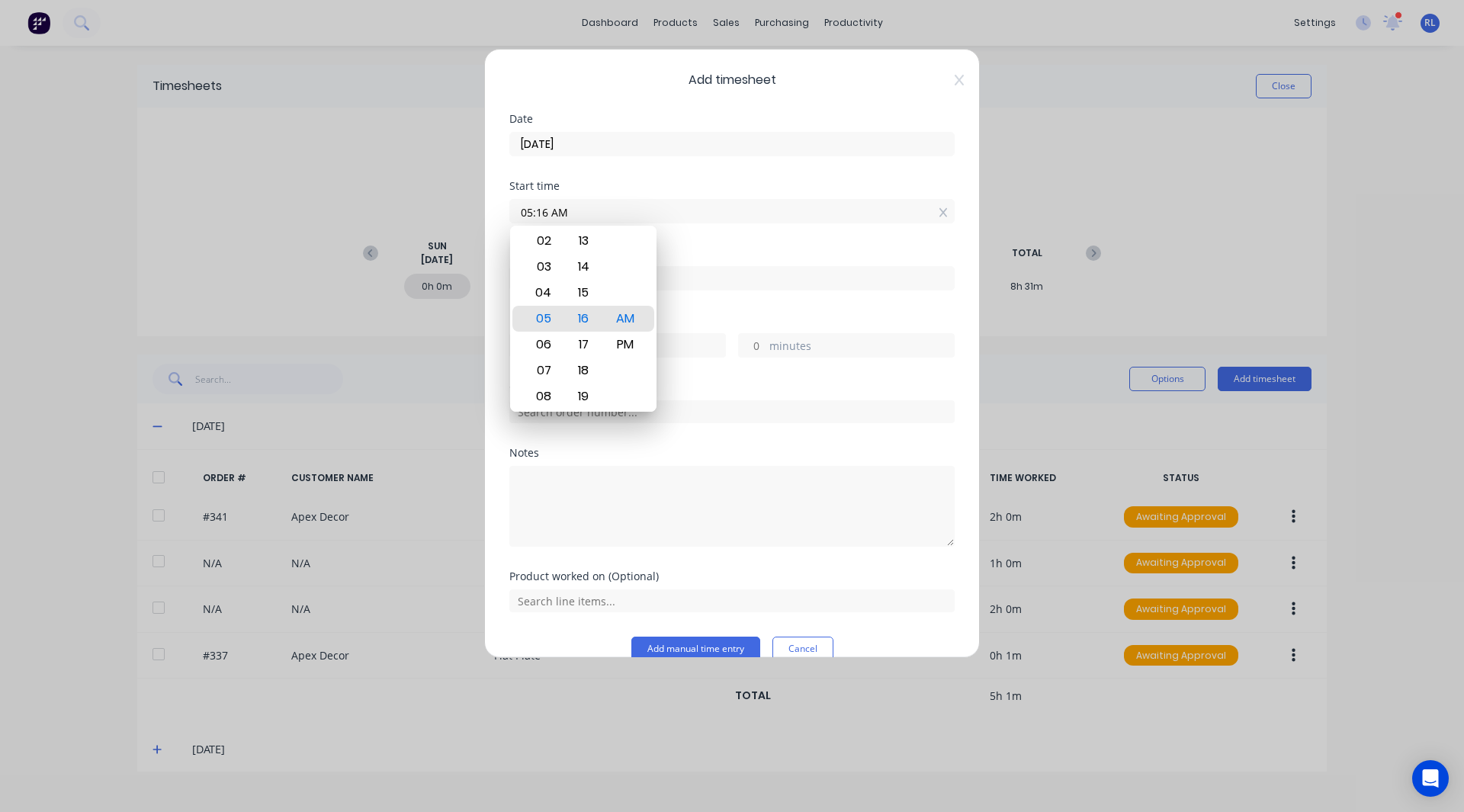
click at [709, 251] on div "Finish time" at bounding box center [732, 253] width 445 height 11
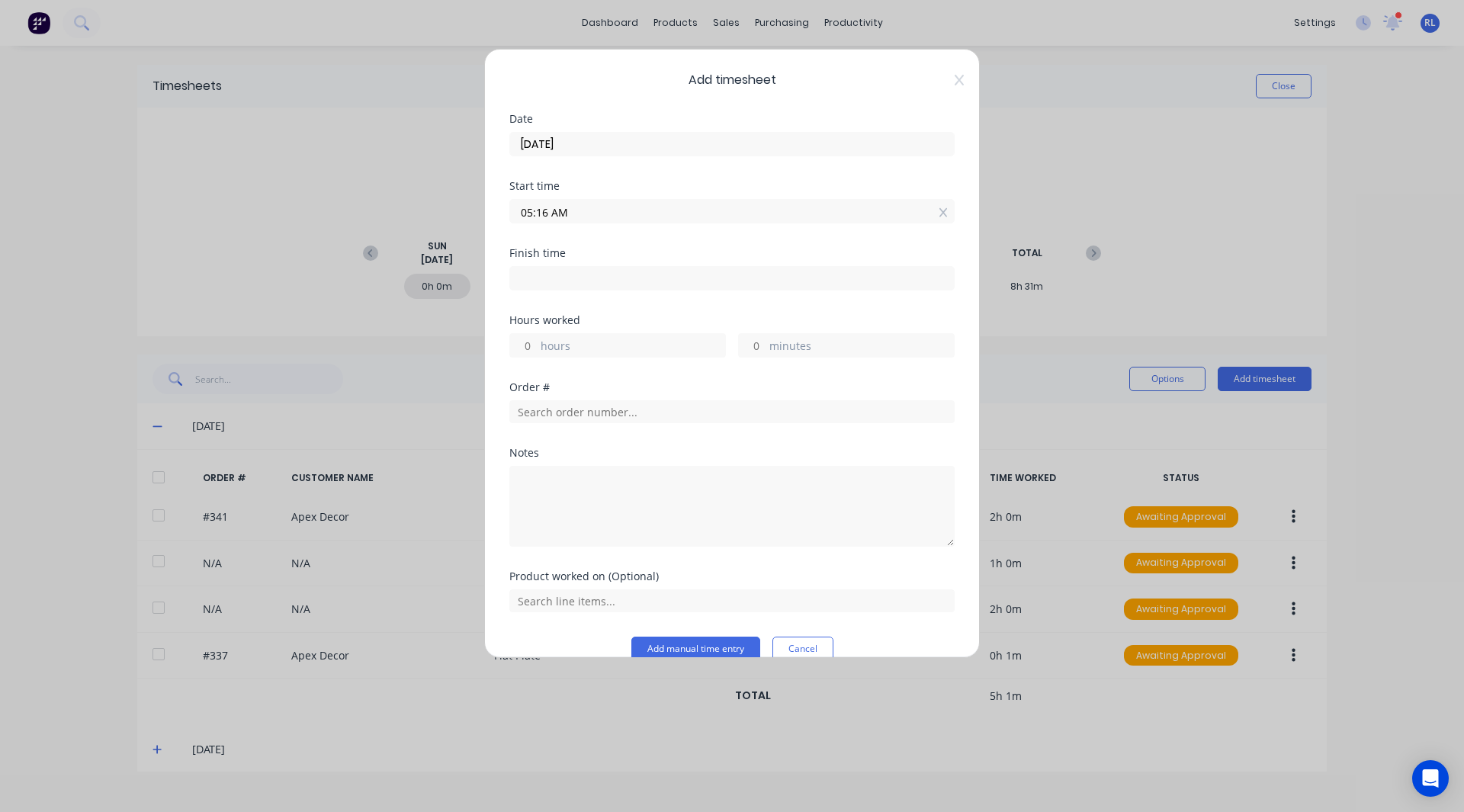
click at [581, 278] on input at bounding box center [732, 279] width 444 height 23
type input "05:16 AM"
type input "0"
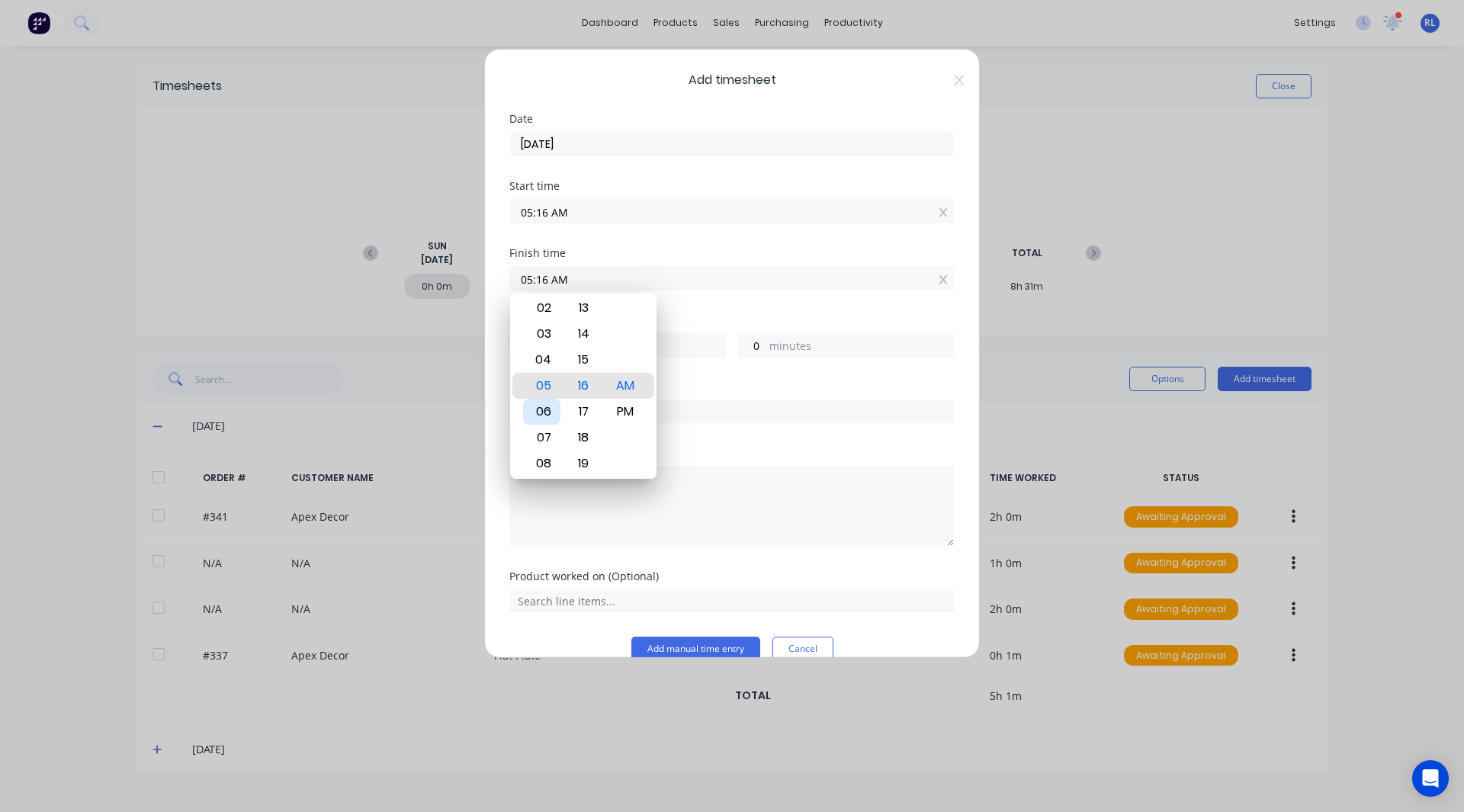
click at [549, 413] on div "06" at bounding box center [541, 411] width 37 height 26
type input "06:16 AM"
type input "1"
click at [738, 303] on div "Finish time 06:16 AM" at bounding box center [732, 281] width 445 height 67
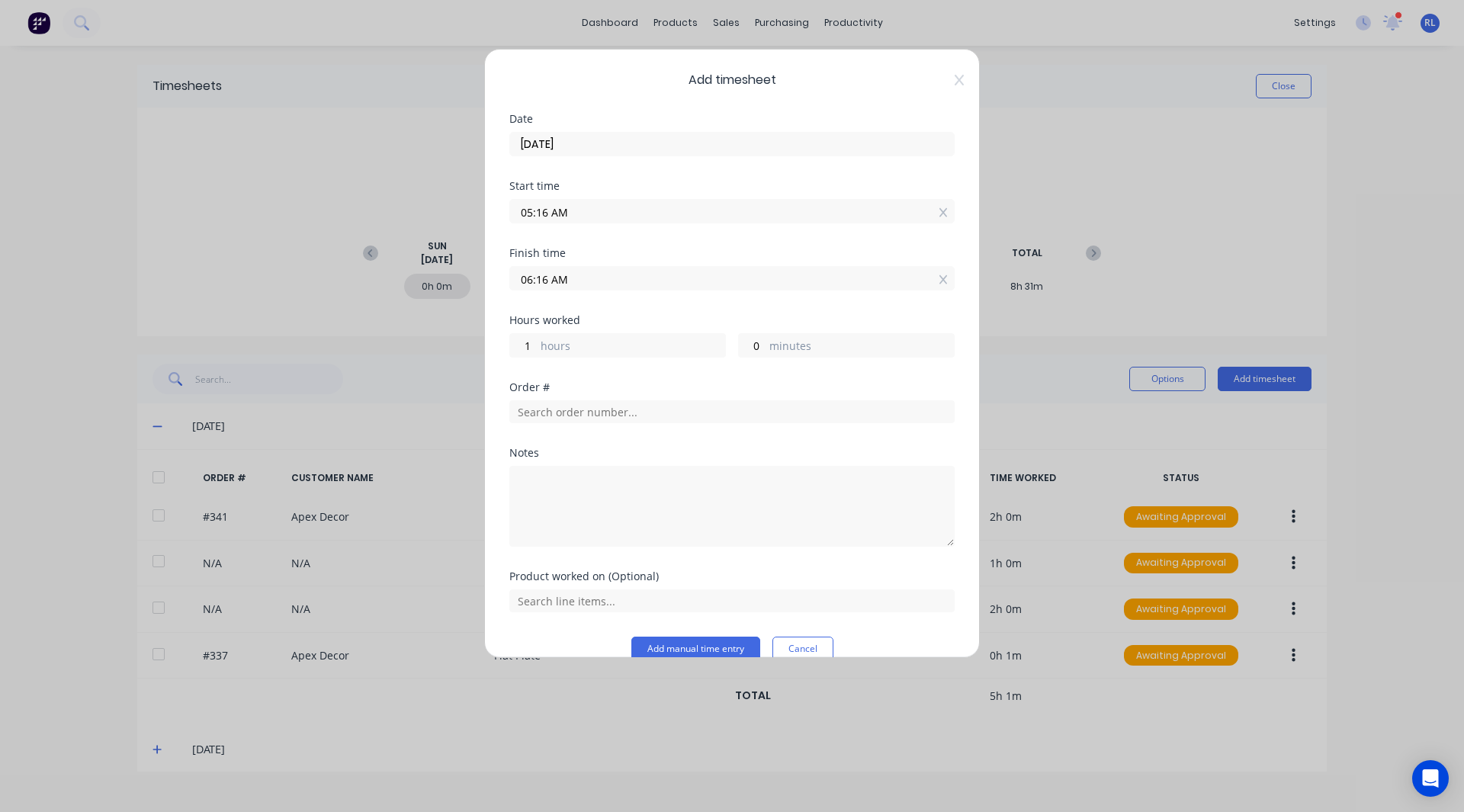
scroll to position [25, 0]
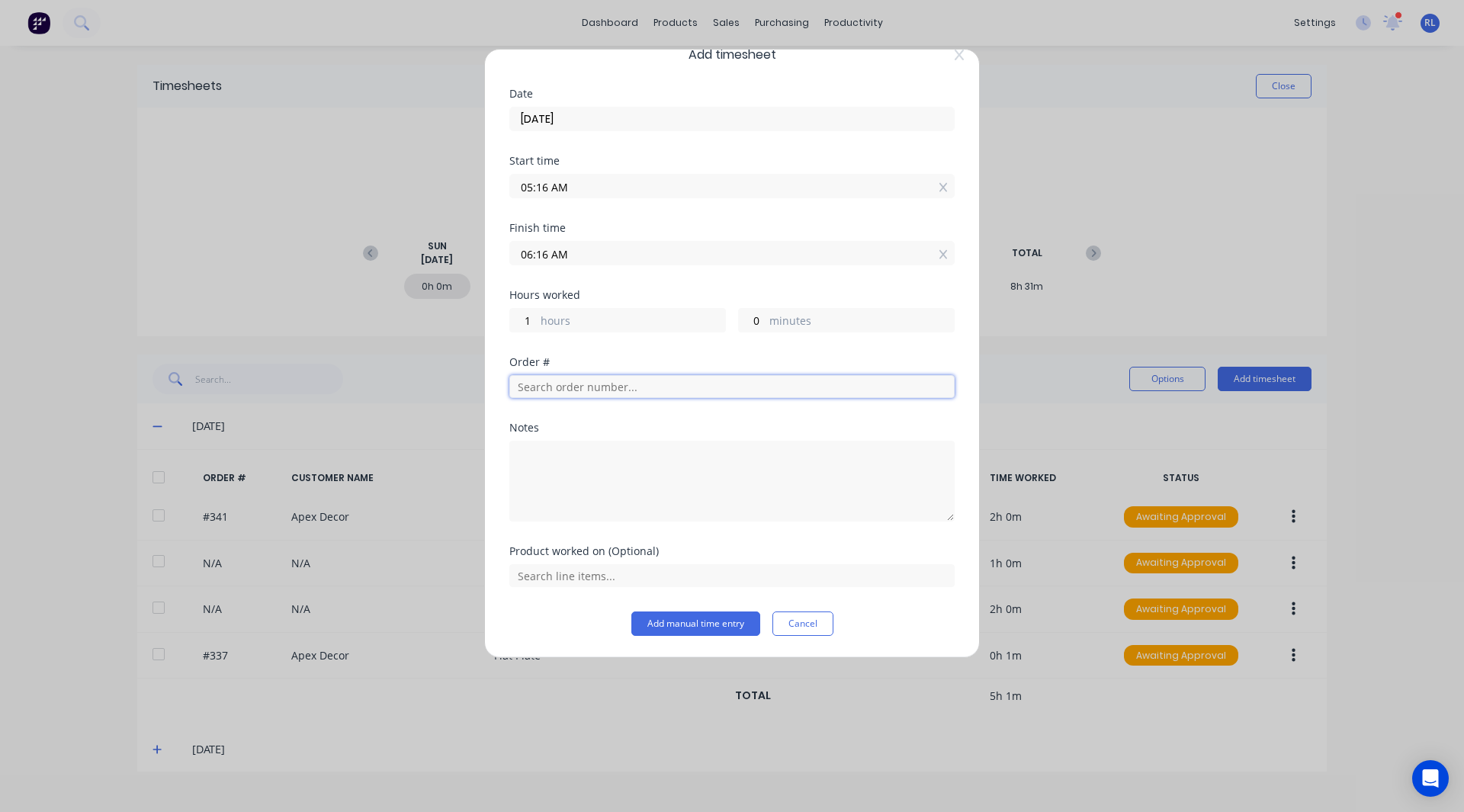
click at [665, 393] on input "text" at bounding box center [732, 387] width 445 height 23
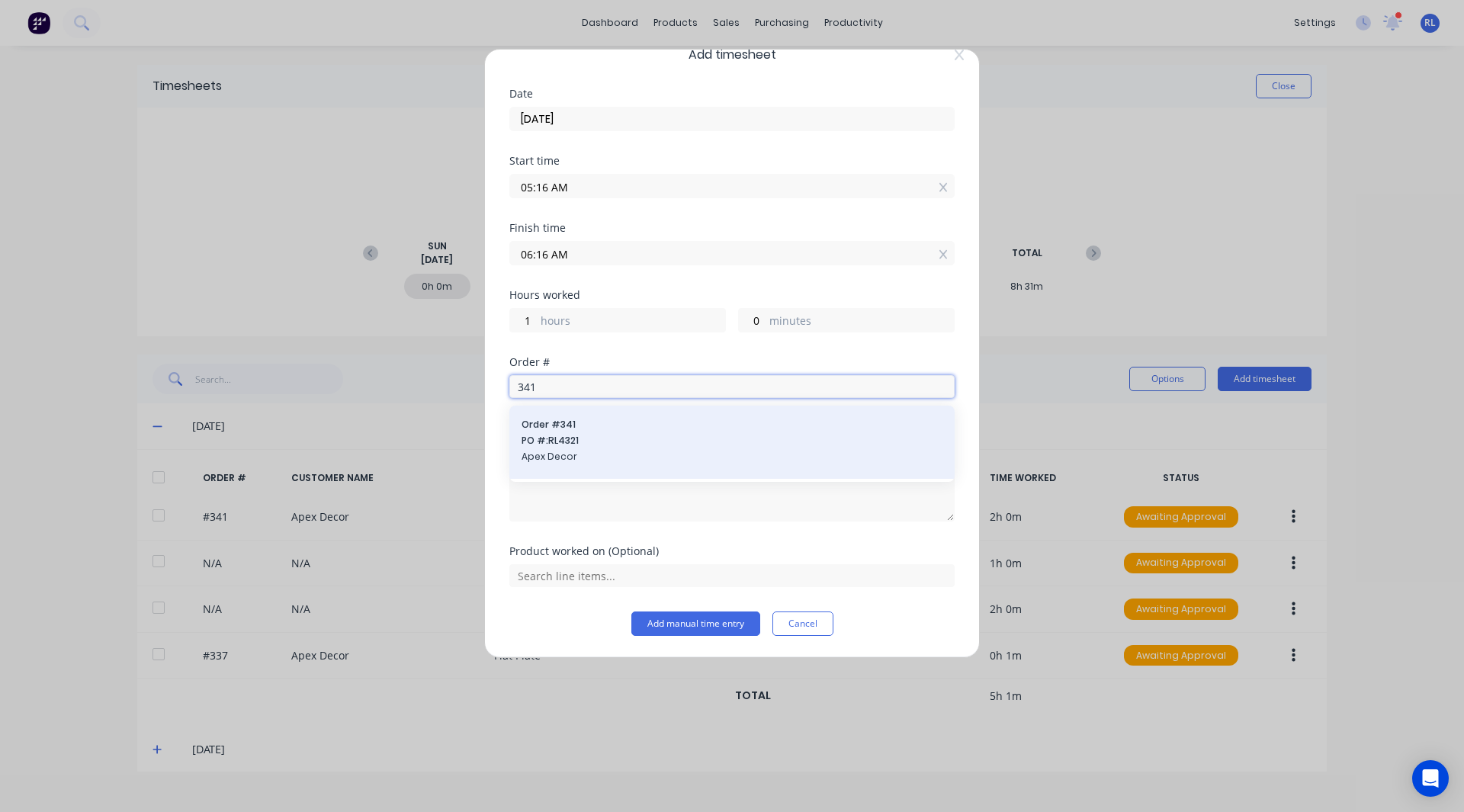
type input "341"
click at [555, 434] on span "PO #: RL4321" at bounding box center [732, 441] width 421 height 14
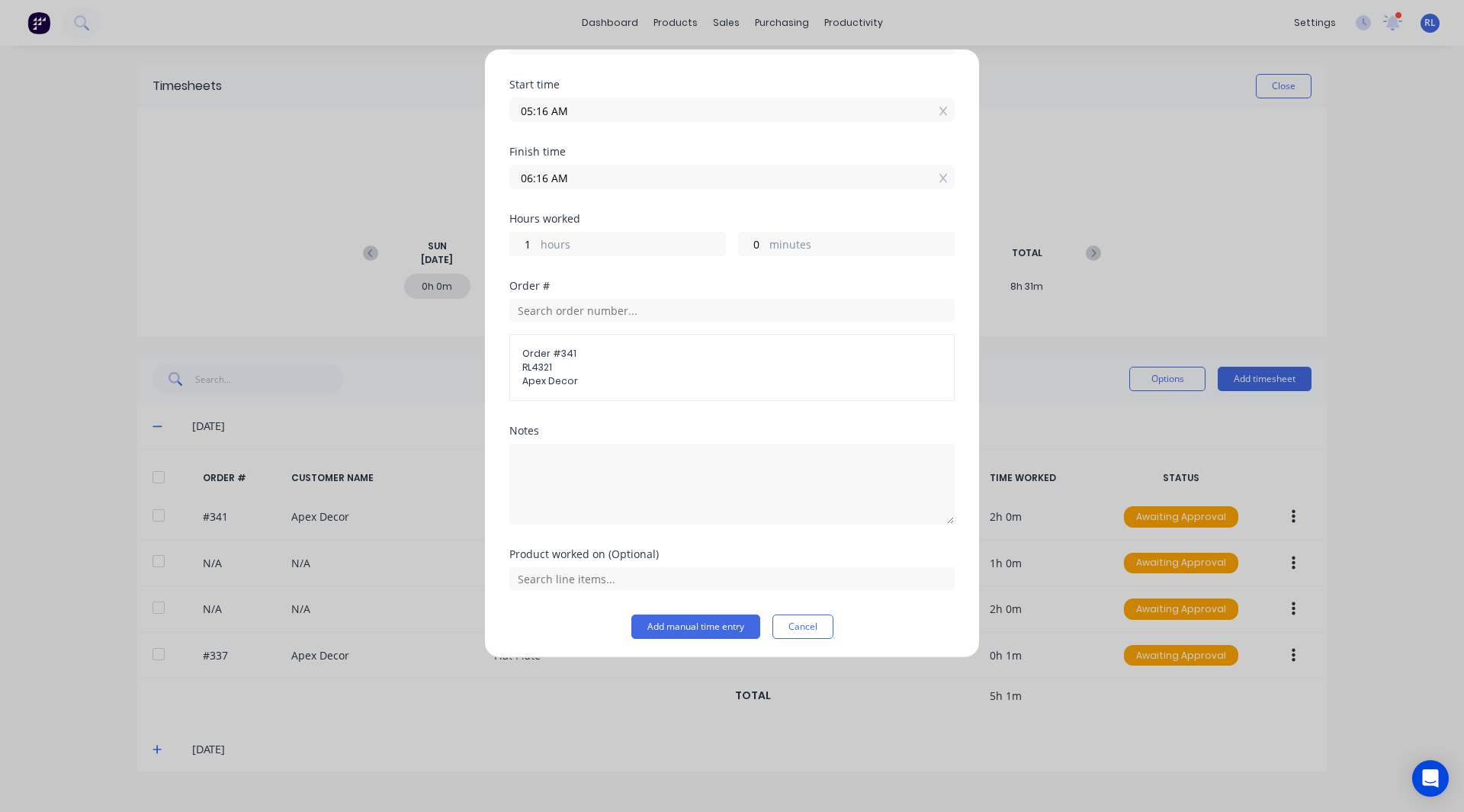
scroll to position [104, 0]
click at [543, 580] on input "text" at bounding box center [732, 576] width 445 height 23
click at [524, 382] on icon at bounding box center [527, 385] width 10 height 11
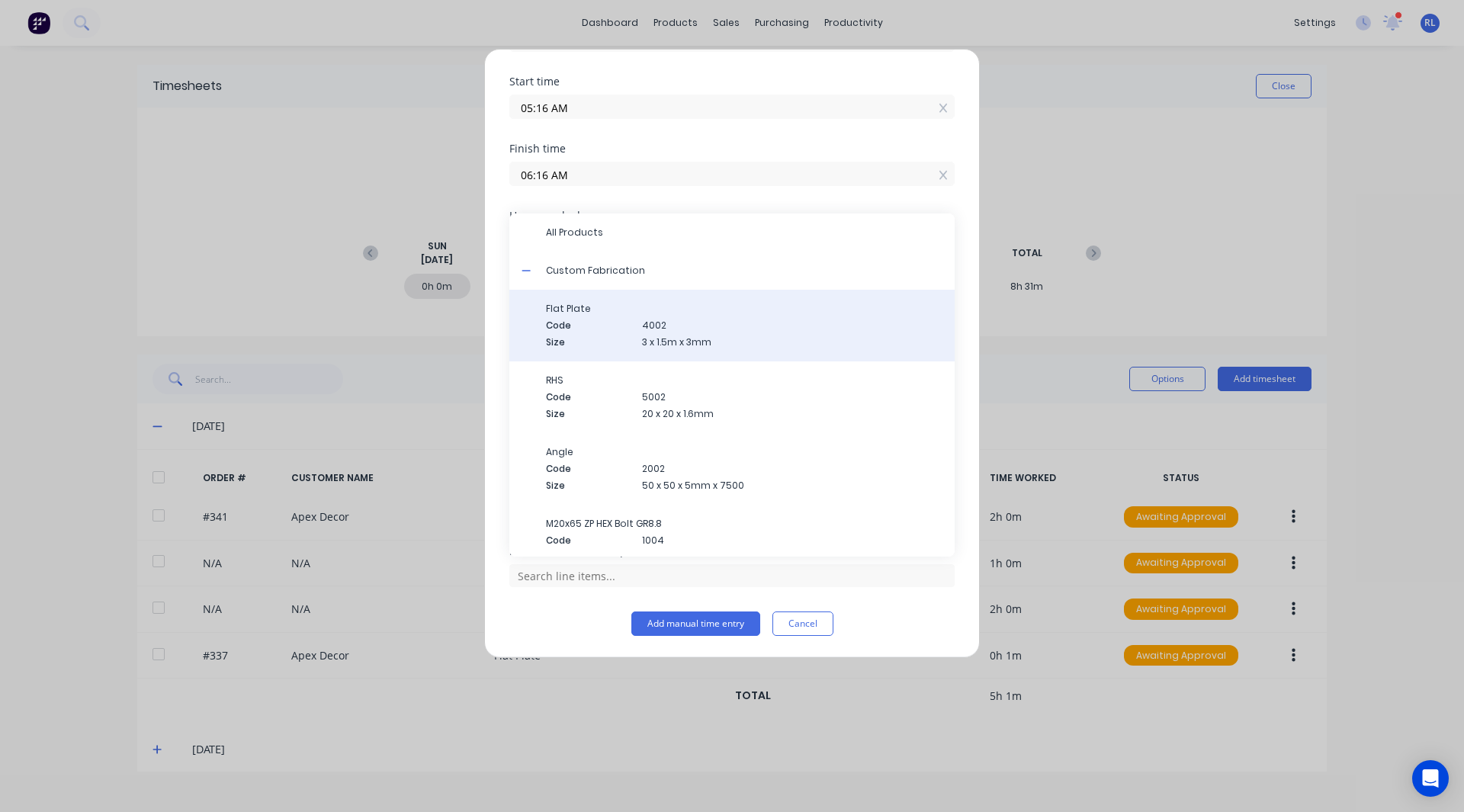
click at [578, 316] on div "Flat Plate Code 4002 Size 3 x 1.5m x 3mm" at bounding box center [744, 325] width 396 height 47
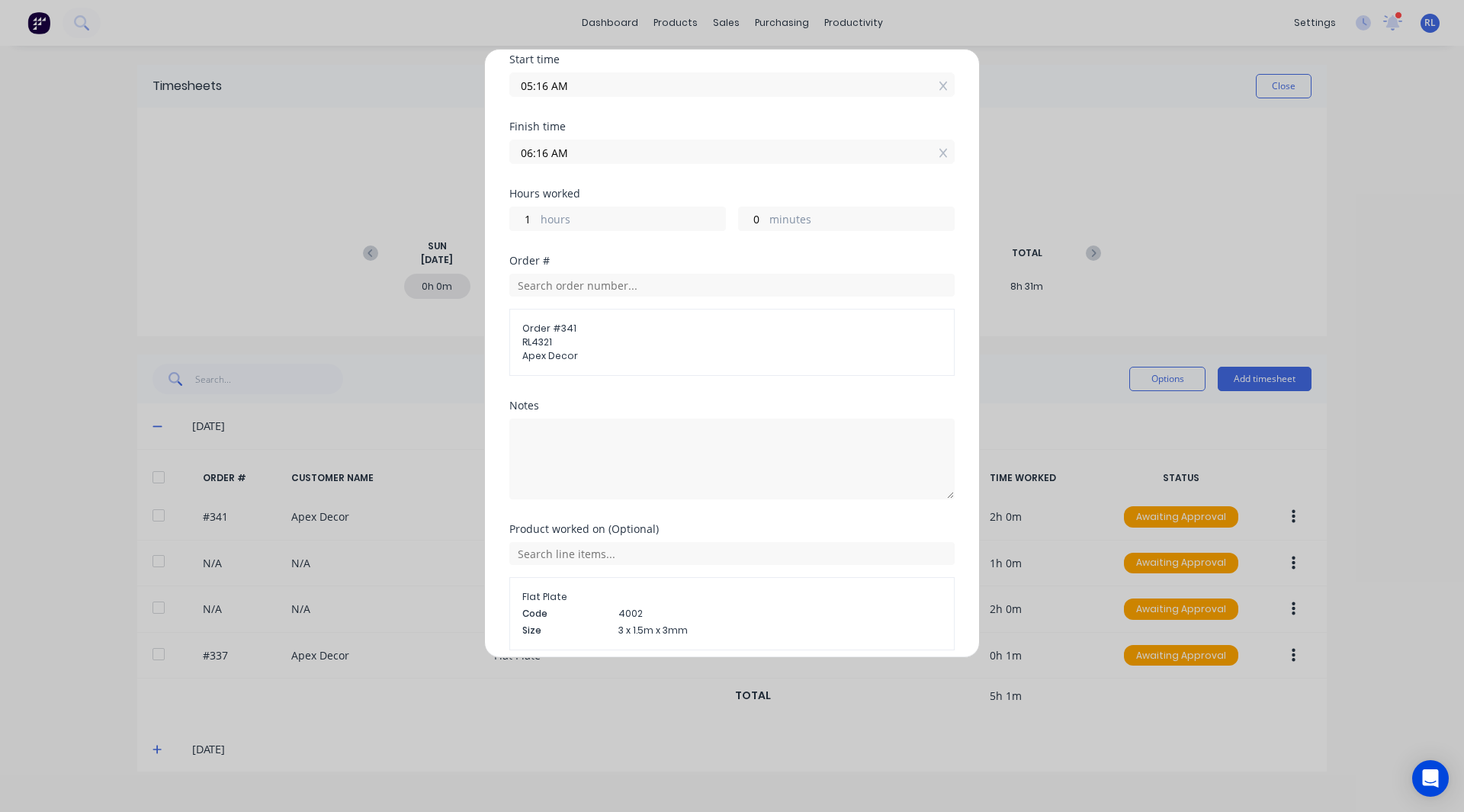
scroll to position [190, 0]
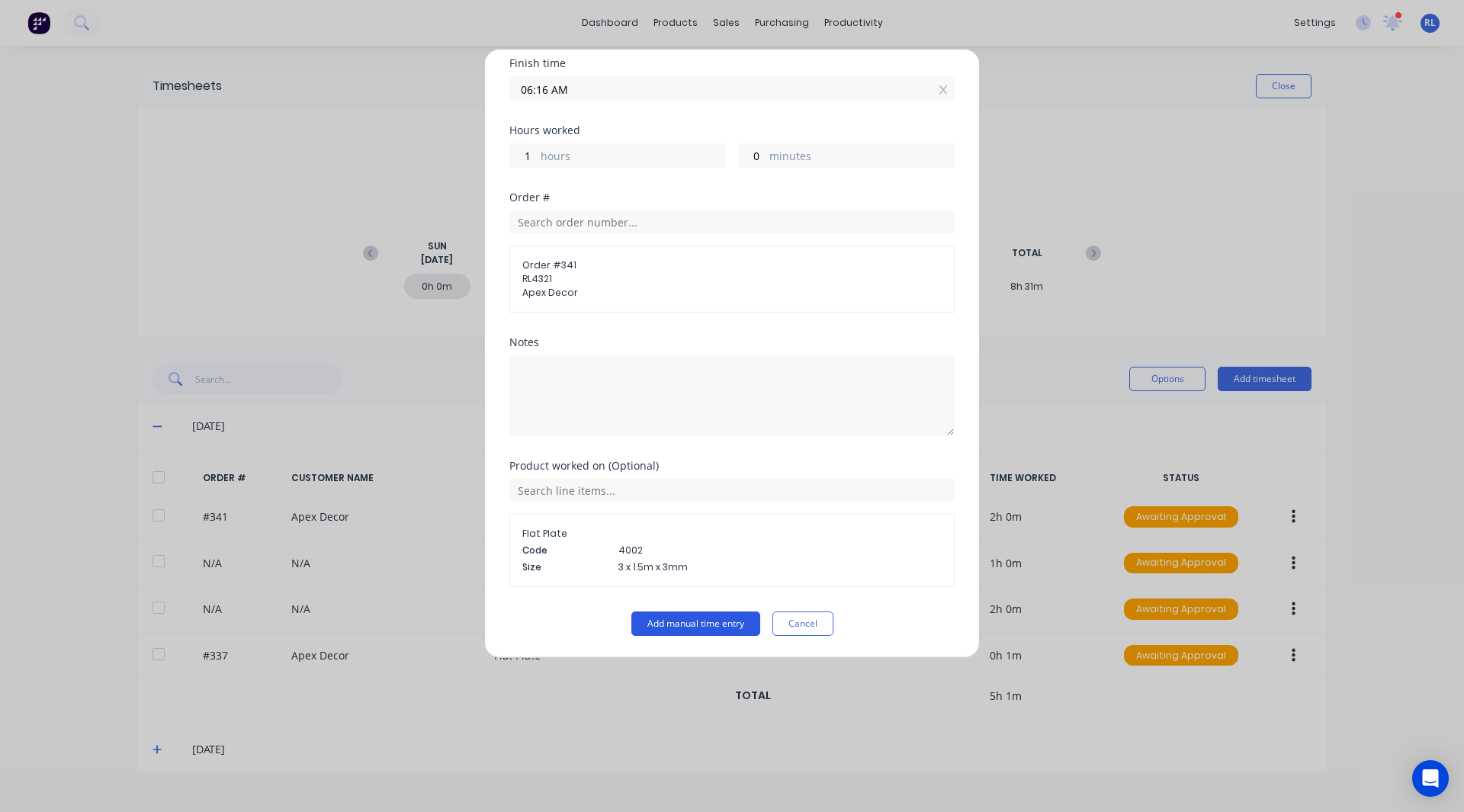
click at [667, 621] on button "Add manual time entry" at bounding box center [696, 623] width 129 height 25
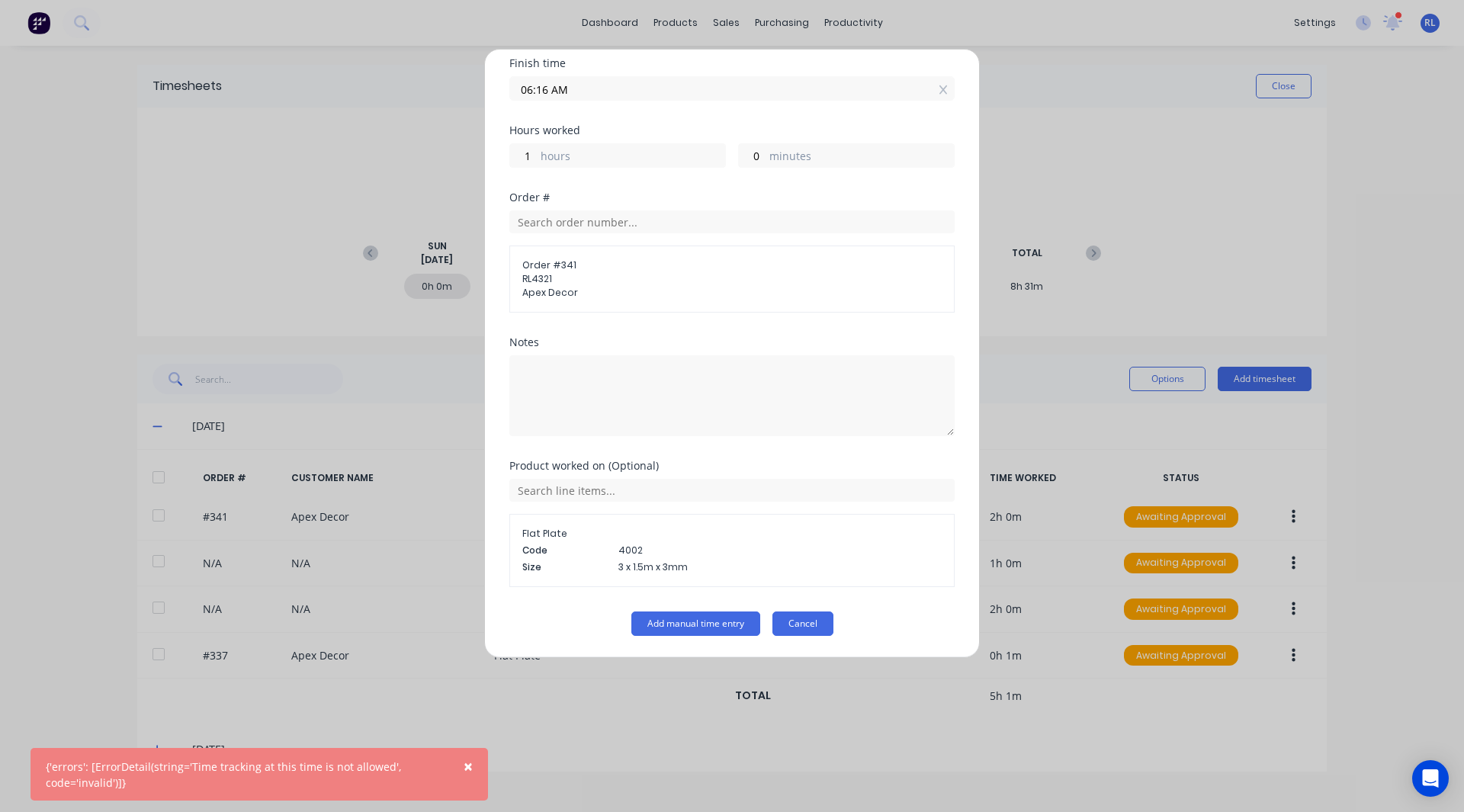
click at [802, 621] on button "Cancel" at bounding box center [803, 623] width 61 height 25
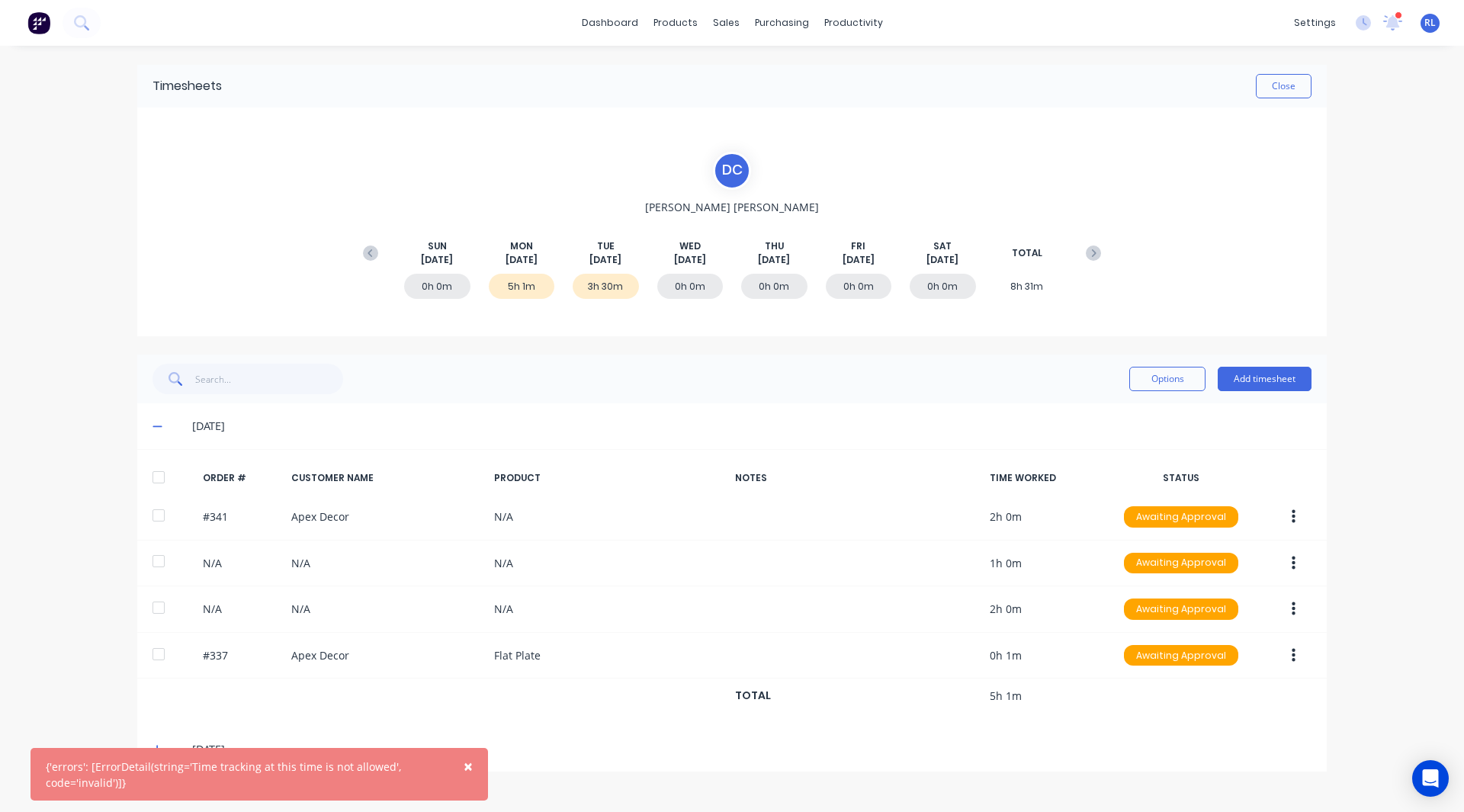
click at [464, 760] on span "×" at bounding box center [468, 767] width 9 height 21
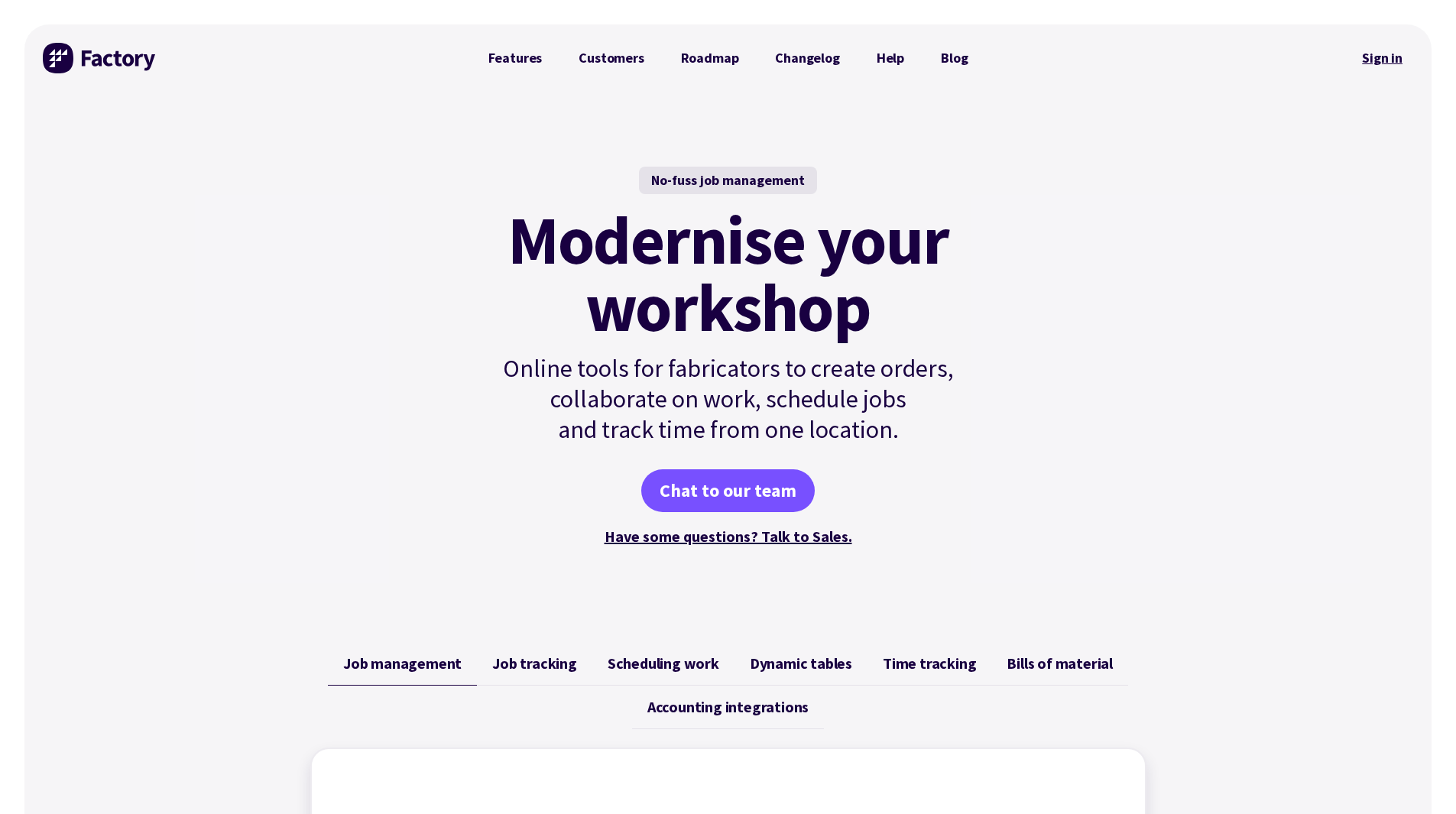
click at [1379, 53] on link "Sign in" at bounding box center [1382, 58] width 62 height 35
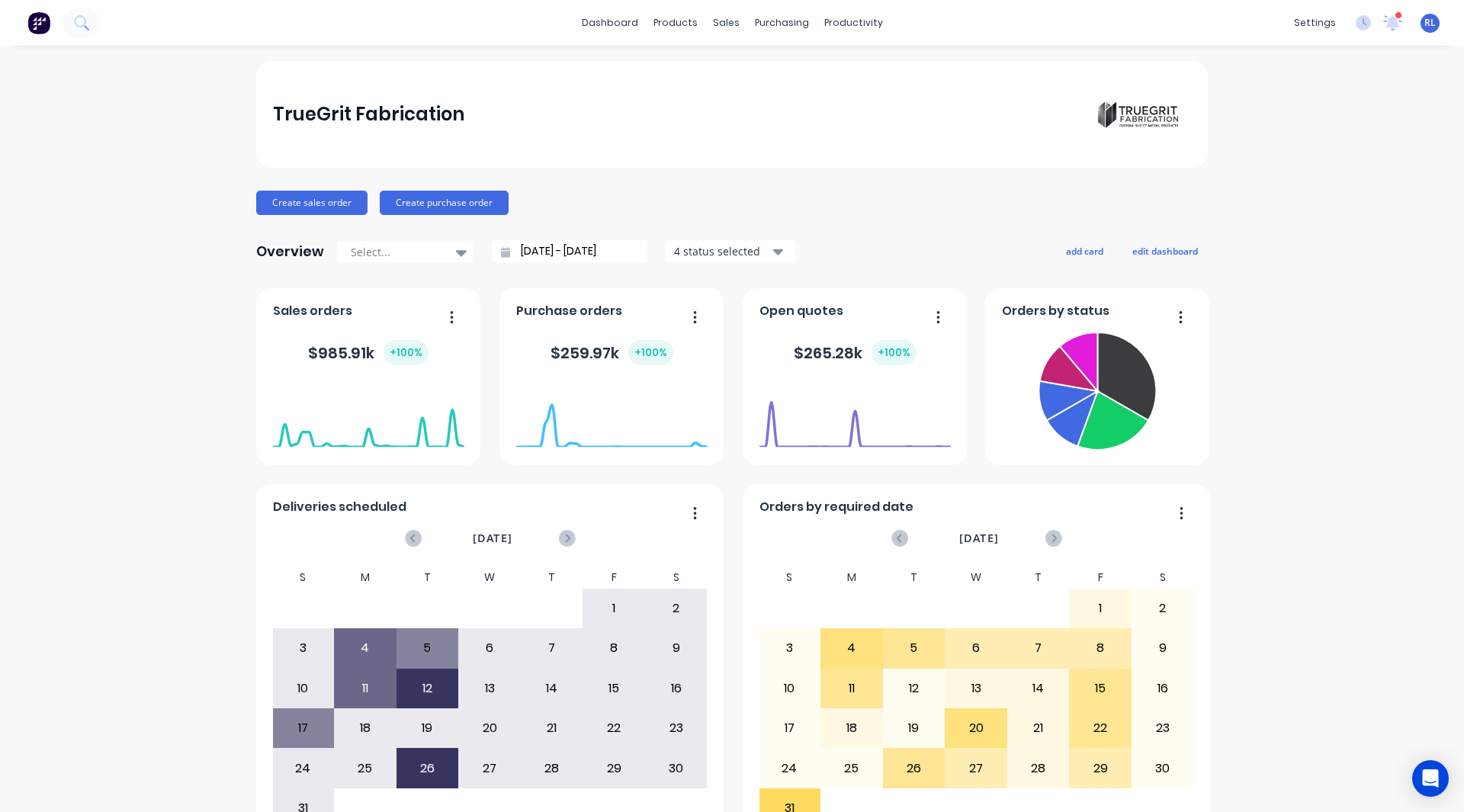
click at [131, 195] on div "TrueGrit Fabrication Create sales order Create purchase order Overview Select..…" at bounding box center [732, 459] width 1464 height 796
click at [144, 163] on div "TrueGrit Fabrication Create sales order Create purchase order Overview Select..…" at bounding box center [732, 459] width 1464 height 796
click at [696, 60] on link "Product Catalogue" at bounding box center [745, 72] width 202 height 31
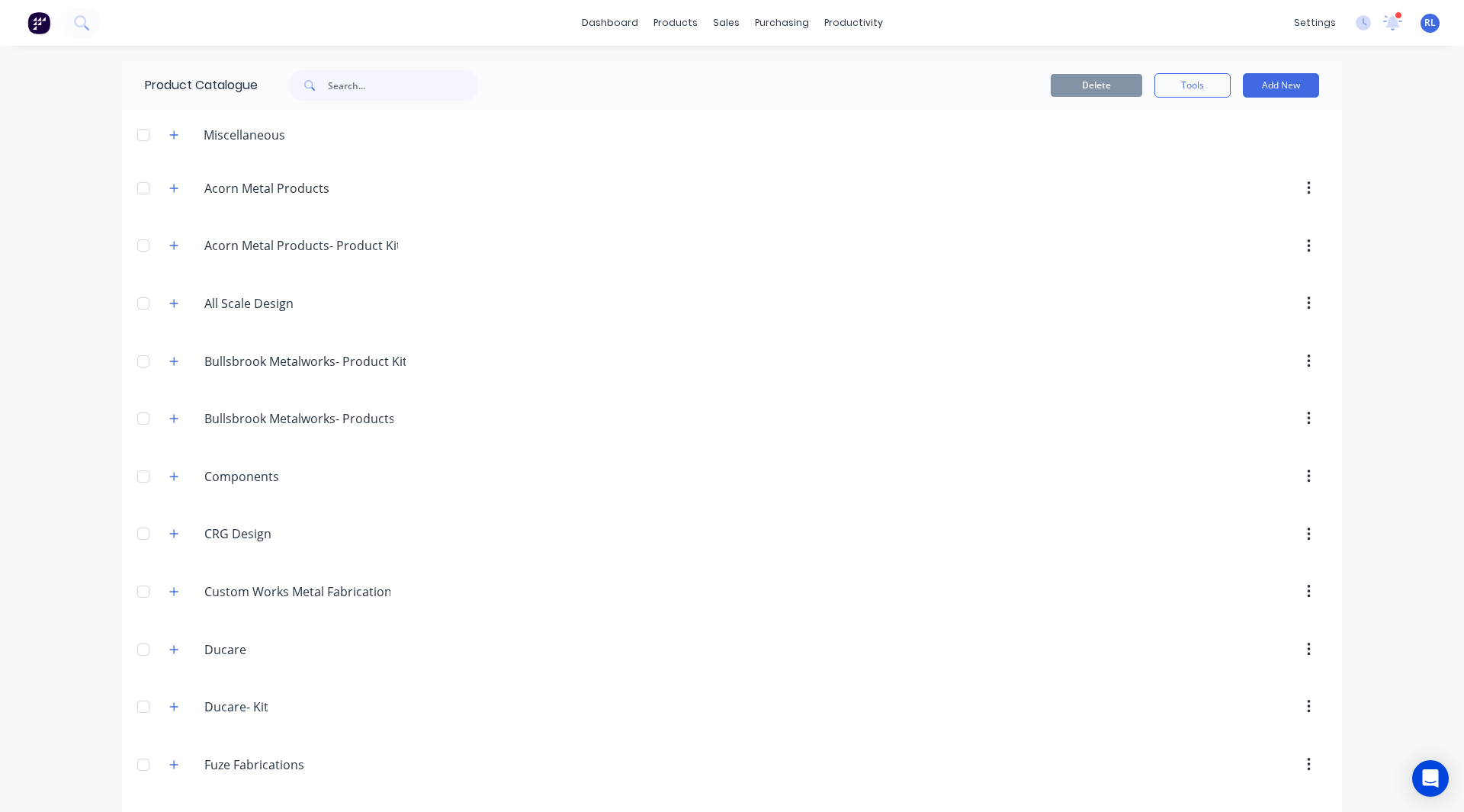
click at [82, 206] on div "dashboard products sales purchasing productivity dashboard products Product Cat…" at bounding box center [732, 406] width 1464 height 812
click at [69, 175] on div "dashboard products sales purchasing productivity dashboard products Product Cat…" at bounding box center [732, 406] width 1464 height 812
click at [88, 241] on div "dashboard products sales purchasing productivity dashboard products Product Cat…" at bounding box center [732, 406] width 1464 height 812
click at [62, 109] on div "dashboard products sales purchasing productivity dashboard products Product Cat…" at bounding box center [732, 406] width 1464 height 812
